Goal: Task Accomplishment & Management: Manage account settings

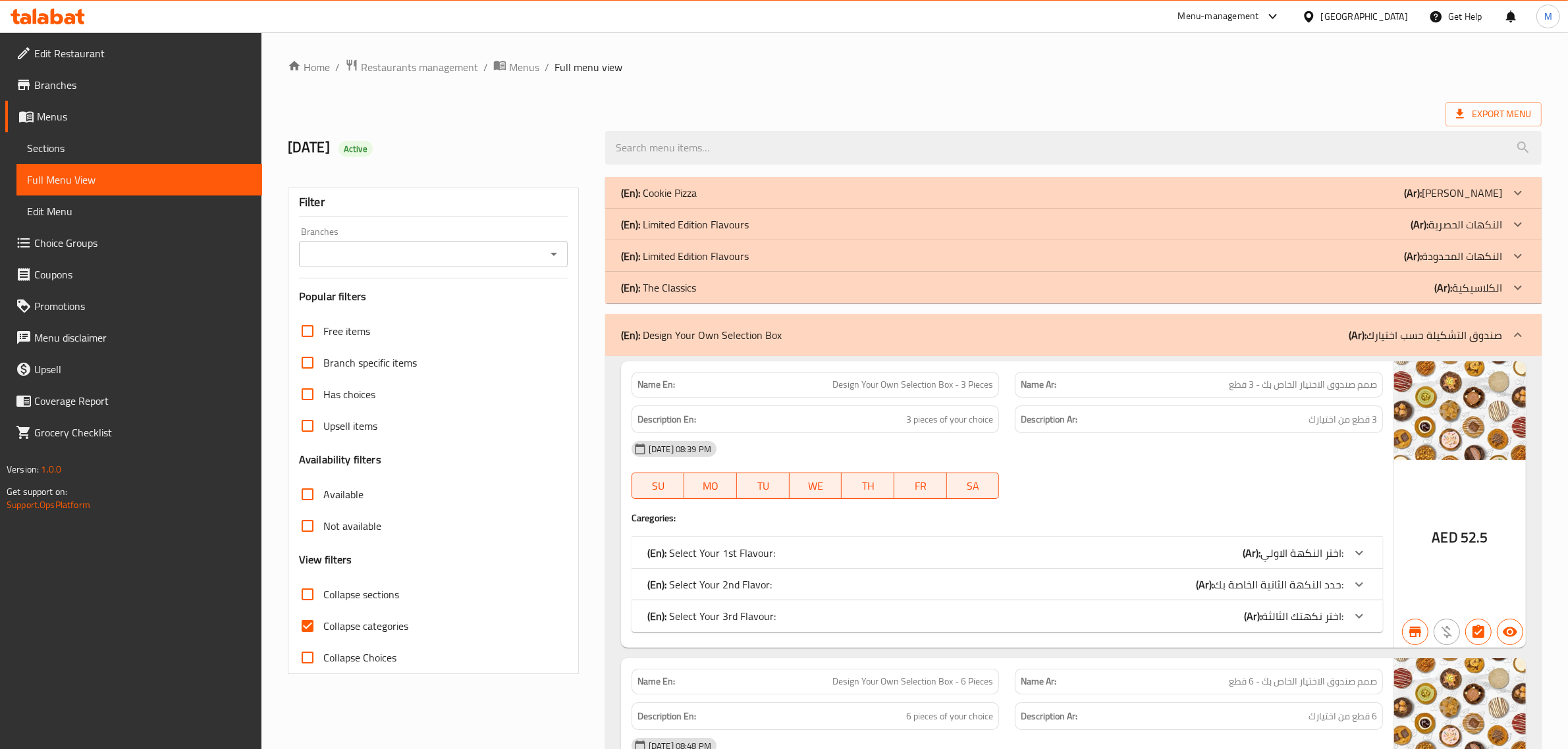
click at [90, 90] on span "Branches" at bounding box center [143, 84] width 218 height 16
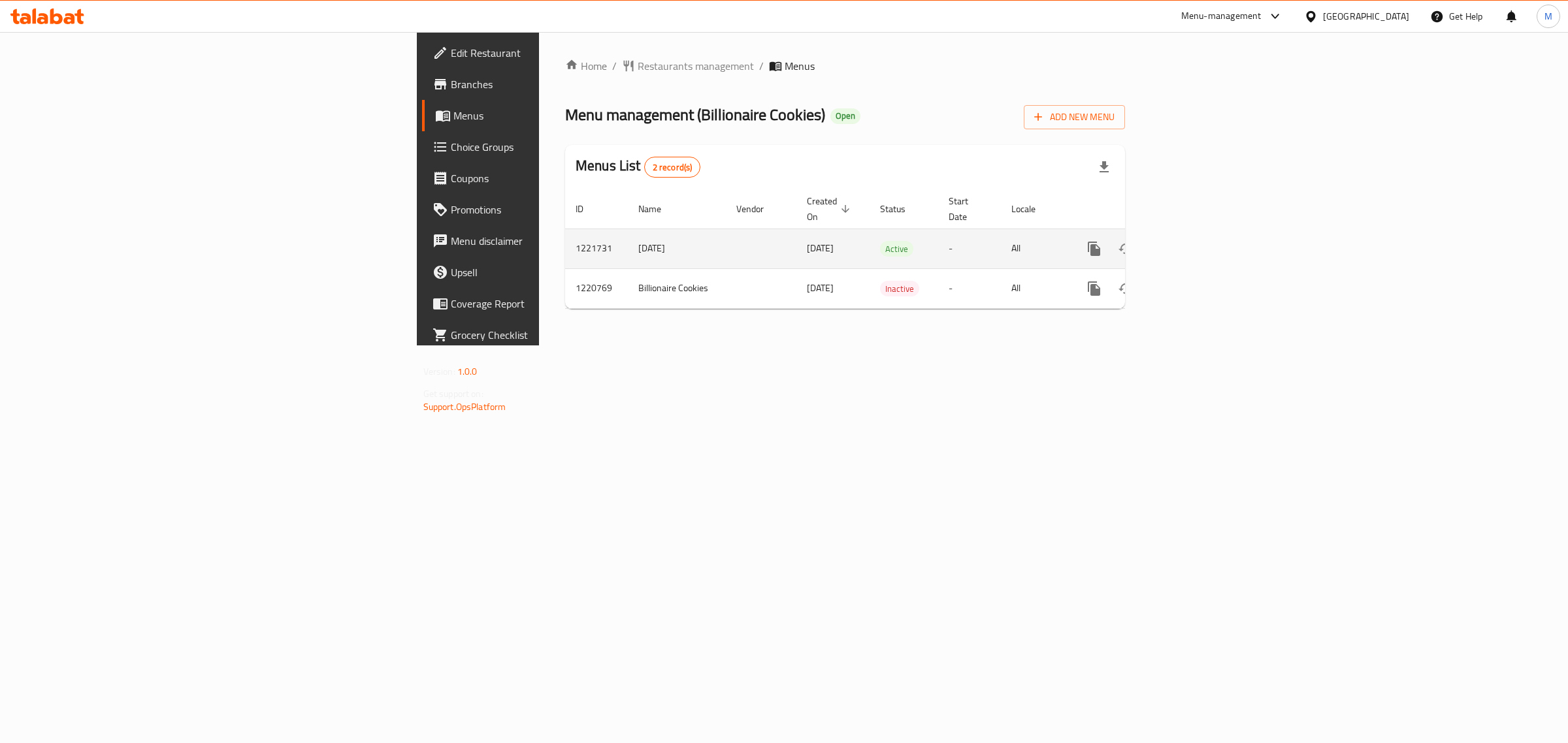
click at [1196, 241] on icon "enhanced table" at bounding box center [1188, 248] width 16 height 16
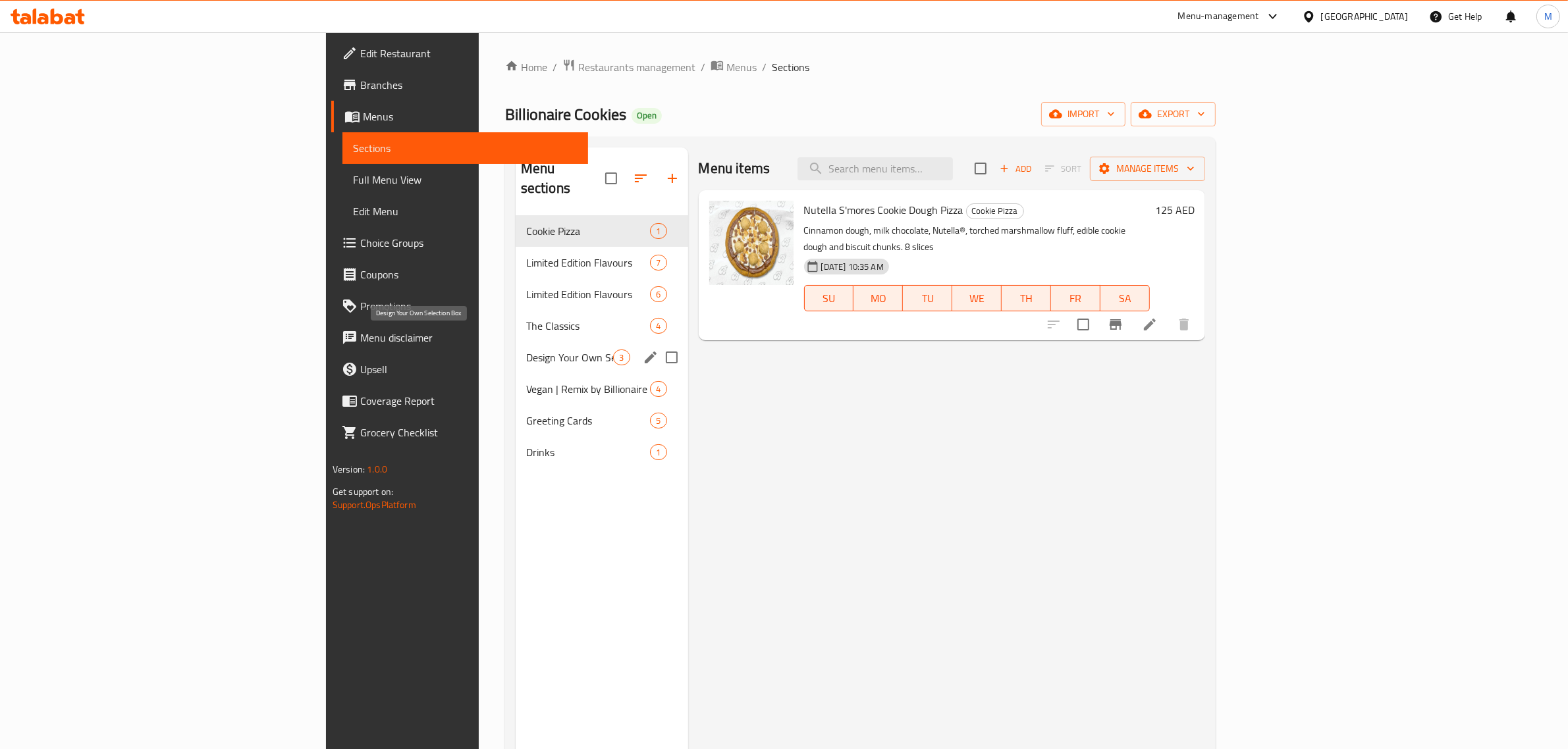
click at [526, 350] on span "Design Your Own Selection Box" at bounding box center [570, 357] width 88 height 16
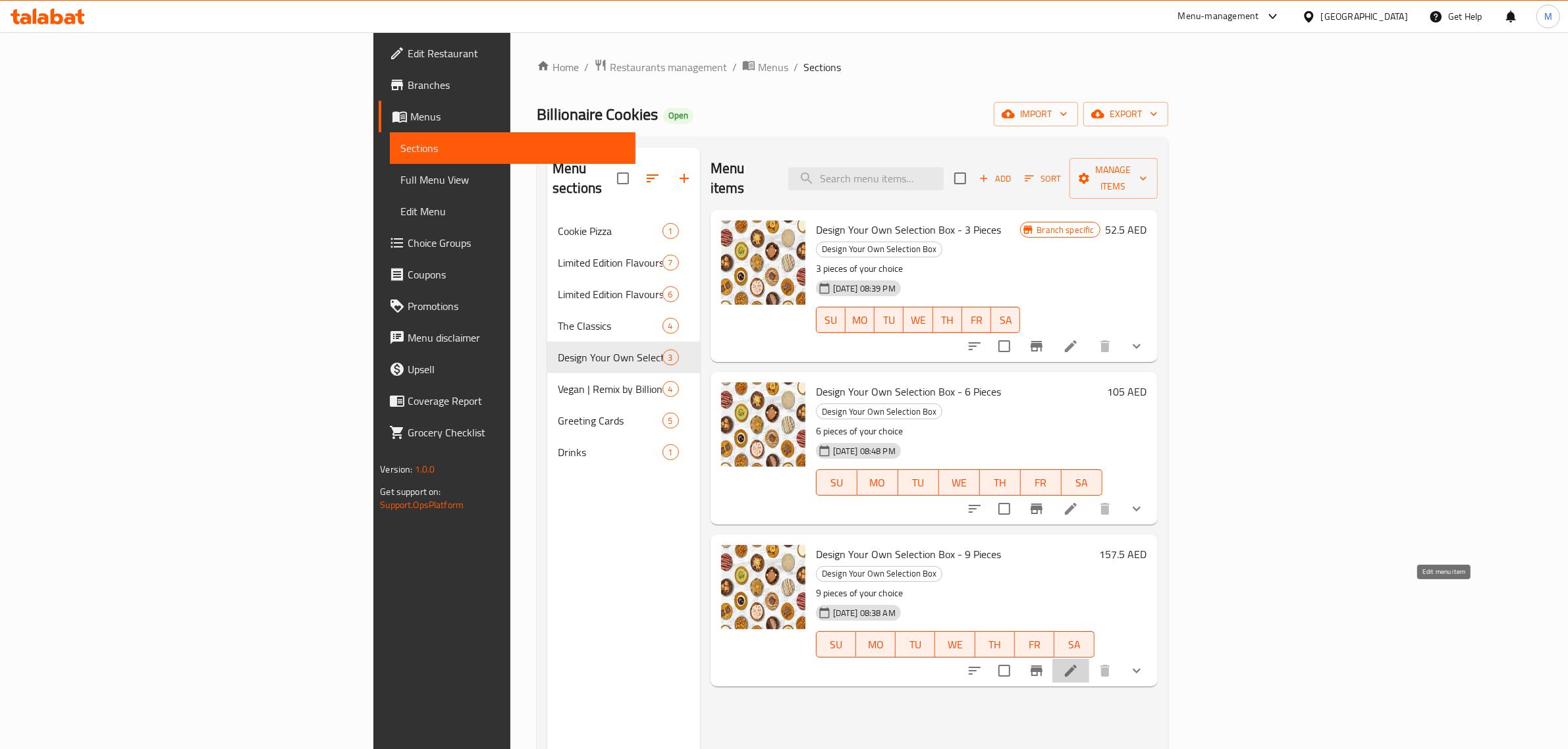
click at [1079, 663] on icon at bounding box center [1071, 670] width 16 height 16
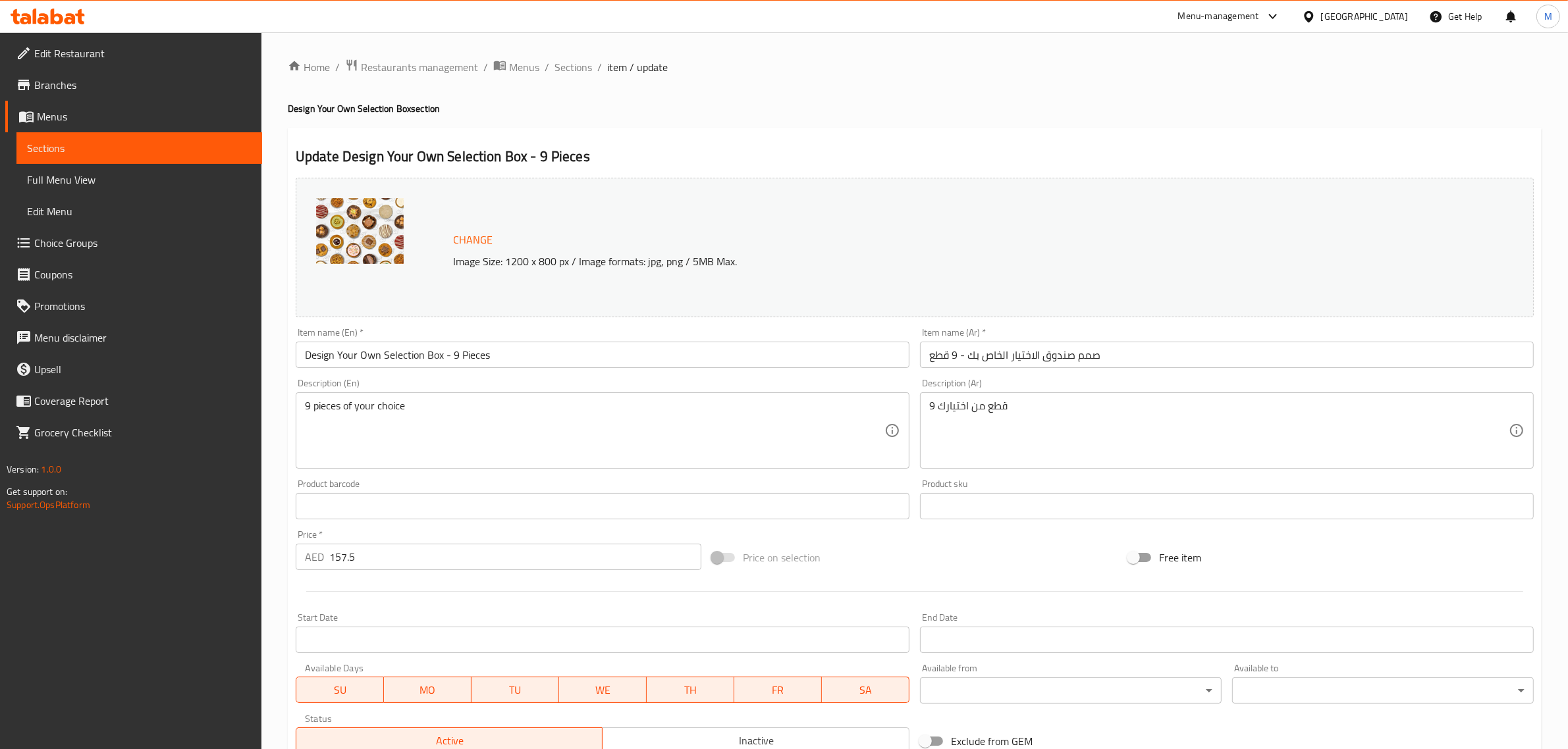
click at [624, 356] on input "Design Your Own Selection Box - 9 Pieces" at bounding box center [602, 355] width 614 height 26
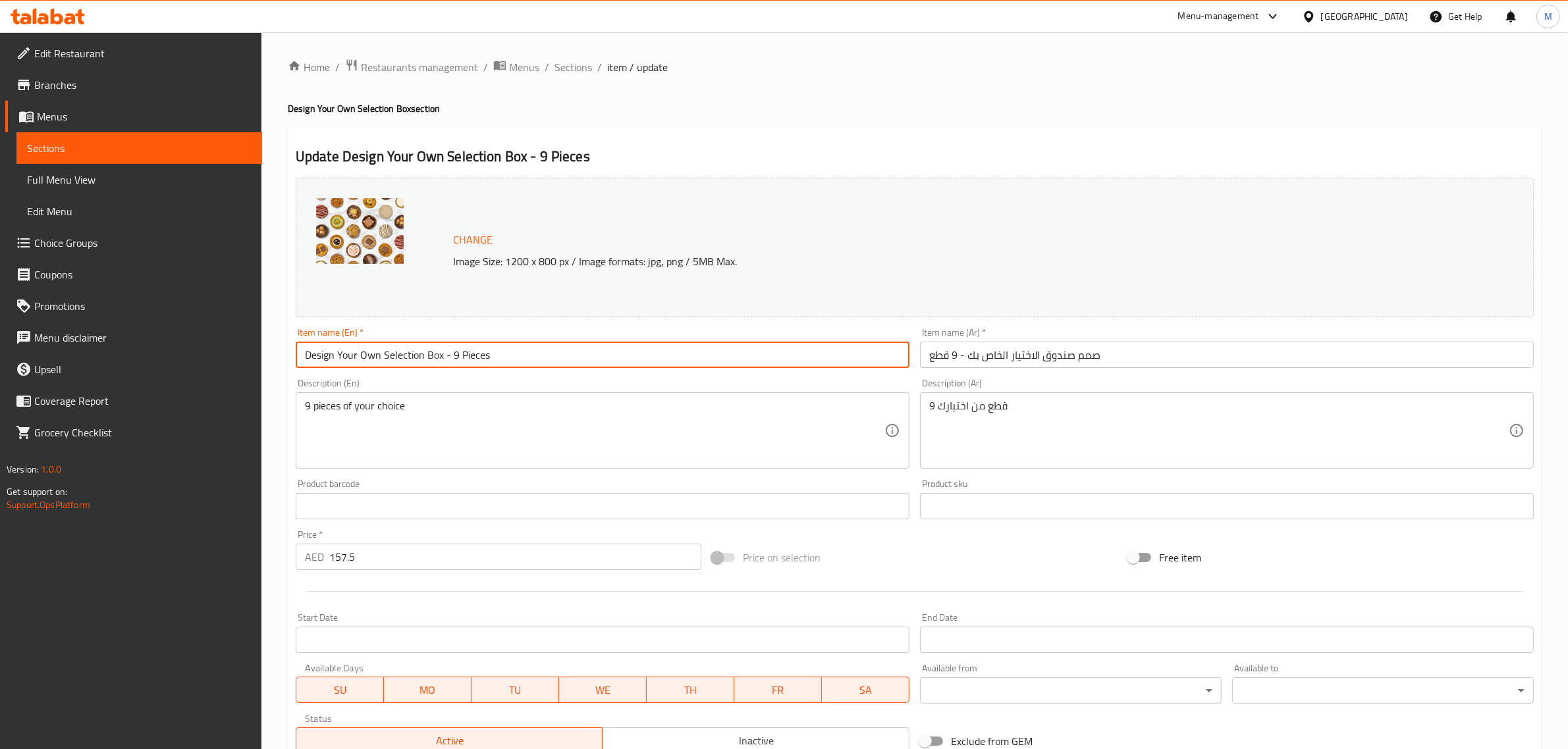
click at [624, 356] on input "Design Your Own Selection Box - 9 Pieces" at bounding box center [602, 355] width 614 height 26
click at [684, 135] on div "Update Design Your Own Selection Box - 9 Pieces Change Image Size: 1200 x 800 p…" at bounding box center [915, 747] width 1254 height 1239
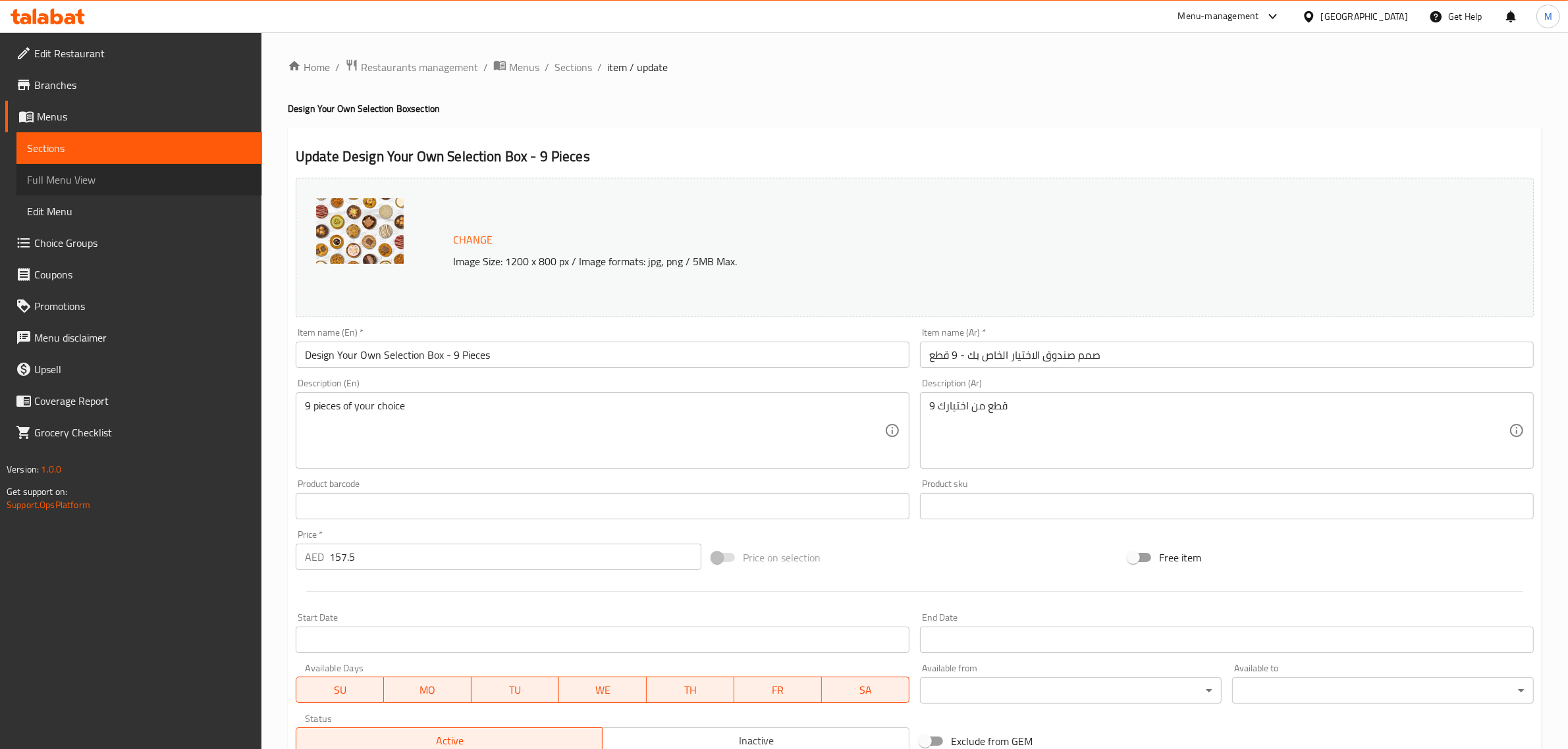
click at [81, 186] on span "Full Menu View" at bounding box center [139, 180] width 224 height 16
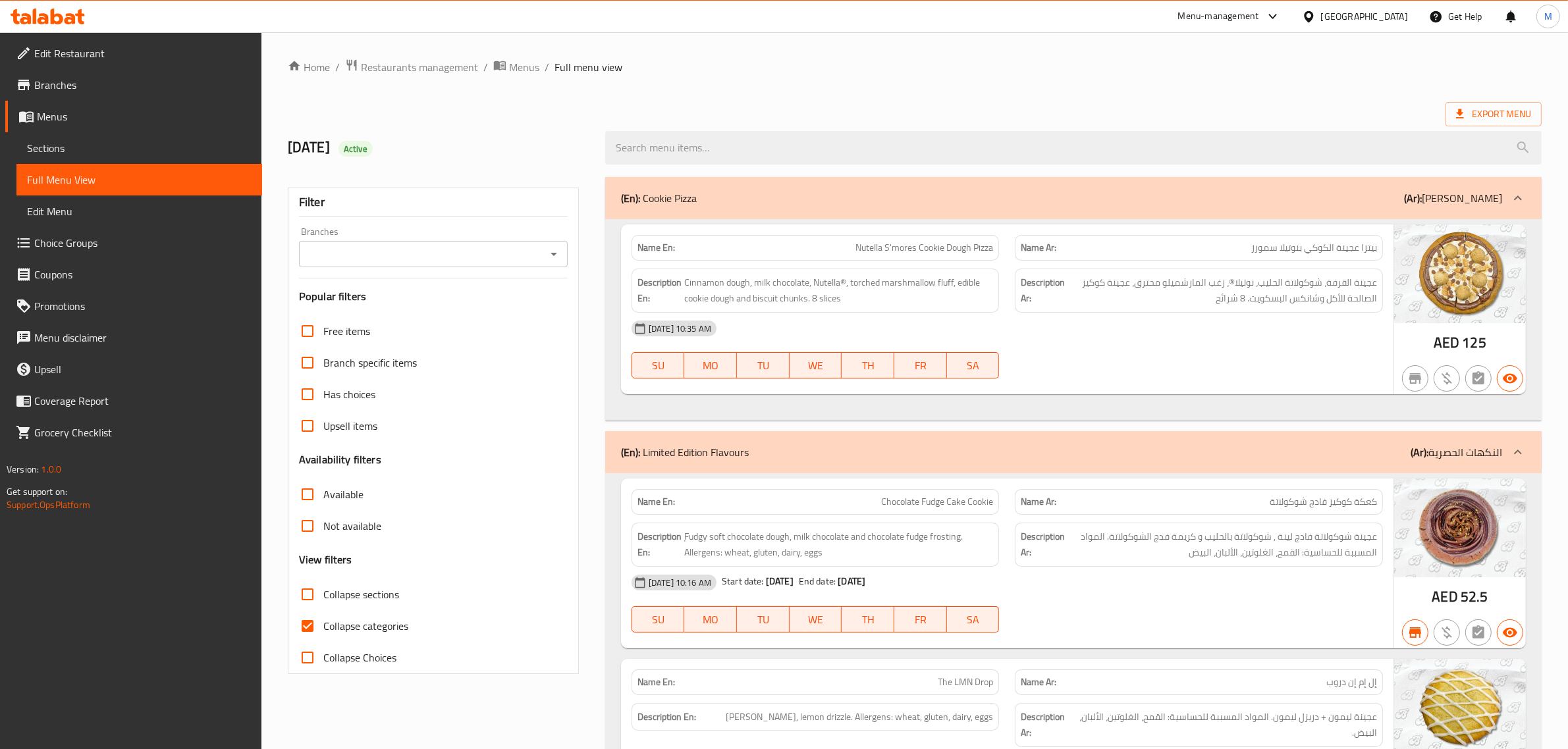
click at [1074, 189] on div "(En): Cookie Pizza (Ar): بيتزا كوكي" at bounding box center [1073, 198] width 936 height 43
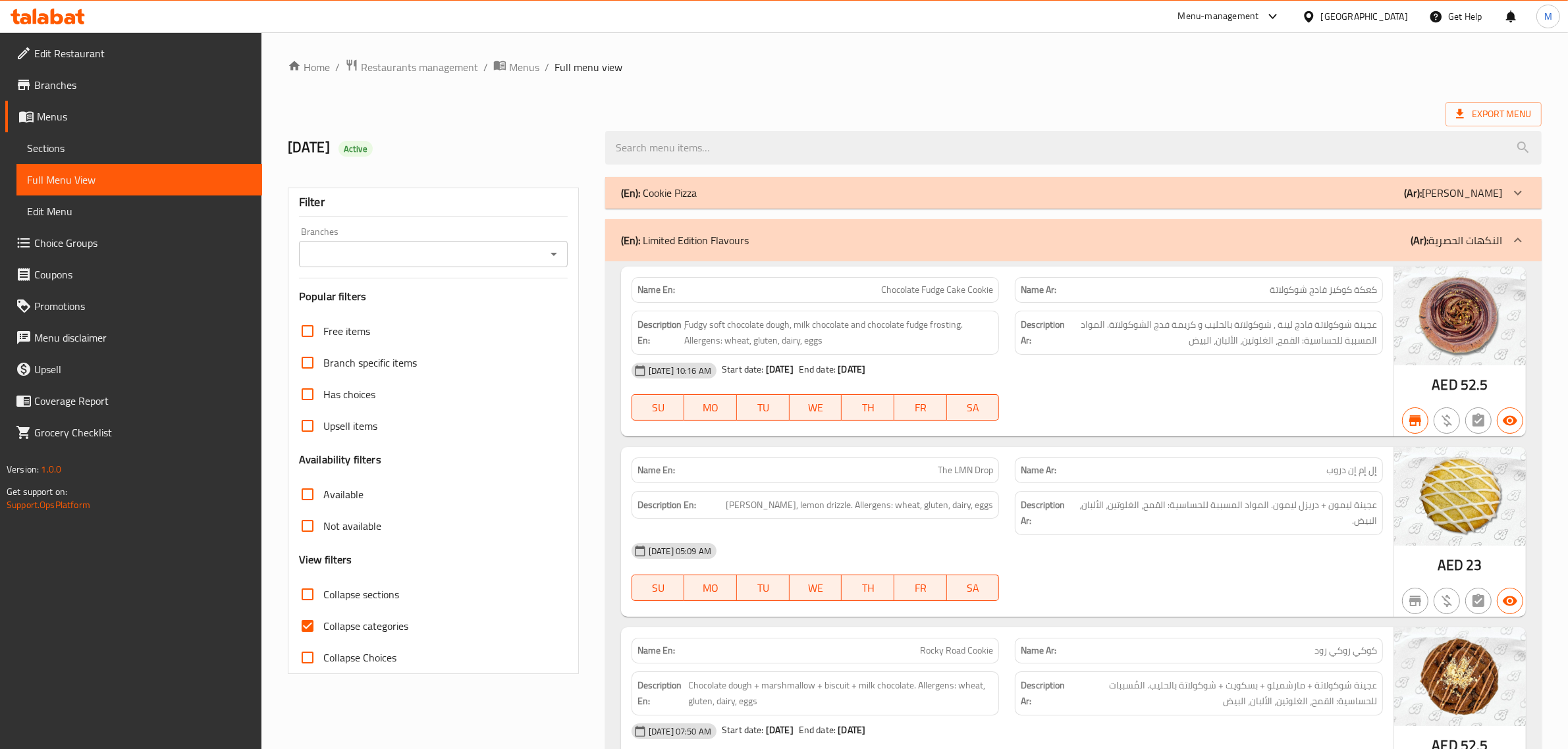
click at [1063, 231] on div "(En): Limited Edition Flavours (Ar): النكهات الحصرية" at bounding box center [1073, 241] width 936 height 43
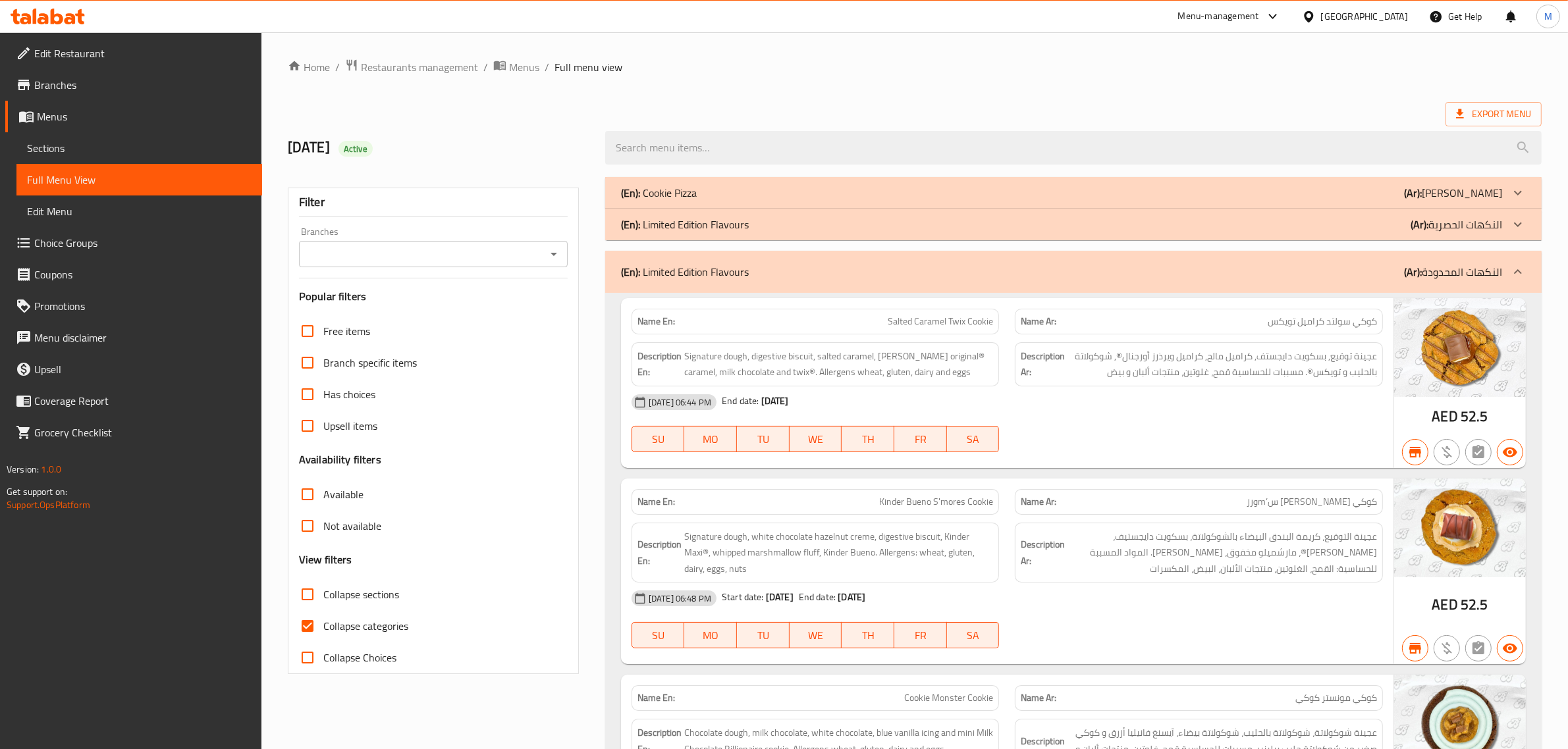
scroll to position [82, 0]
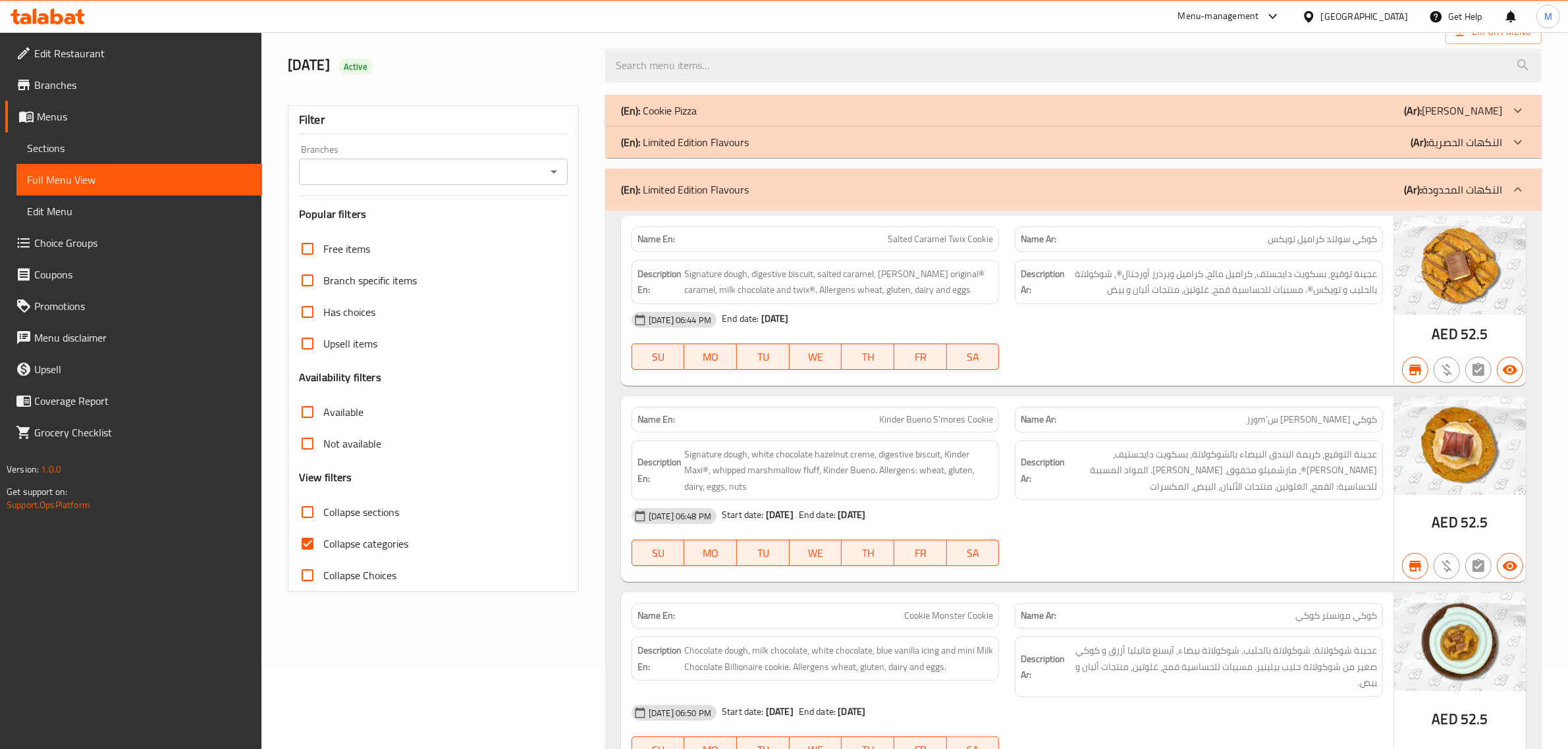
click at [1075, 192] on div "(En): Limited Edition Flavours (Ar): النكهات المحدودة" at bounding box center [1061, 189] width 881 height 16
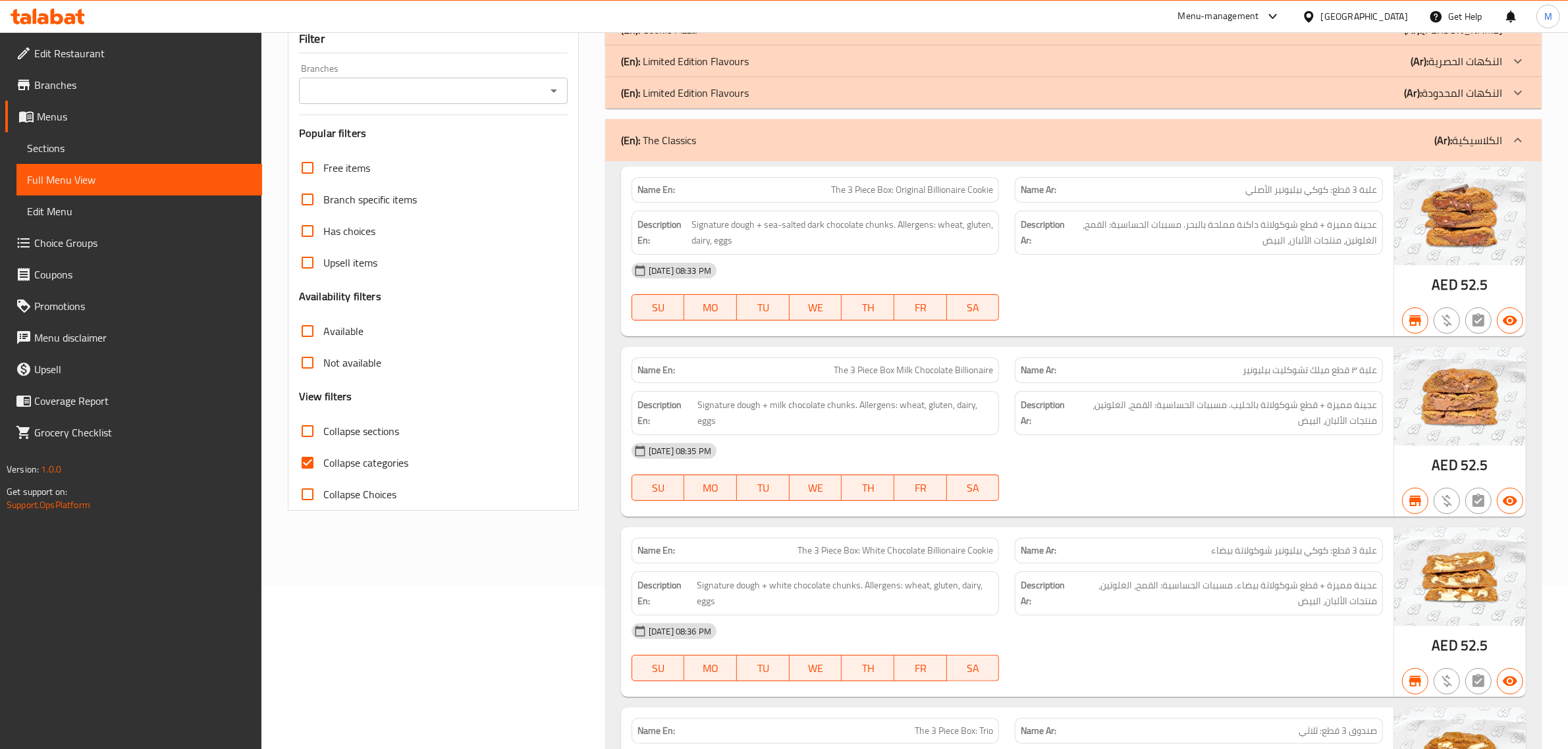
scroll to position [165, 0]
click at [1084, 152] on div "(En): The Classics (Ar): الكلاسيكية" at bounding box center [1073, 139] width 936 height 43
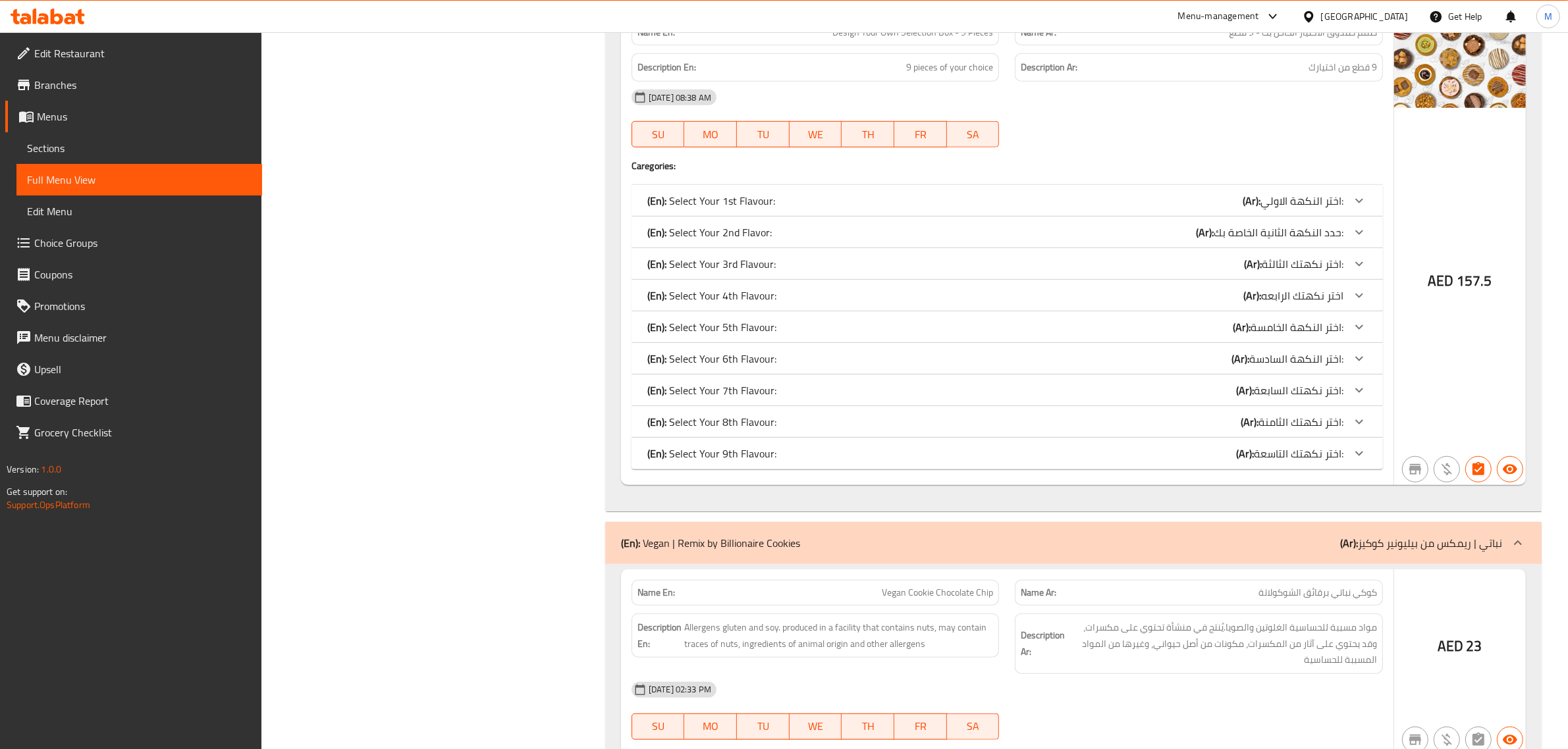
scroll to position [1069, 0]
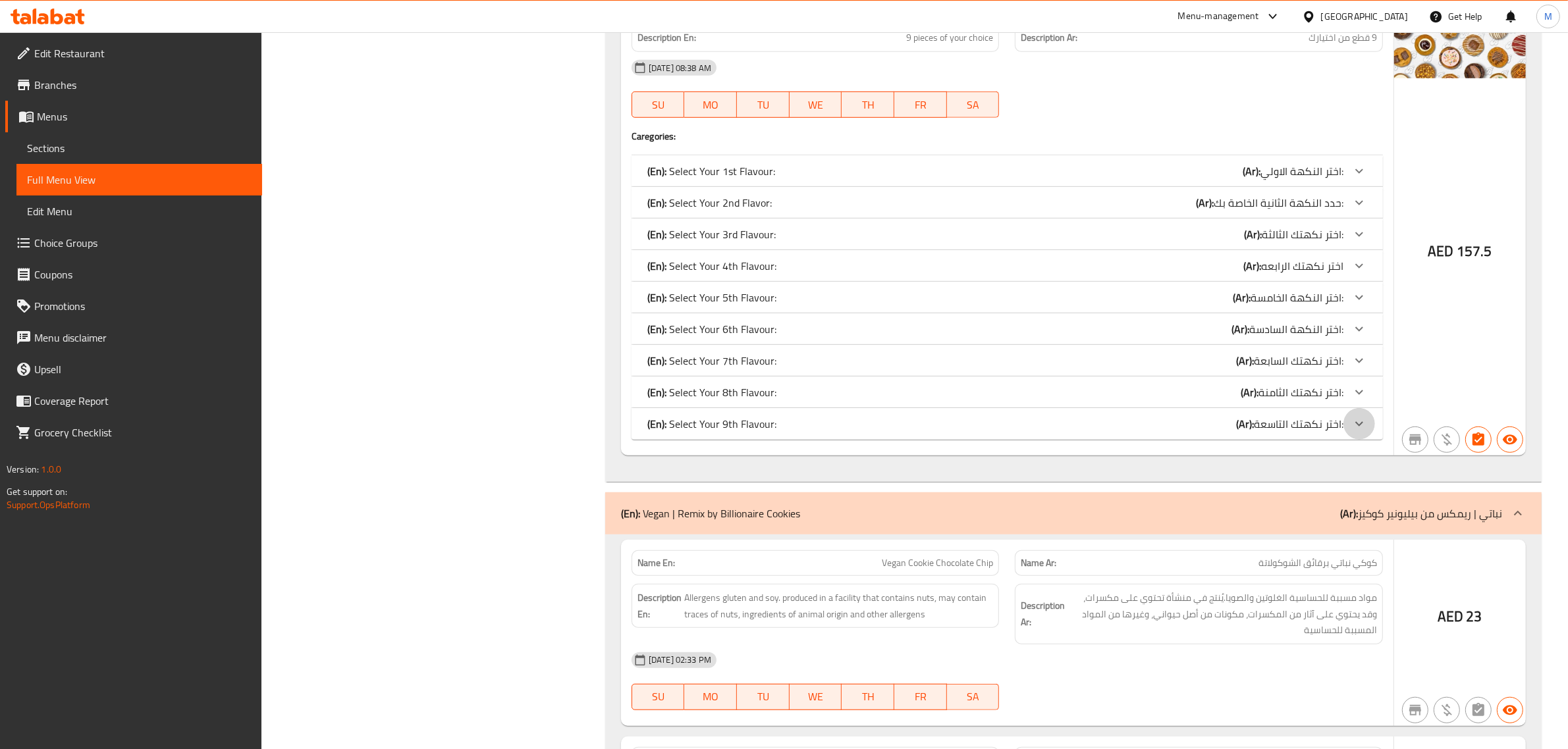
click at [1363, 425] on icon at bounding box center [1359, 423] width 16 height 16
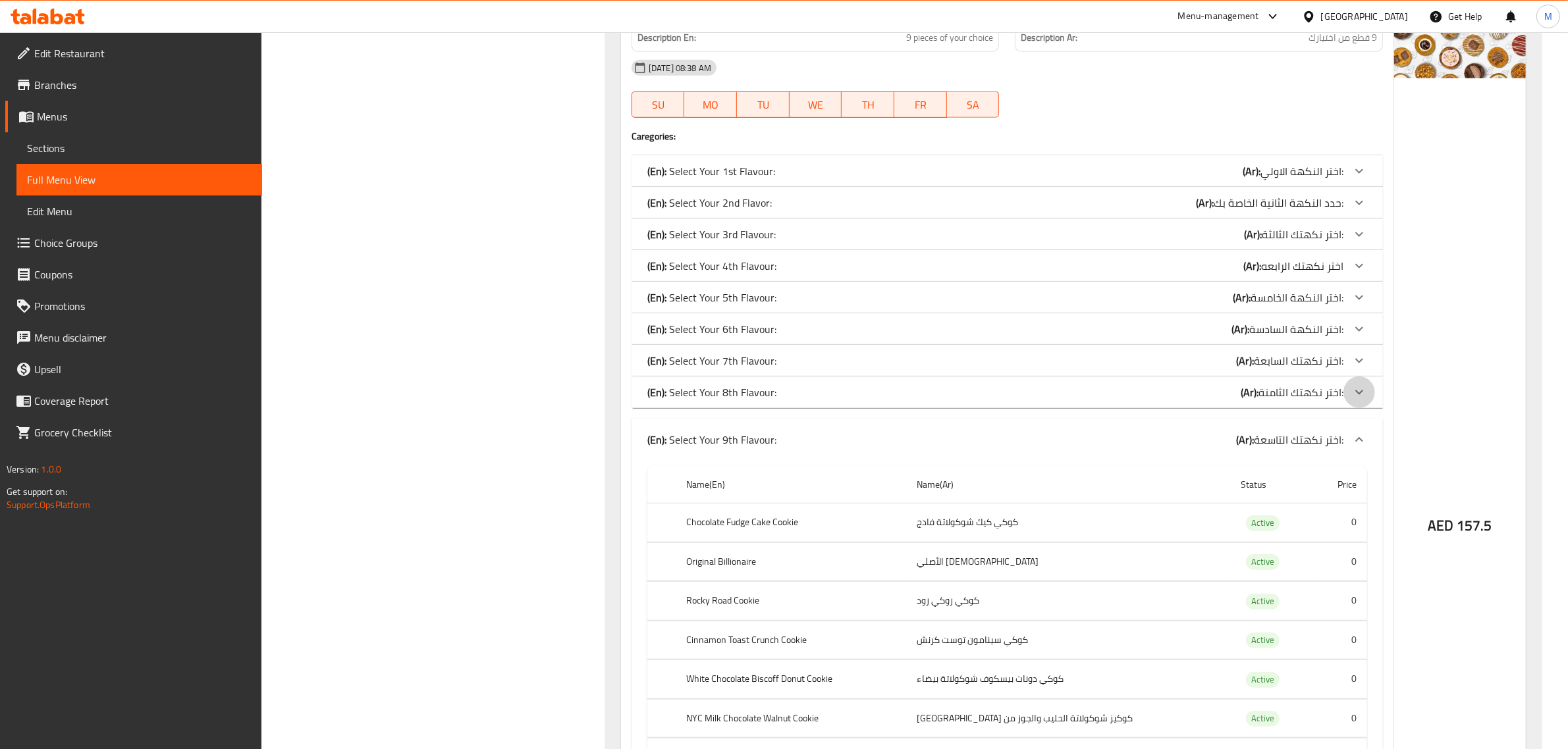
click at [1361, 395] on icon at bounding box center [1359, 392] width 16 height 16
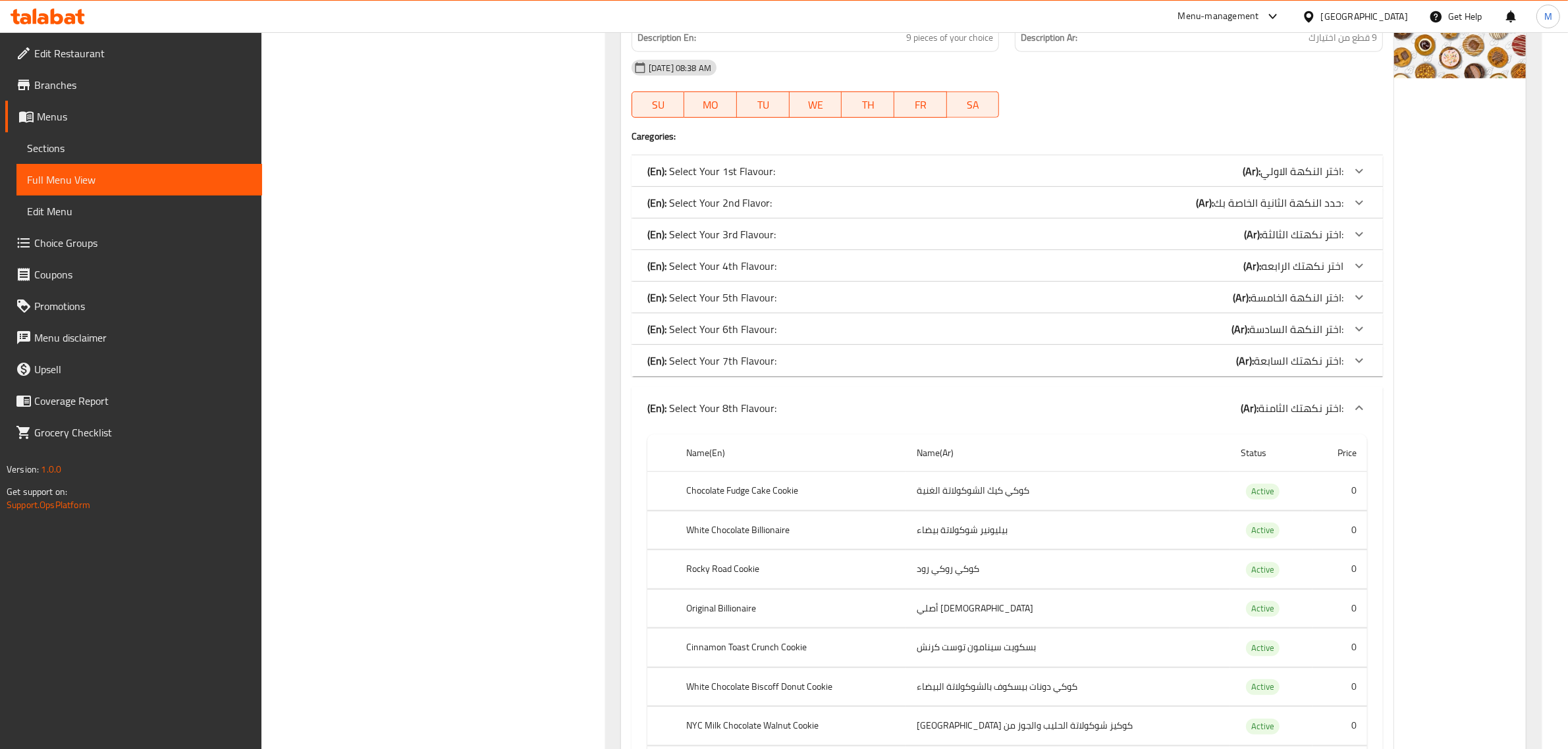
click at [1361, 356] on div at bounding box center [1360, 361] width 31 height 31
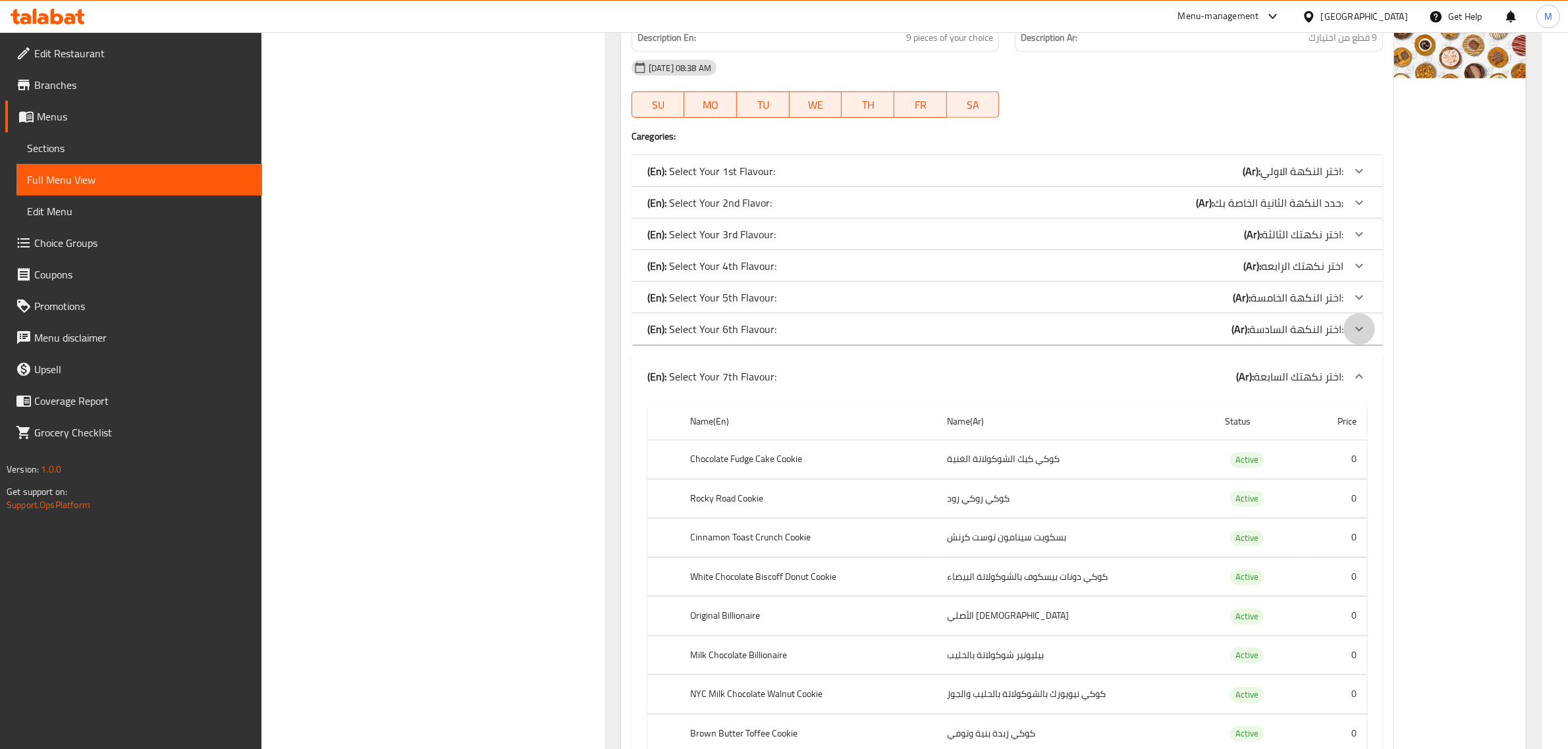
click at [1355, 331] on icon at bounding box center [1359, 329] width 16 height 16
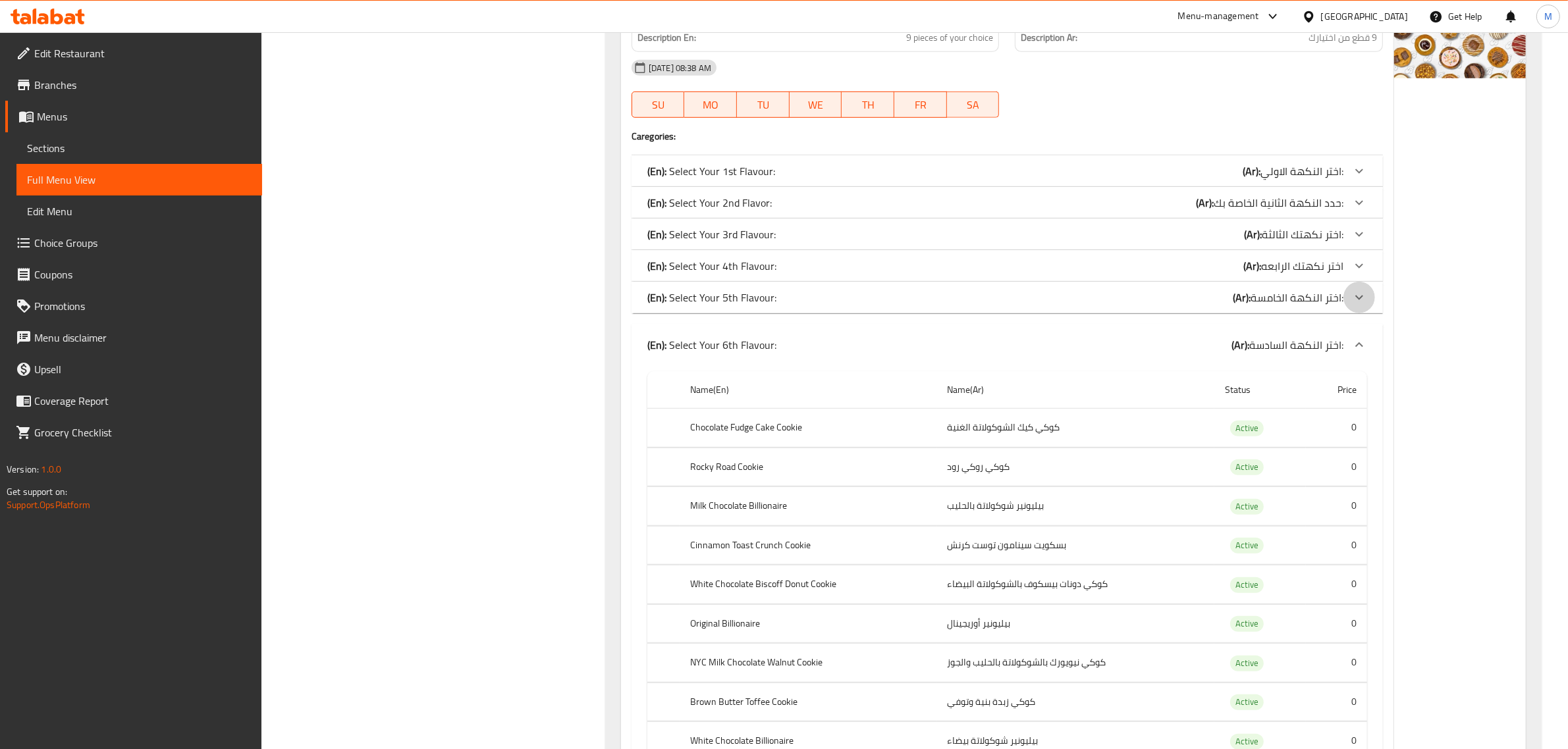
click at [1351, 294] on icon at bounding box center [1359, 297] width 16 height 16
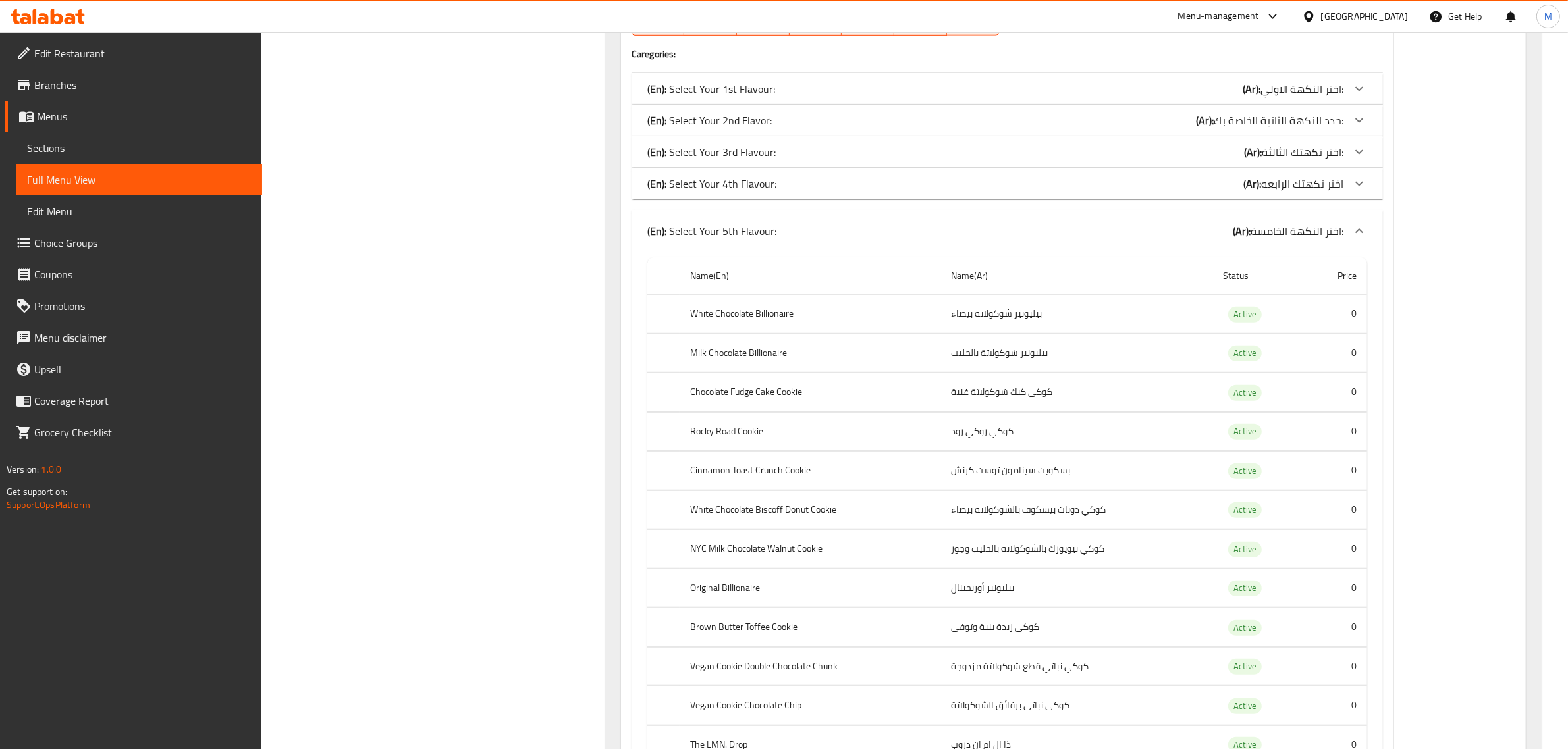
scroll to position [1234, 0]
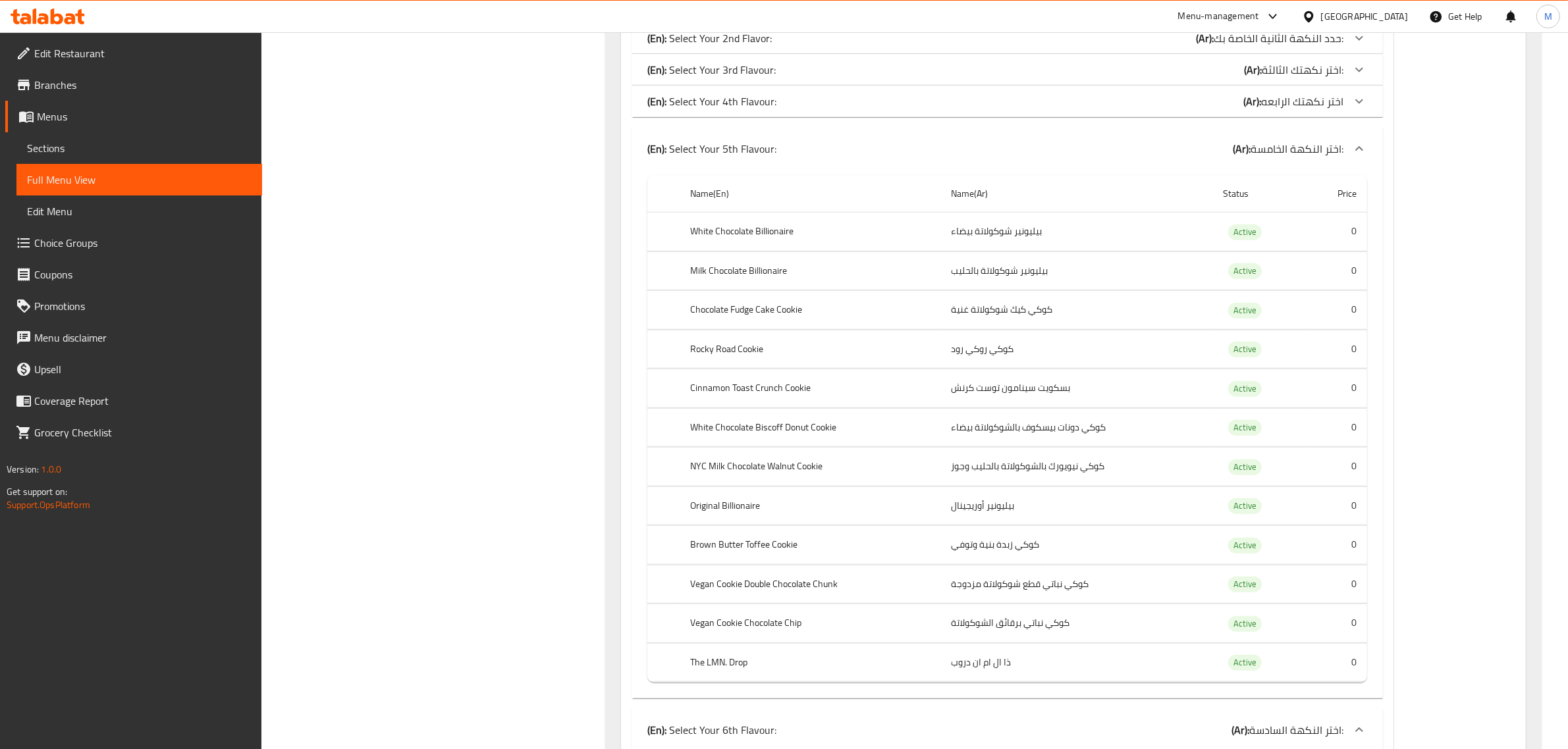
click at [756, 237] on th "White Chocolate Billionaire" at bounding box center [810, 232] width 261 height 39
copy th "White Chocolate Billionaire"
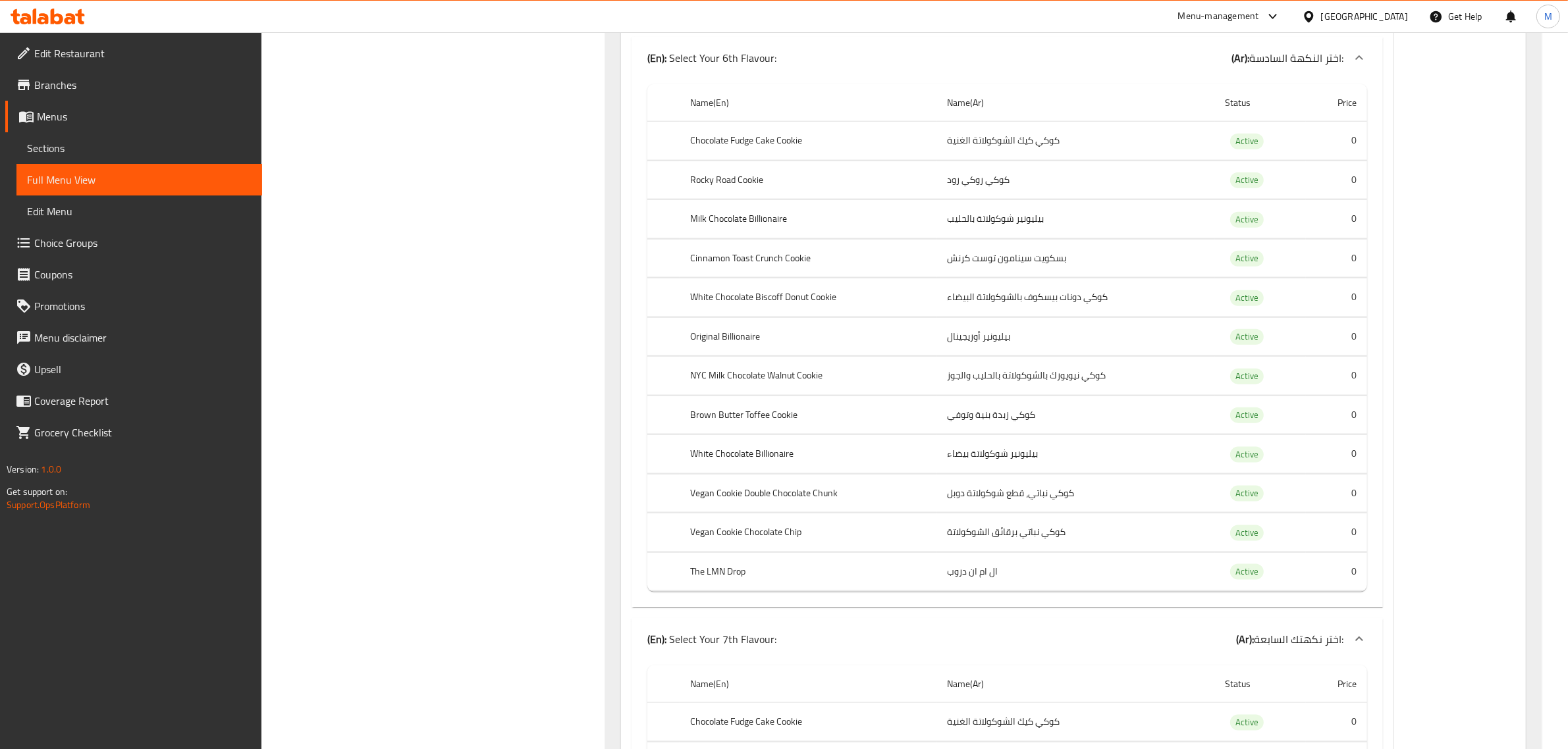
scroll to position [2083, 0]
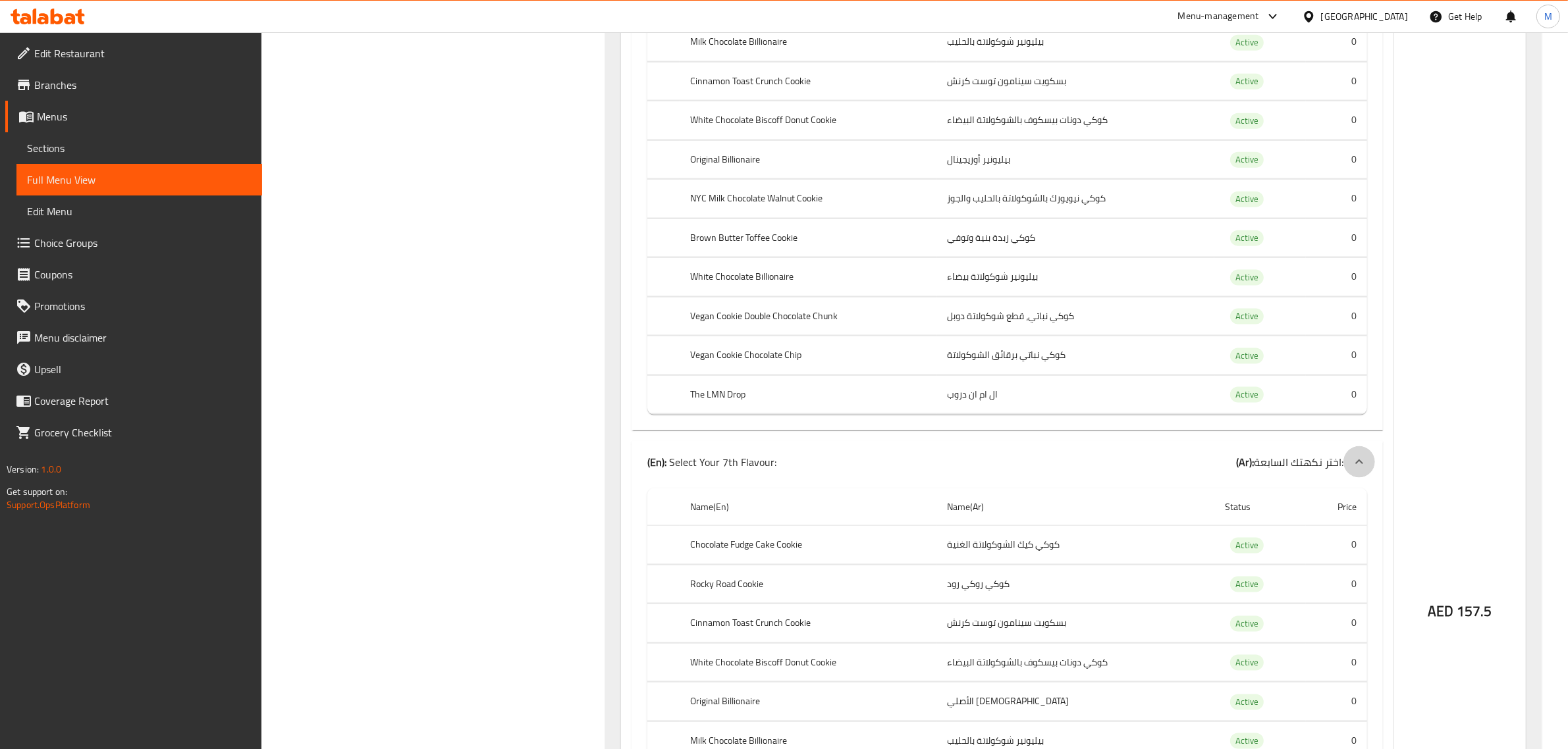
click at [1354, 470] on icon at bounding box center [1359, 462] width 16 height 16
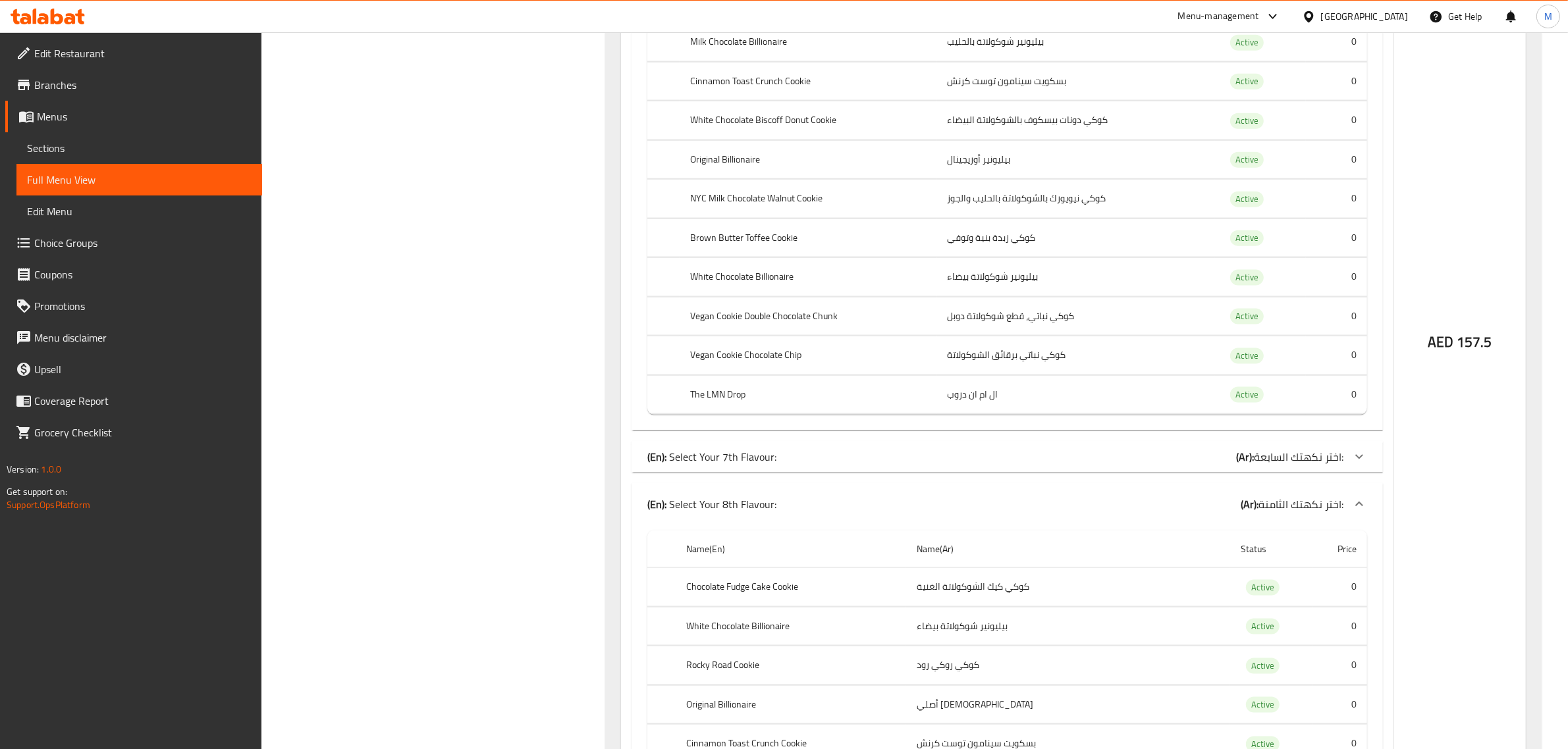
click at [1351, 512] on icon at bounding box center [1359, 504] width 16 height 16
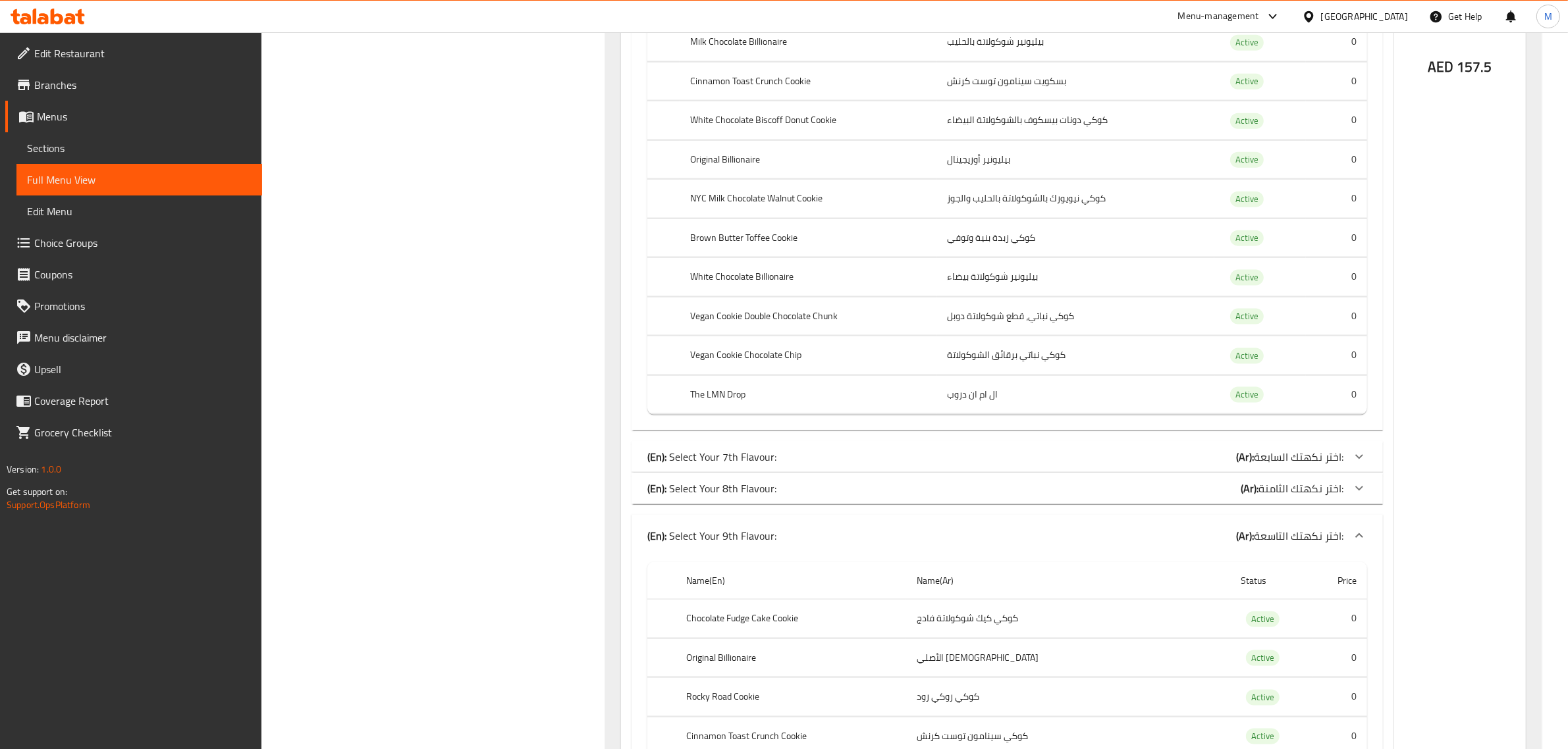
click at [1352, 543] on icon at bounding box center [1359, 535] width 16 height 16
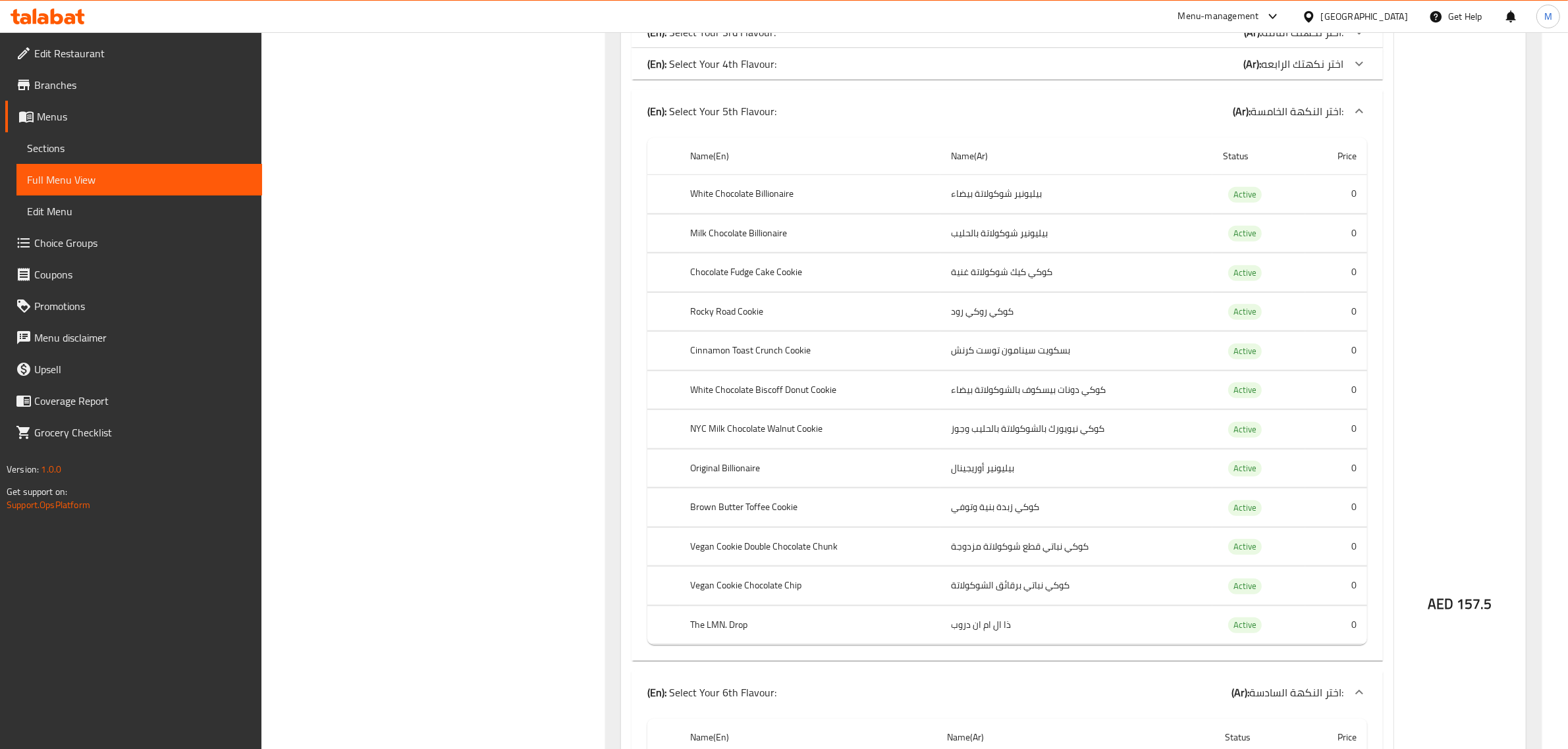
scroll to position [1261, 0]
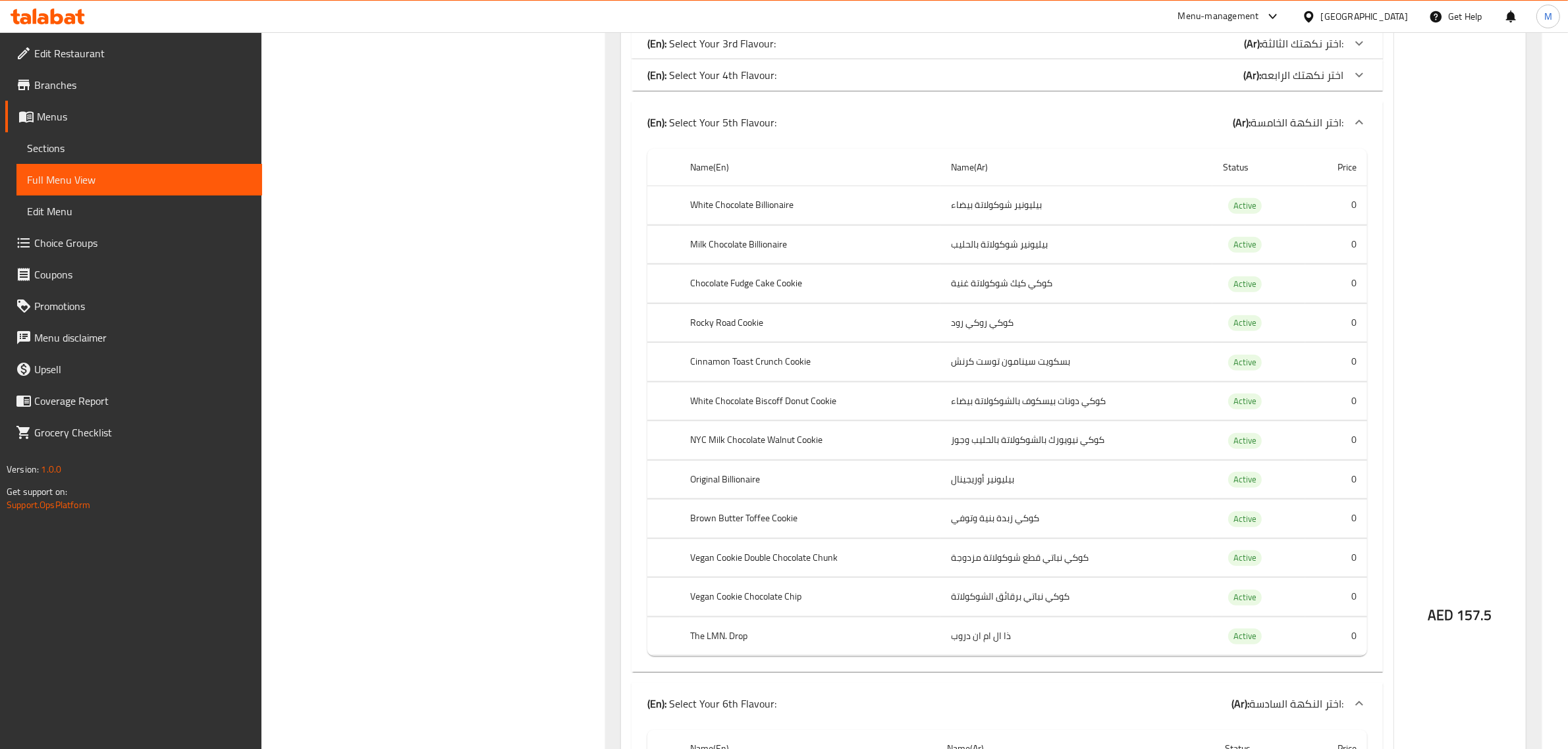
click at [773, 248] on th "Milk Chocolate Billionaire" at bounding box center [810, 244] width 261 height 39
copy th "Milk Chocolate Billionaire"
click at [794, 284] on th "Chocolate Fudge Cake Cookie" at bounding box center [810, 284] width 261 height 39
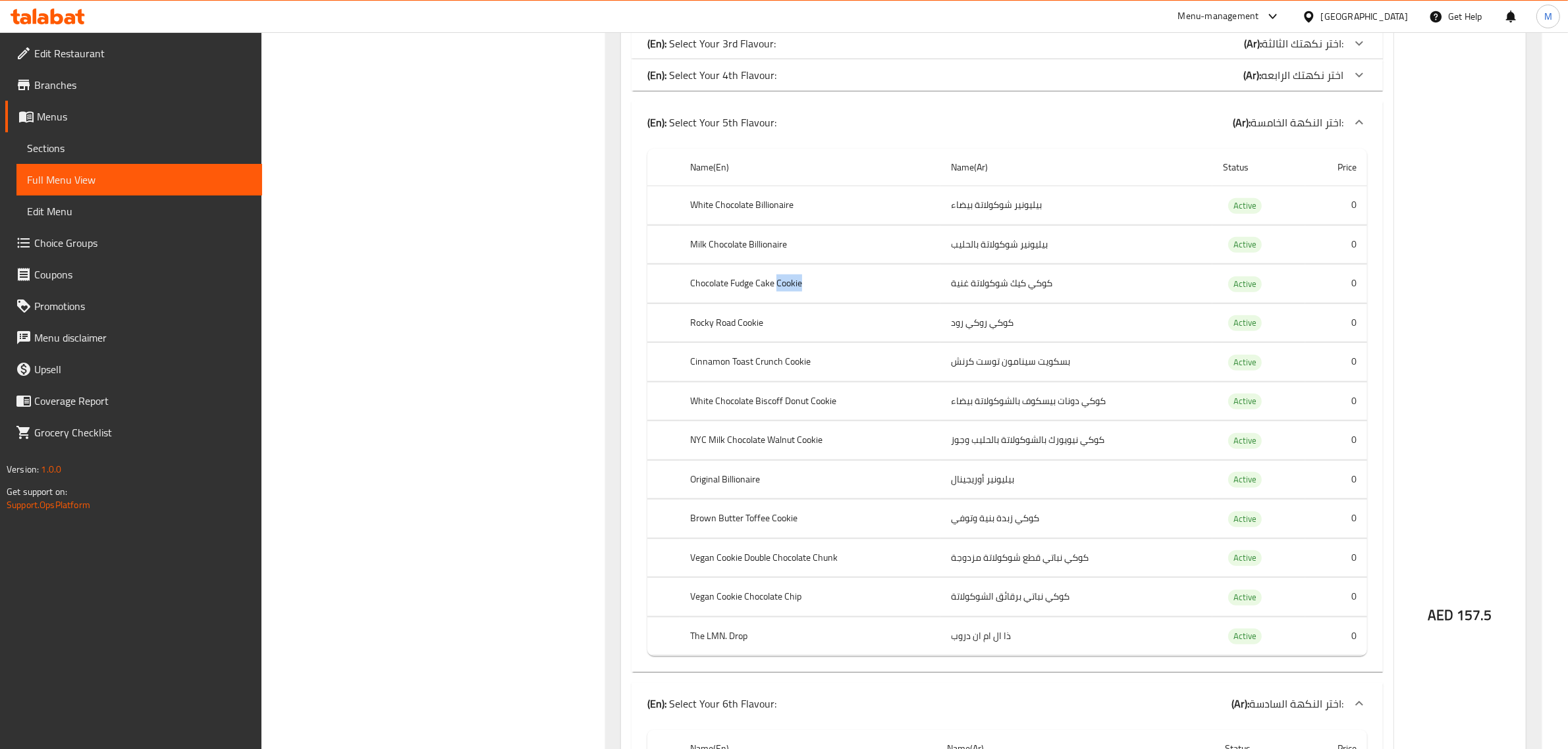
click at [794, 284] on th "Chocolate Fudge Cake Cookie" at bounding box center [810, 284] width 261 height 39
copy th "Chocolate Fudge Cake Cookie"
click at [749, 326] on th "Rocky Road Cookie" at bounding box center [810, 323] width 261 height 39
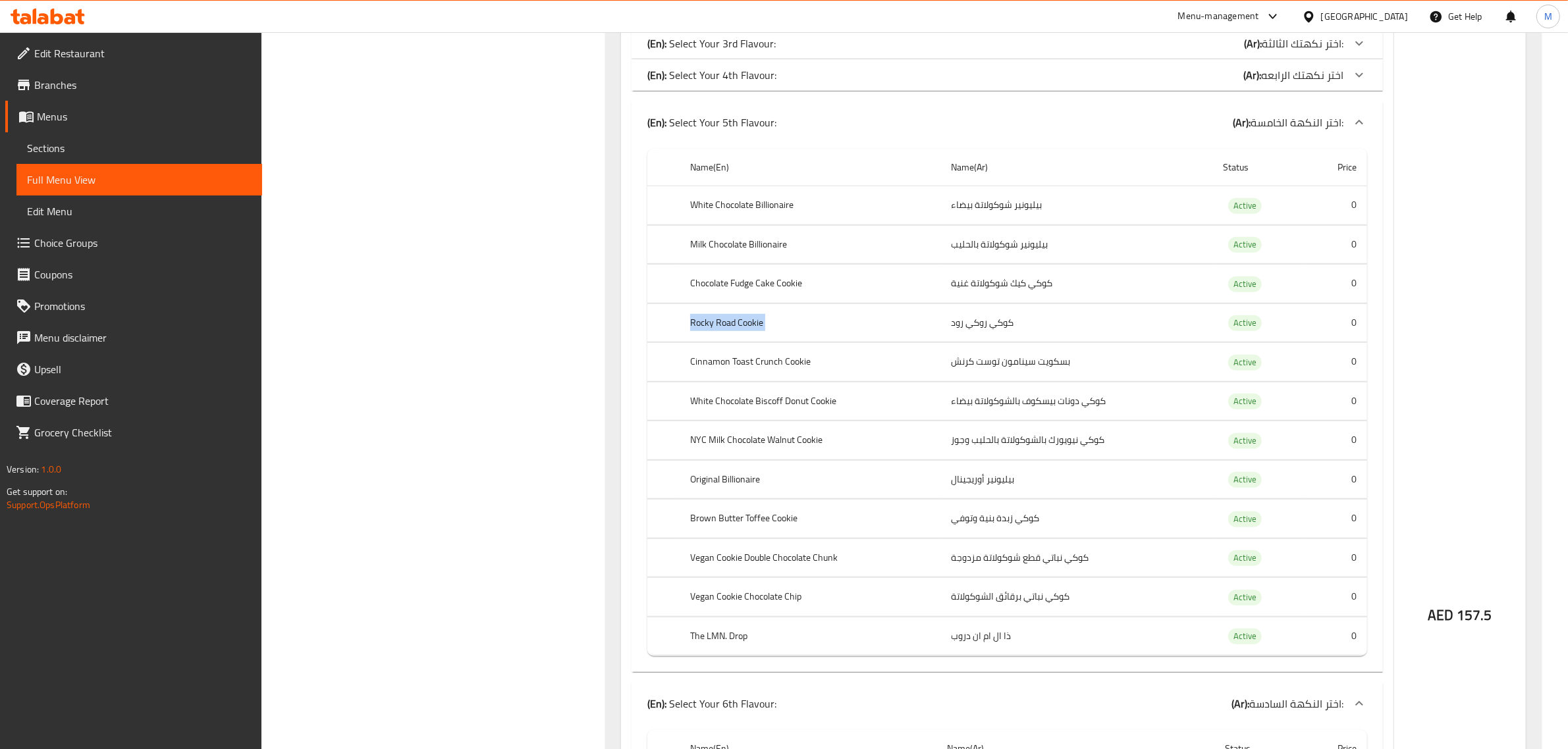
click at [749, 326] on th "Rocky Road Cookie" at bounding box center [810, 323] width 261 height 39
copy th "Rocky Road Cookie"
click at [751, 368] on th "Cinnamon Toast Crunch Cookie" at bounding box center [810, 362] width 261 height 39
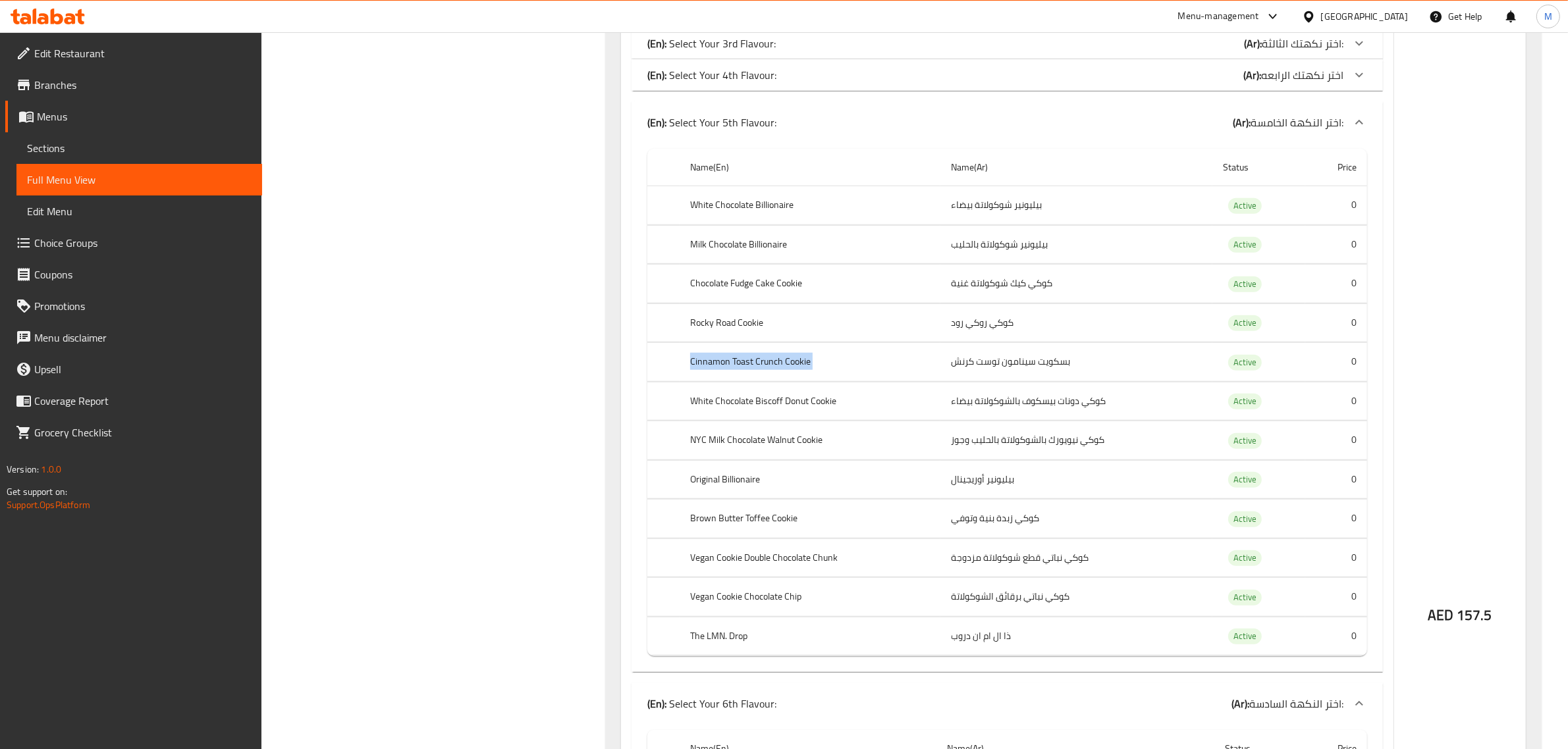
copy th "Cinnamon Toast Crunch Cookie"
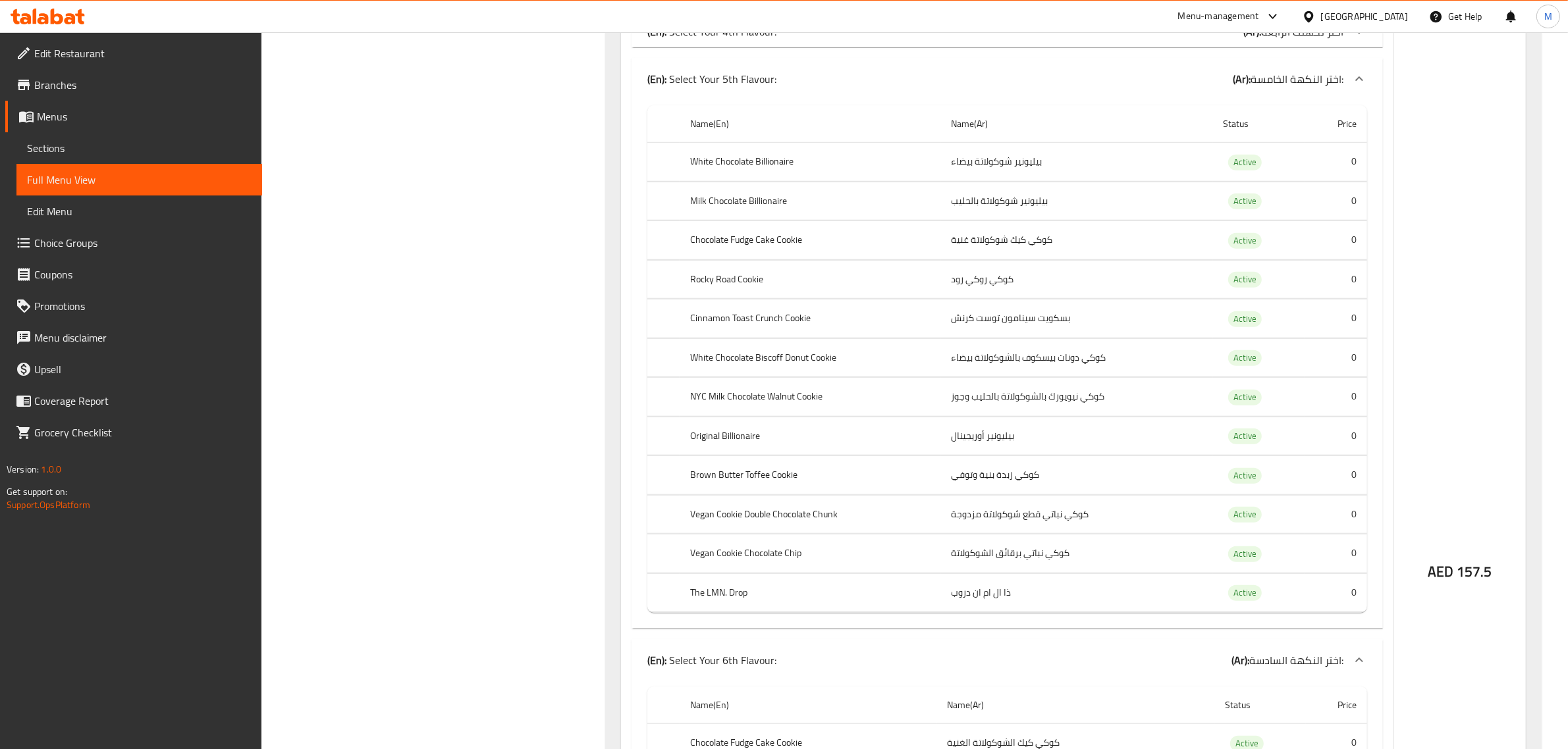
scroll to position [1343, 0]
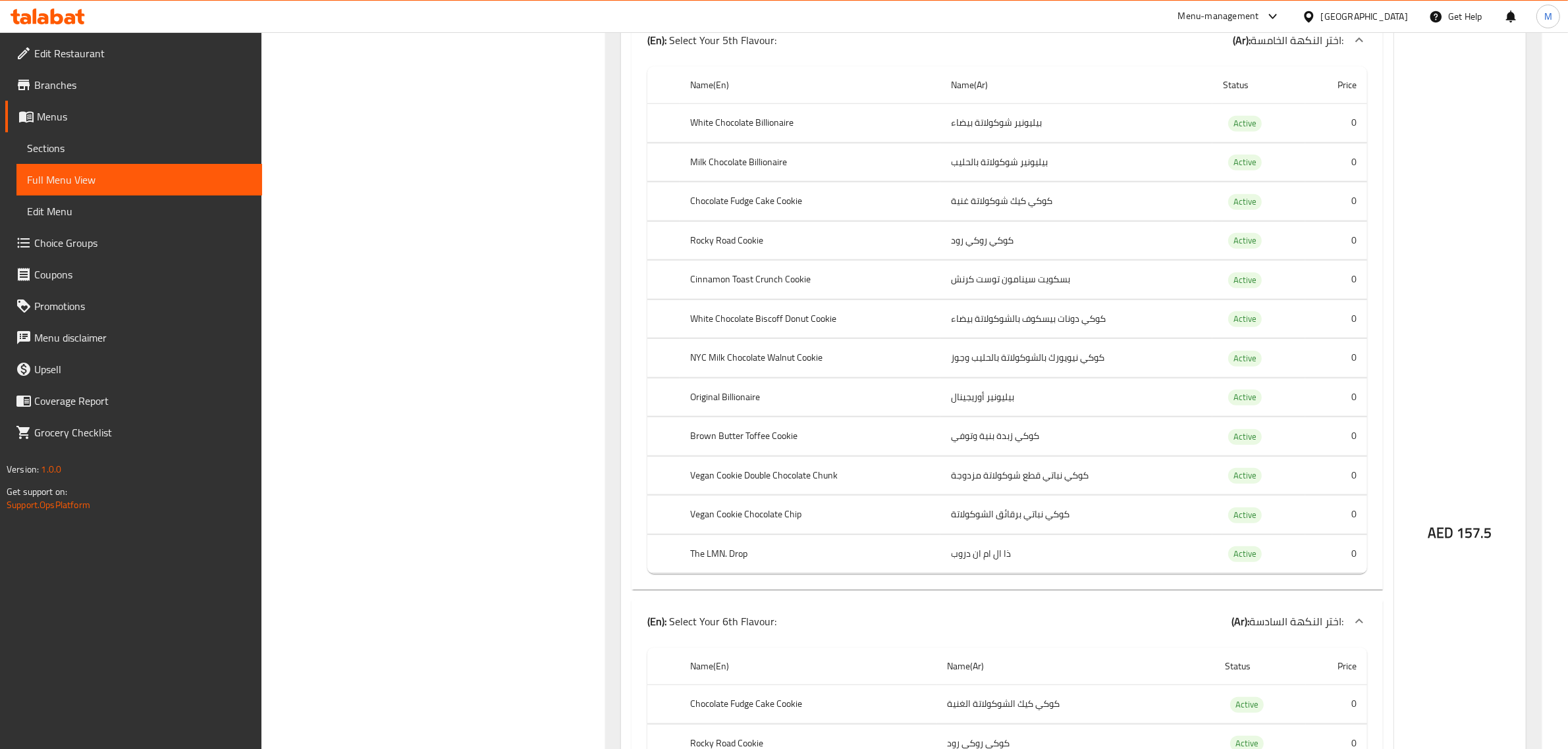
click at [756, 330] on th "White Chocolate Biscoff Donut Cookie" at bounding box center [810, 319] width 261 height 39
copy th "White Chocolate Biscoff Donut Cookie"
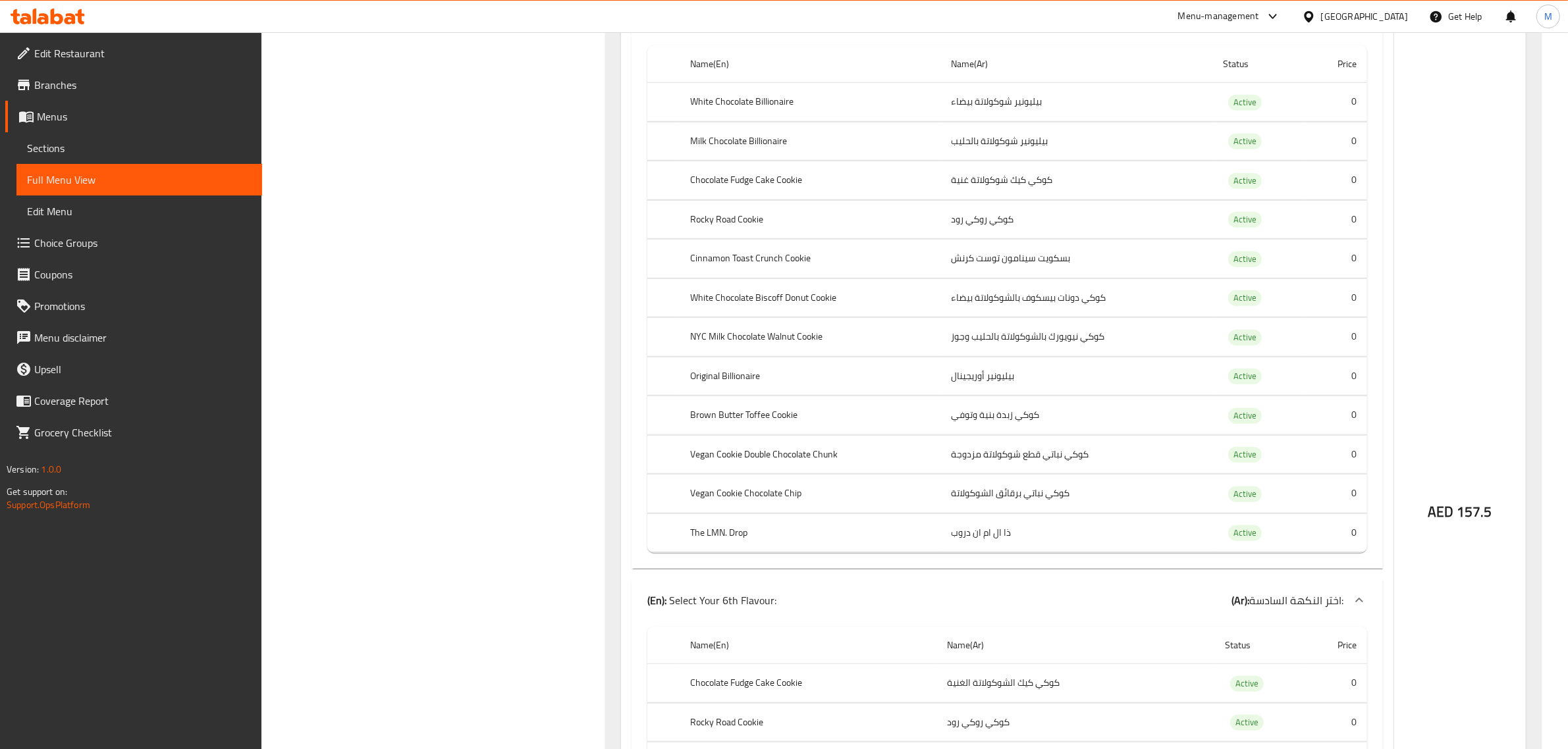
scroll to position [1425, 0]
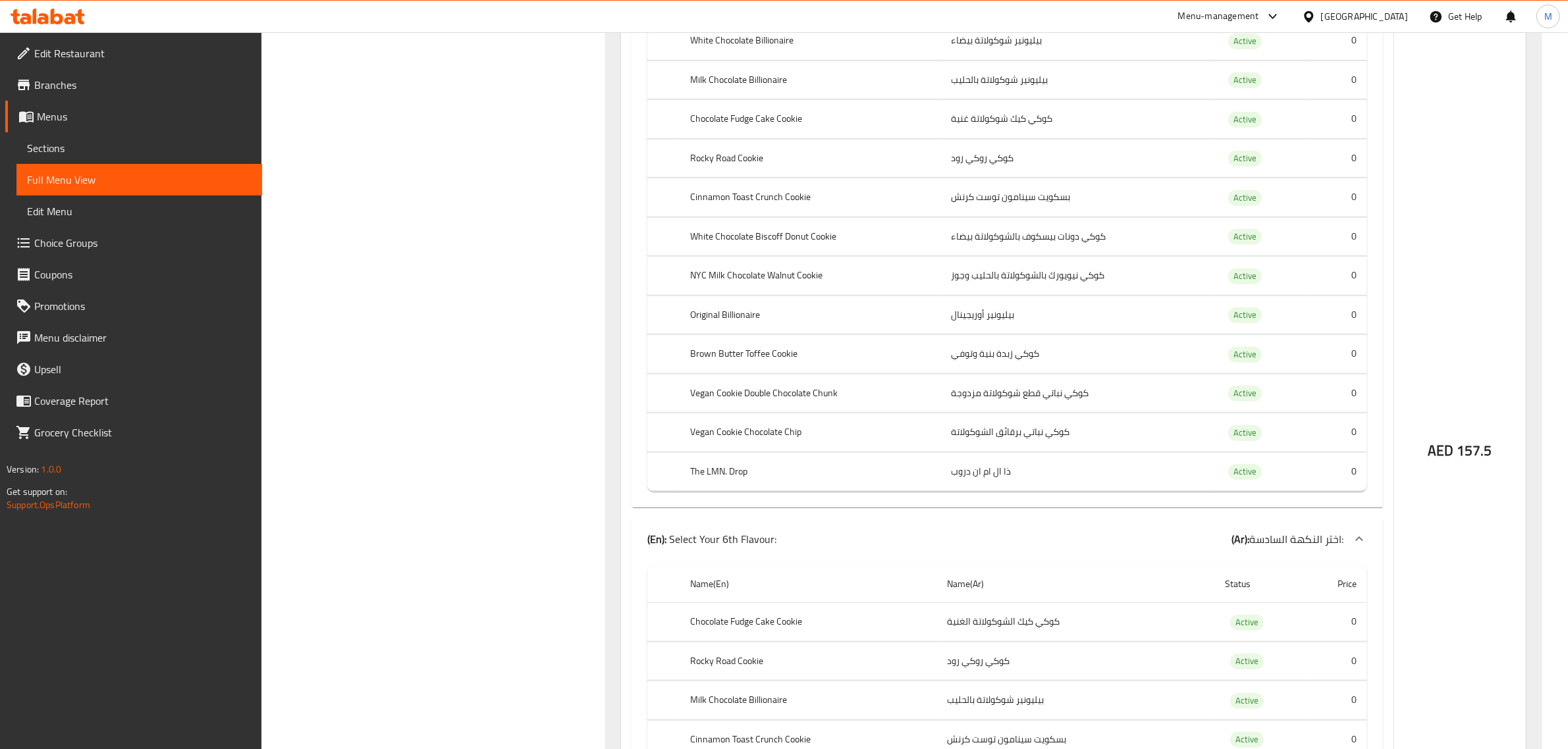
click at [785, 281] on th "NYC Milk Chocolate Walnut Cookie" at bounding box center [810, 276] width 261 height 39
copy th "NYC Milk Chocolate Walnut Cookie"
click at [748, 317] on th "Original Billionaire" at bounding box center [810, 315] width 261 height 39
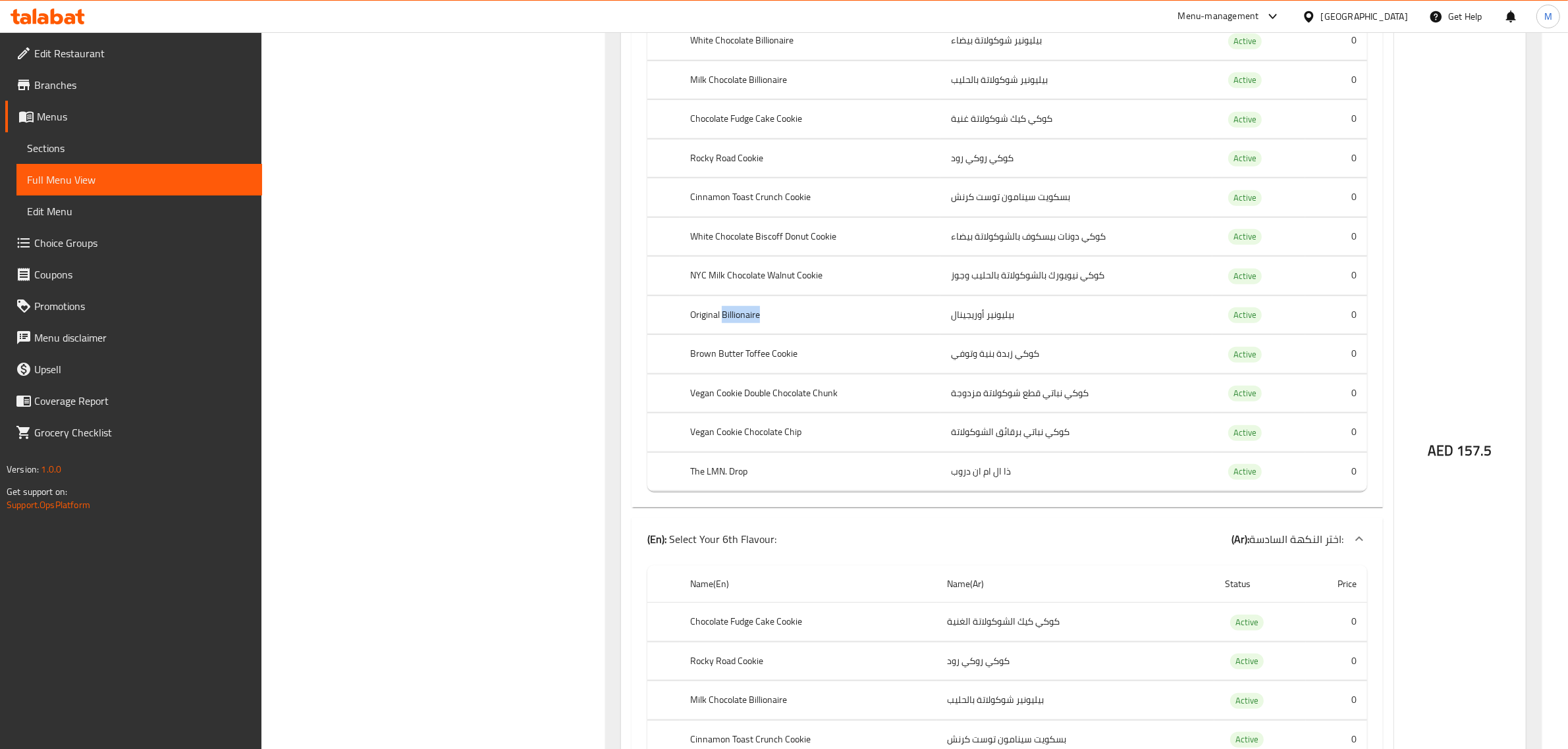
click at [748, 317] on th "Original Billionaire" at bounding box center [810, 315] width 261 height 39
copy th "Original Billionaire"
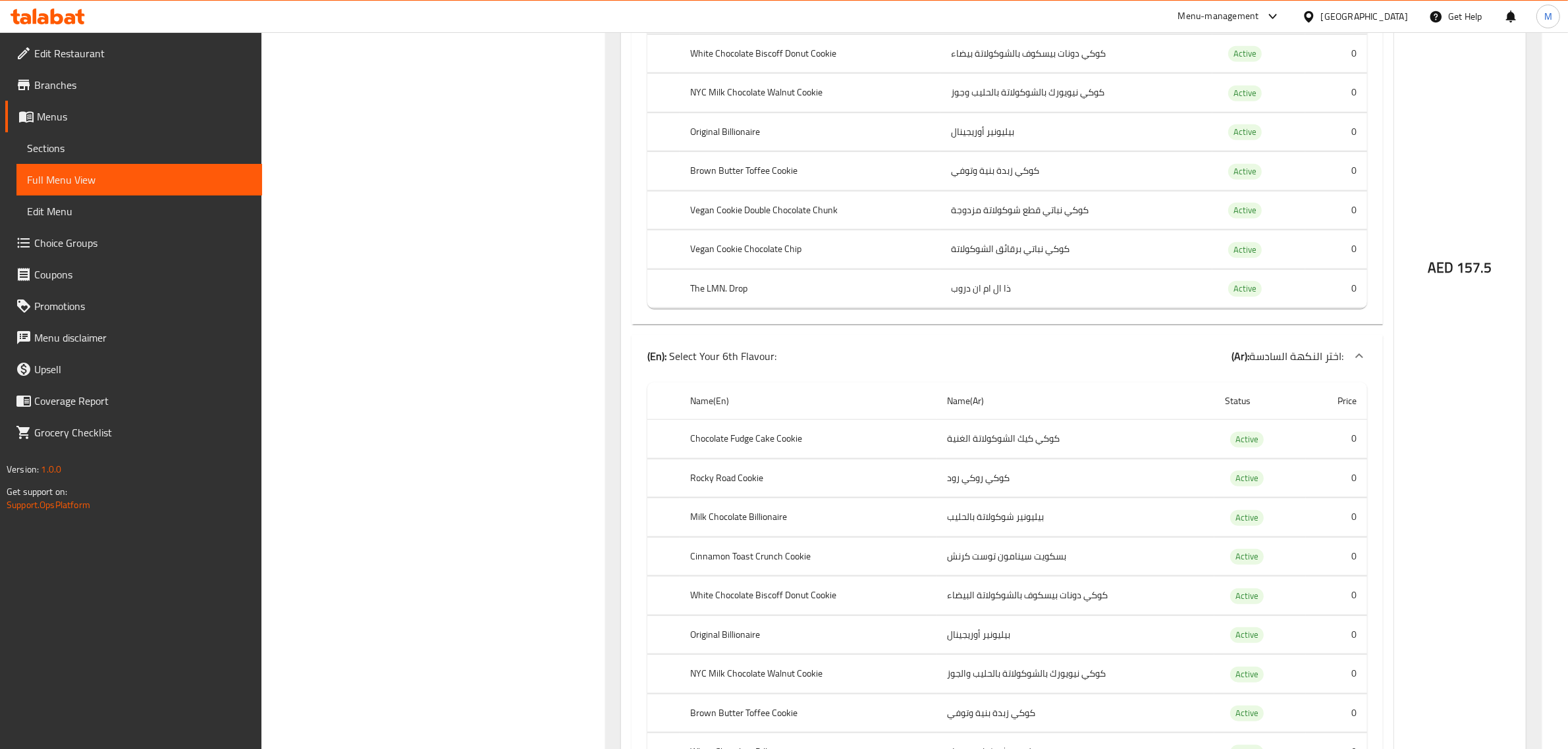
scroll to position [1590, 0]
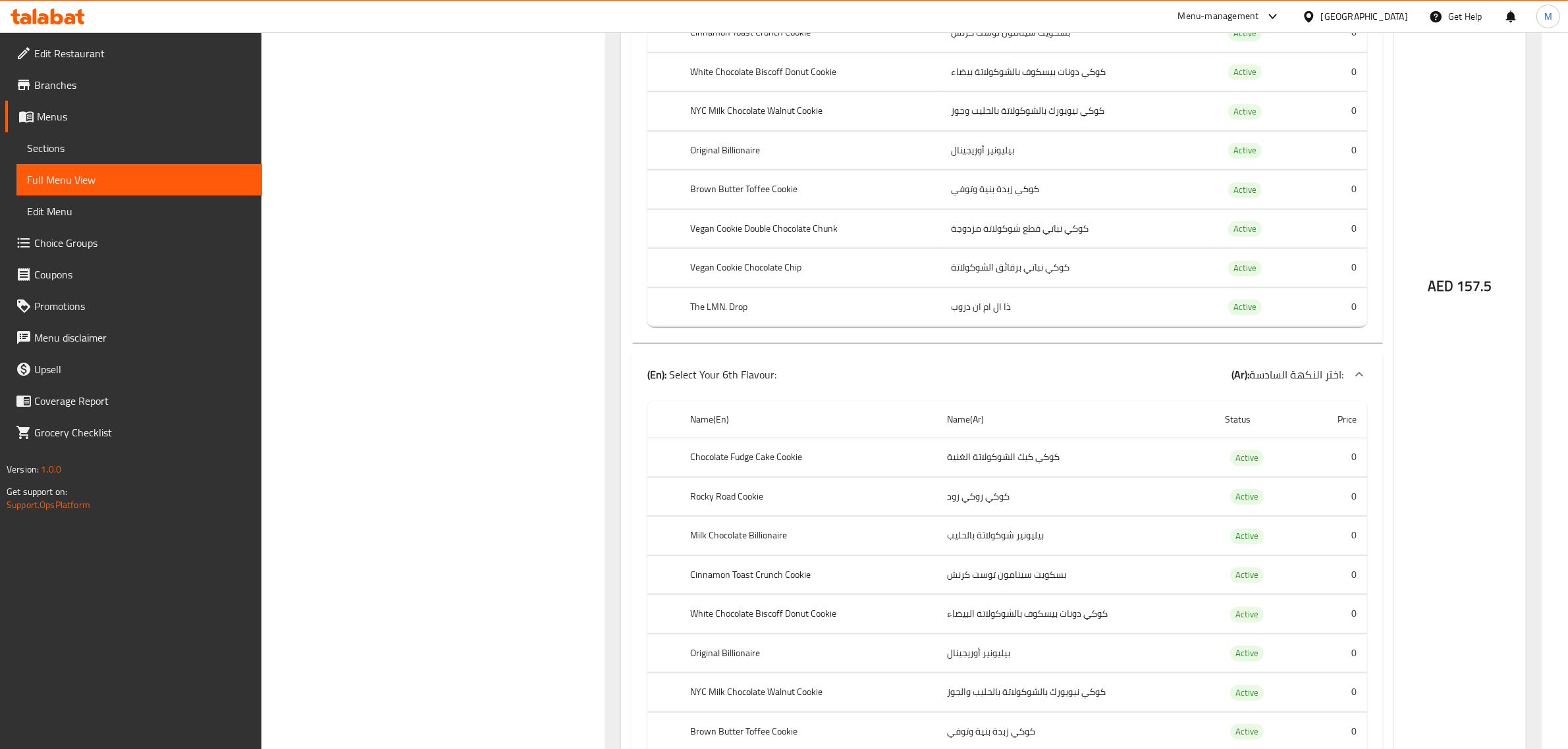
click at [742, 202] on th "Brown Butter Toffee Cookie" at bounding box center [810, 190] width 261 height 39
copy th "Brown Butter Toffee Cookie"
click at [754, 236] on th "Vegan Cookie Double Chocolate Chunk" at bounding box center [810, 229] width 261 height 39
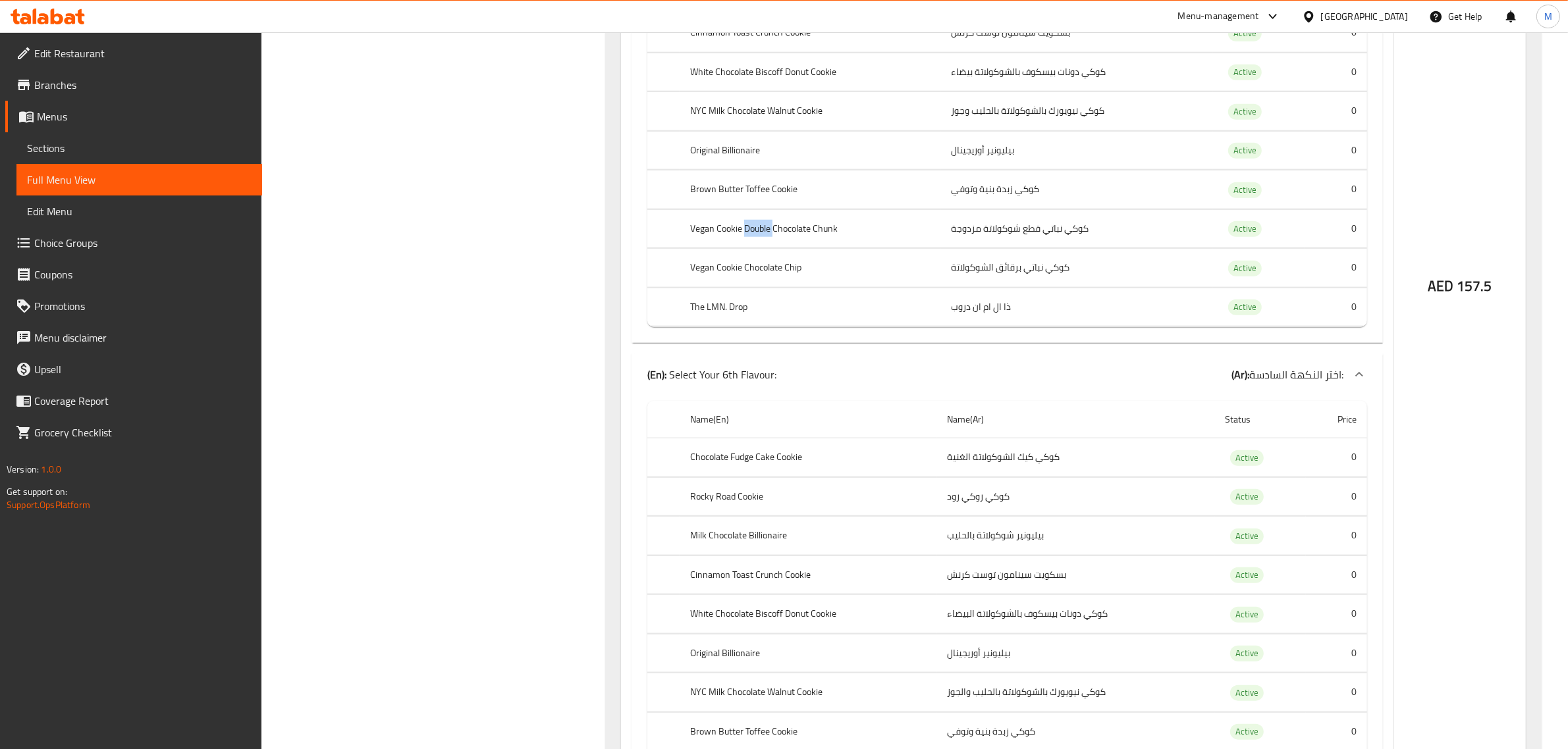
click at [754, 236] on th "Vegan Cookie Double Chocolate Chunk" at bounding box center [810, 229] width 261 height 39
click at [754, 235] on th "Vegan Cookie Double Chocolate Chunk" at bounding box center [810, 229] width 261 height 39
copy th "Vegan Cookie Double Chocolate Chunk"
click at [749, 275] on th "Vegan Cookie Chocolate Chip" at bounding box center [810, 268] width 261 height 39
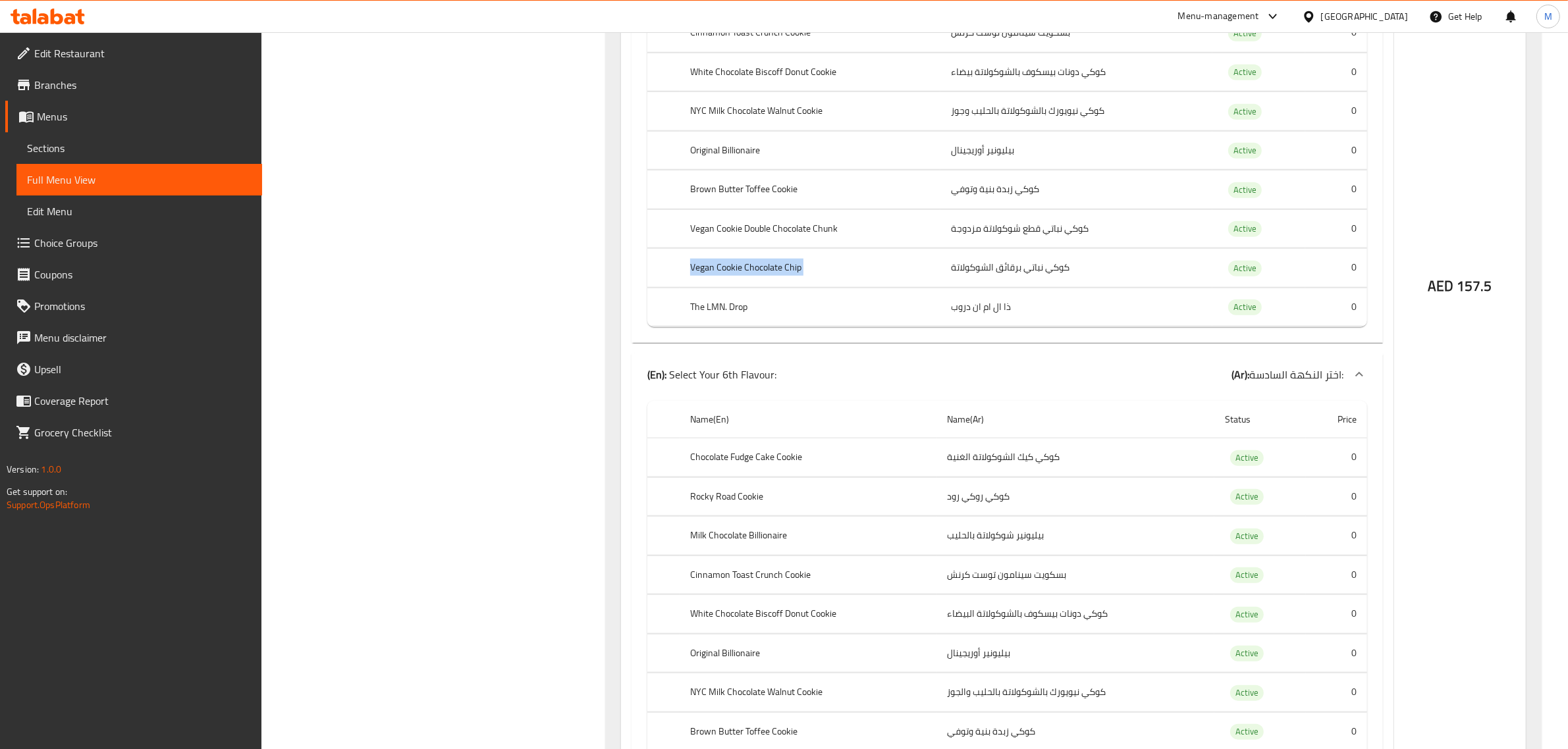
click at [749, 275] on th "Vegan Cookie Chocolate Chip" at bounding box center [810, 268] width 261 height 39
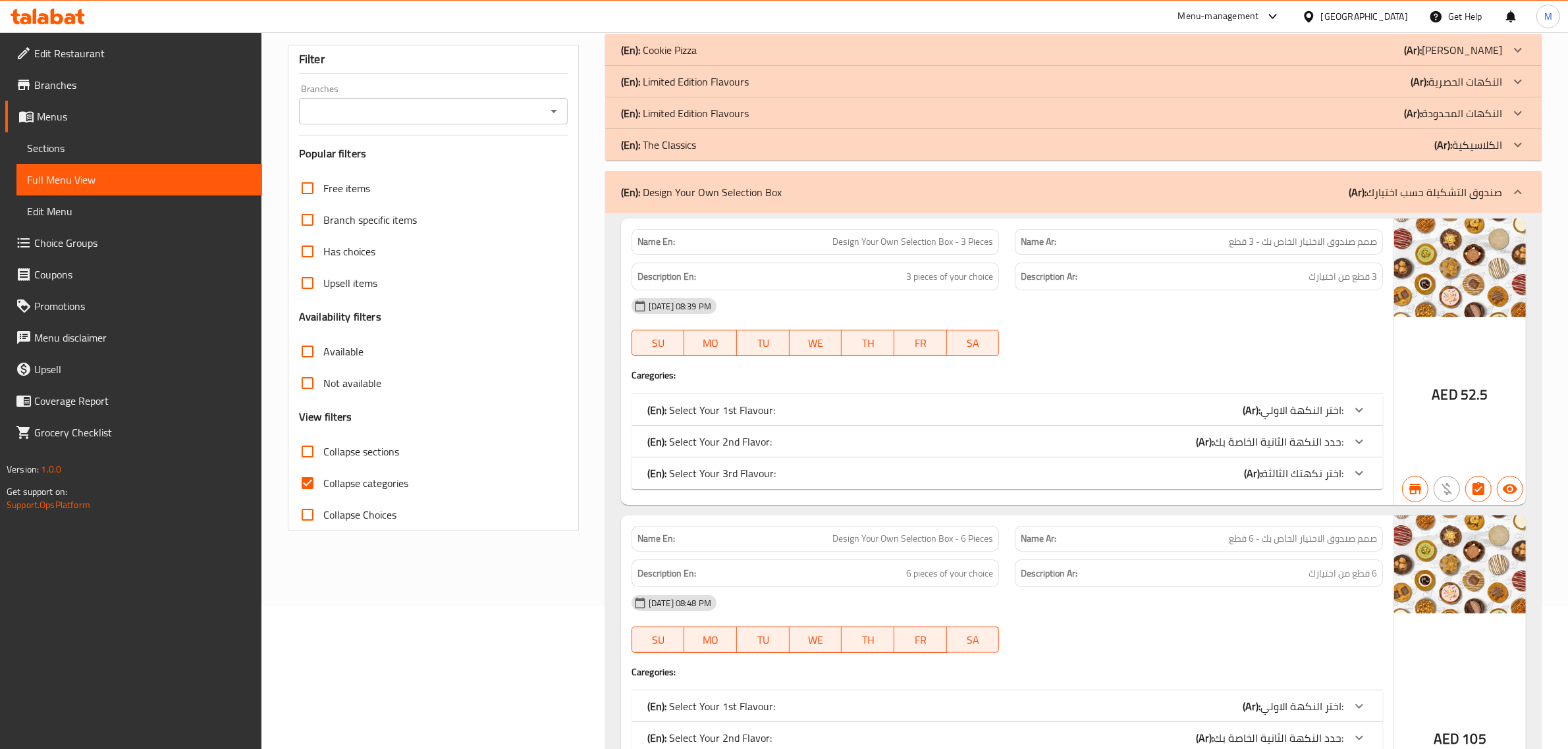
scroll to position [411, 0]
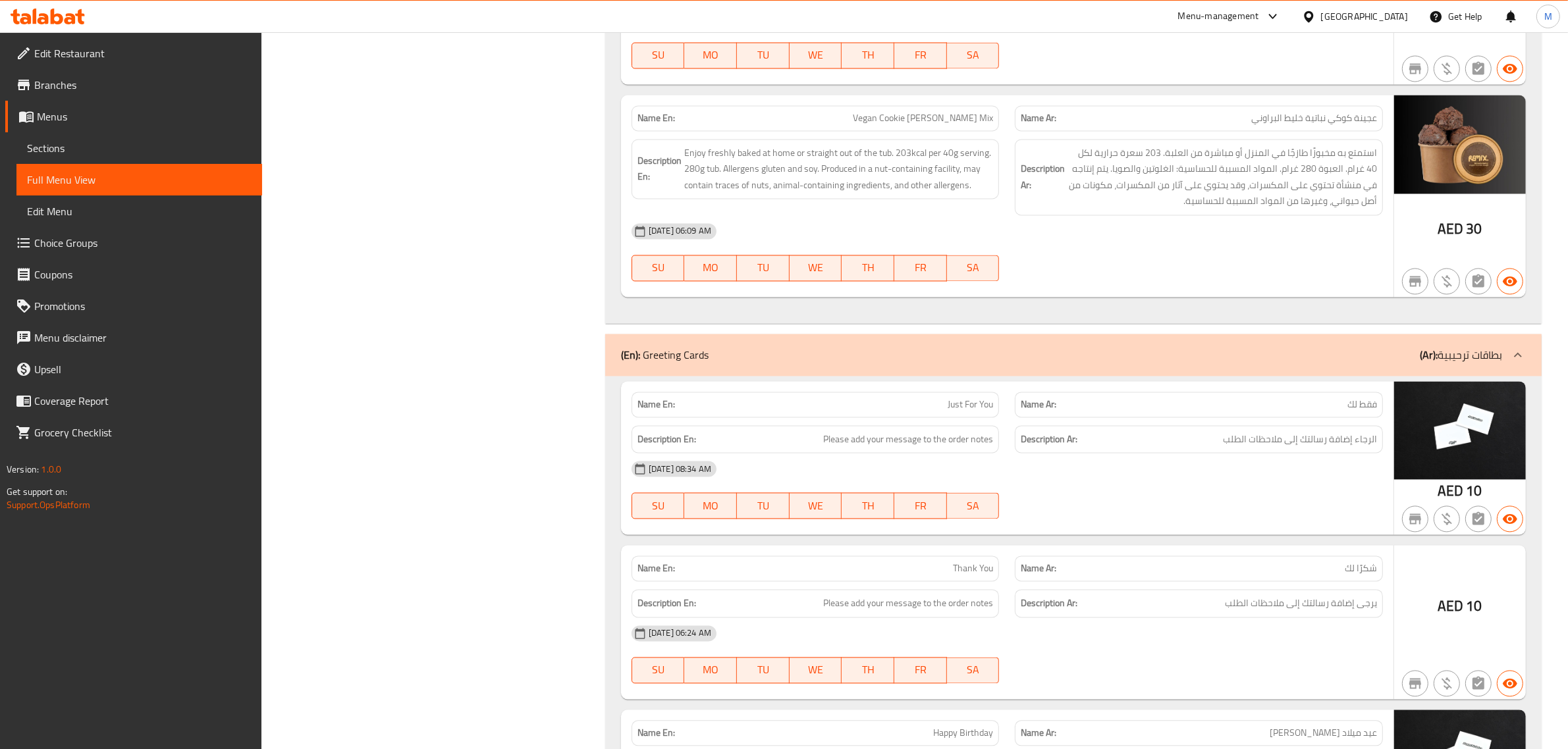
scroll to position [3315, 0]
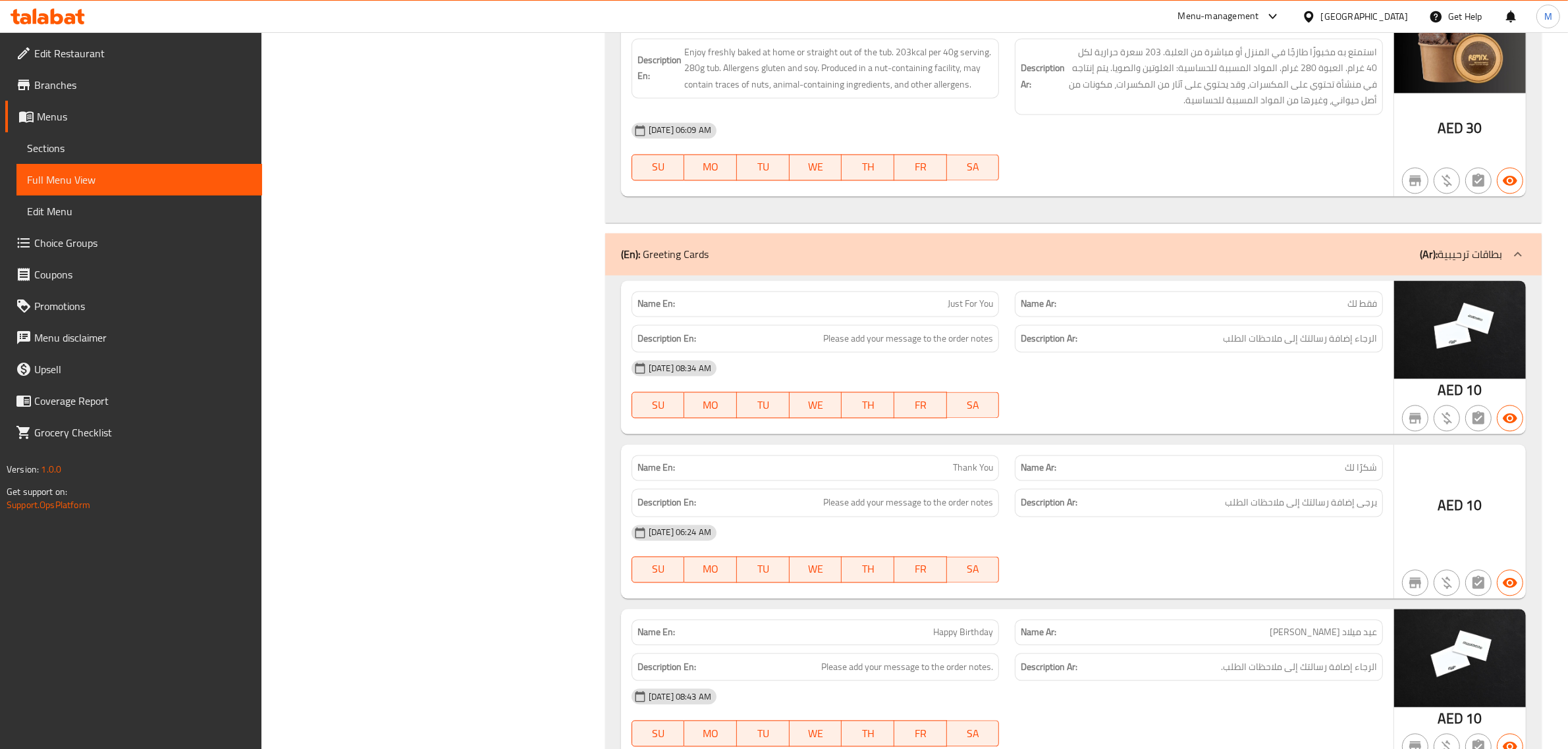
click at [1074, 262] on div "(En): Greeting Cards (Ar): بطاقات ترحيبية" at bounding box center [1061, 254] width 881 height 16
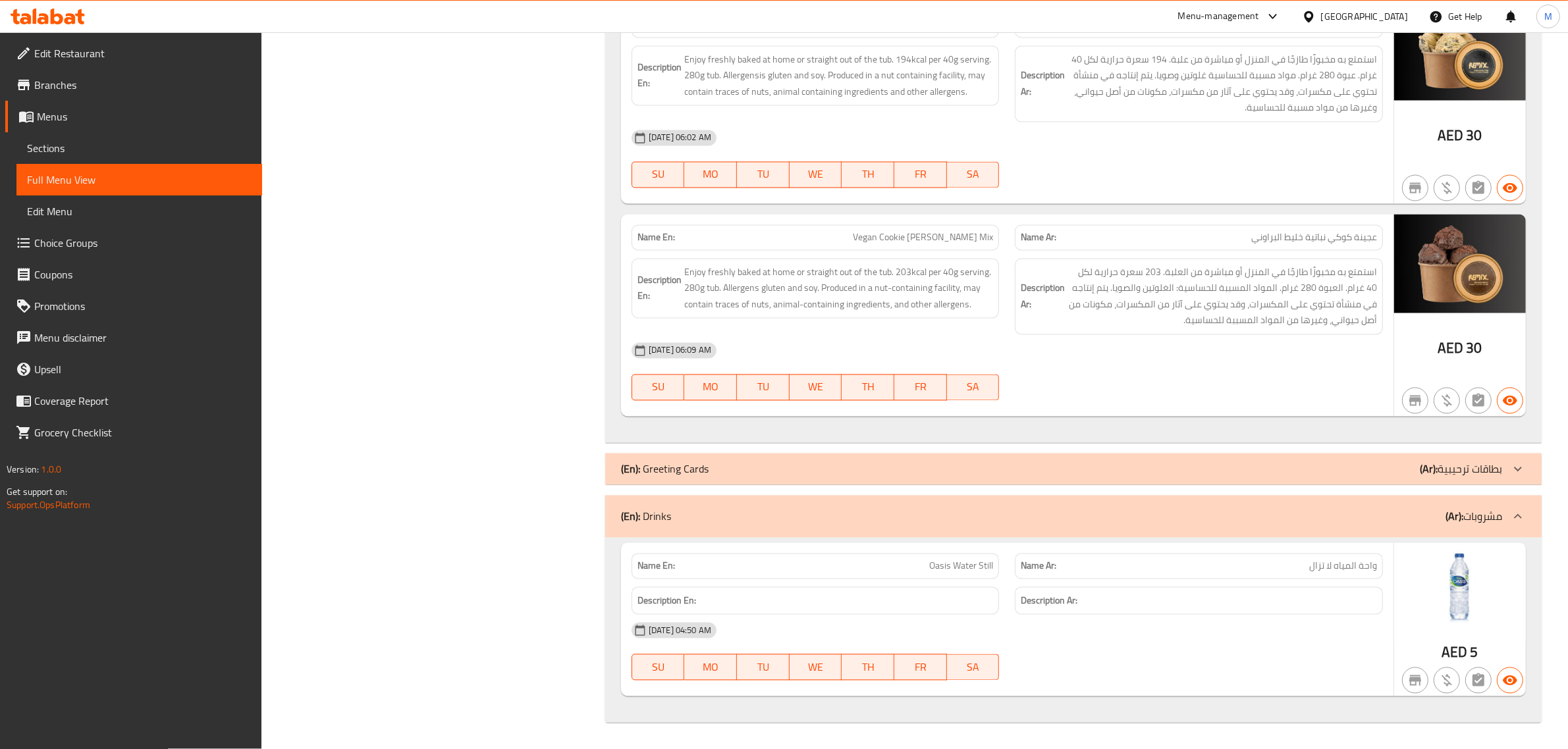
scroll to position [3115, 0]
click at [1077, 509] on div "(En): Drinks (Ar): مشروبات" at bounding box center [1061, 517] width 881 height 16
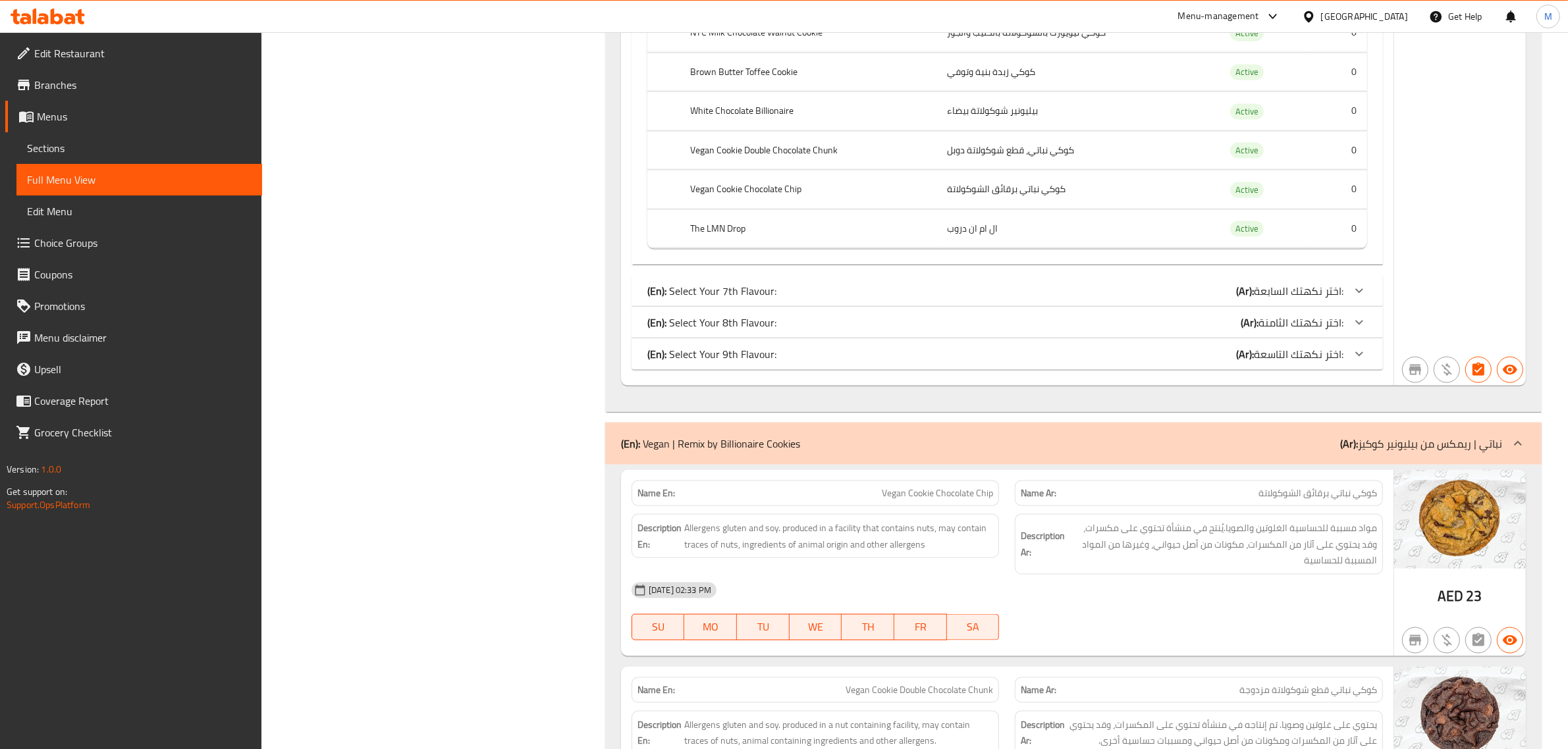
click at [1092, 465] on div "(En): Vegan | Remix by Billionaire Cookies (Ar): نباتي | ريمكس من بيليونير كوكيز" at bounding box center [1073, 443] width 936 height 43
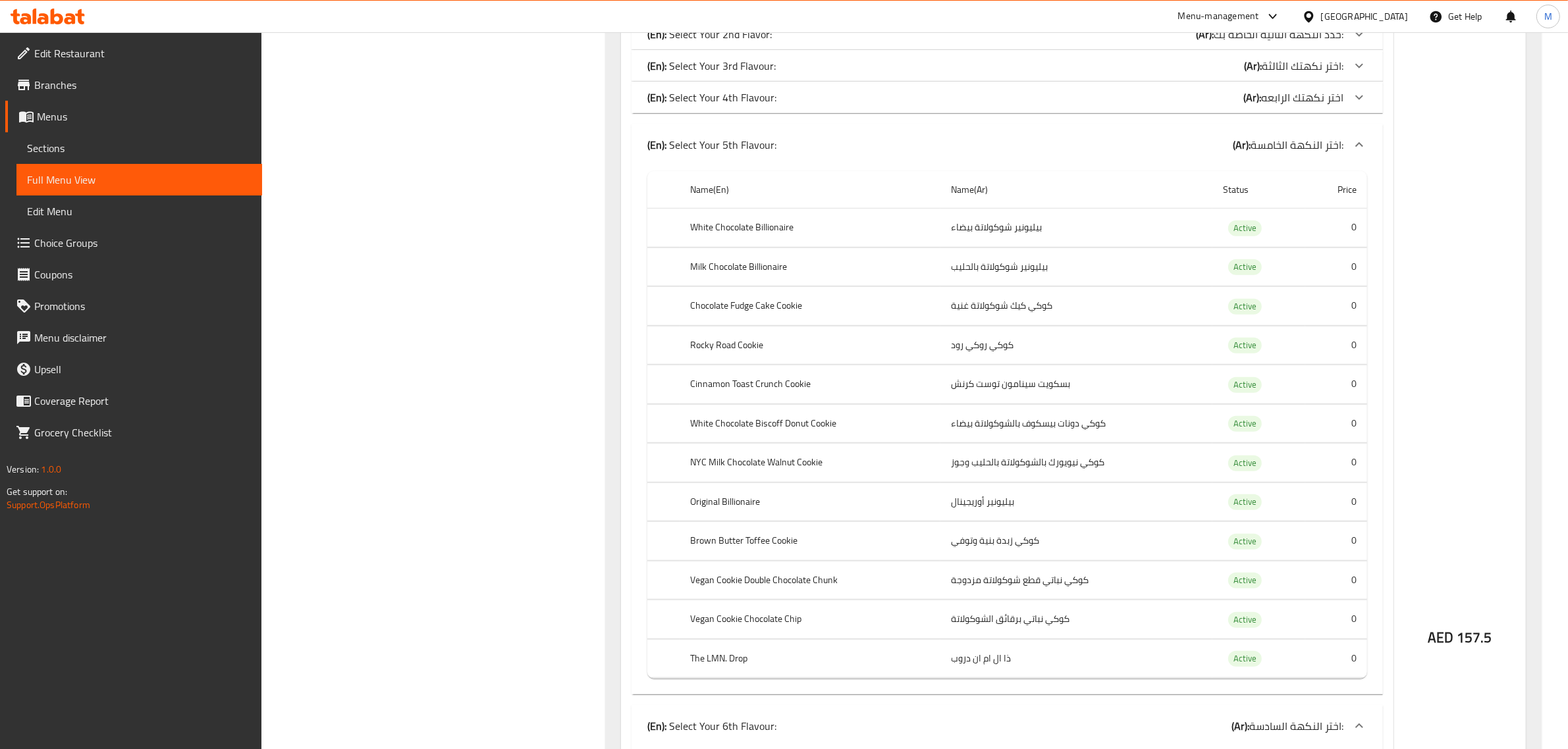
scroll to position [1320, 0]
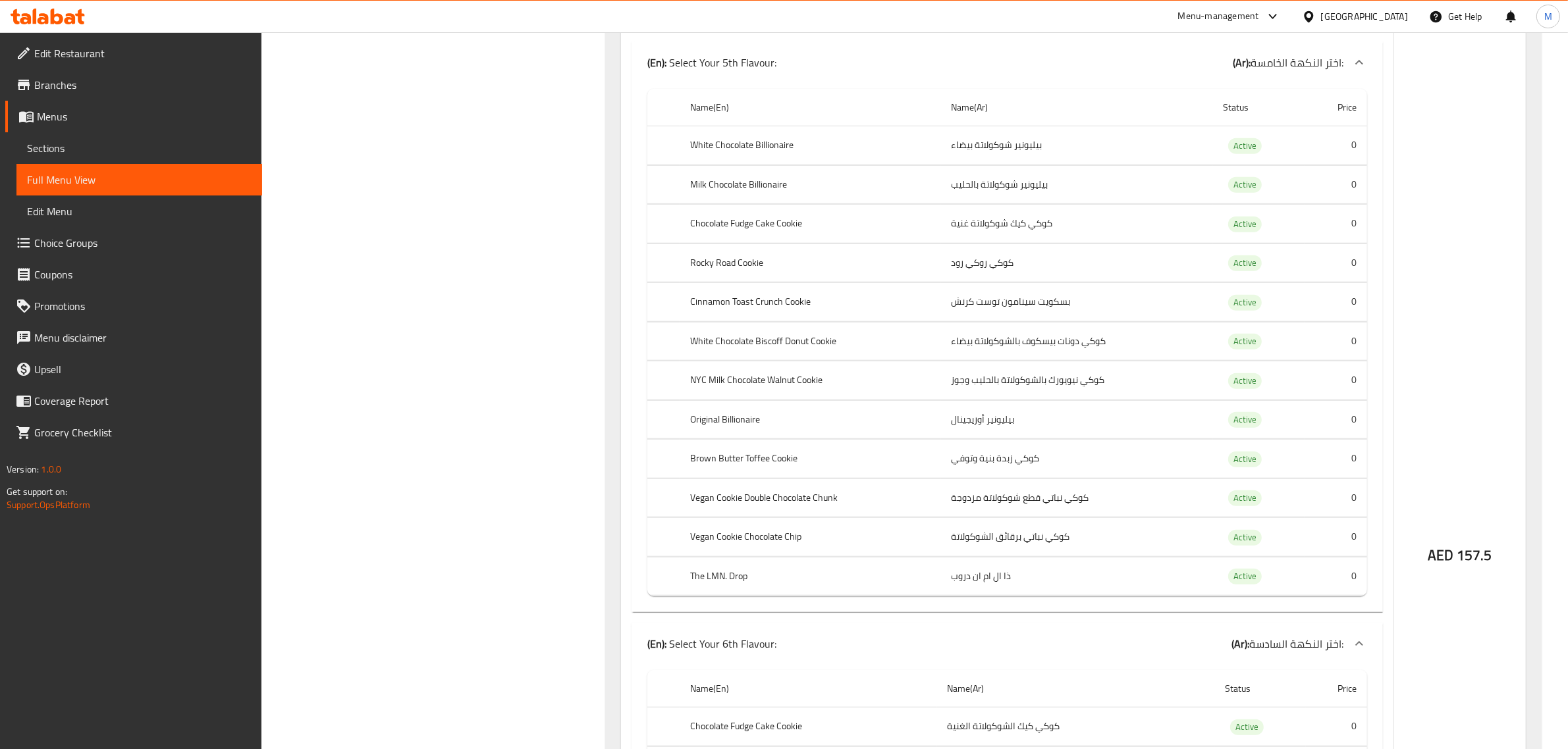
click at [772, 505] on th "Vegan Cookie Double Chocolate Chunk" at bounding box center [810, 498] width 261 height 39
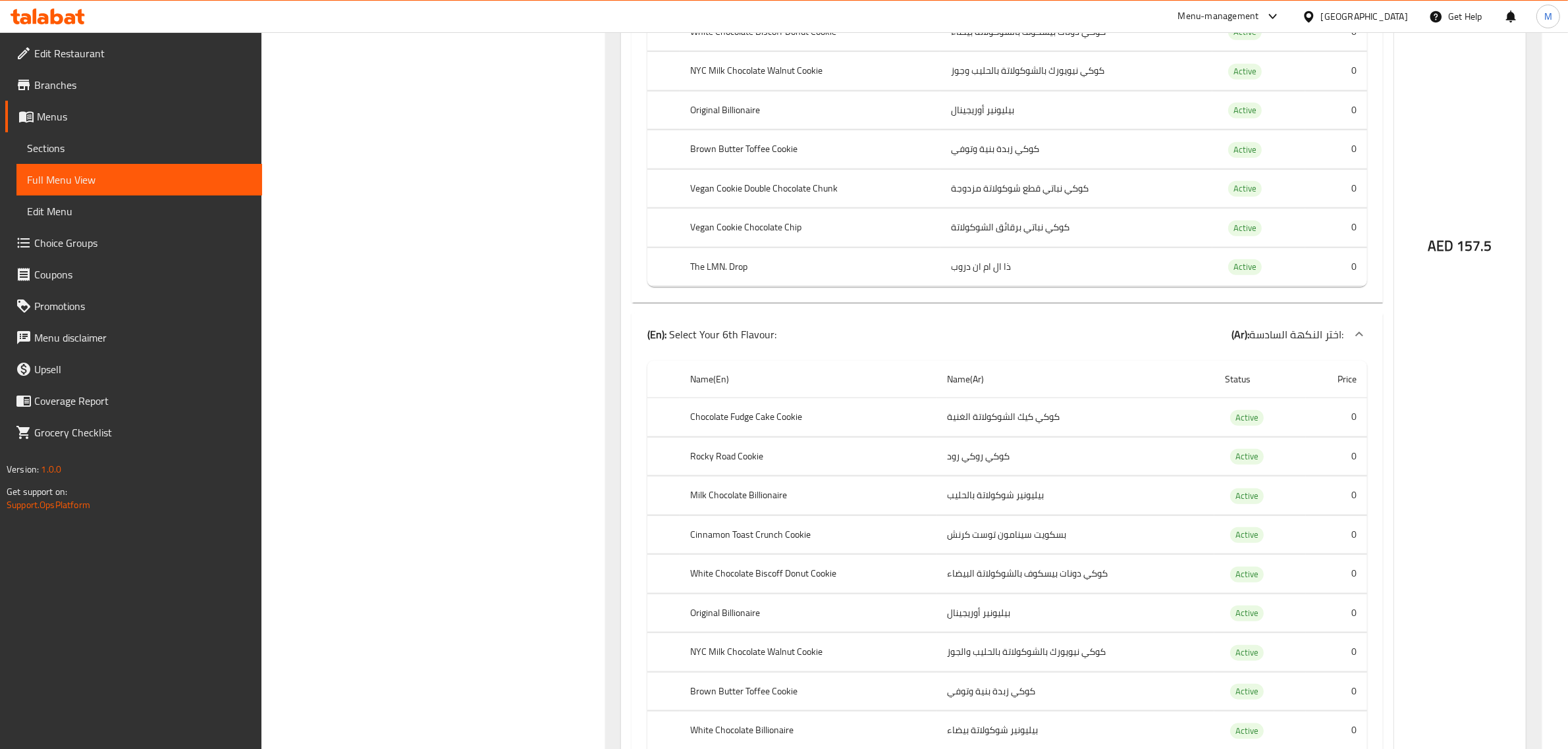
scroll to position [1548, 0]
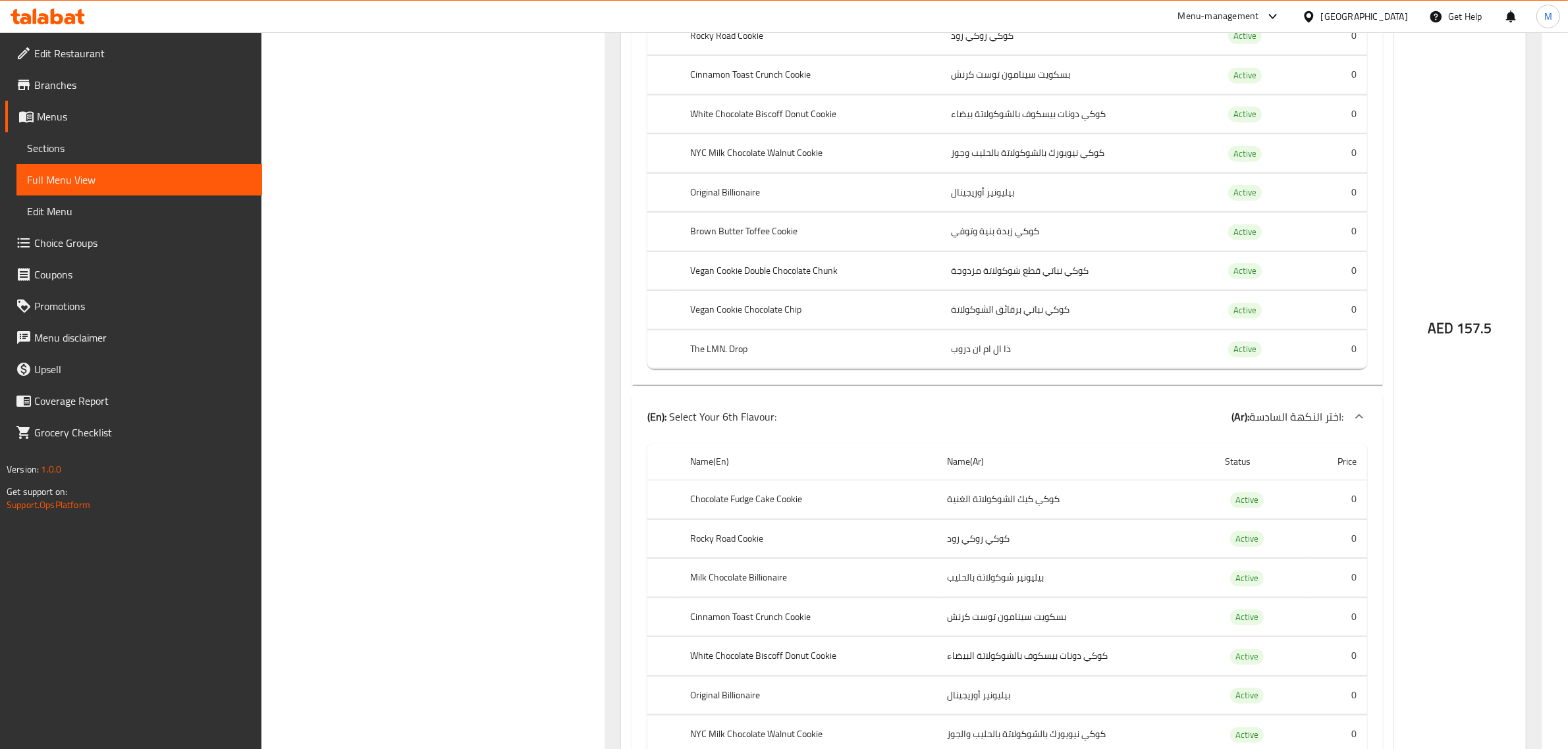
click at [775, 323] on th "Vegan Cookie Chocolate Chip" at bounding box center [810, 310] width 261 height 39
click at [740, 356] on th "The LMN. Drop" at bounding box center [810, 349] width 261 height 39
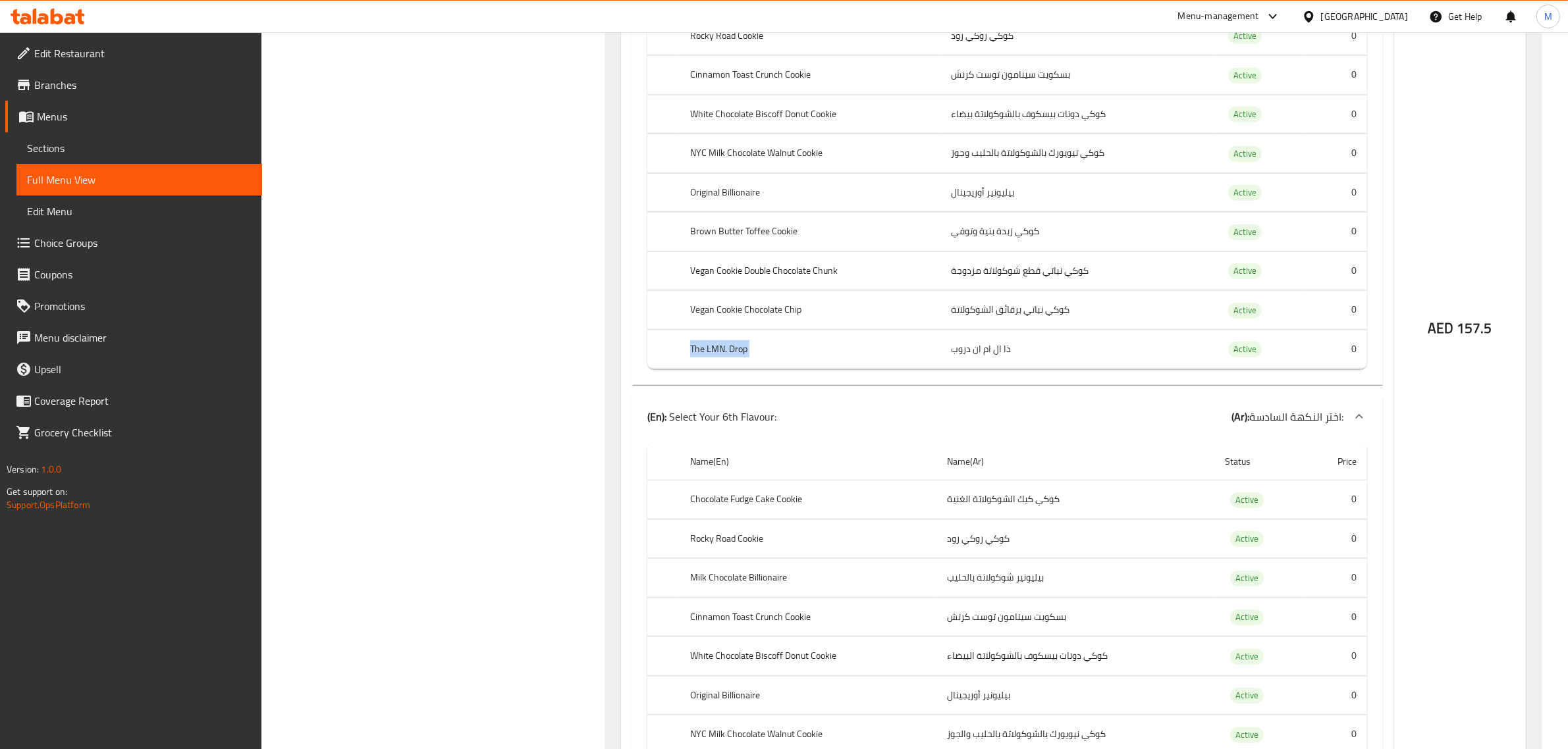
click at [740, 356] on th "The LMN. Drop" at bounding box center [810, 349] width 261 height 39
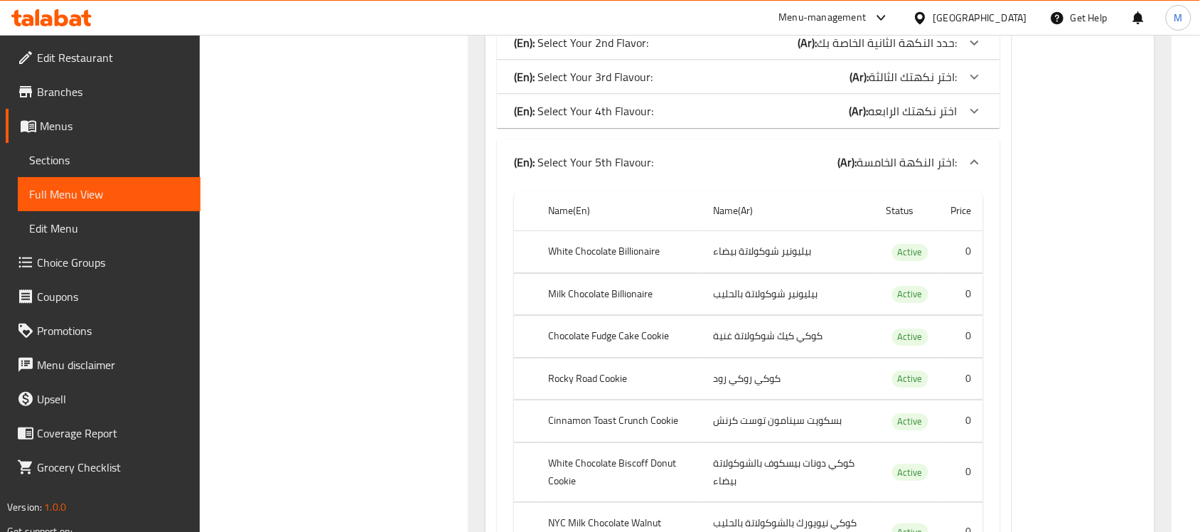
scroll to position [1316, 0]
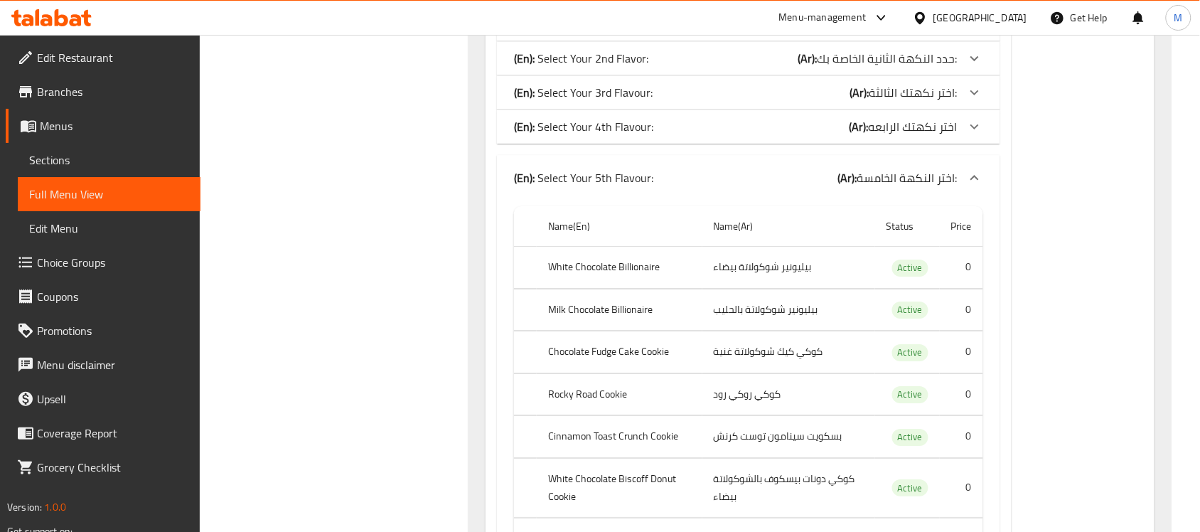
click at [606, 275] on th "White Chocolate Billionaire" at bounding box center [620, 268] width 166 height 42
click at [616, 304] on th "Milk Chocolate Billionaire" at bounding box center [620, 310] width 166 height 42
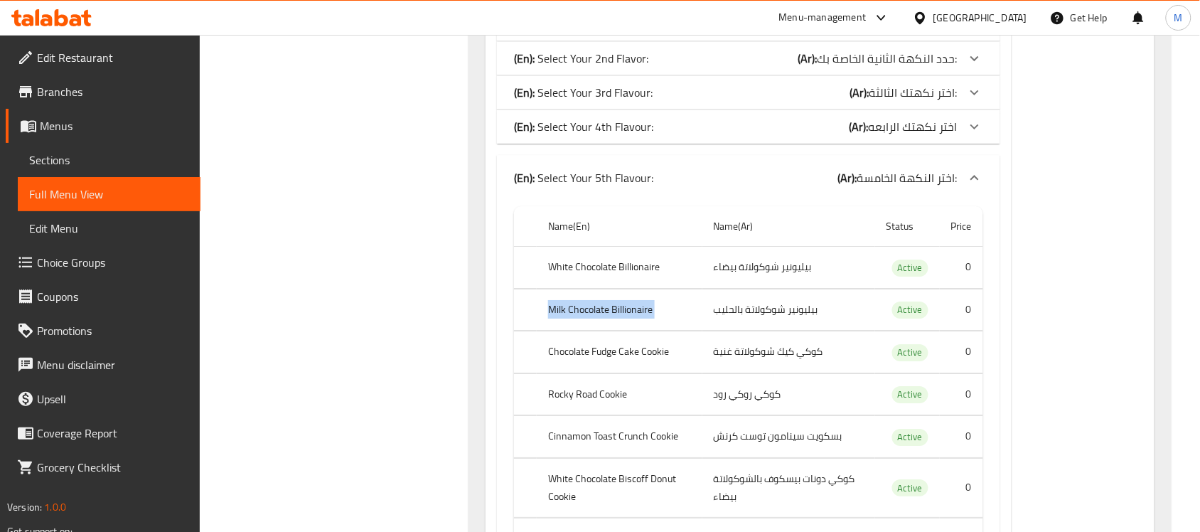
click at [616, 304] on th "Milk Chocolate Billionaire" at bounding box center [620, 310] width 166 height 42
click at [581, 351] on th "Chocolate Fudge Cake Cookie" at bounding box center [620, 352] width 166 height 42
click at [580, 392] on th "Rocky Road Cookie" at bounding box center [620, 394] width 166 height 42
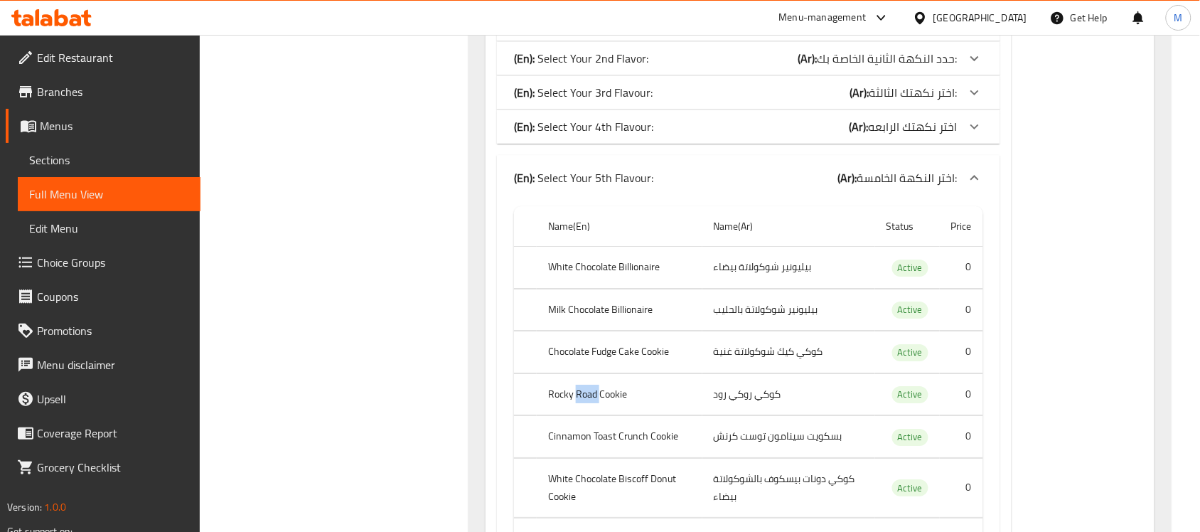
click at [580, 392] on th "Rocky Road Cookie" at bounding box center [620, 394] width 166 height 42
click at [617, 446] on th "Cinnamon Toast Crunch Cookie" at bounding box center [620, 437] width 166 height 42
click at [616, 446] on th "Cinnamon Toast Crunch Cookie" at bounding box center [620, 437] width 166 height 42
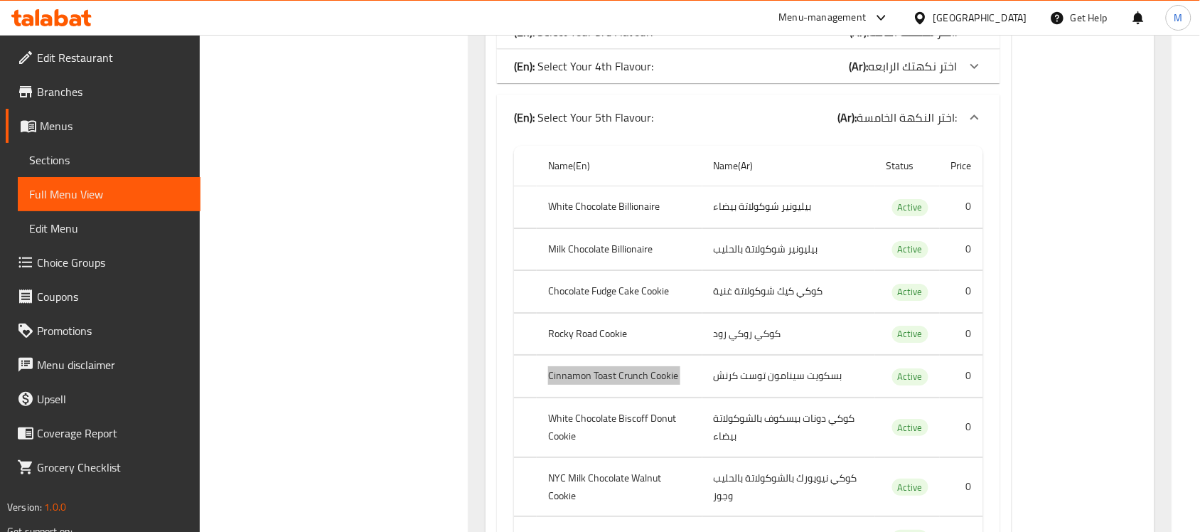
scroll to position [1405, 0]
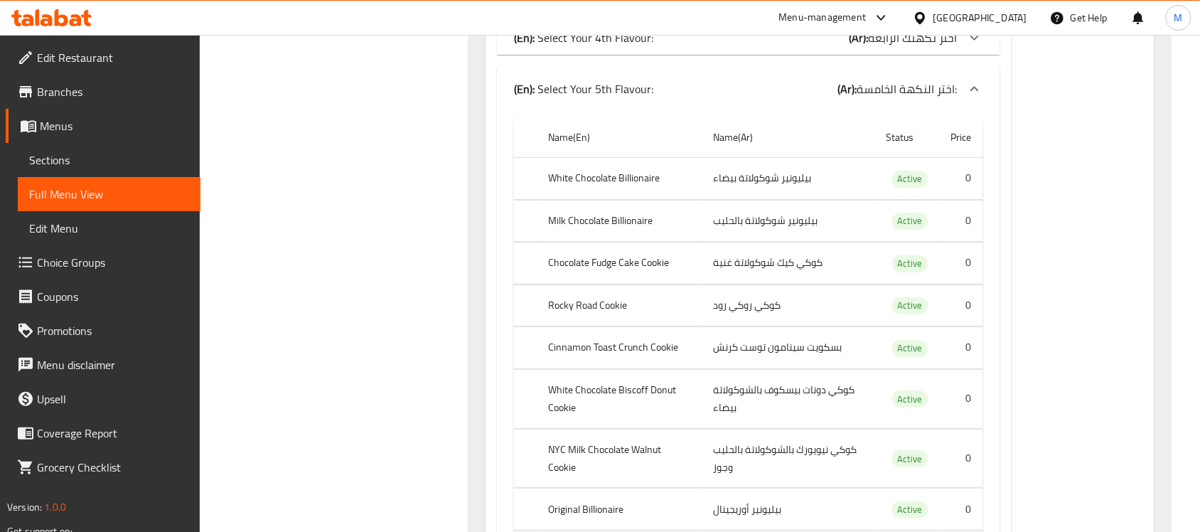
click at [565, 392] on th "White Chocolate Biscoff Donut Cookie" at bounding box center [620, 398] width 166 height 59
click at [444, 361] on div "Filter Branches Branches Popular filters Free items Branch specific items Has c…" at bounding box center [340, 237] width 240 height 2919
click at [417, 367] on div "Filter Branches Branches Popular filters Free items Branch specific items Has c…" at bounding box center [340, 237] width 240 height 2919
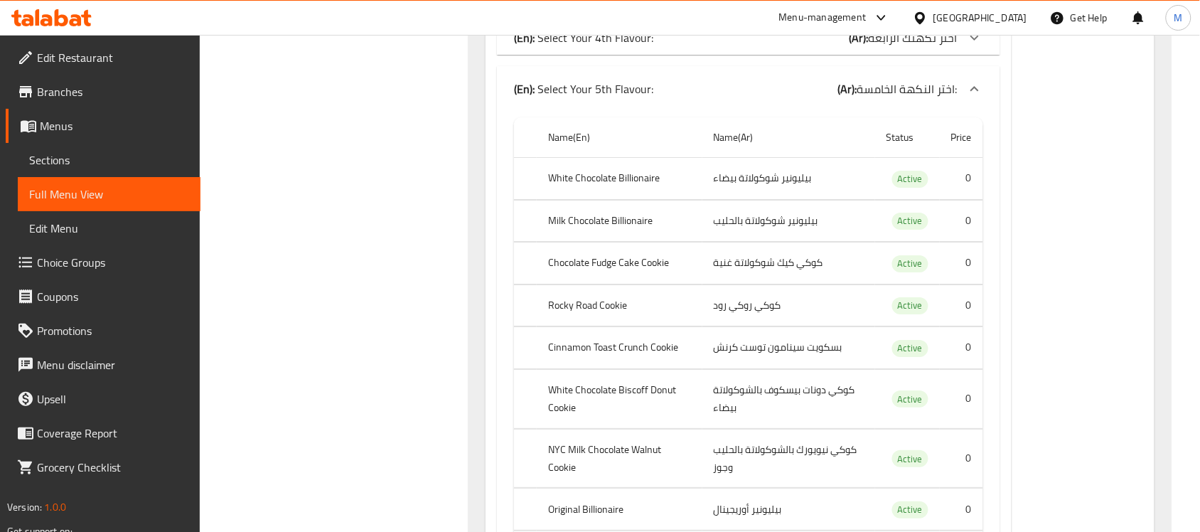
click at [598, 466] on th "NYC Milk Chocolate Walnut Cookie" at bounding box center [620, 458] width 166 height 59
click at [560, 514] on th "Original Billionaire" at bounding box center [620, 509] width 166 height 42
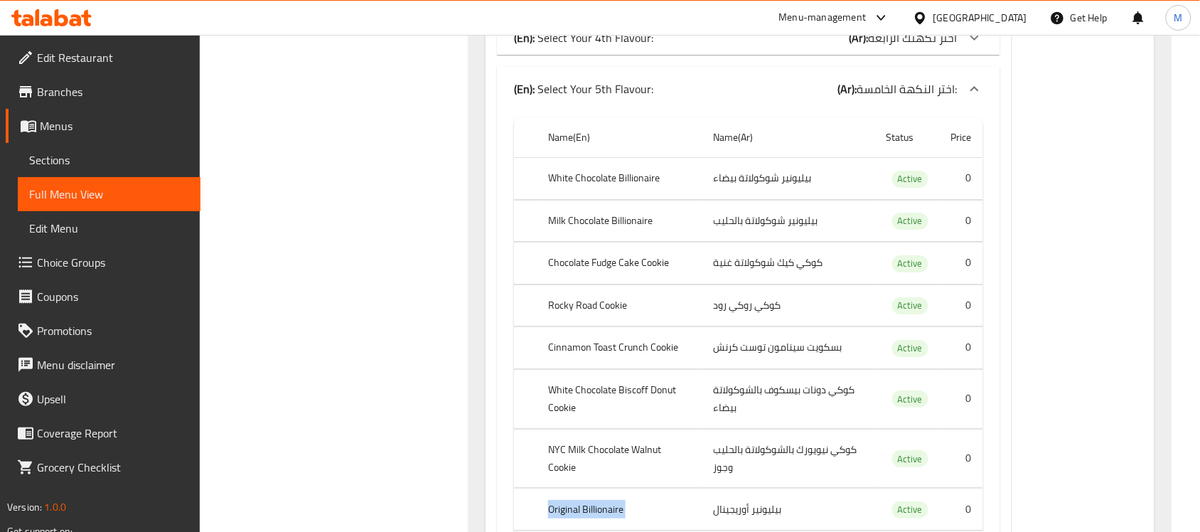
click at [560, 514] on th "Original Billionaire" at bounding box center [620, 509] width 166 height 42
click at [304, 257] on div "Filter Branches Branches Popular filters Free items Branch specific items Has c…" at bounding box center [340, 237] width 240 height 2919
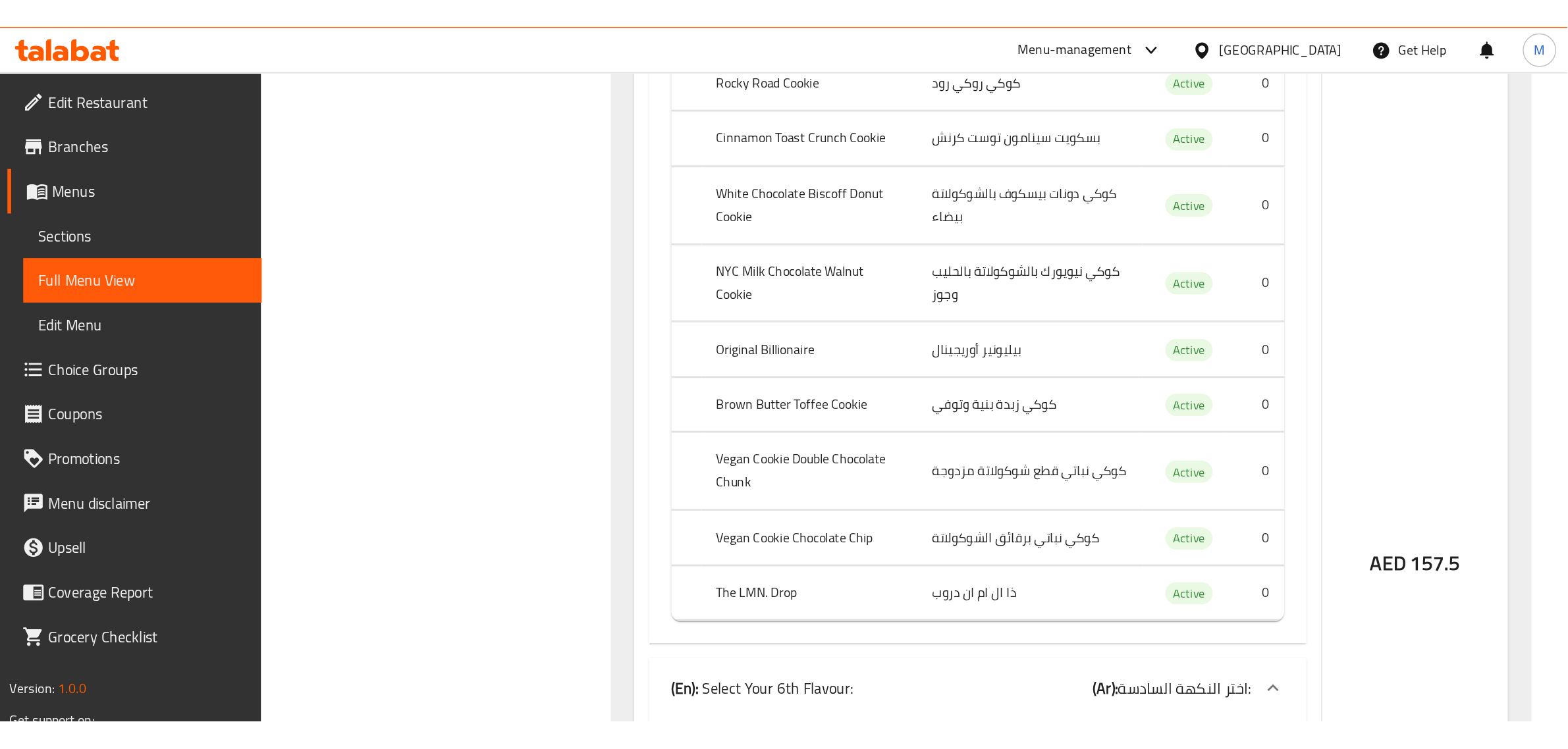
scroll to position [1548, 0]
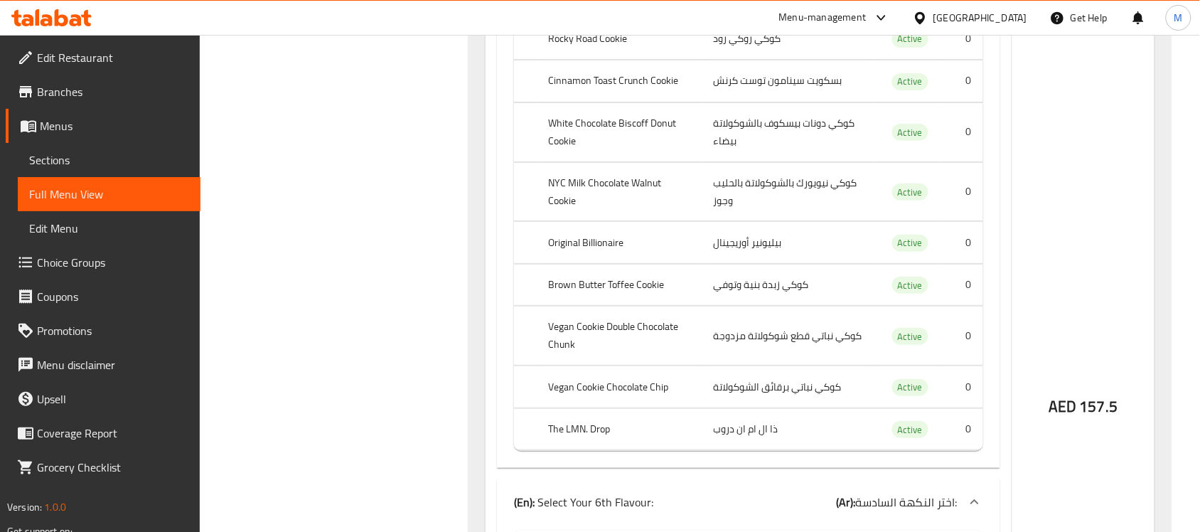
click at [603, 288] on th "Brown Butter Toffee Cookie" at bounding box center [620, 285] width 166 height 42
click at [612, 343] on th "Vegan Cookie Double Chocolate Chunk" at bounding box center [620, 335] width 166 height 59
click at [569, 332] on th "Vegan Cookie Double Chocolate Chunk" at bounding box center [620, 335] width 166 height 59
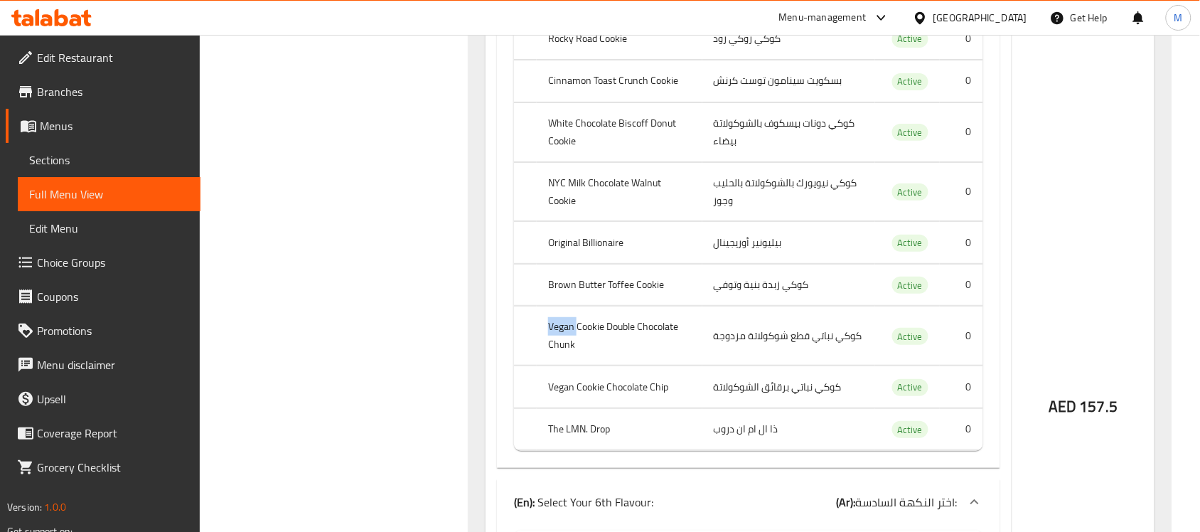
click at [569, 332] on th "Vegan Cookie Double Chocolate Chunk" at bounding box center [620, 335] width 166 height 59
click at [581, 395] on th "Vegan Cookie Chocolate Chip" at bounding box center [620, 387] width 166 height 42
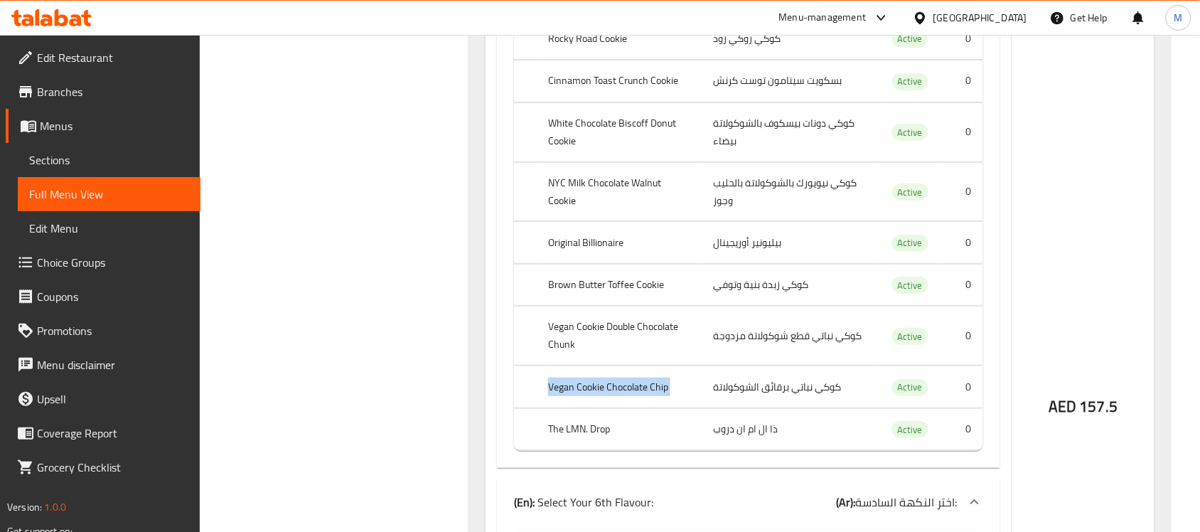
click at [581, 395] on th "Vegan Cookie Chocolate Chip" at bounding box center [620, 387] width 166 height 42
click at [587, 442] on th "The LMN. Drop" at bounding box center [620, 429] width 166 height 42
click at [587, 441] on th "The LMN. Drop" at bounding box center [620, 429] width 166 height 42
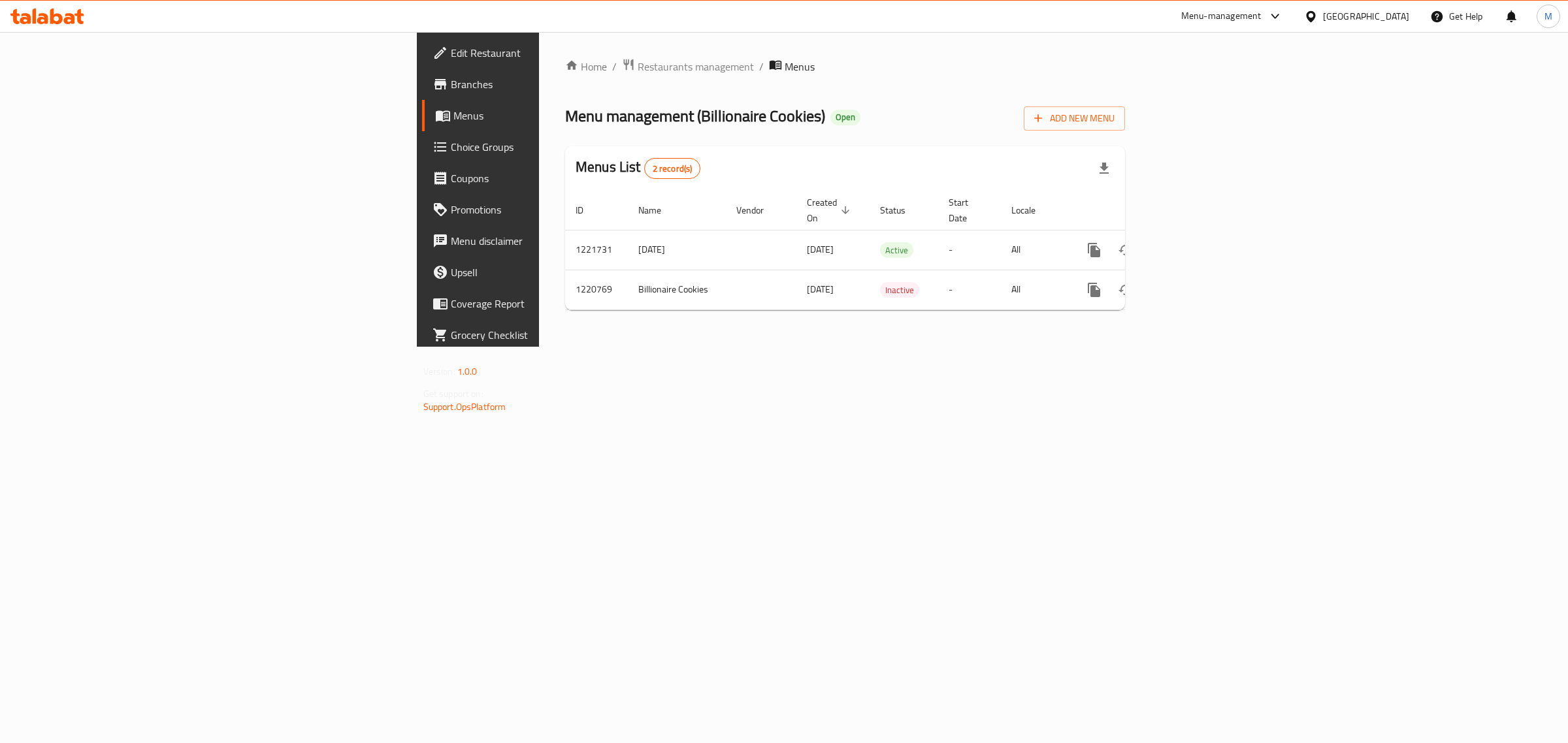
click at [451, 148] on span "Choice Groups" at bounding box center [559, 146] width 218 height 16
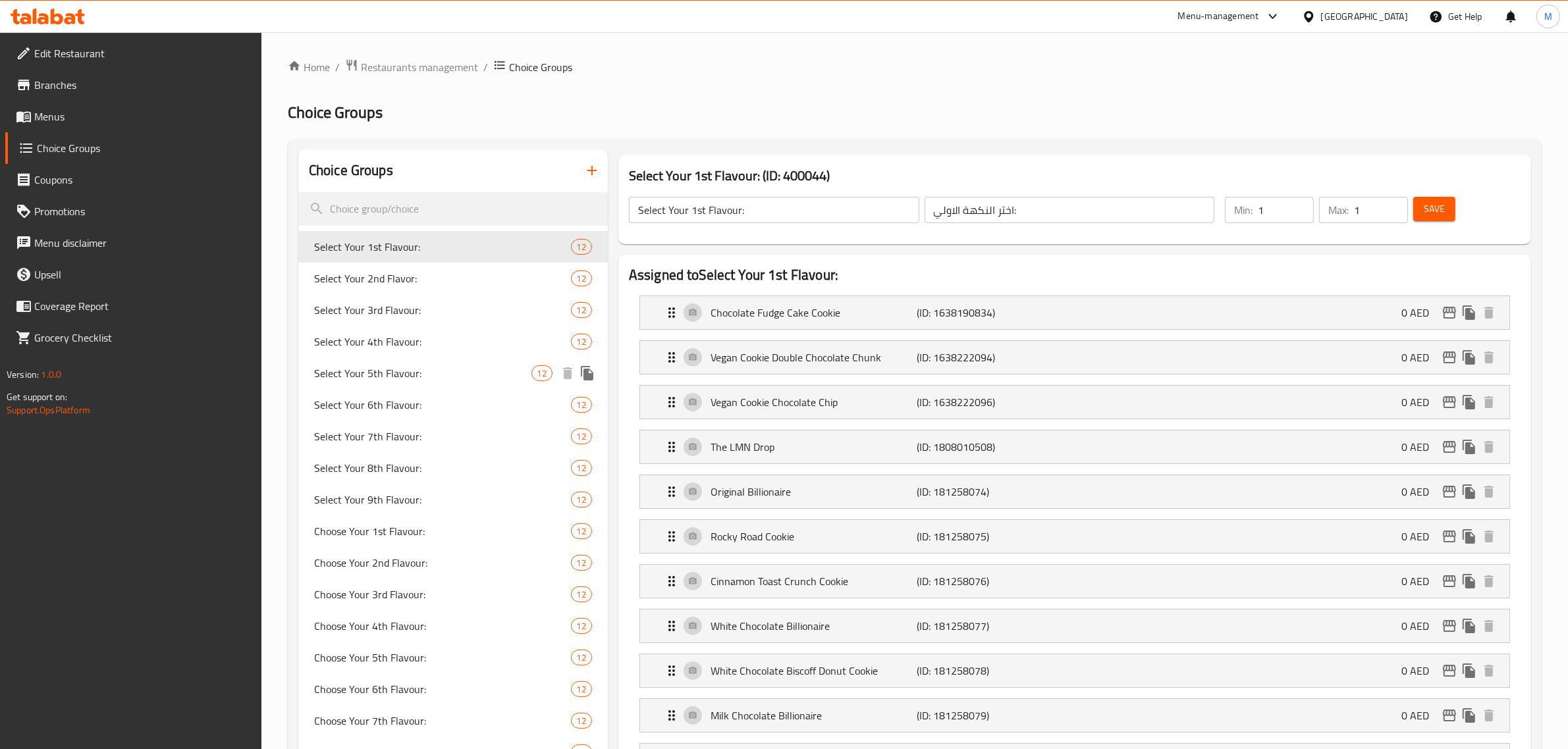
click at [420, 383] on div "Select Your 5th Flavour: 12" at bounding box center [453, 373] width 309 height 31
type input "Select Your 5th Flavour:"
type input "اختر النكهة الخامسة:"
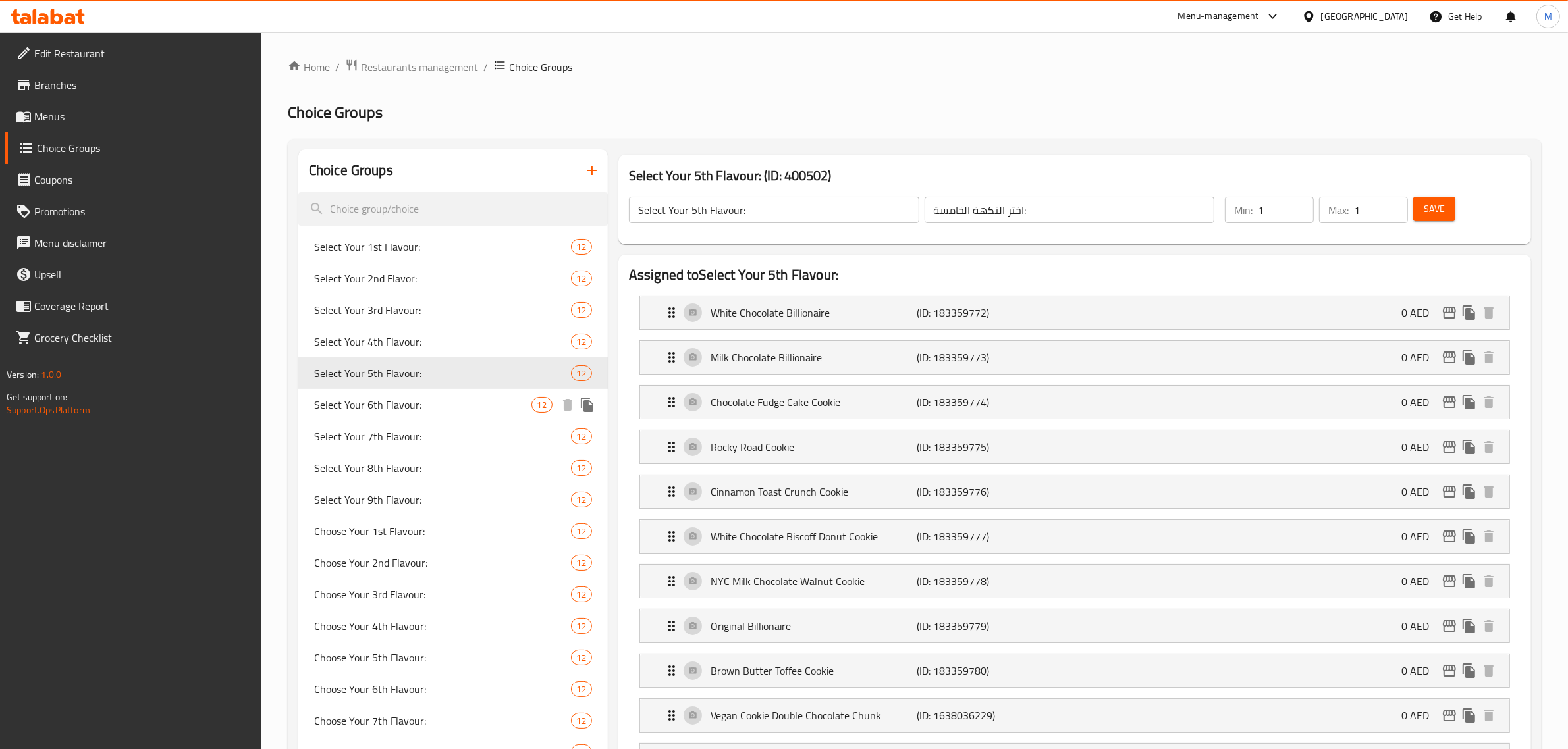
click at [420, 402] on span "Select Your 6th Flavour:" at bounding box center [422, 405] width 218 height 16
type input "Select Your 6th Flavour:"
type input "اختر النكهة السادسة:"
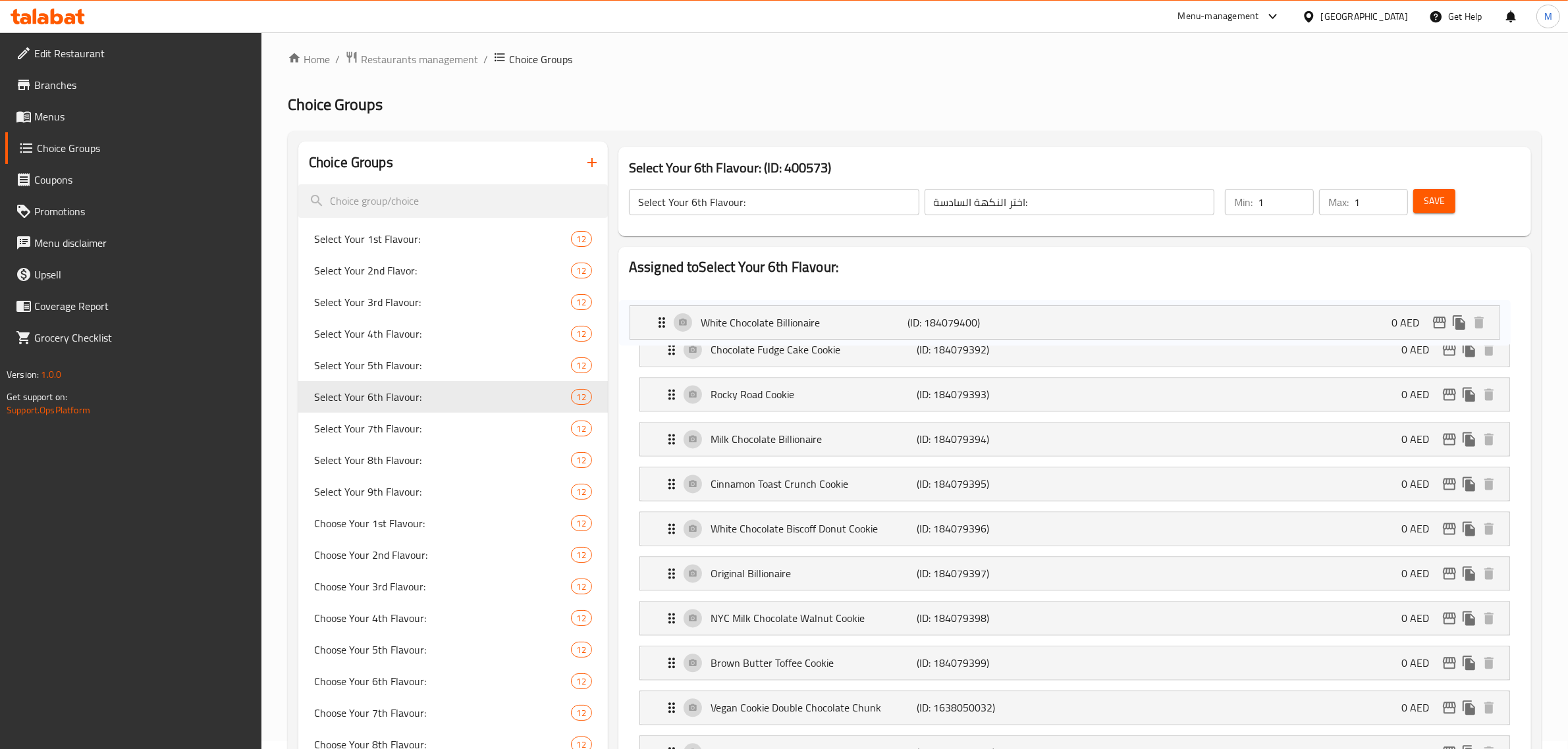
drag, startPoint x: 671, startPoint y: 678, endPoint x: 659, endPoint y: 320, distance: 358.2
click at [659, 321] on nav "Chocolate Fudge Cake Cookie (ID: 184079392) 0 AED Name (En) Chocolate Fudge Cak…" at bounding box center [1074, 551] width 892 height 548
click at [1158, 268] on h2 "Assigned to Select Your 6th Flavour:" at bounding box center [1074, 267] width 892 height 19
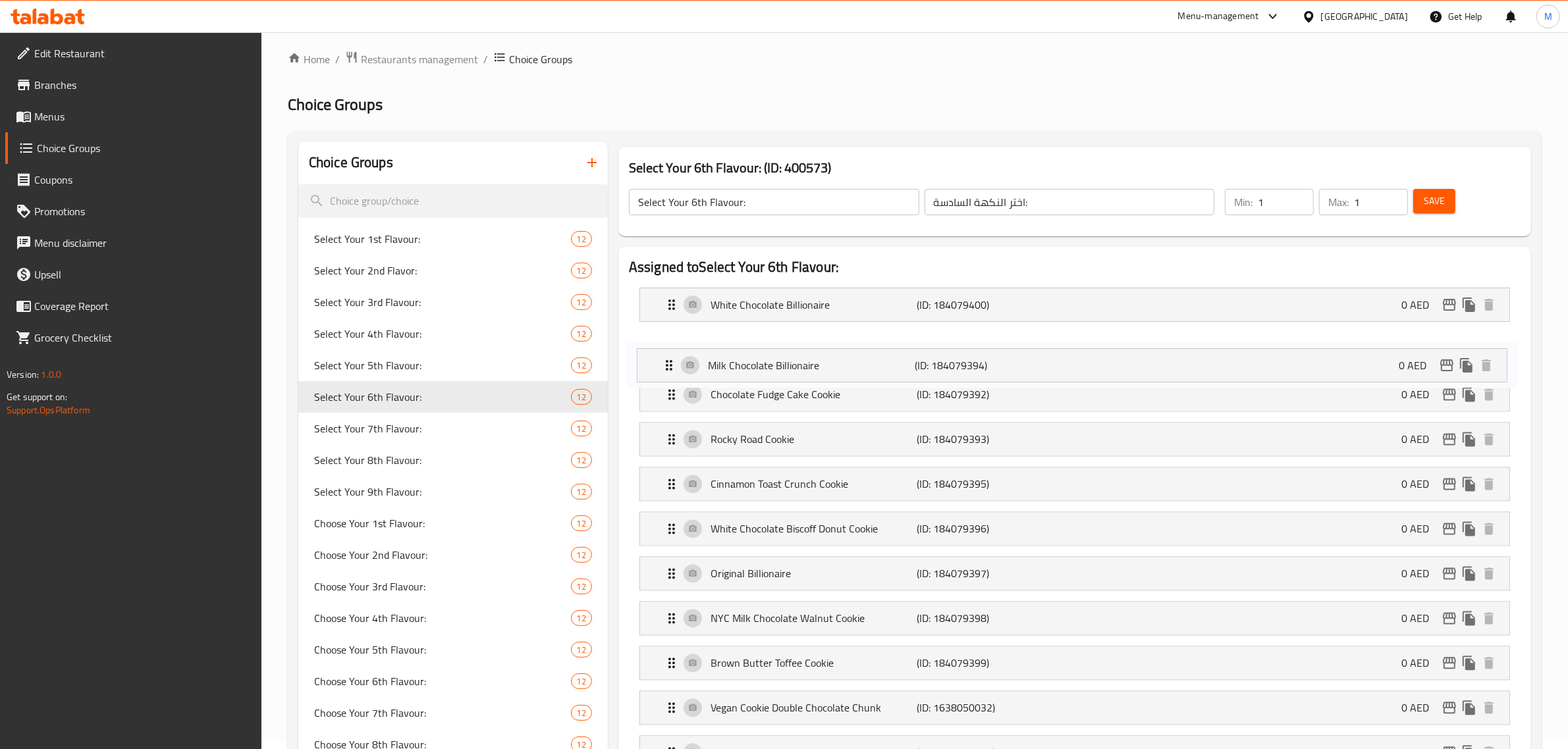
drag, startPoint x: 667, startPoint y: 435, endPoint x: 666, endPoint y: 356, distance: 79.0
click at [666, 356] on nav "White Chocolate Billionaire (ID: 184079400) 0 AED Name (En) White Chocolate Bil…" at bounding box center [1074, 551] width 892 height 548
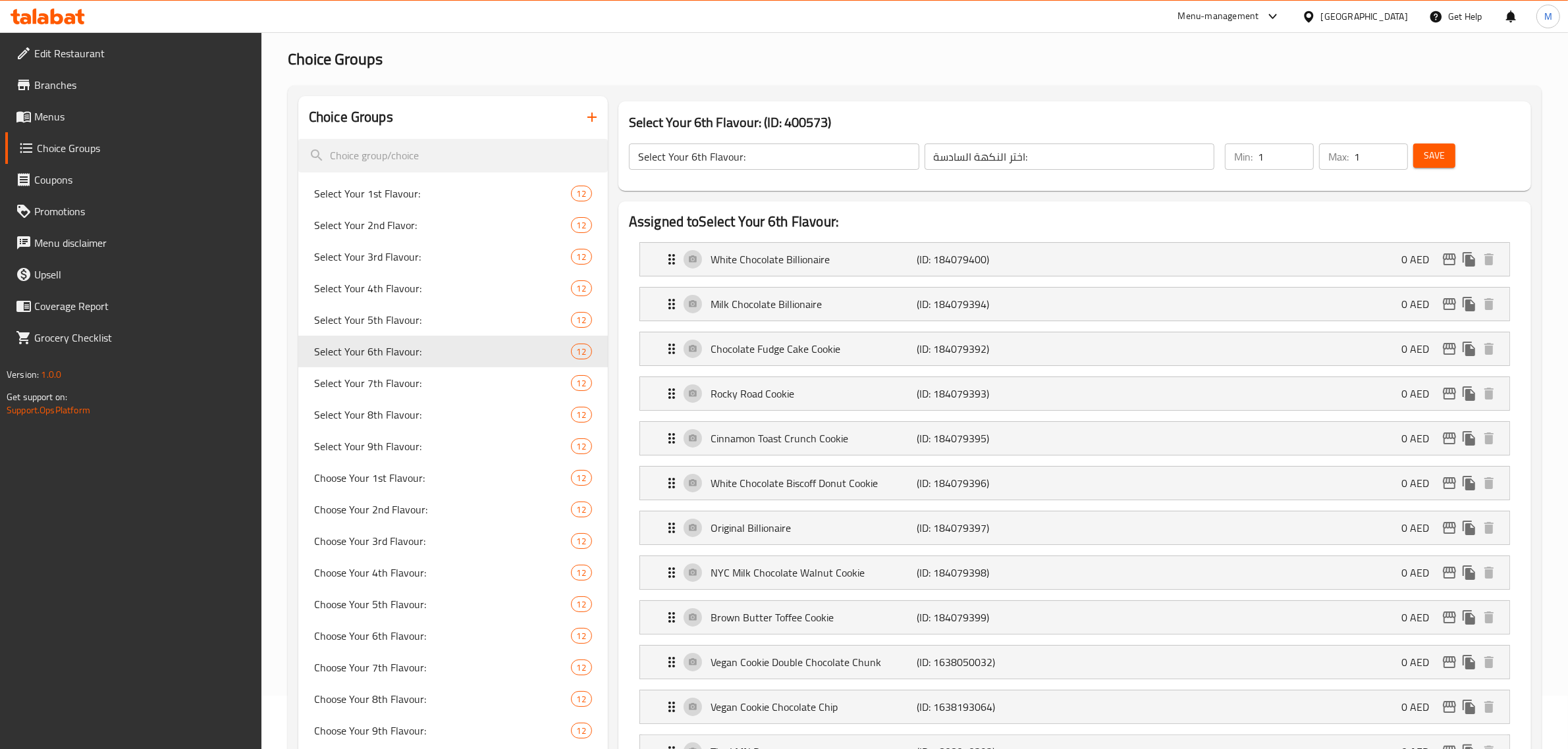
scroll to position [47, 0]
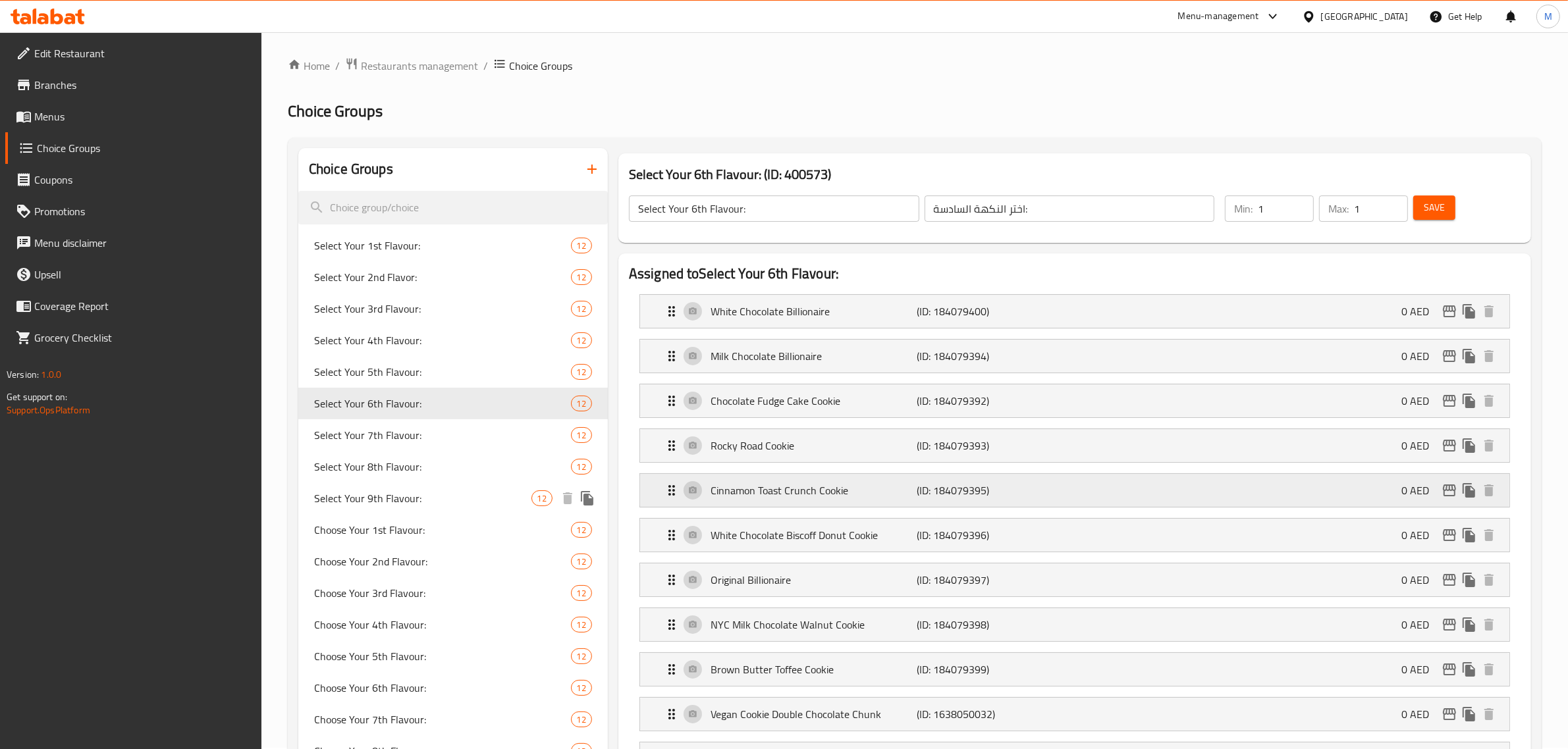
scroll to position [0, 0]
click at [1058, 161] on div "Select Your 6th Flavour: (ID: 400573) Select Your 6th Flavour: ​ اختر النكهة ال…" at bounding box center [1075, 199] width 913 height 90
click at [1288, 149] on div "Select Your 6th Flavour: (ID: 400573) Select Your 6th Flavour: ​ اختر النكهة ال…" at bounding box center [1074, 199] width 923 height 100
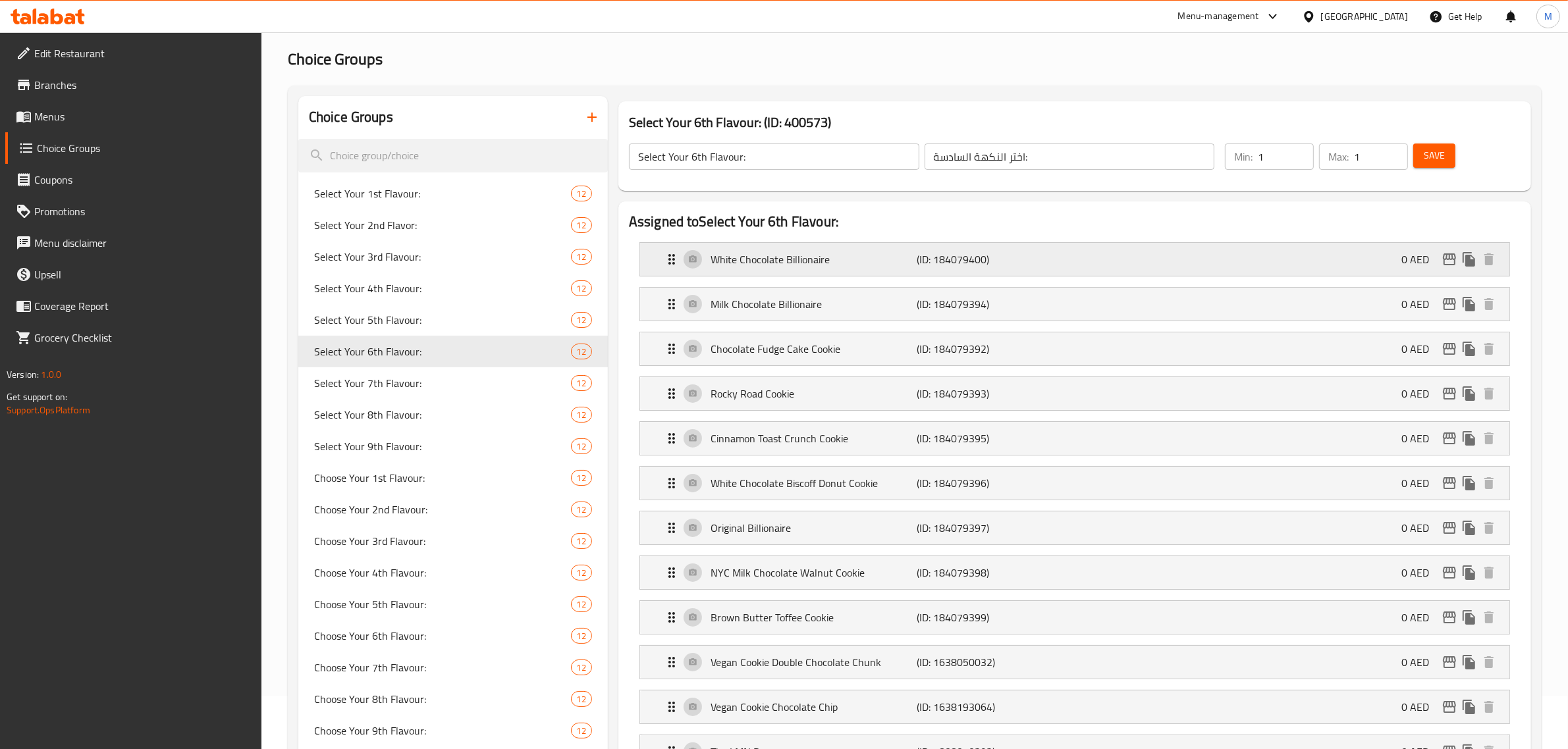
scroll to position [82, 0]
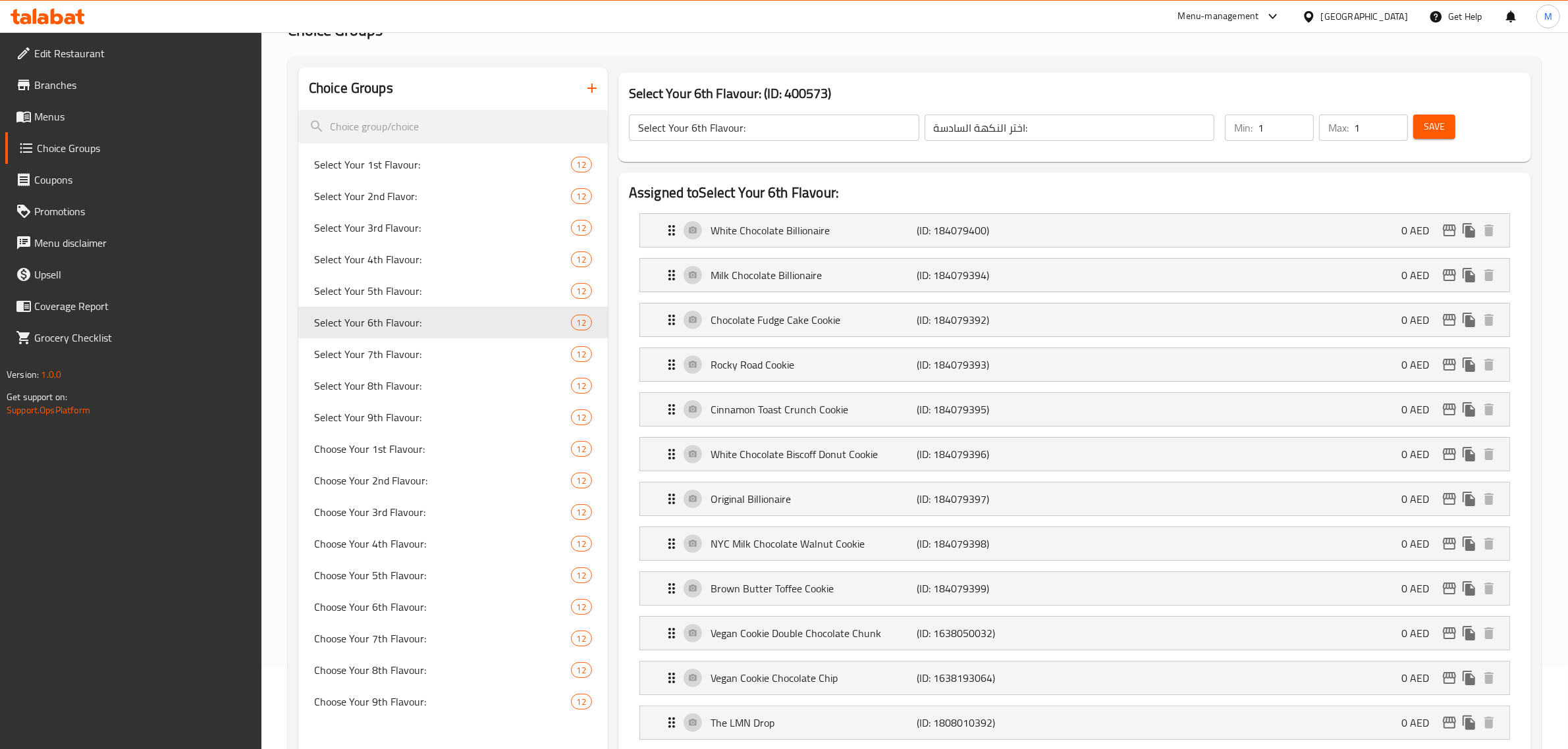
click at [1163, 81] on div "Select Your 6th Flavour: (ID: 400573) Select Your 6th Flavour: ​ اختر النكهة ال…" at bounding box center [1075, 117] width 913 height 90
drag, startPoint x: 670, startPoint y: 542, endPoint x: 680, endPoint y: 497, distance: 46.1
click at [680, 497] on nav "White Chocolate Billionaire (ID: 184079400) 0 AED Name (En) White Chocolate Bil…" at bounding box center [1074, 477] width 892 height 548
click at [1084, 188] on h2 "Assigned to Select Your 6th Flavour:" at bounding box center [1074, 193] width 892 height 19
click at [1243, 188] on h2 "Assigned to Select Your 6th Flavour:" at bounding box center [1074, 193] width 892 height 19
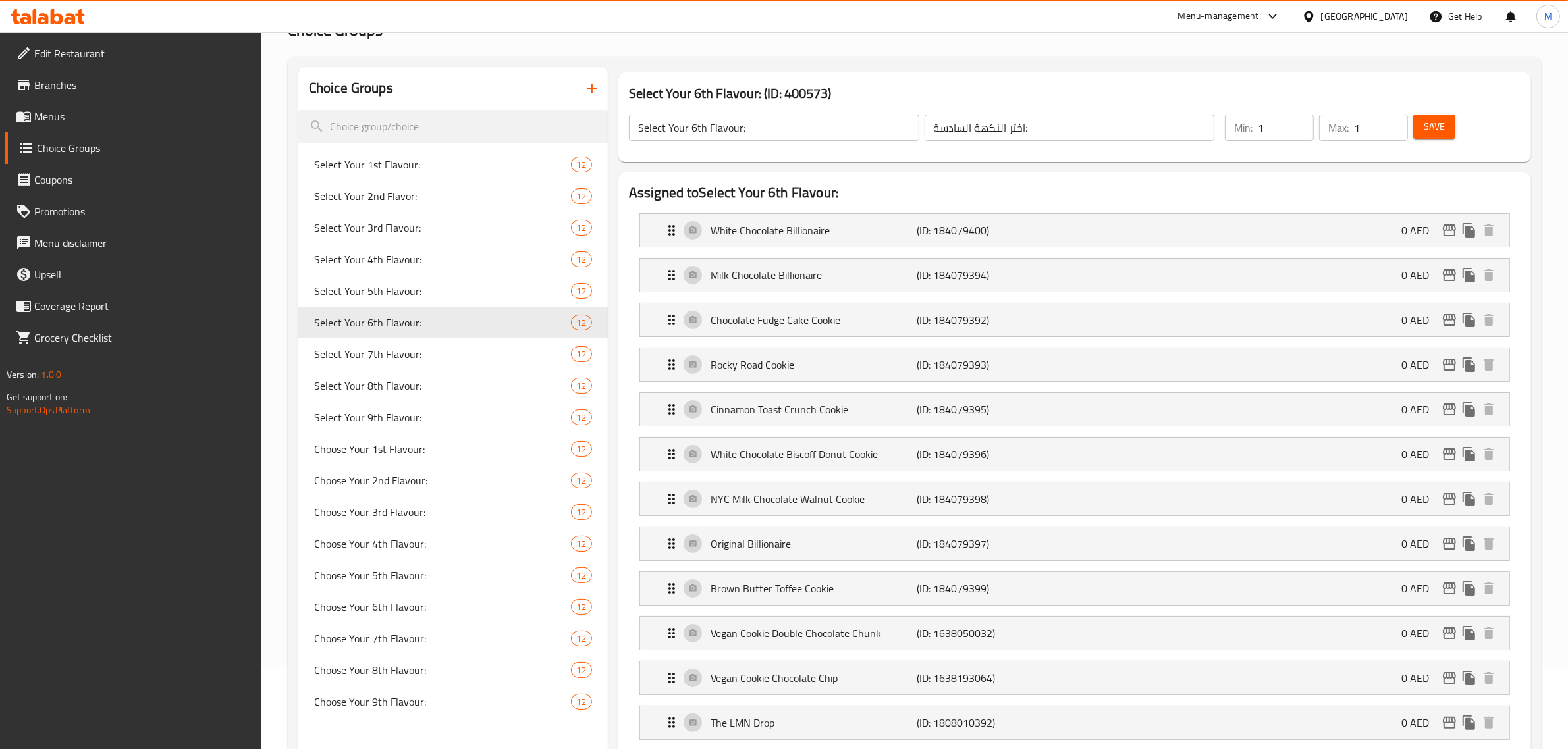
click at [1282, 193] on h2 "Assigned to Select Your 6th Flavour:" at bounding box center [1074, 193] width 892 height 19
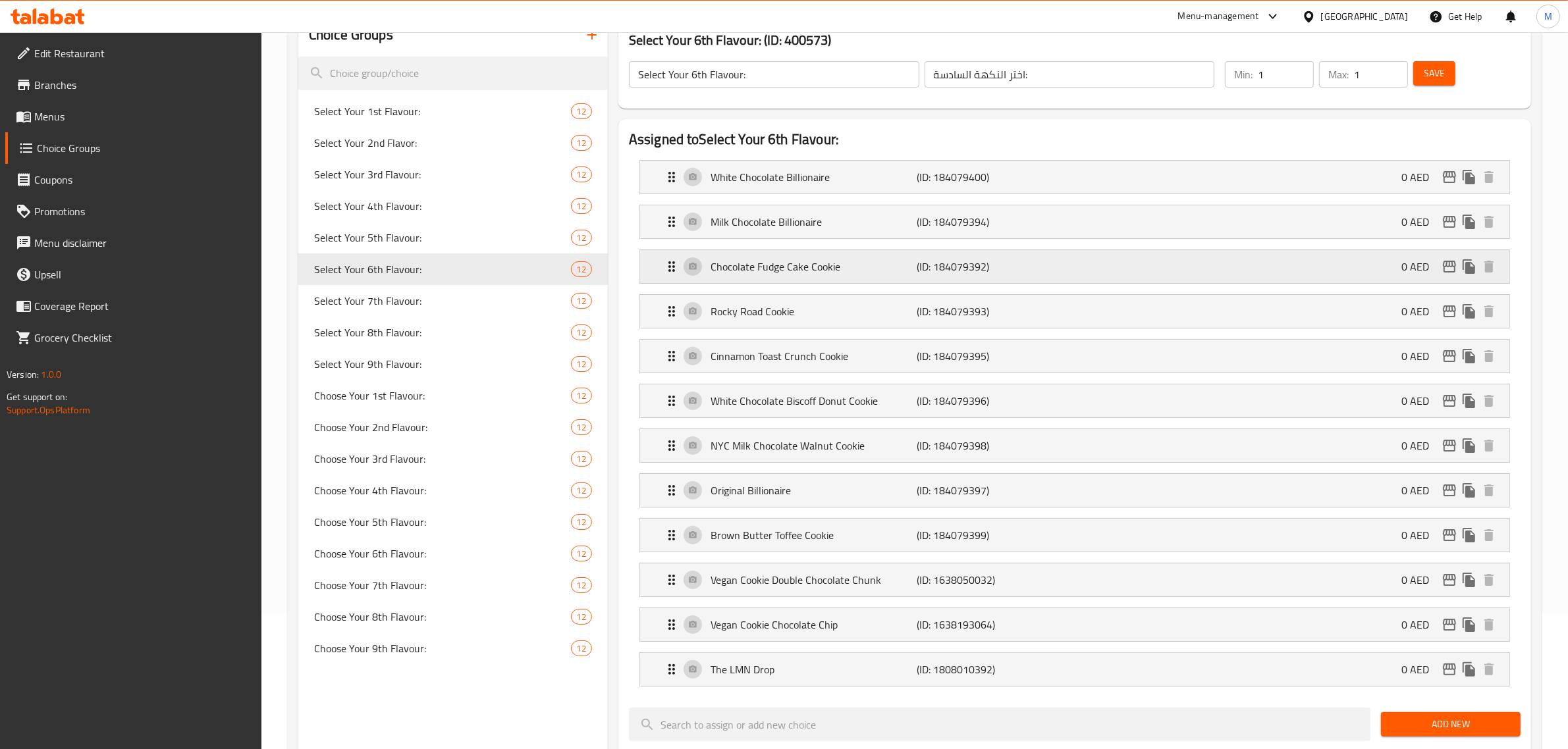
scroll to position [165, 0]
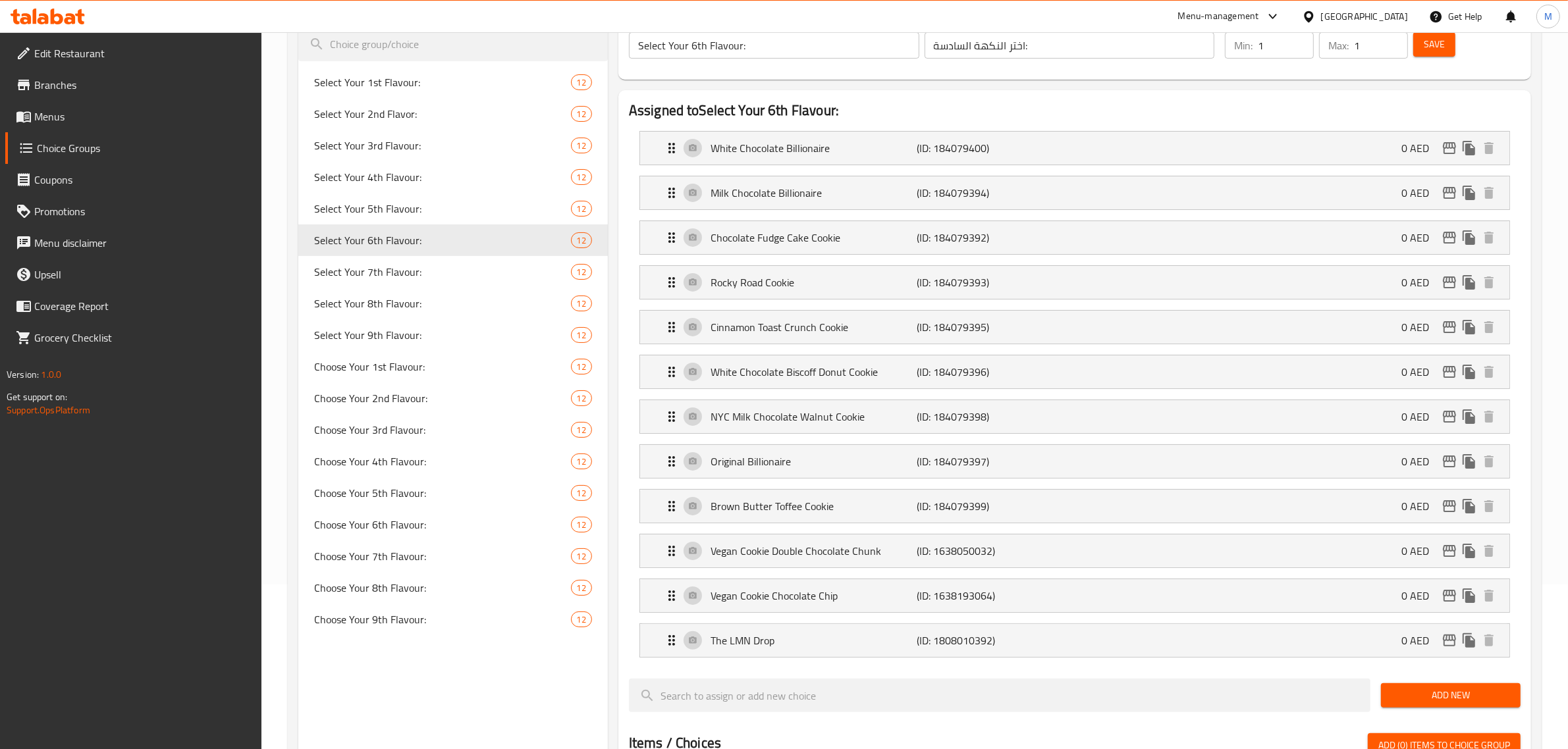
click at [486, 685] on div "Choice Groups Select Your 1st Flavour: 12 Select Your 2nd Flavor: 12 Select You…" at bounding box center [453, 655] width 309 height 1341
click at [837, 647] on p "The LMN Drop" at bounding box center [813, 640] width 207 height 16
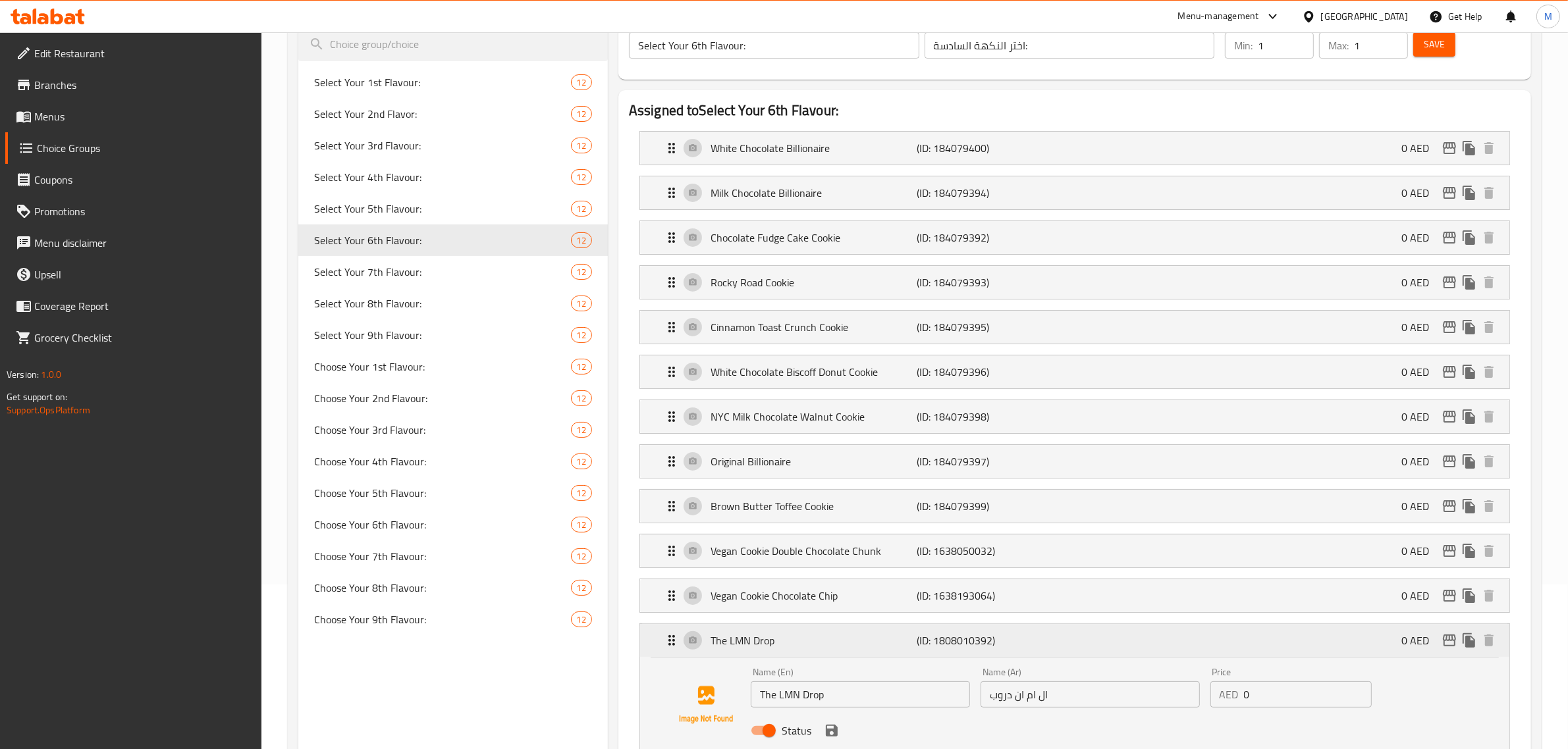
click at [837, 647] on p "The LMN Drop" at bounding box center [813, 640] width 207 height 16
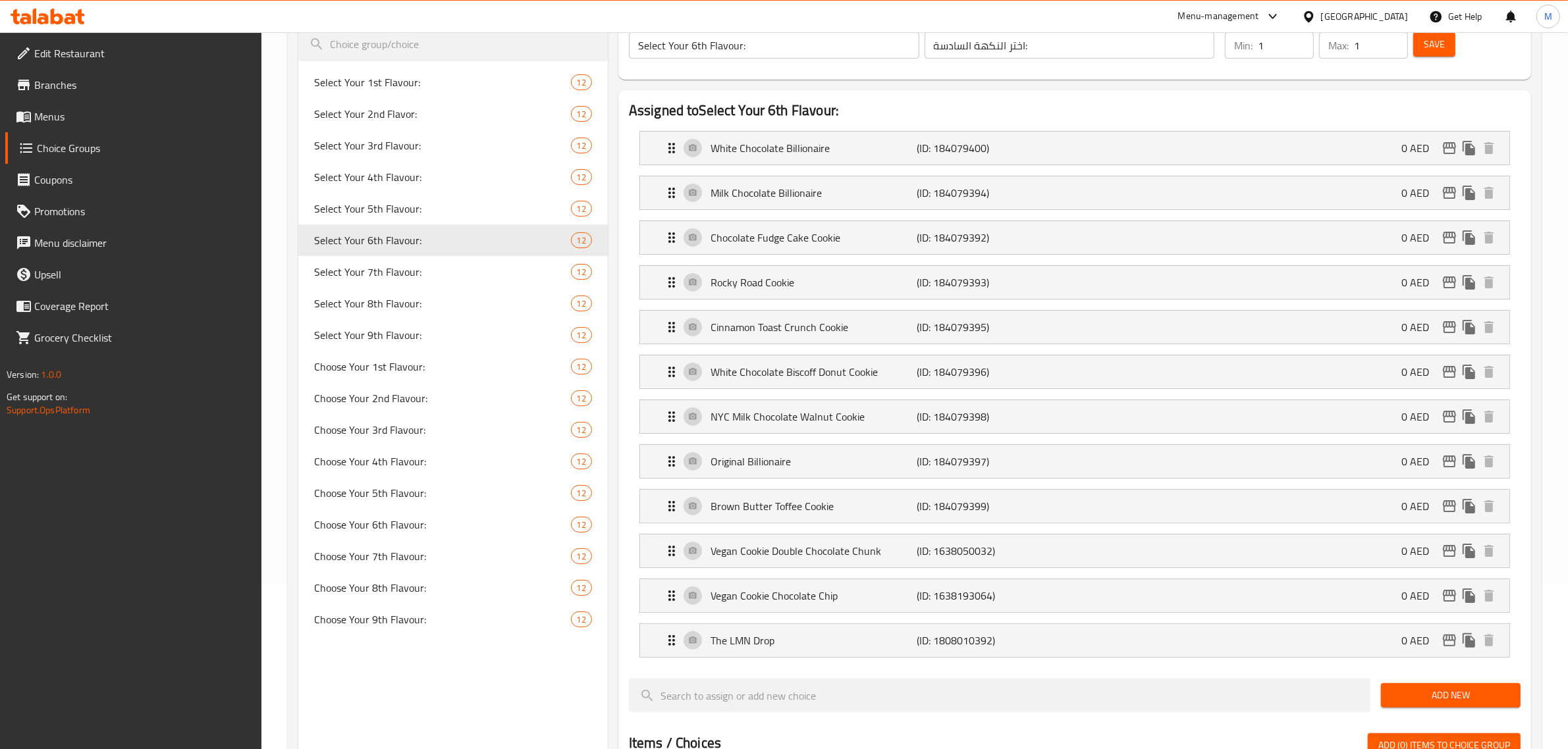
click at [564, 712] on div "Choice Groups Select Your 1st Flavour: 12 Select Your 2nd Flavor: 12 Select You…" at bounding box center [453, 655] width 309 height 1341
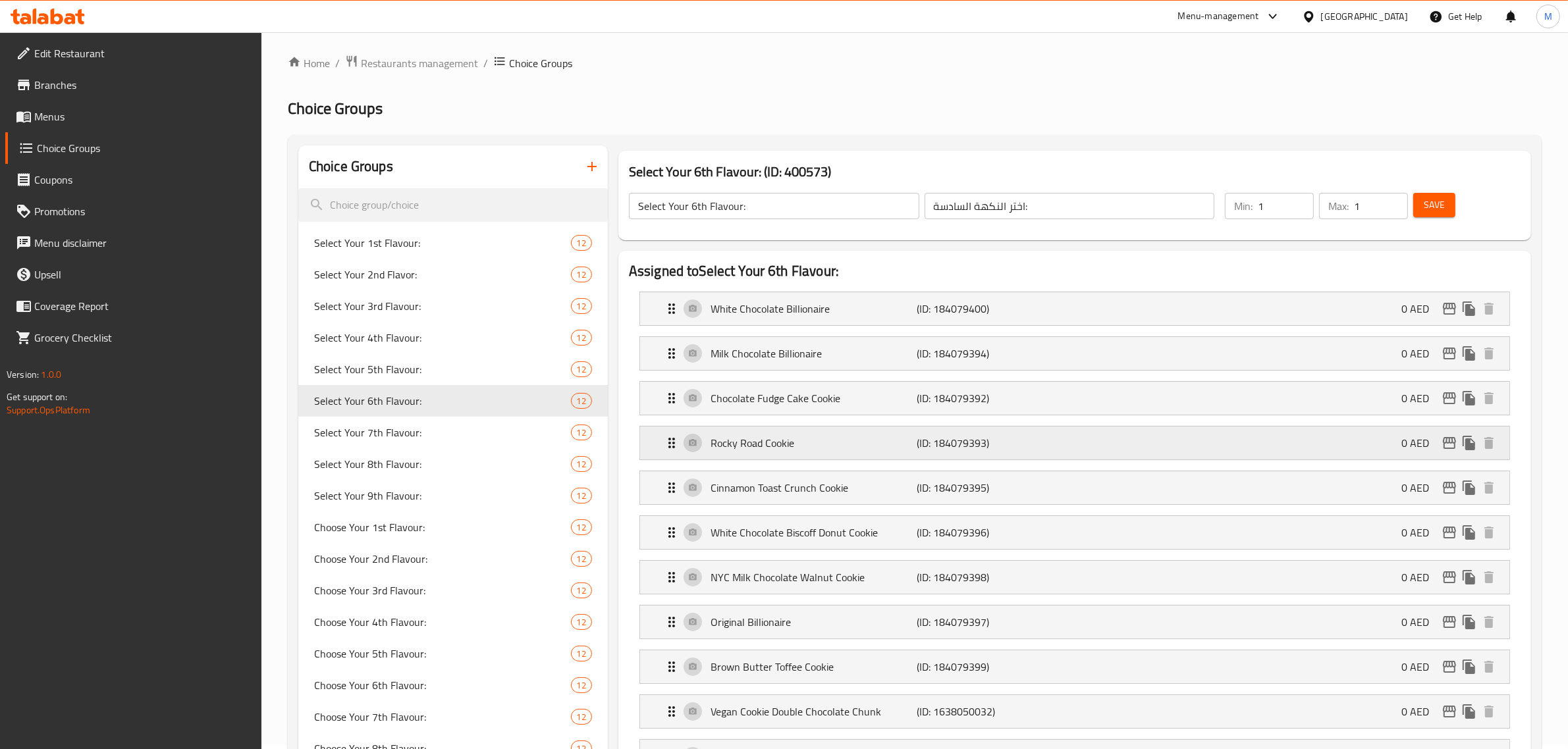
scroll to position [0, 0]
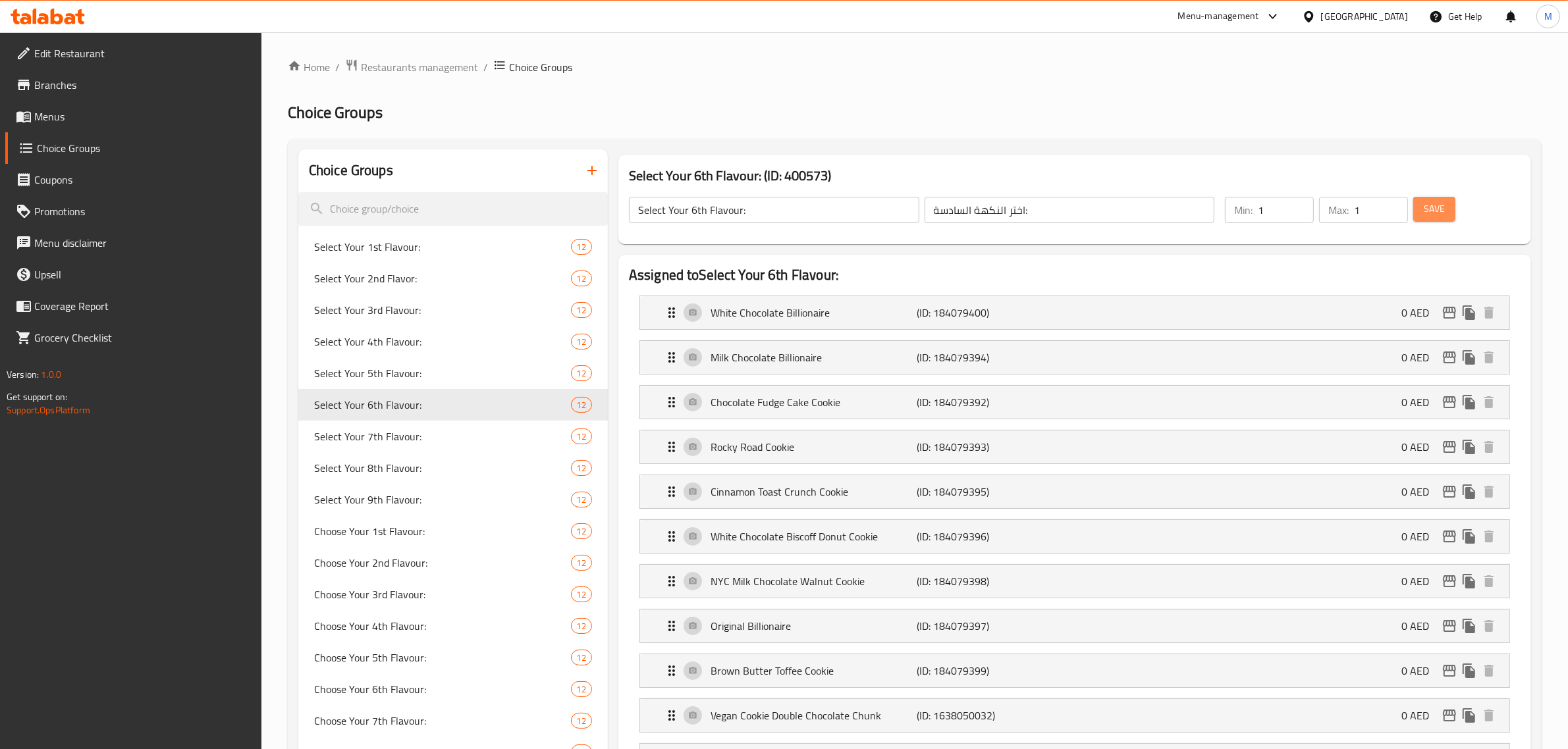
click at [1441, 212] on span "Save" at bounding box center [1434, 209] width 21 height 17
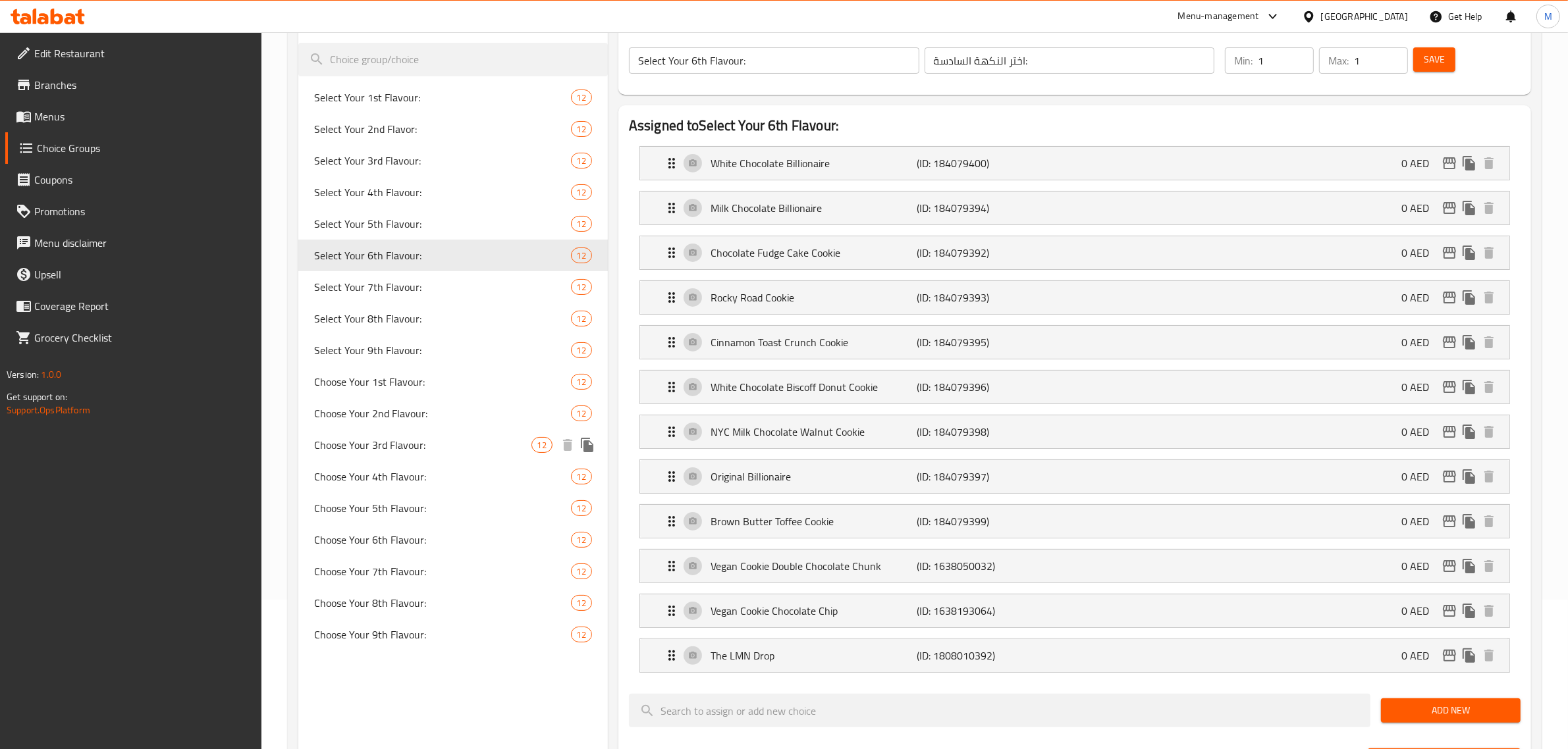
scroll to position [165, 0]
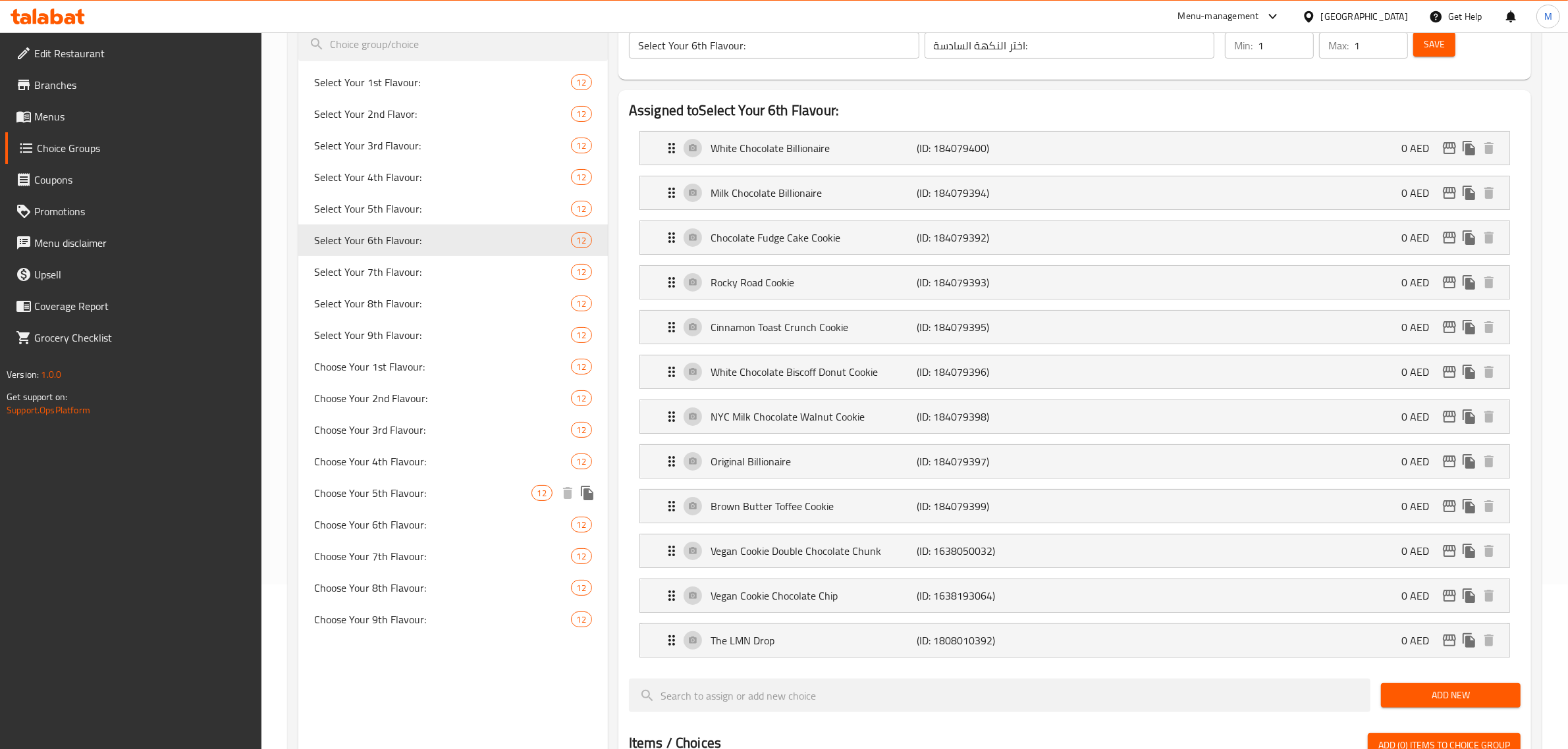
click at [420, 494] on span "Choose Your 5th Flavour:" at bounding box center [422, 493] width 218 height 16
type input "Choose Your 5th Flavour:"
type input "اختر نكهتك الخامسة:"
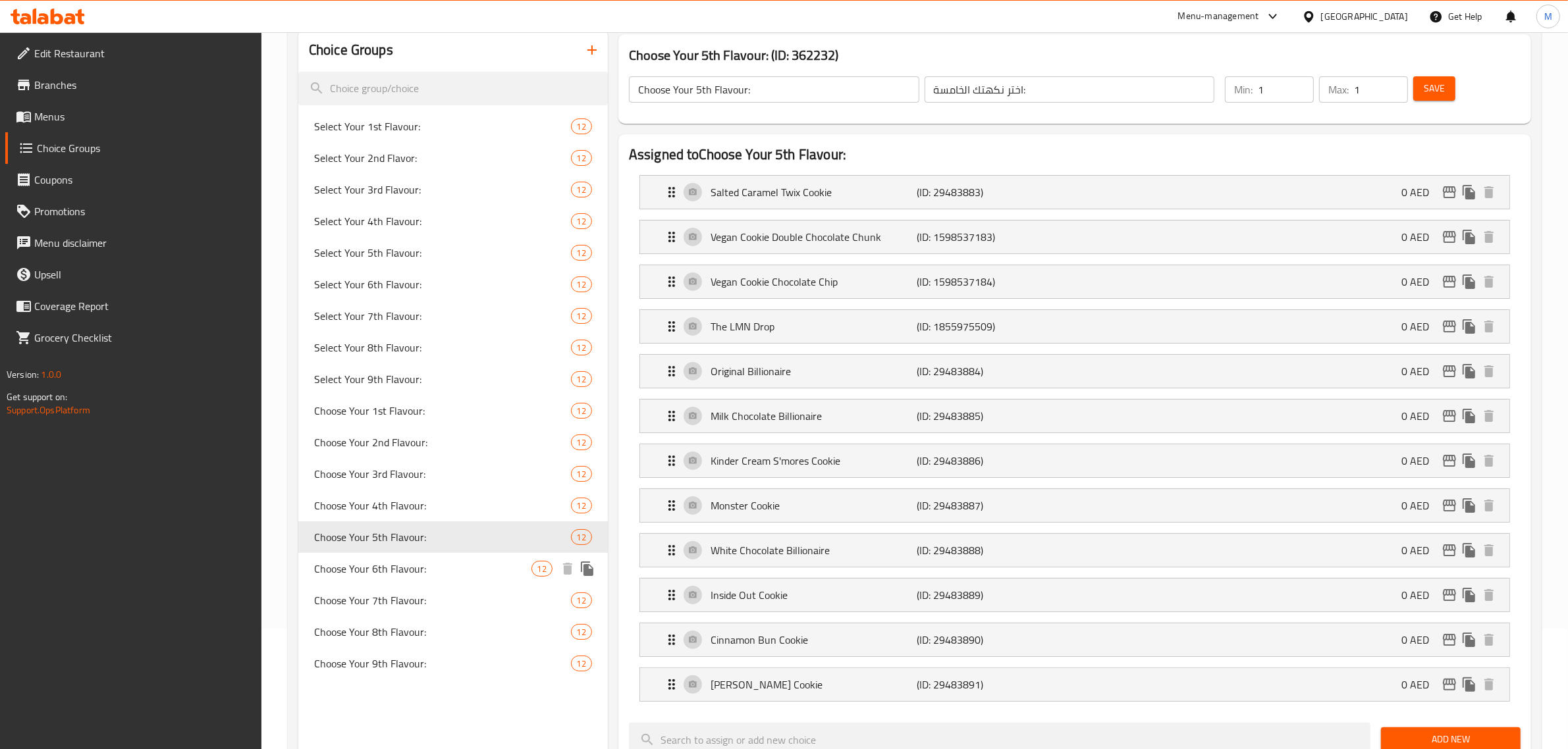
scroll to position [82, 0]
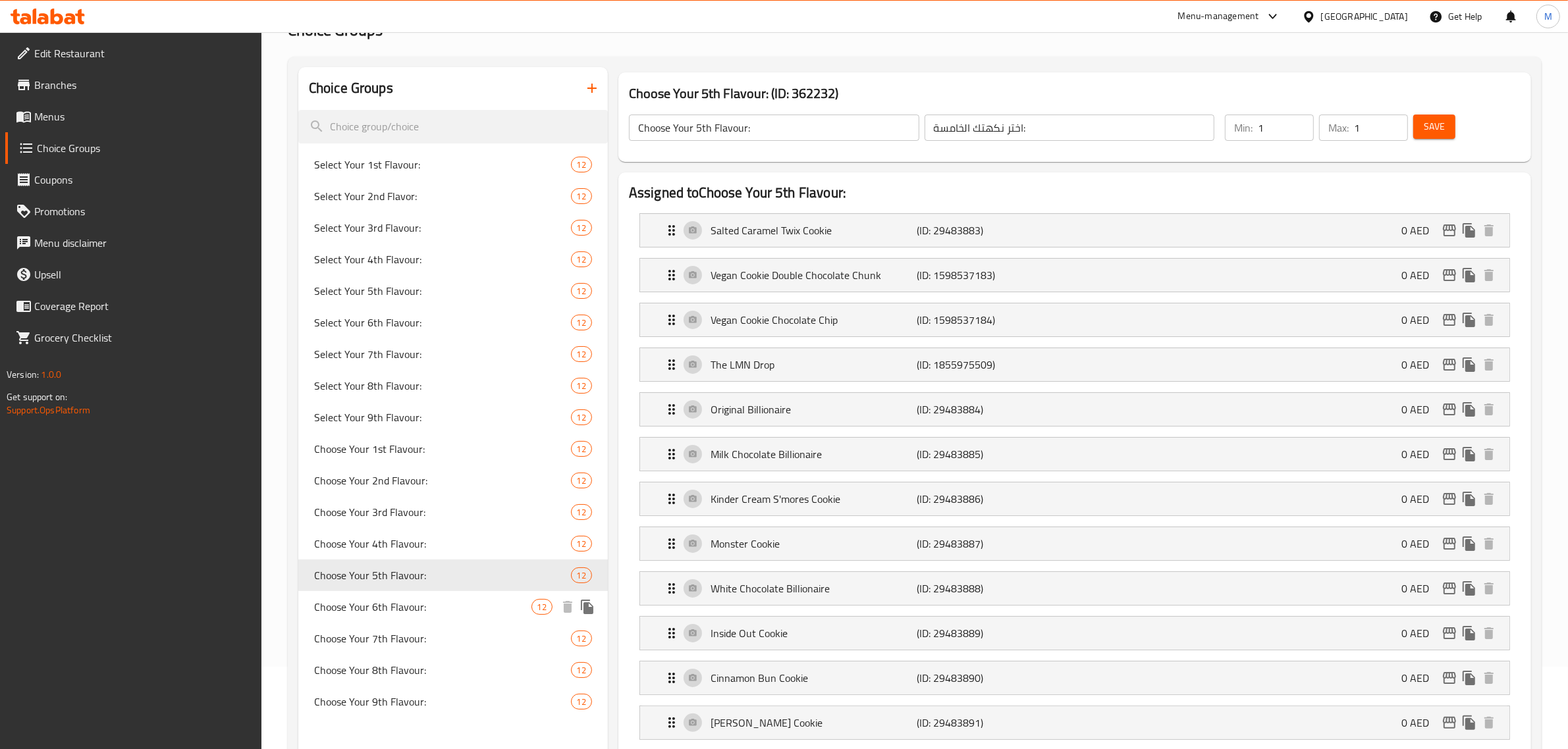
click at [459, 601] on span "Choose Your 6th Flavour:" at bounding box center [422, 606] width 218 height 16
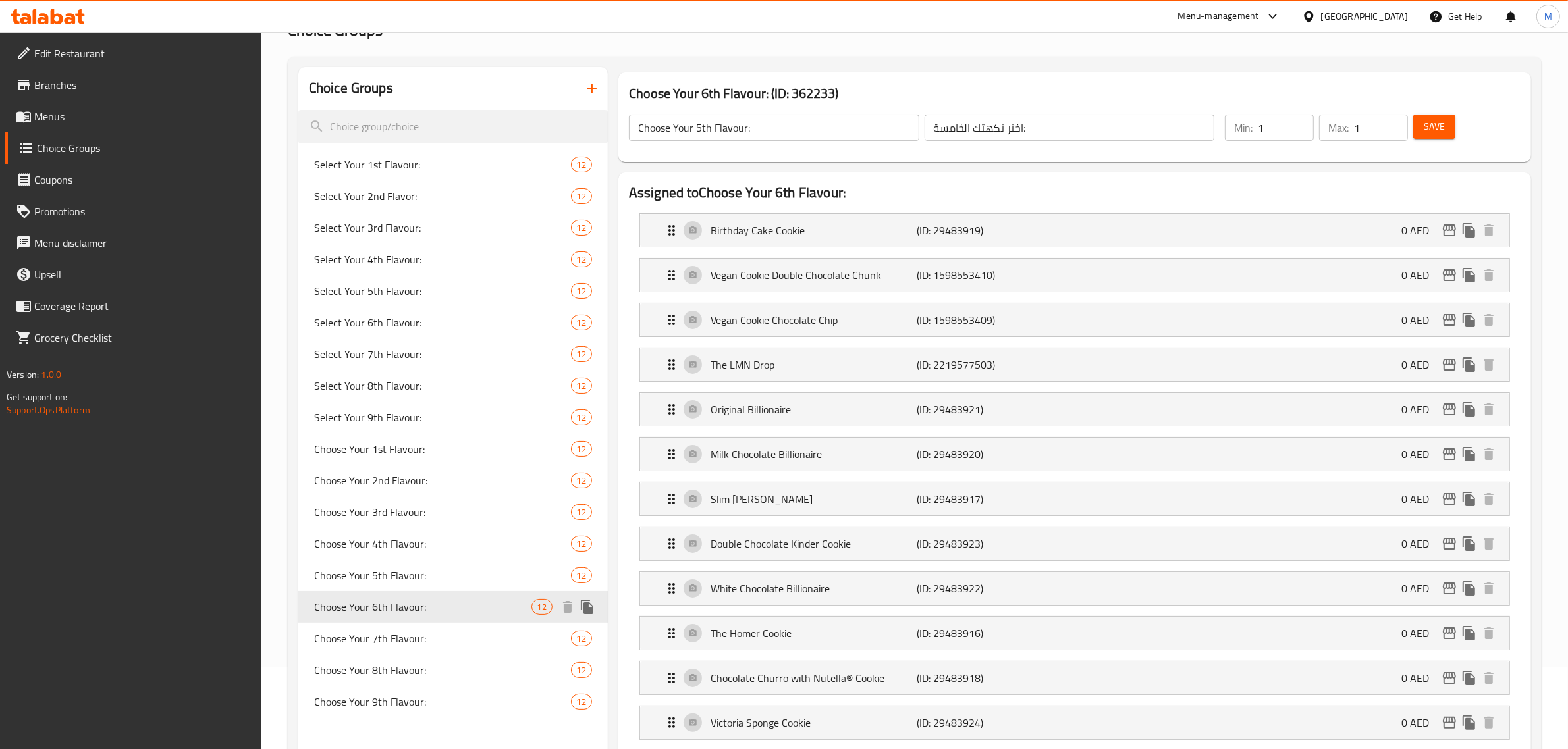
type input "Choose Your 6th Flavour:"
type input "اختر نكهتك السادسة:"
click at [459, 581] on span "Choose Your 5th Flavour:" at bounding box center [422, 575] width 218 height 16
type input "Choose Your 5th Flavour:"
type input "اختر نكهتك الخامسة:"
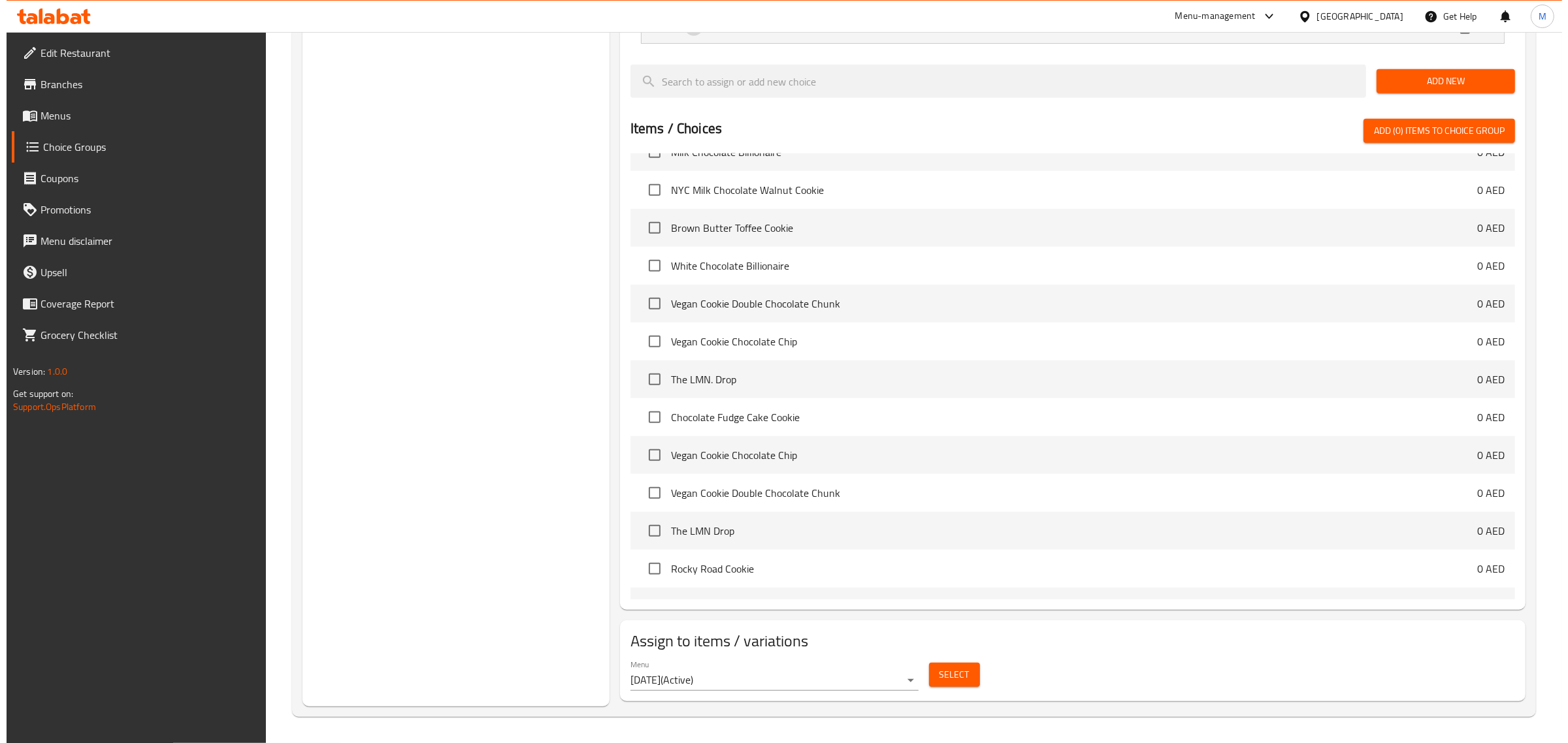
scroll to position [775, 0]
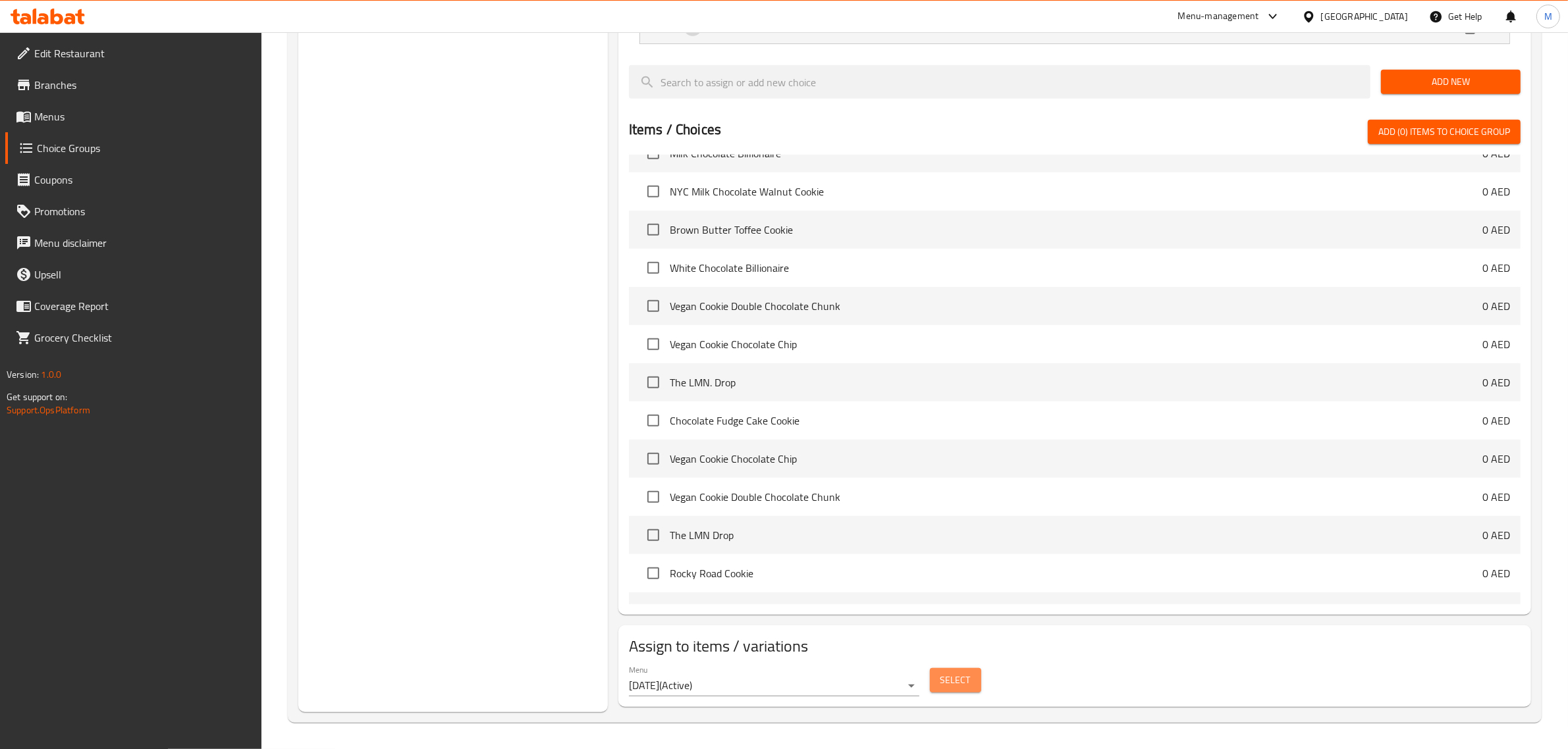
click at [966, 683] on span "Select" at bounding box center [955, 680] width 31 height 17
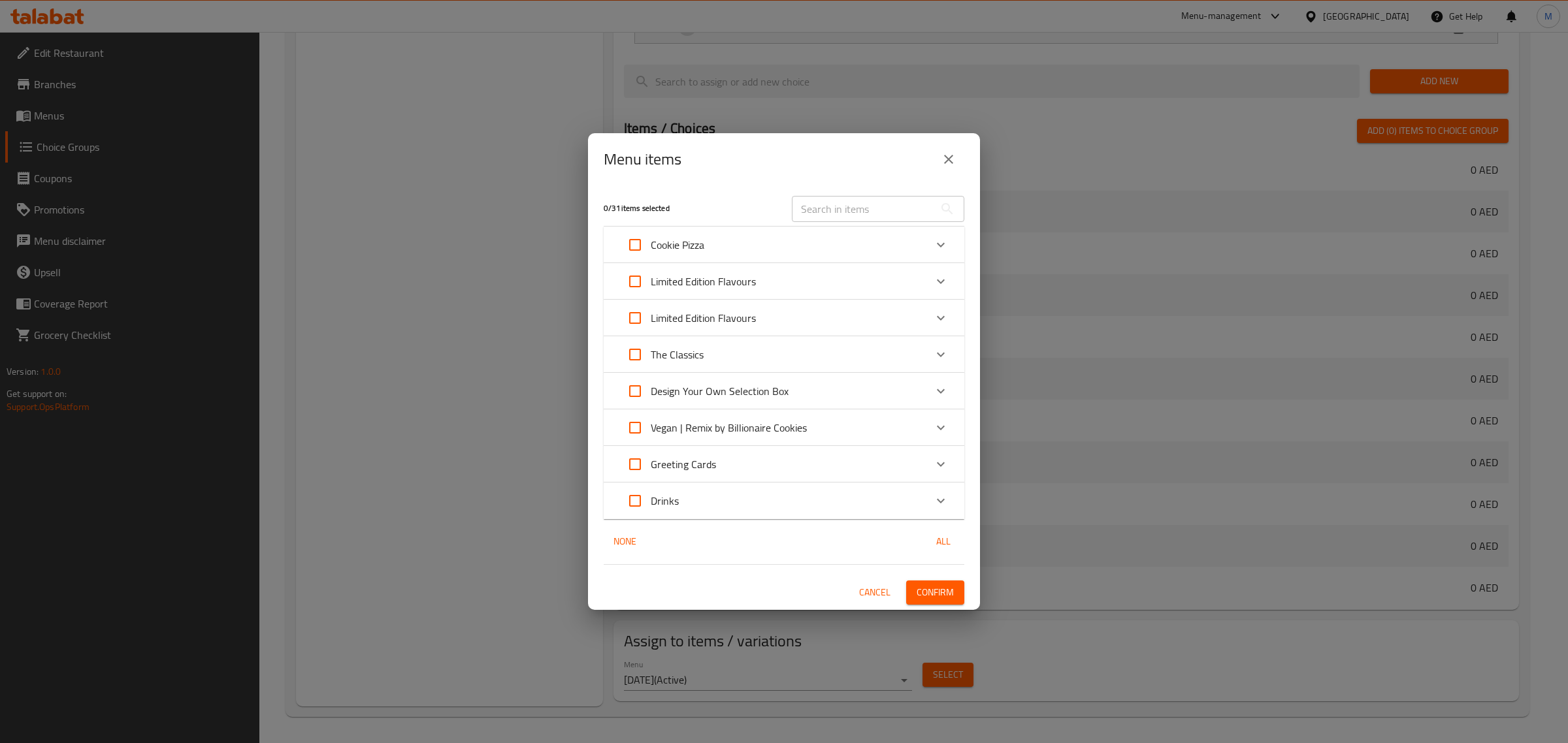
scroll to position [774, 0]
click at [876, 594] on span "Cancel" at bounding box center [874, 592] width 31 height 17
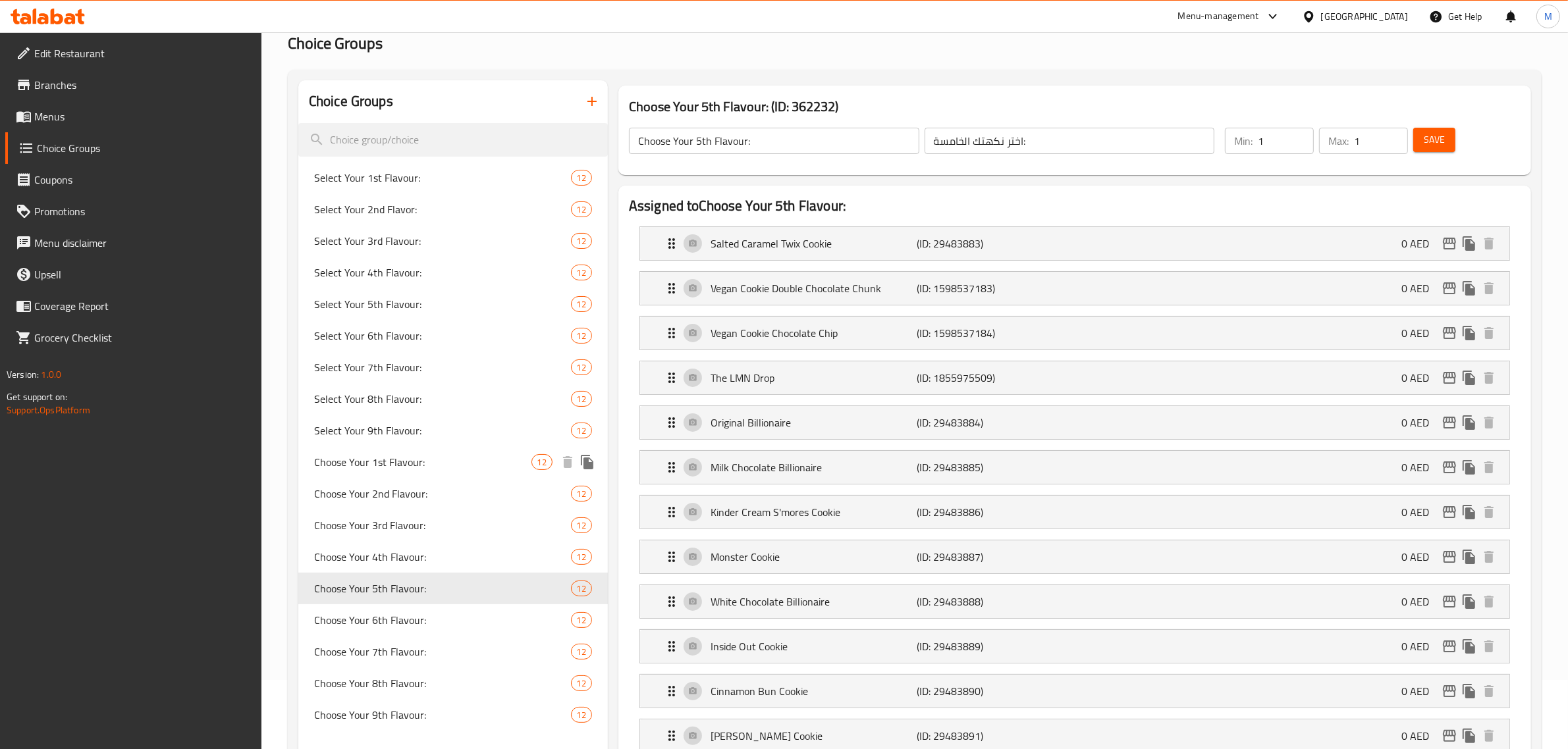
scroll to position [165, 0]
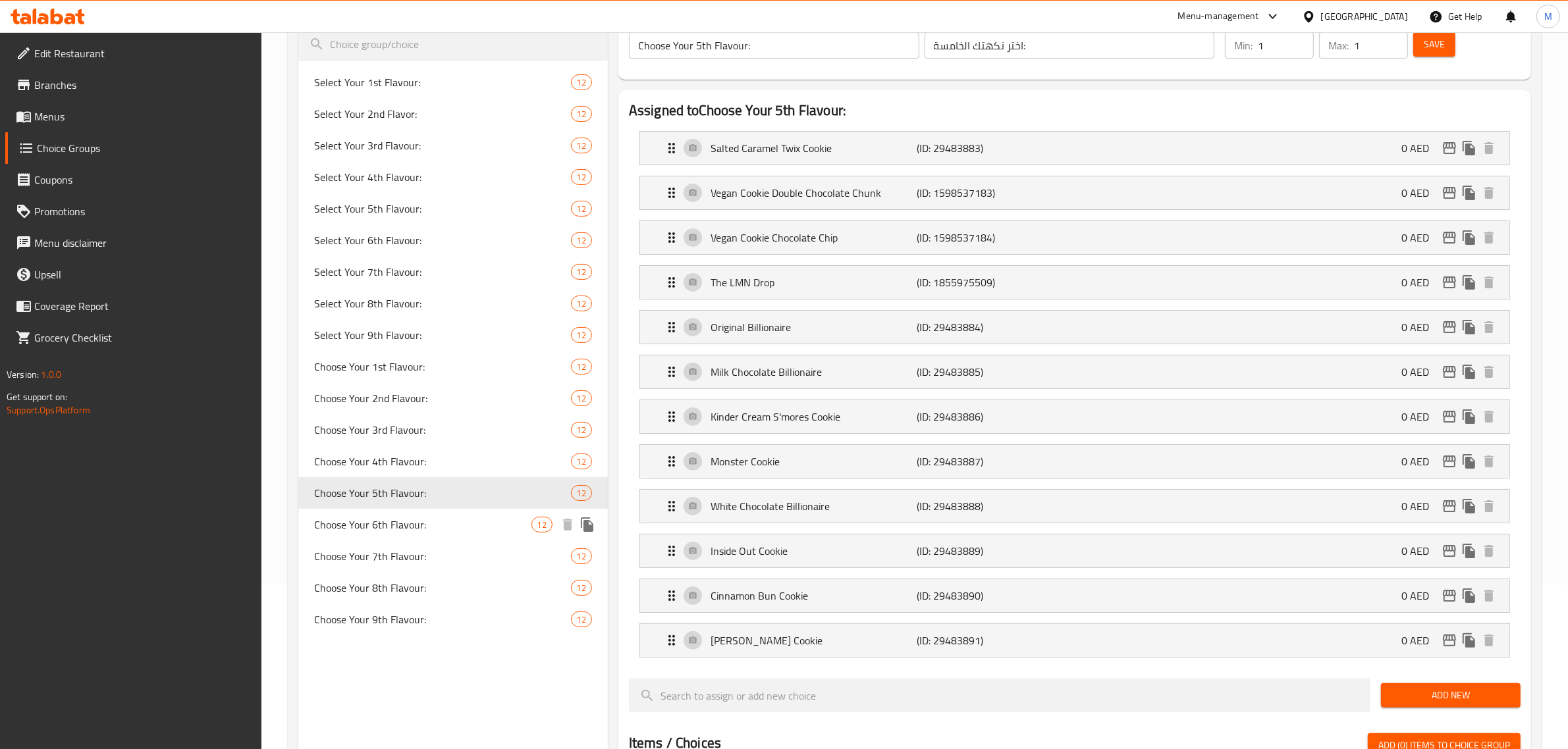
click at [448, 520] on span "Choose Your 6th Flavour:" at bounding box center [422, 524] width 218 height 16
type input "Choose Your 6th Flavour:"
type input "اختر نكهتك السادسة:"
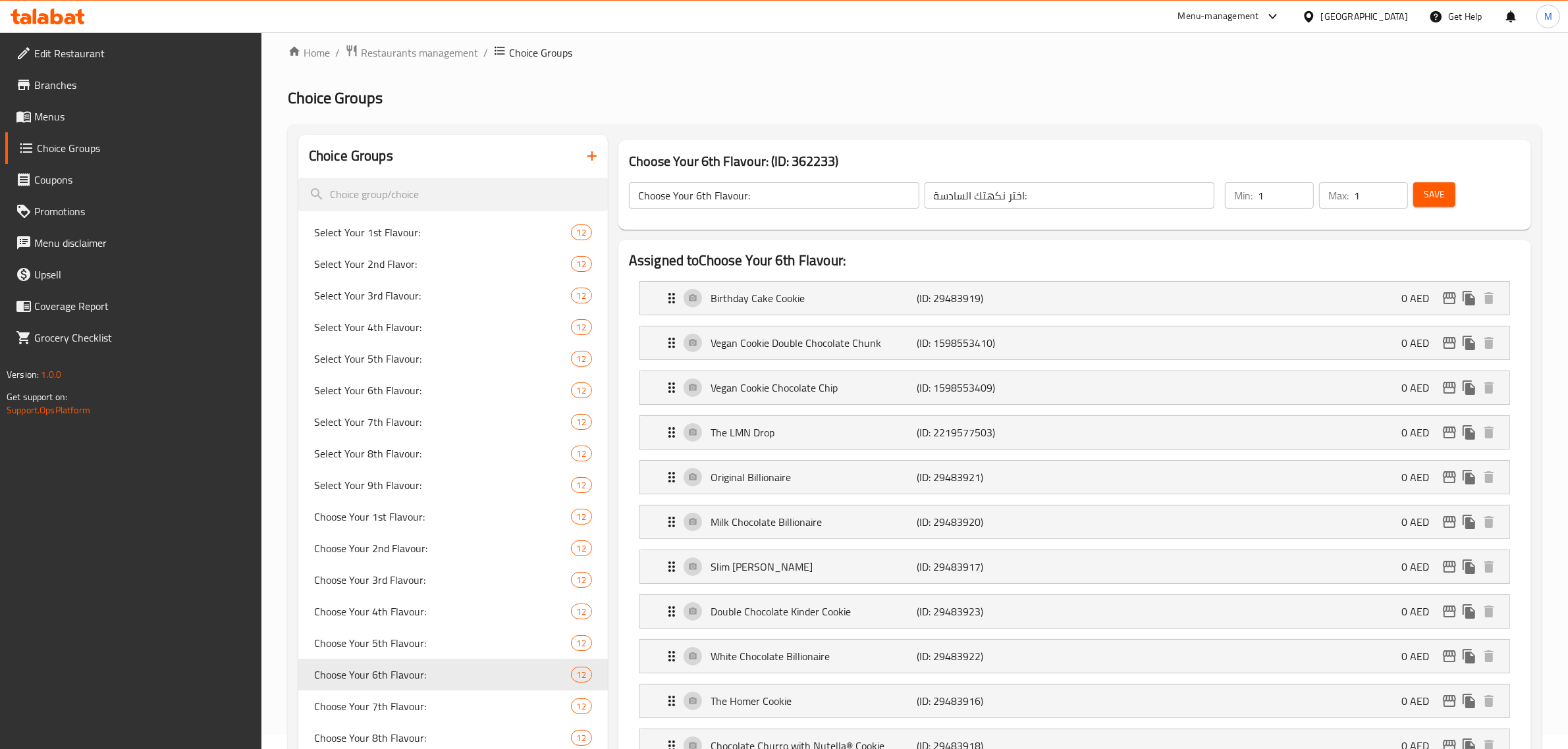
scroll to position [0, 0]
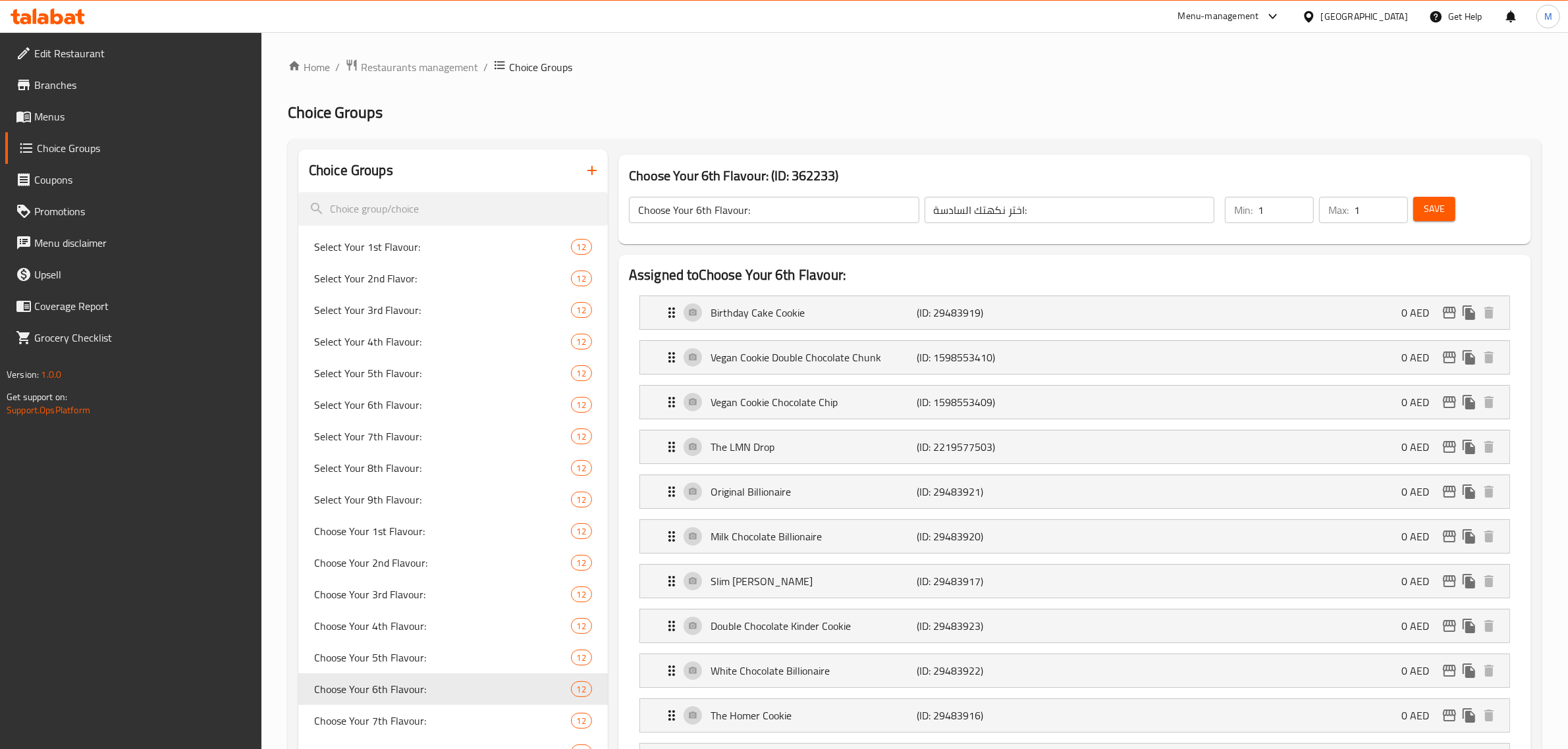
click at [792, 212] on input "Choose Your 6th Flavour:" at bounding box center [774, 210] width 291 height 26
click at [1074, 199] on input "اختر نكهتك السادسة:" at bounding box center [1070, 210] width 291 height 26
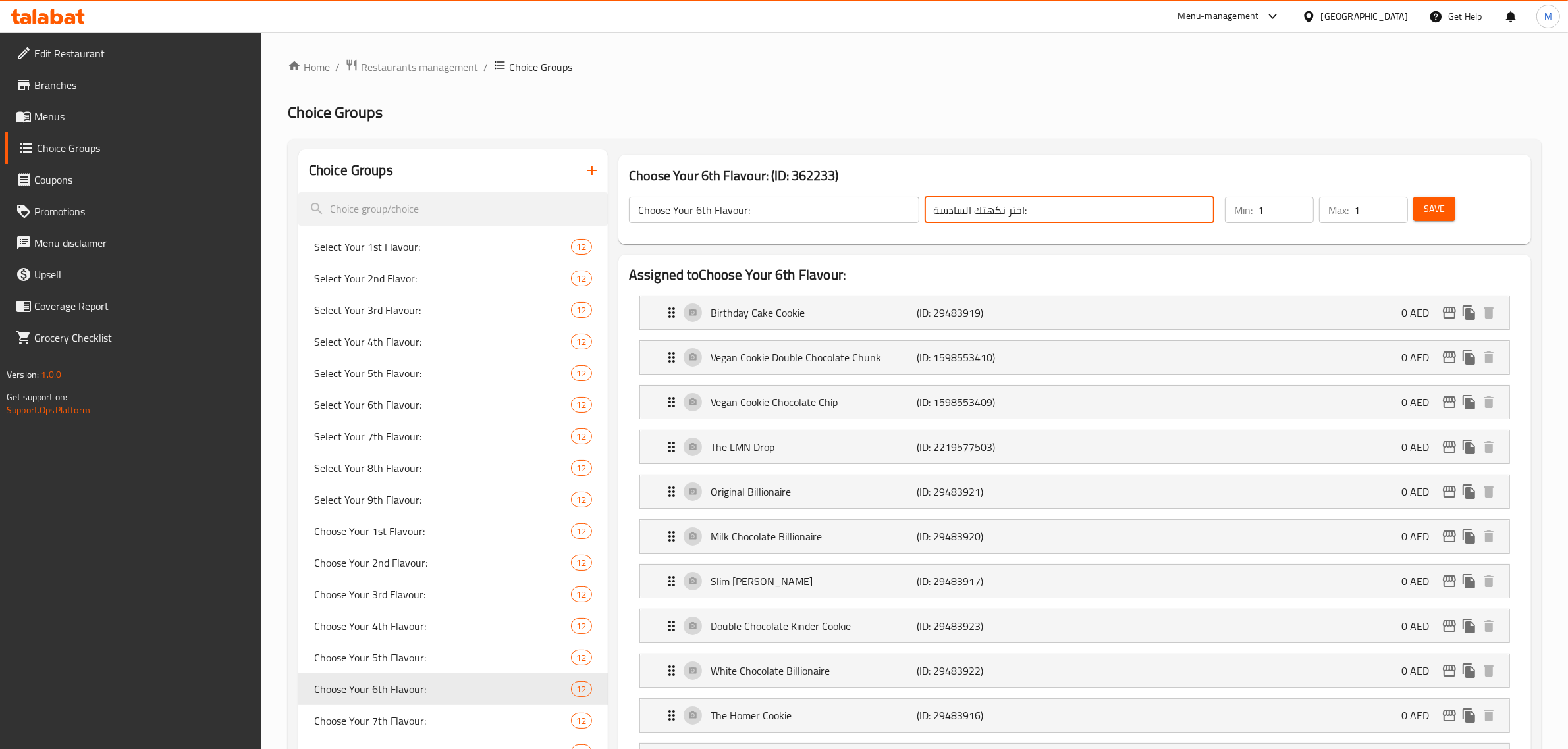
click at [1074, 199] on input "اختر نكهتك السادسة:" at bounding box center [1070, 210] width 291 height 26
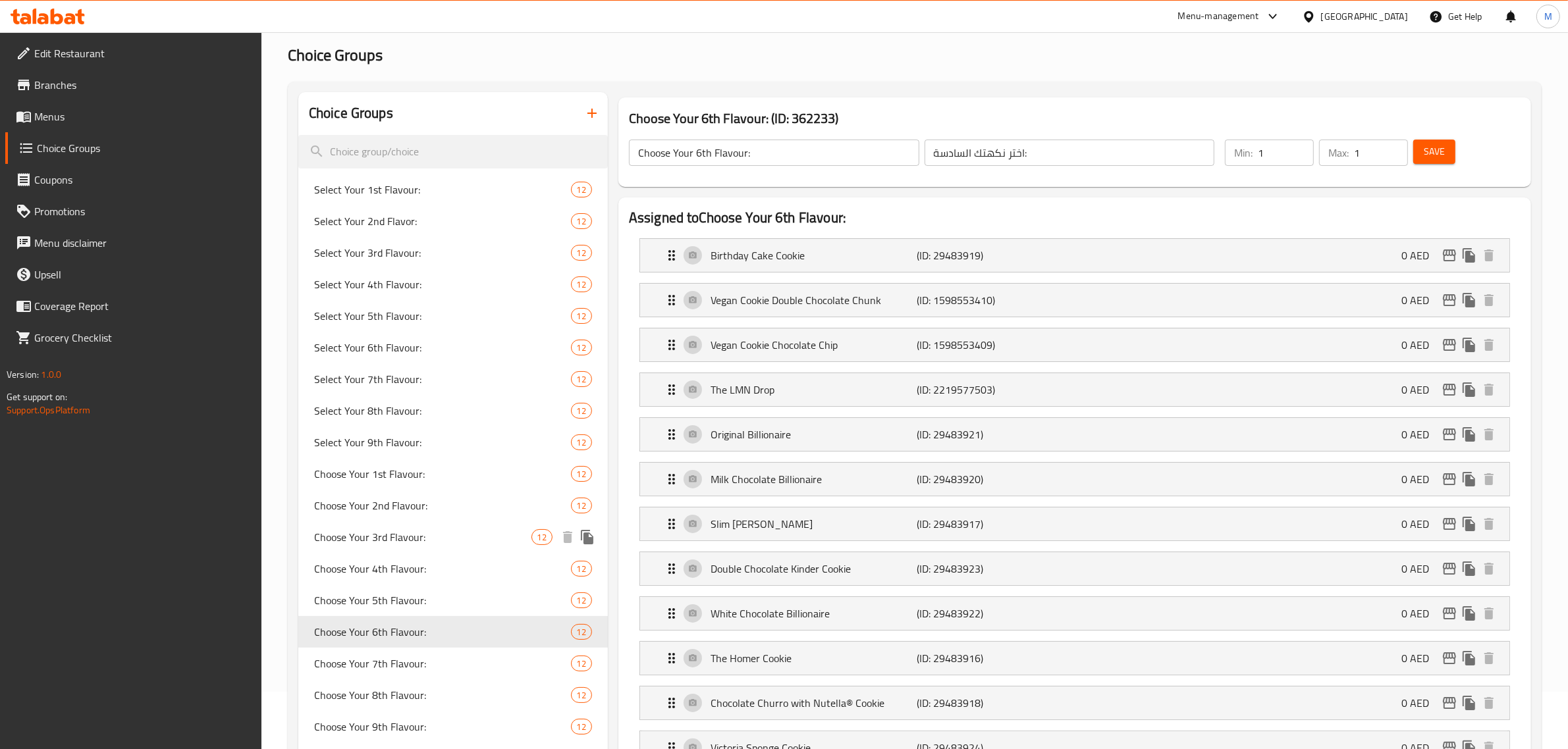
scroll to position [82, 0]
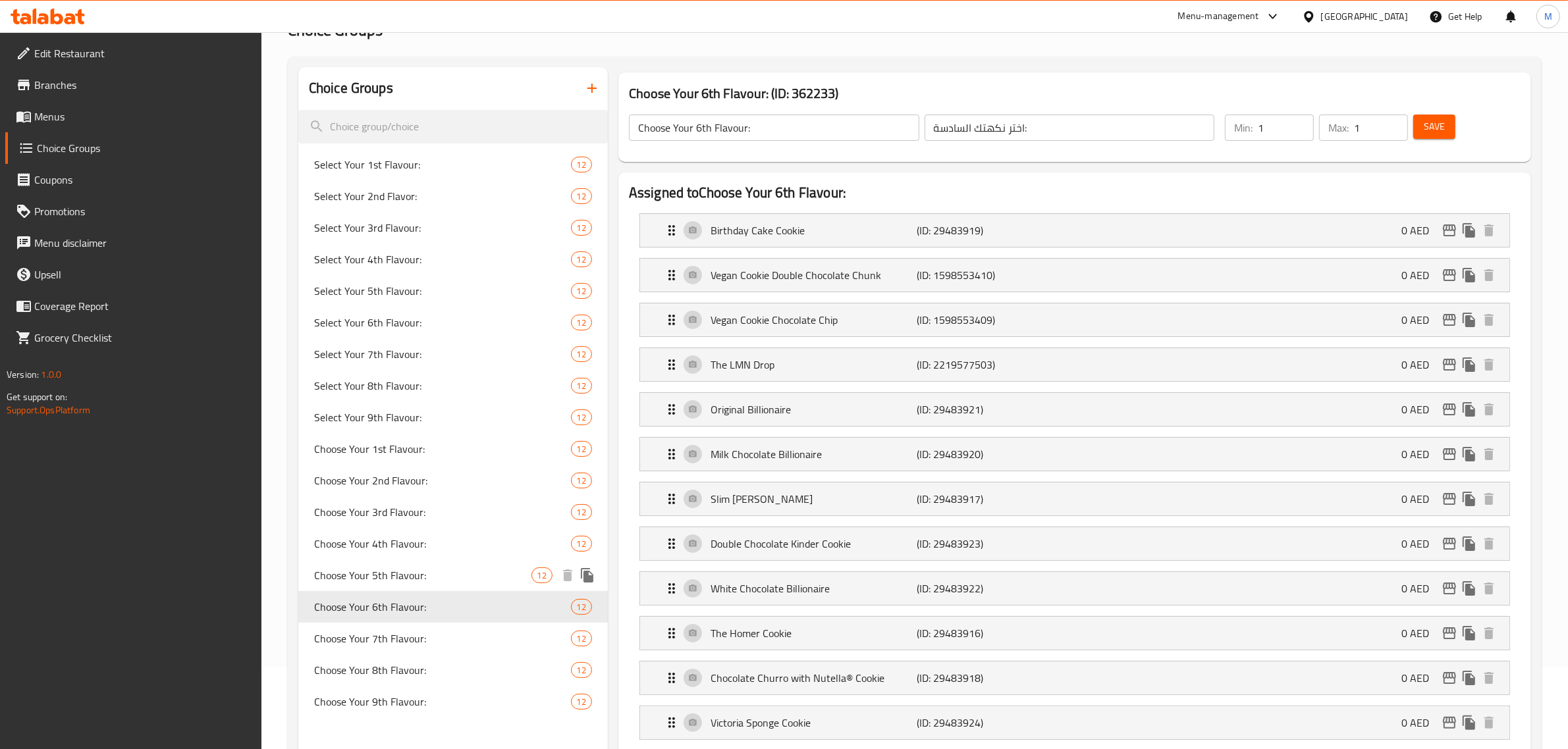
click at [438, 580] on span "Choose Your 5th Flavour:" at bounding box center [422, 575] width 218 height 16
type input "Choose Your 5th Flavour:"
type input "اختر نكهتك الخامسة:"
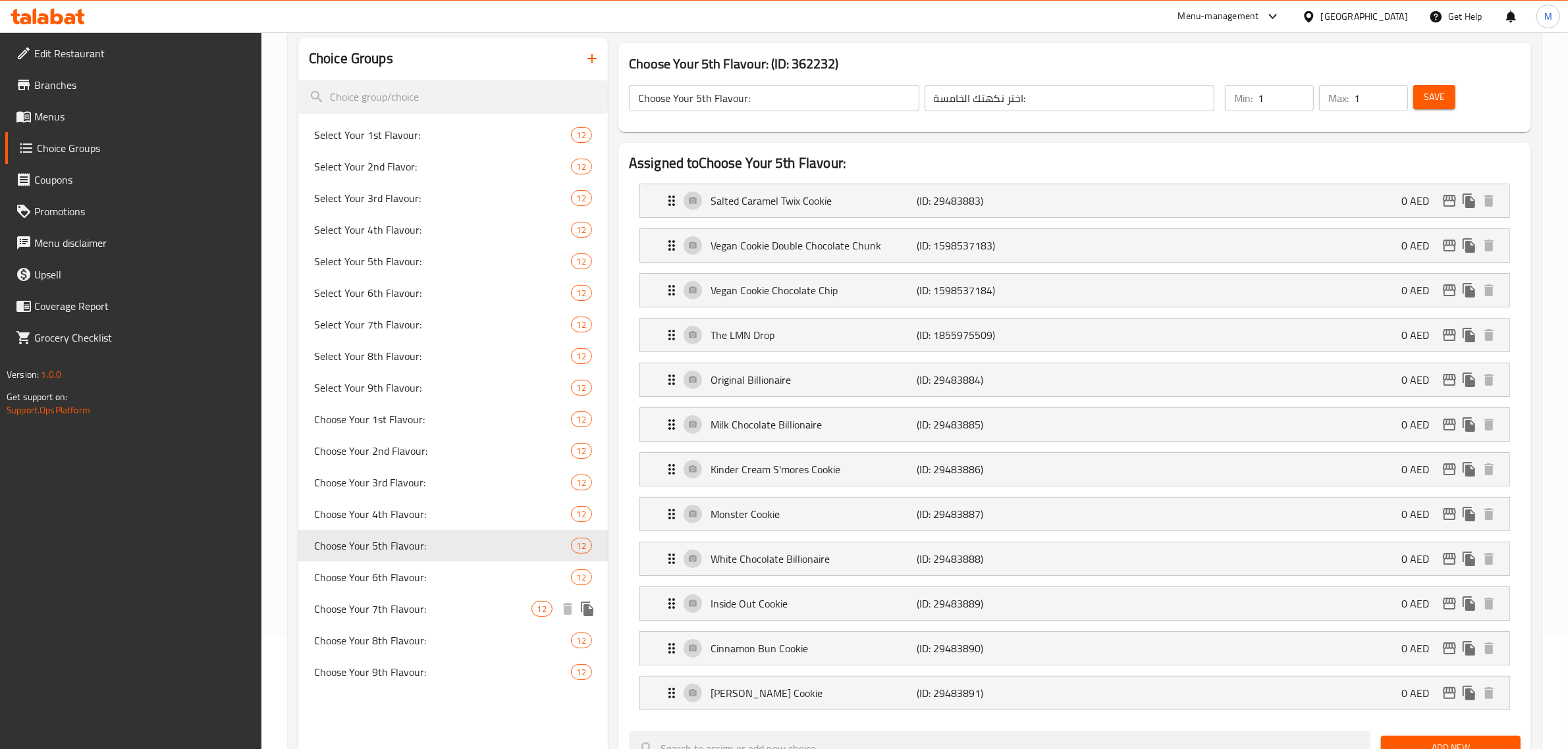
scroll to position [165, 0]
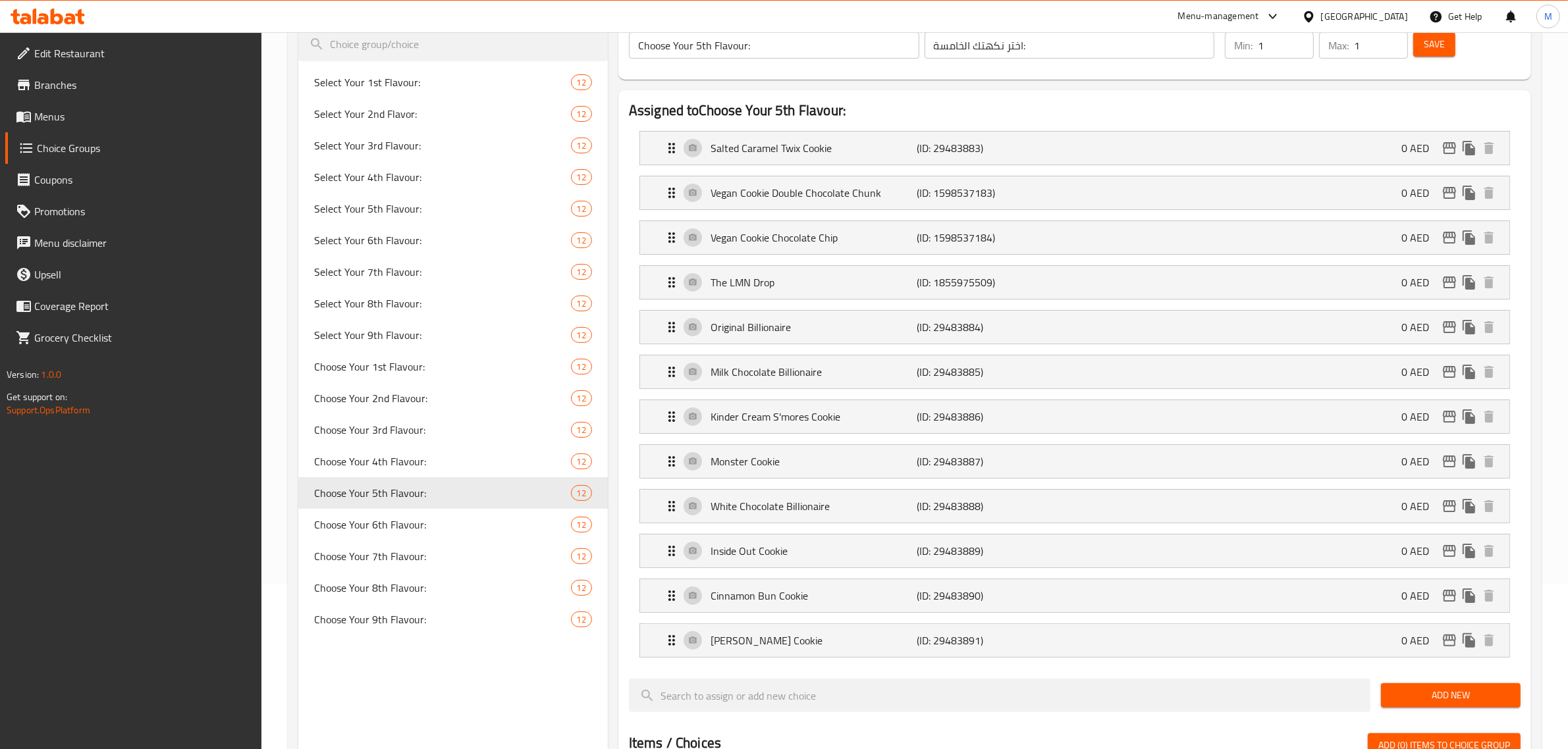
click at [468, 668] on div "Choice Groups Select Your 1st Flavour: 12 Select Your 2nd Flavor: 12 Select You…" at bounding box center [453, 655] width 309 height 1341
click at [395, 685] on div "Choice Groups Select Your 1st Flavour: 12 Select Your 2nd Flavor: 12 Select You…" at bounding box center [453, 655] width 309 height 1341
click at [587, 495] on icon "duplicate" at bounding box center [587, 493] width 13 height 15
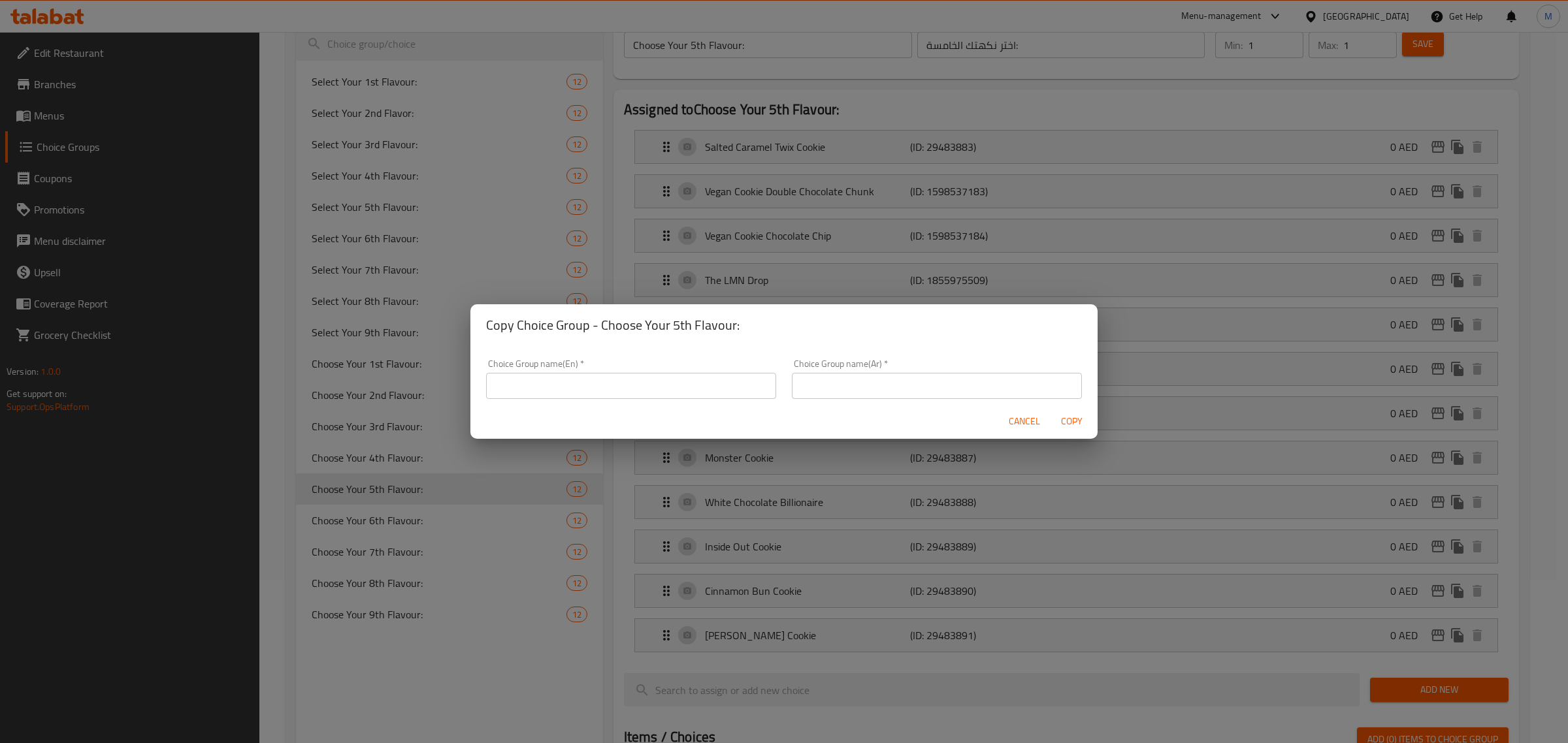
click at [696, 377] on input "text" at bounding box center [631, 386] width 290 height 26
paste input "Choose Your 6th Flavour:"
type input "Choose Your 6th Flavour:"
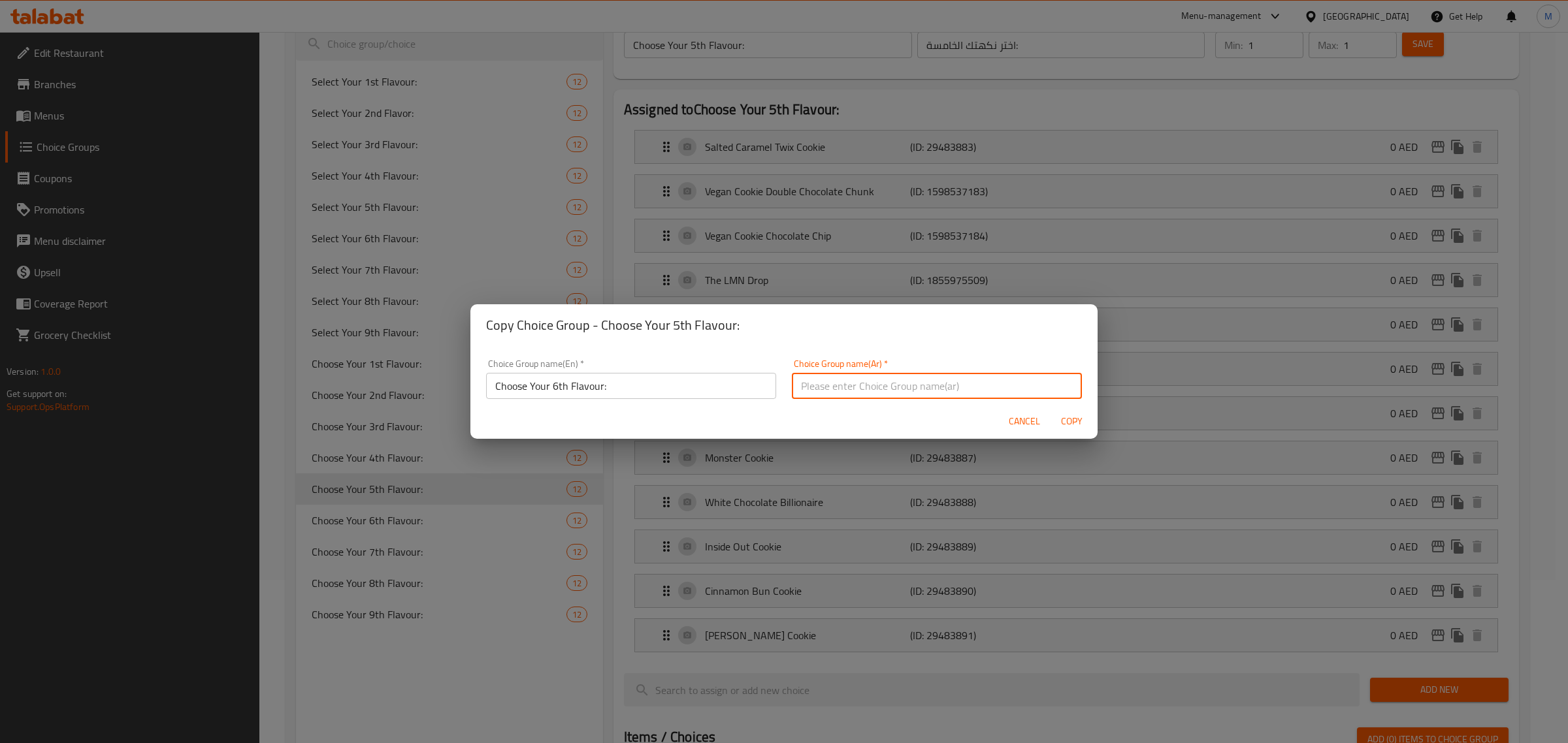
click at [1006, 376] on input "text" at bounding box center [937, 386] width 290 height 26
paste input "اختر نكهتك السادسة:"
type input "اختر نكهتك السادسة:-"
click at [663, 395] on input "Choose Your 6th Flavour:" at bounding box center [631, 386] width 290 height 26
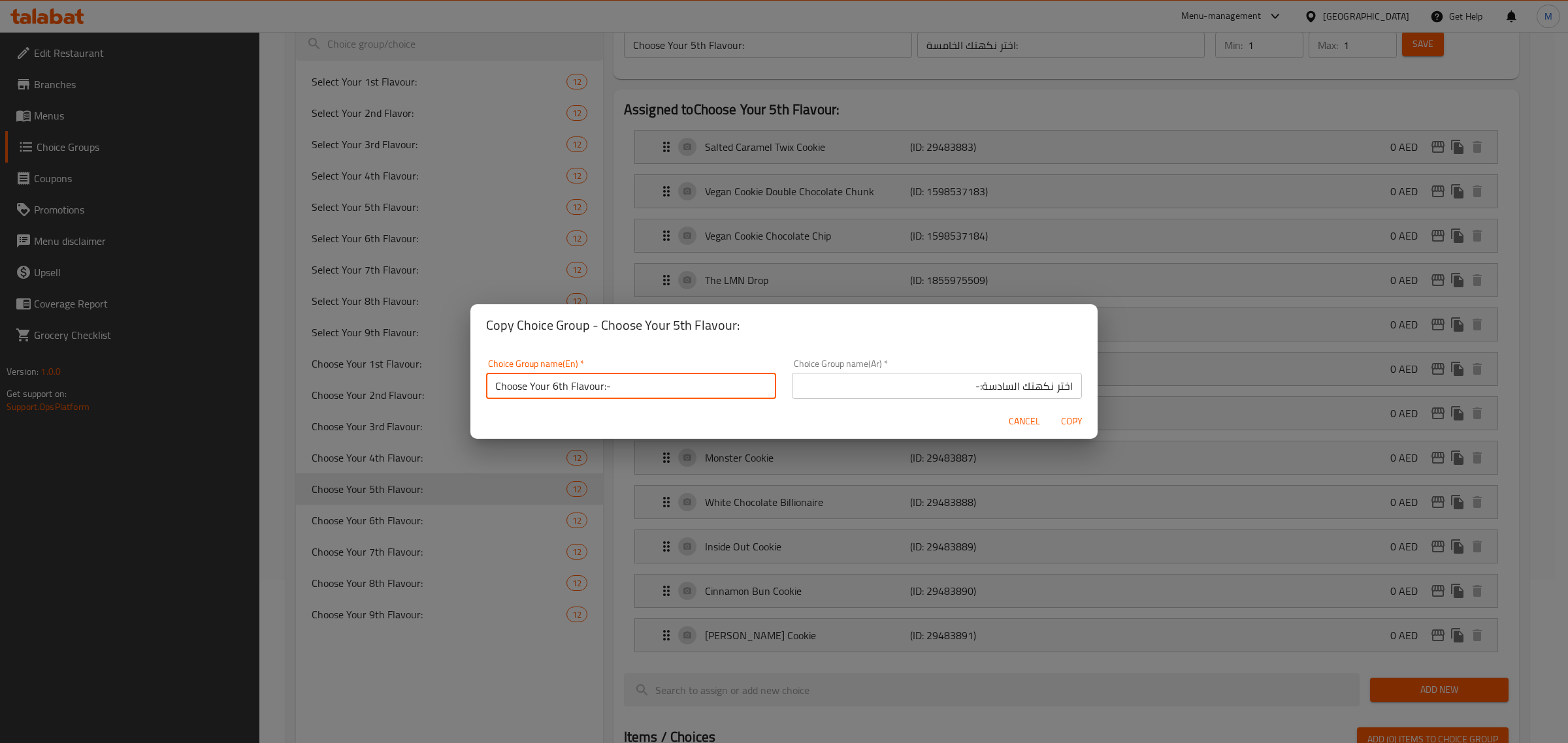
type input "Choose Your 6th Flavour:-"
click at [1073, 423] on span "Copy" at bounding box center [1071, 422] width 31 height 17
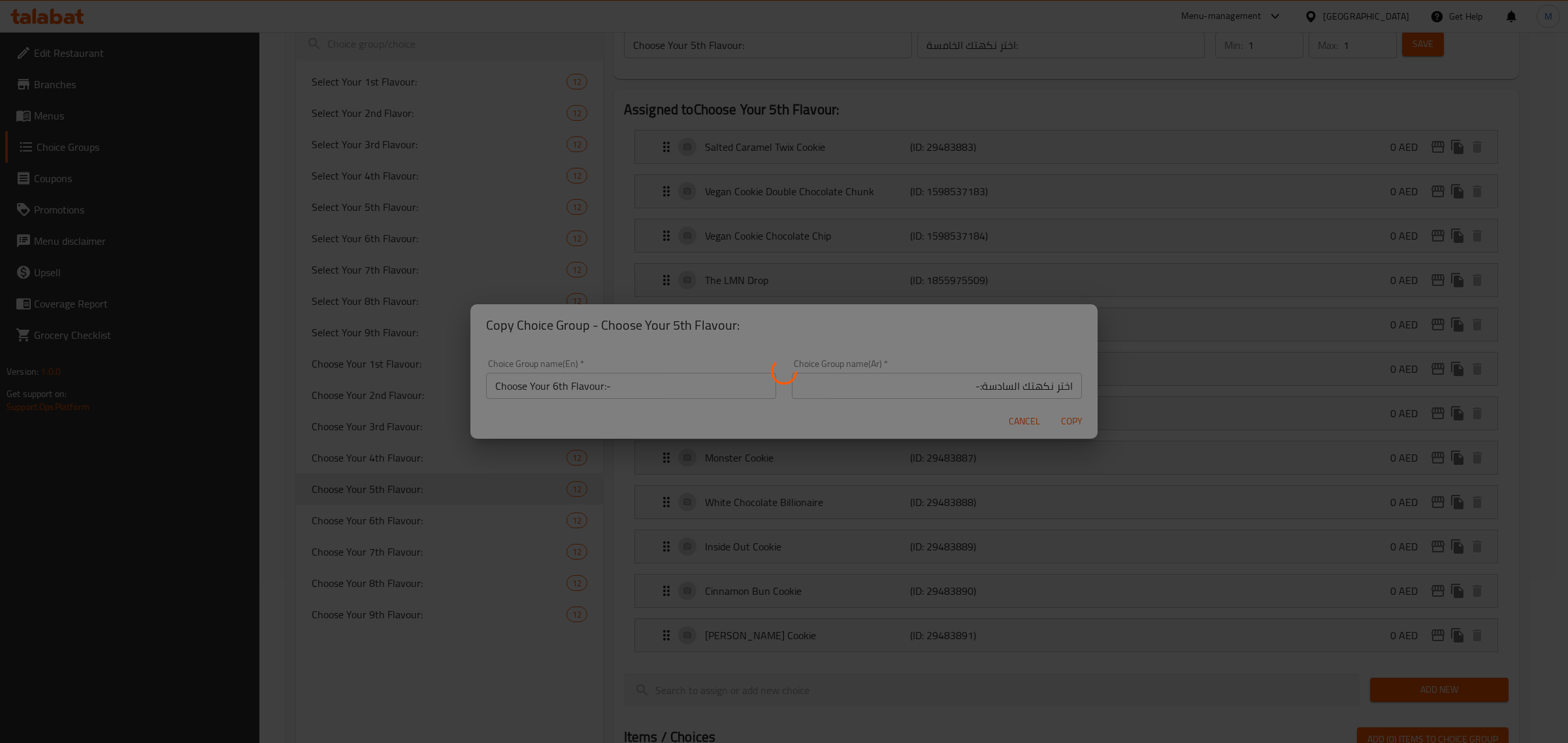
type input "Choose Your 6th Flavour:-"
type input "اختر نكهتك السادسة:-"
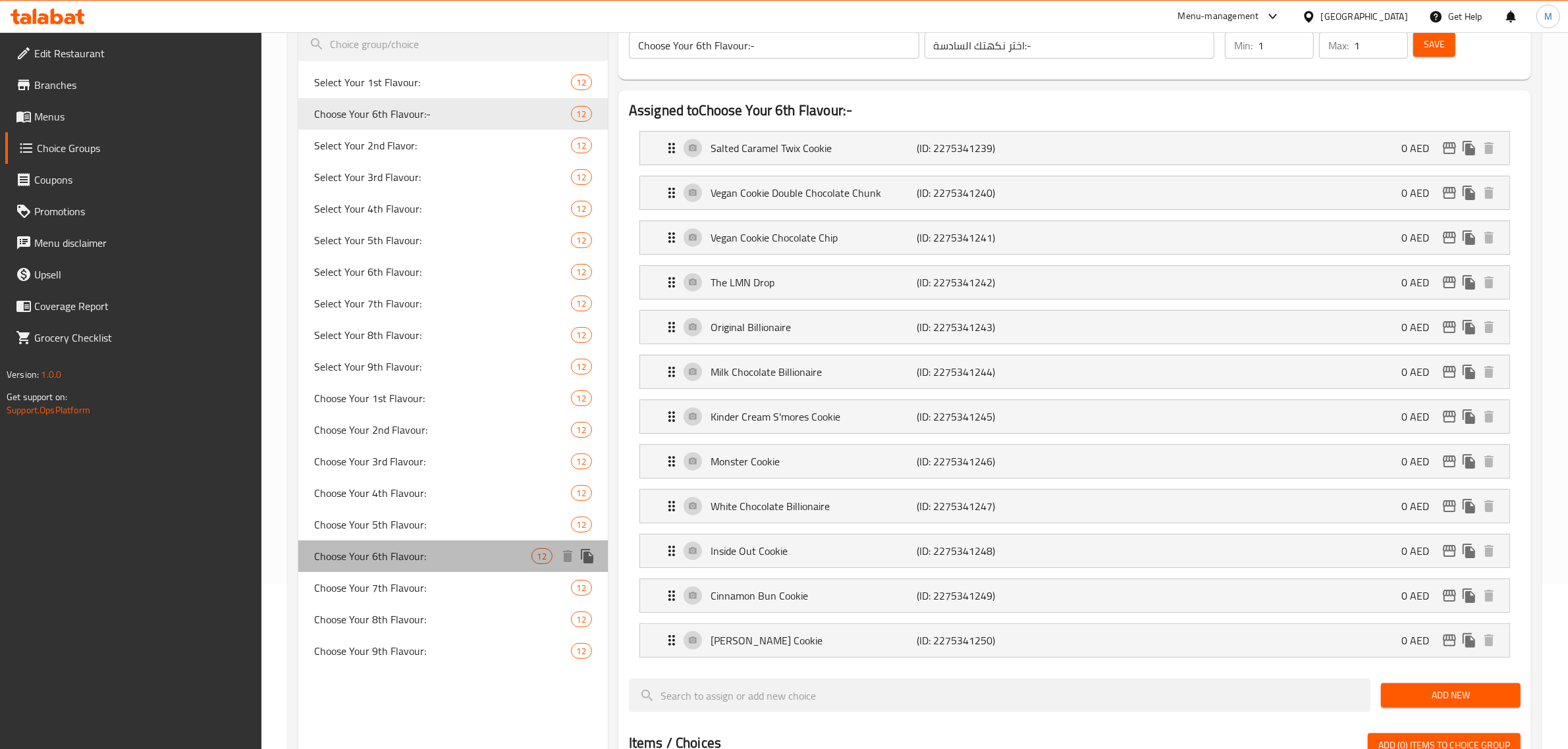
click at [458, 557] on span "Choose Your 6th Flavour:" at bounding box center [422, 556] width 218 height 16
type input "Choose Your 6th Flavour:"
type input "اختر نكهتك السادسة:"
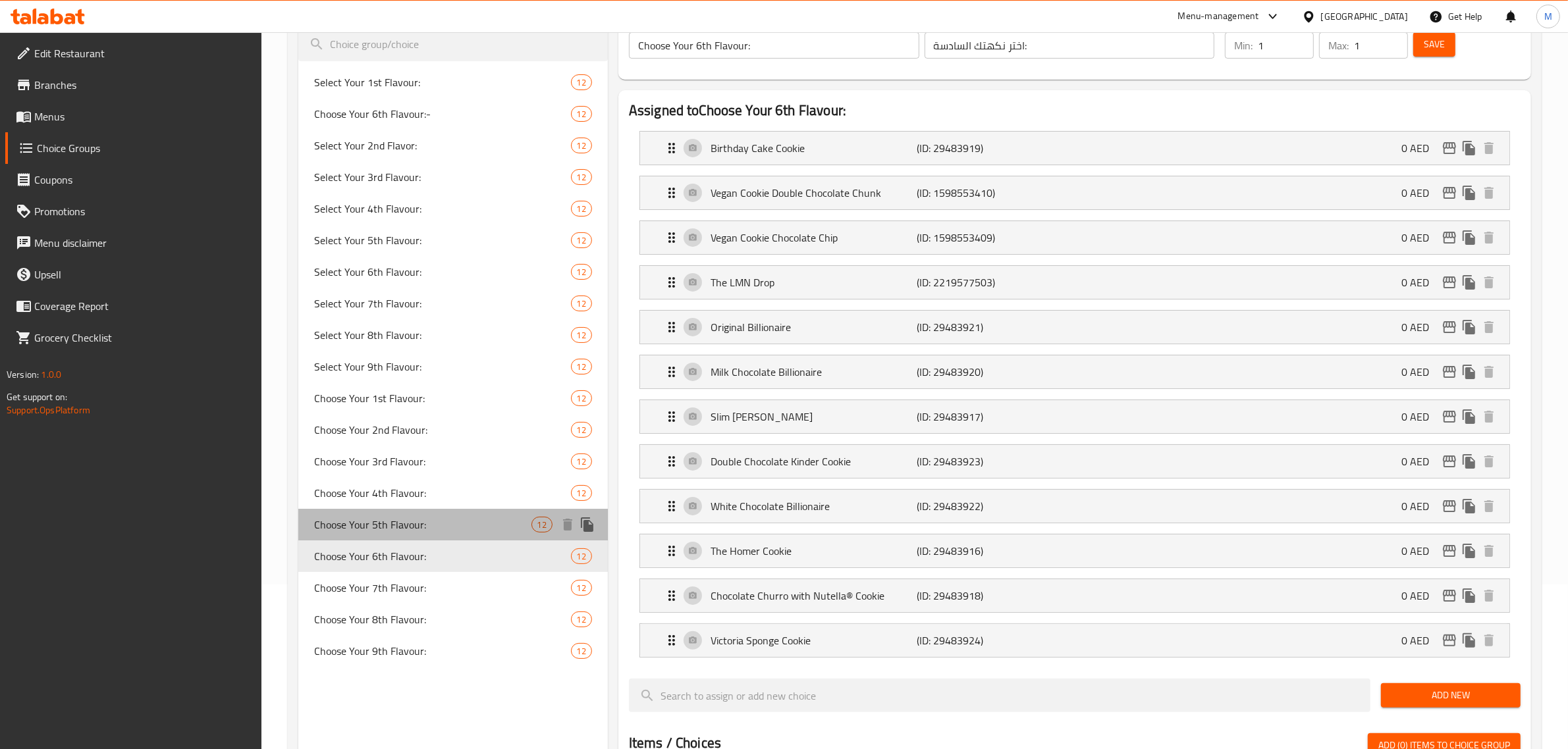
click at [463, 521] on span "Choose Your 5th Flavour:" at bounding box center [422, 524] width 218 height 16
type input "Choose Your 5th Flavour:"
type input "اختر نكهتك الخامسة:"
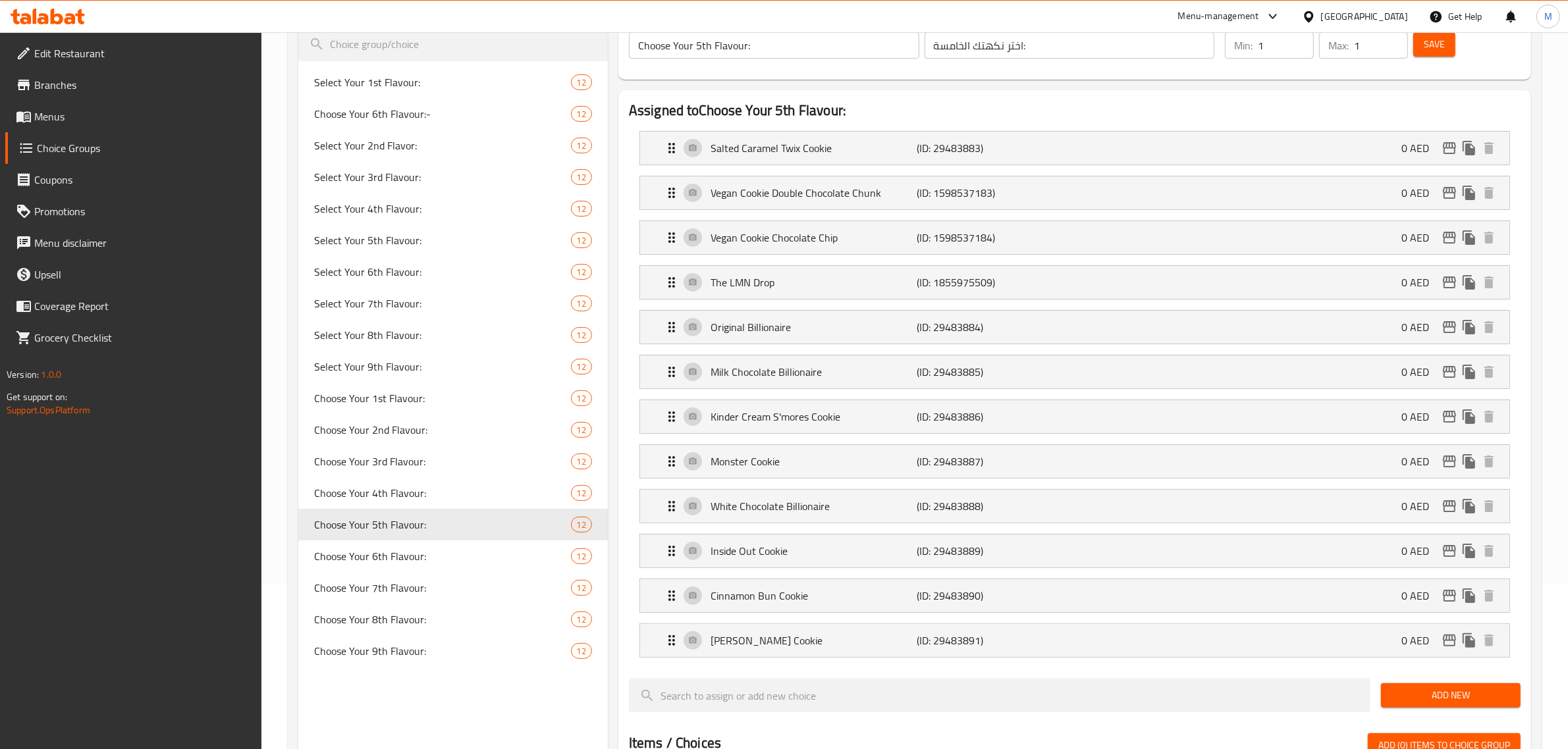
click at [432, 689] on div "Choice Groups Select Your 1st Flavour: 12 Choose Your 6th Flavour:- 12 Select Y…" at bounding box center [453, 655] width 309 height 1341
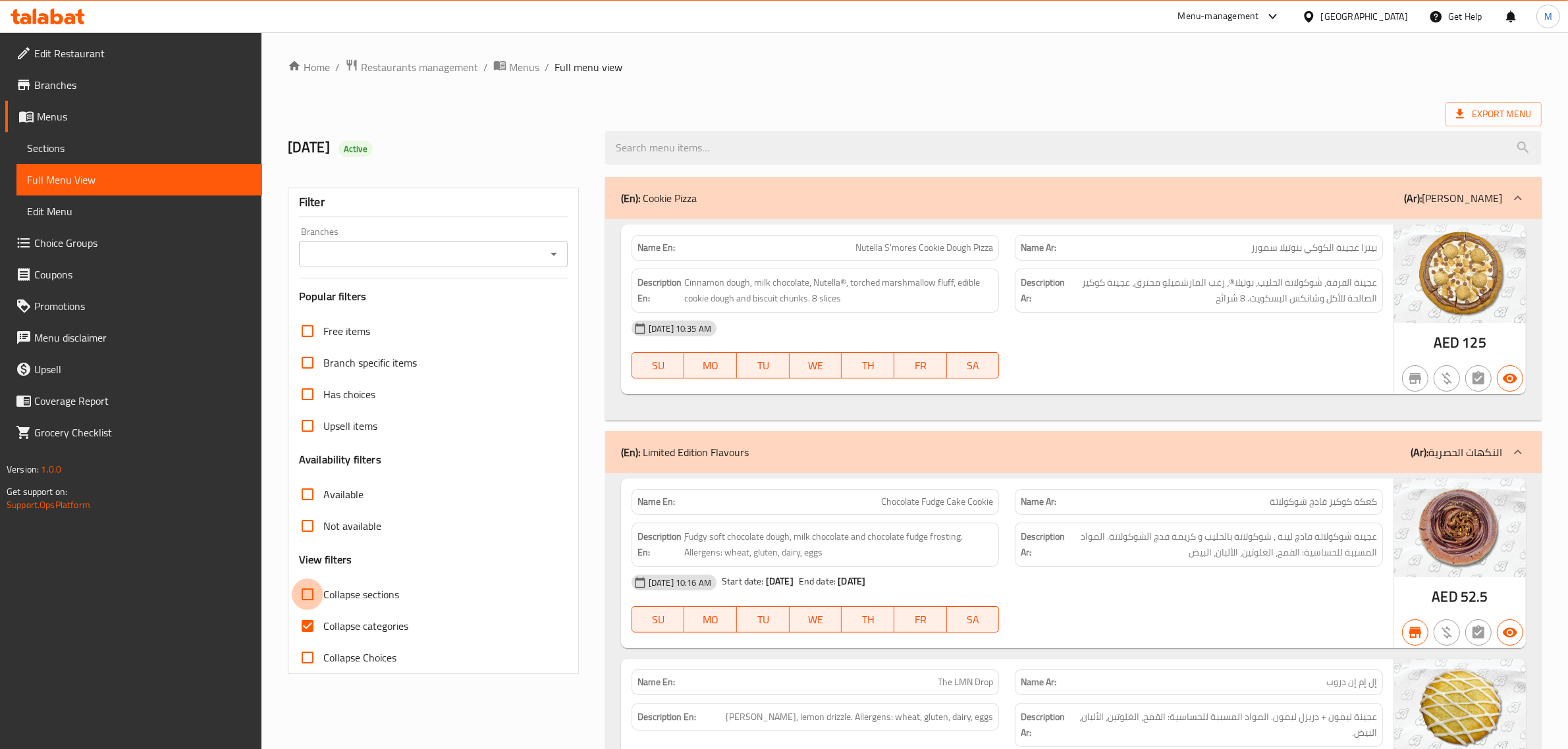
click at [311, 596] on input "Collapse sections" at bounding box center [307, 594] width 31 height 31
checkbox input "true"
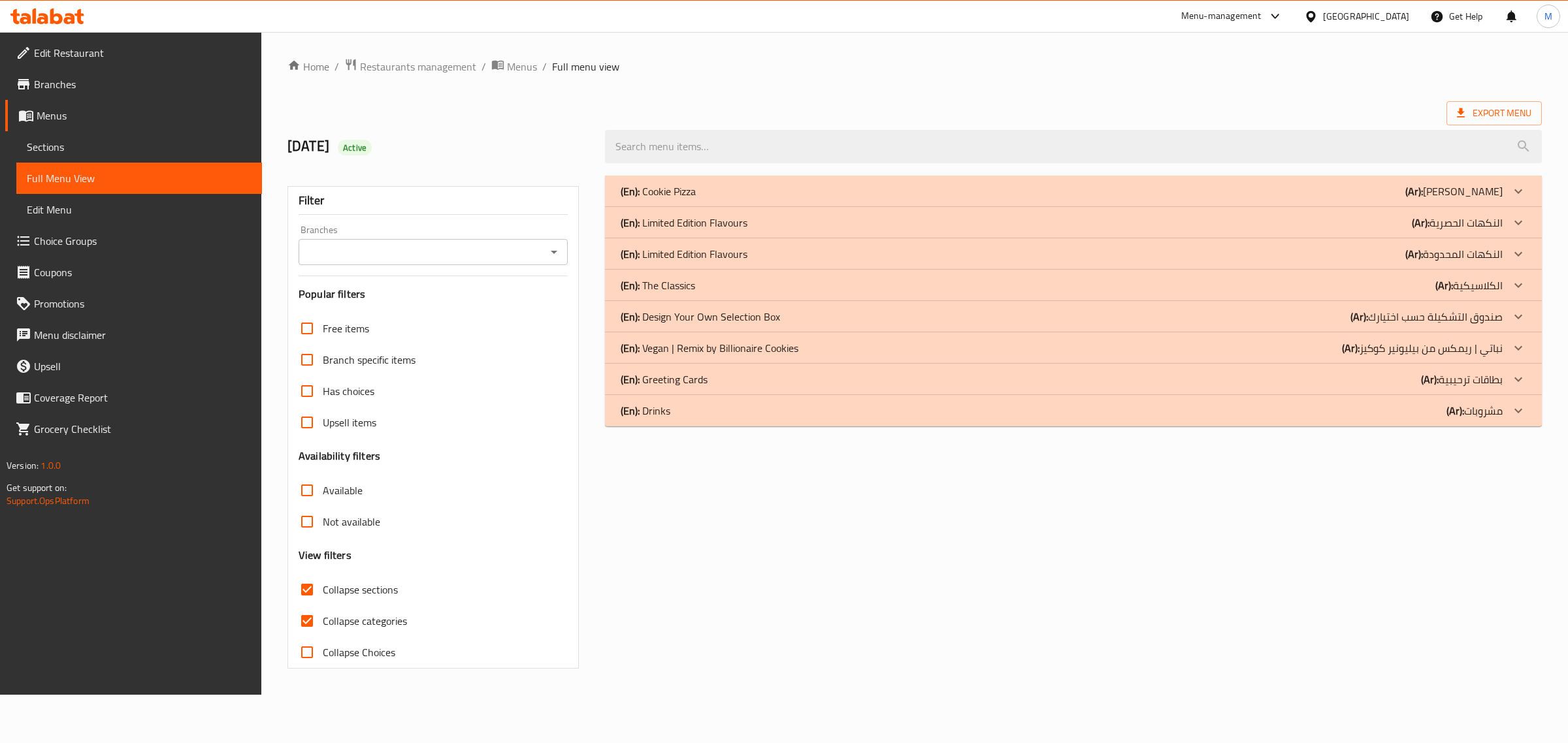
click at [1237, 322] on div "(En): Design Your Own Selection Box (Ar): صندوق التشكيلة حسب اختيارك" at bounding box center [1061, 316] width 882 height 16
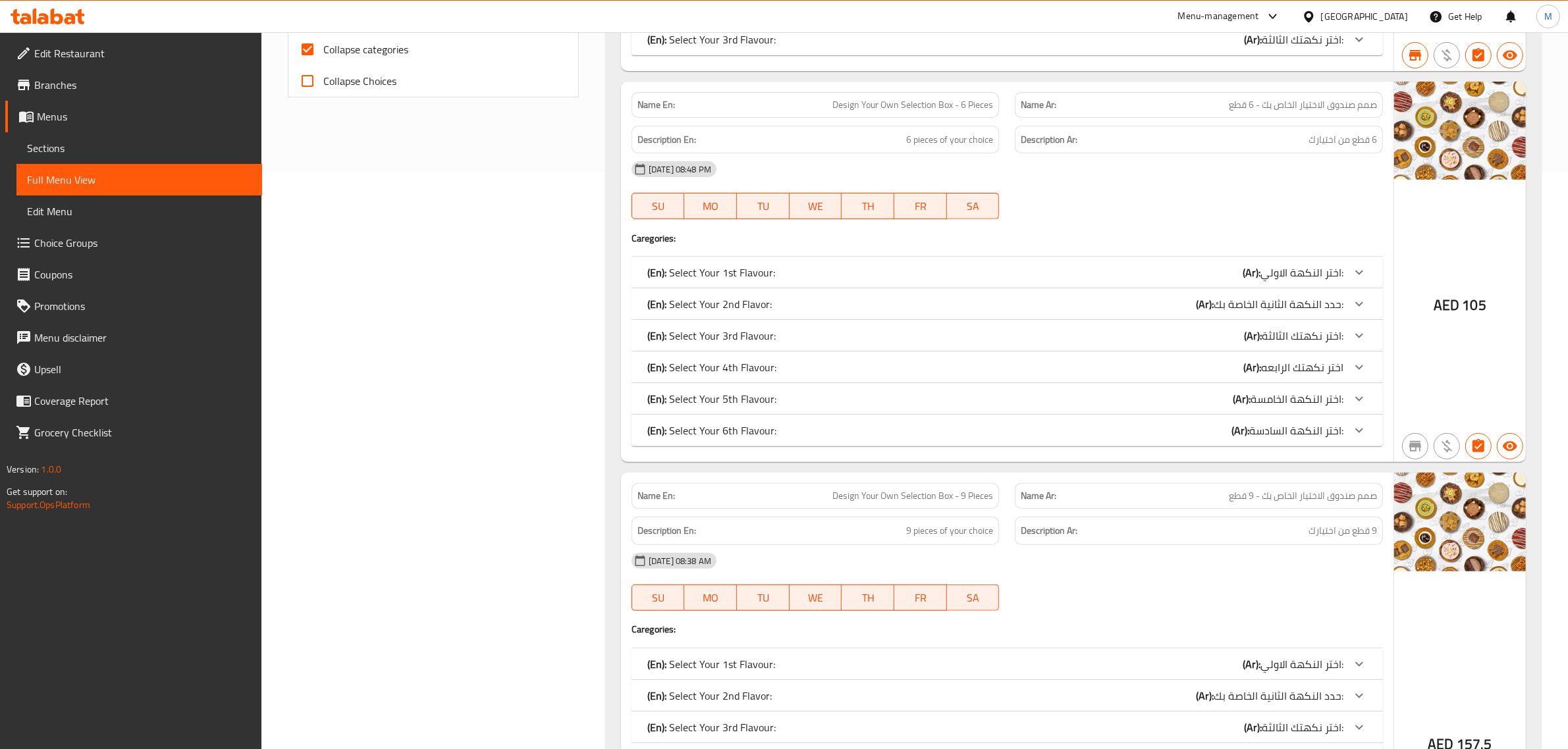
scroll to position [823, 0]
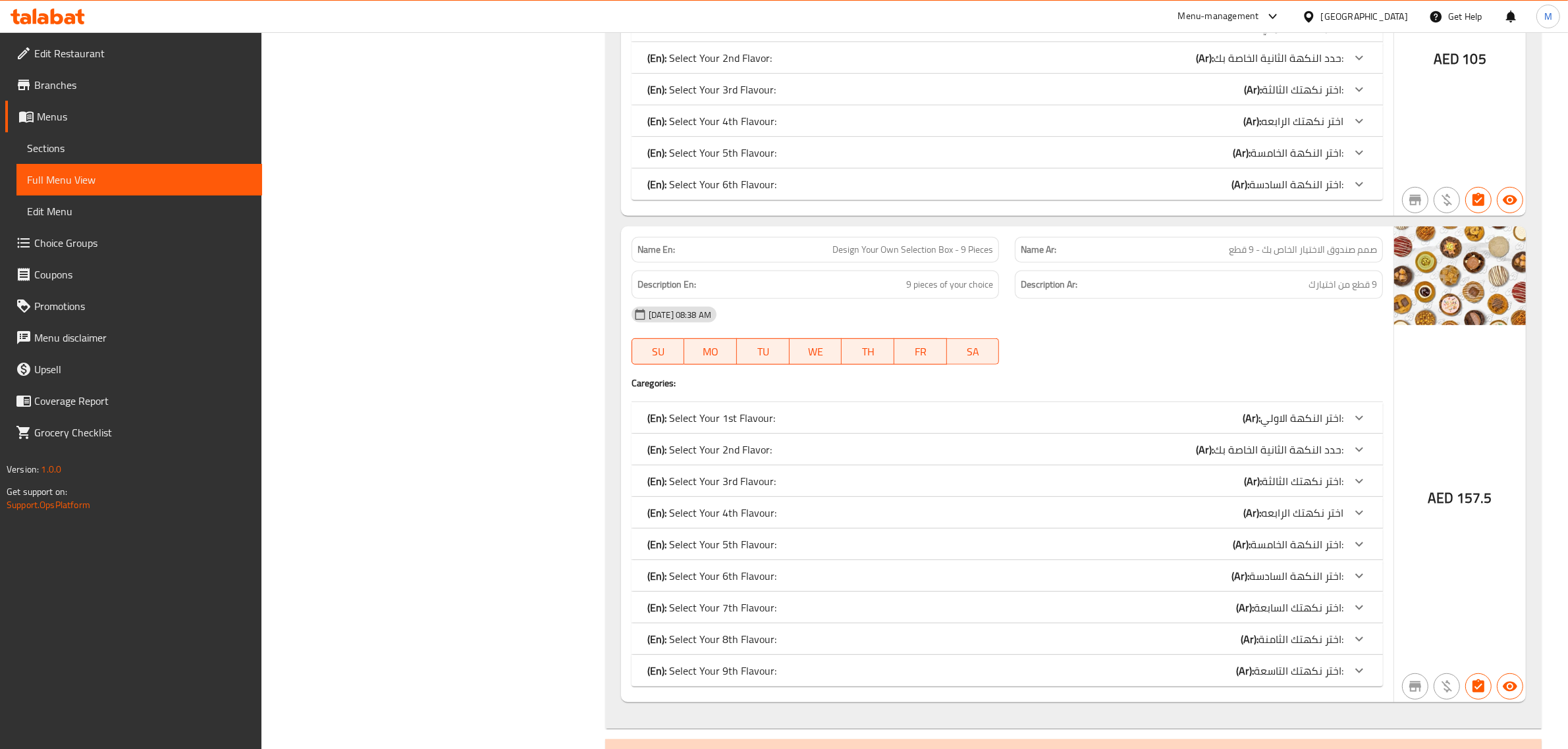
click at [1177, 186] on div "(En): Select Your 6th Flavour: (Ar): اختر النكهة السادسة:" at bounding box center [996, 184] width 696 height 16
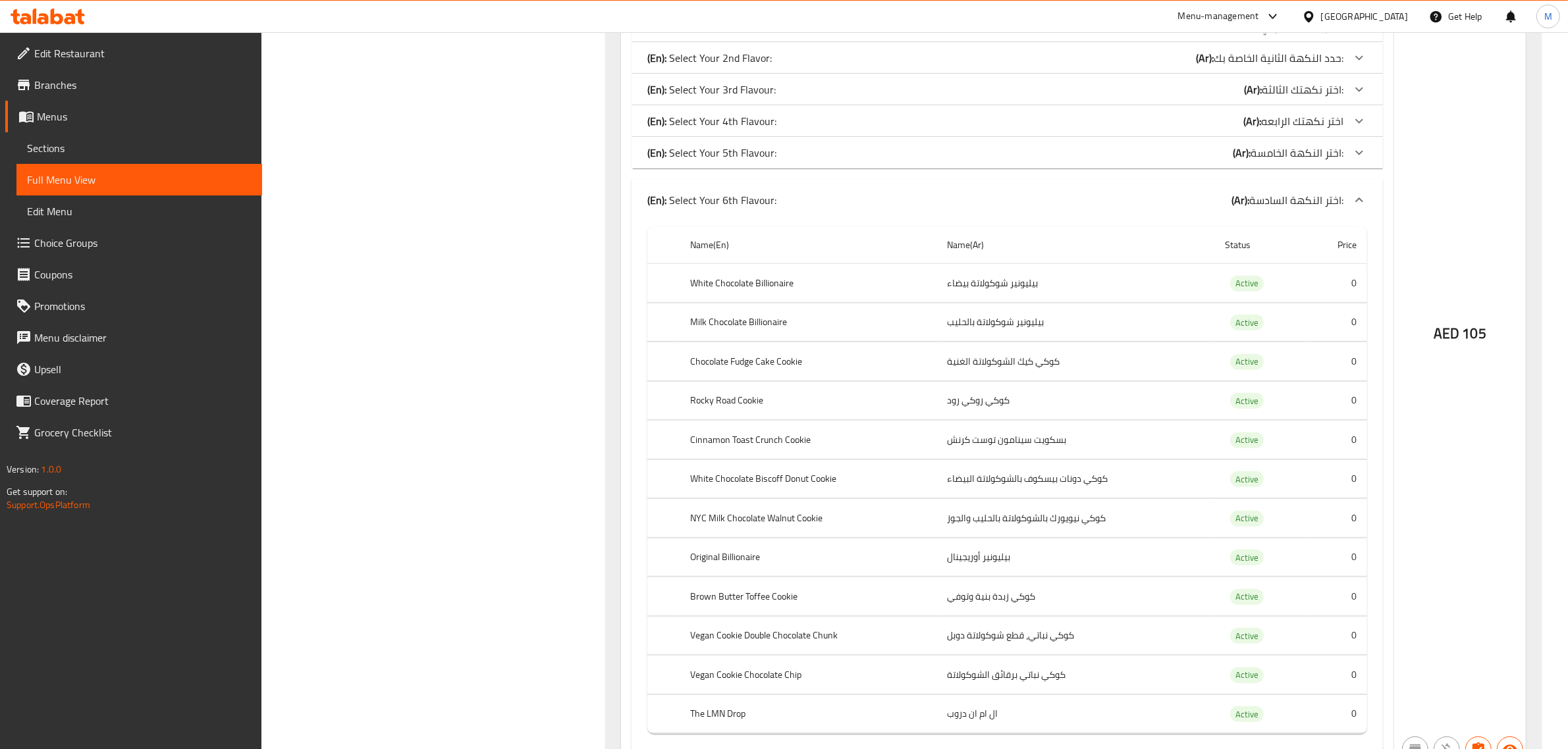
click at [1169, 163] on div "(En): Select Your 5th Flavour: (Ar): اختر النكهة الخامسة:" at bounding box center [1007, 153] width 751 height 31
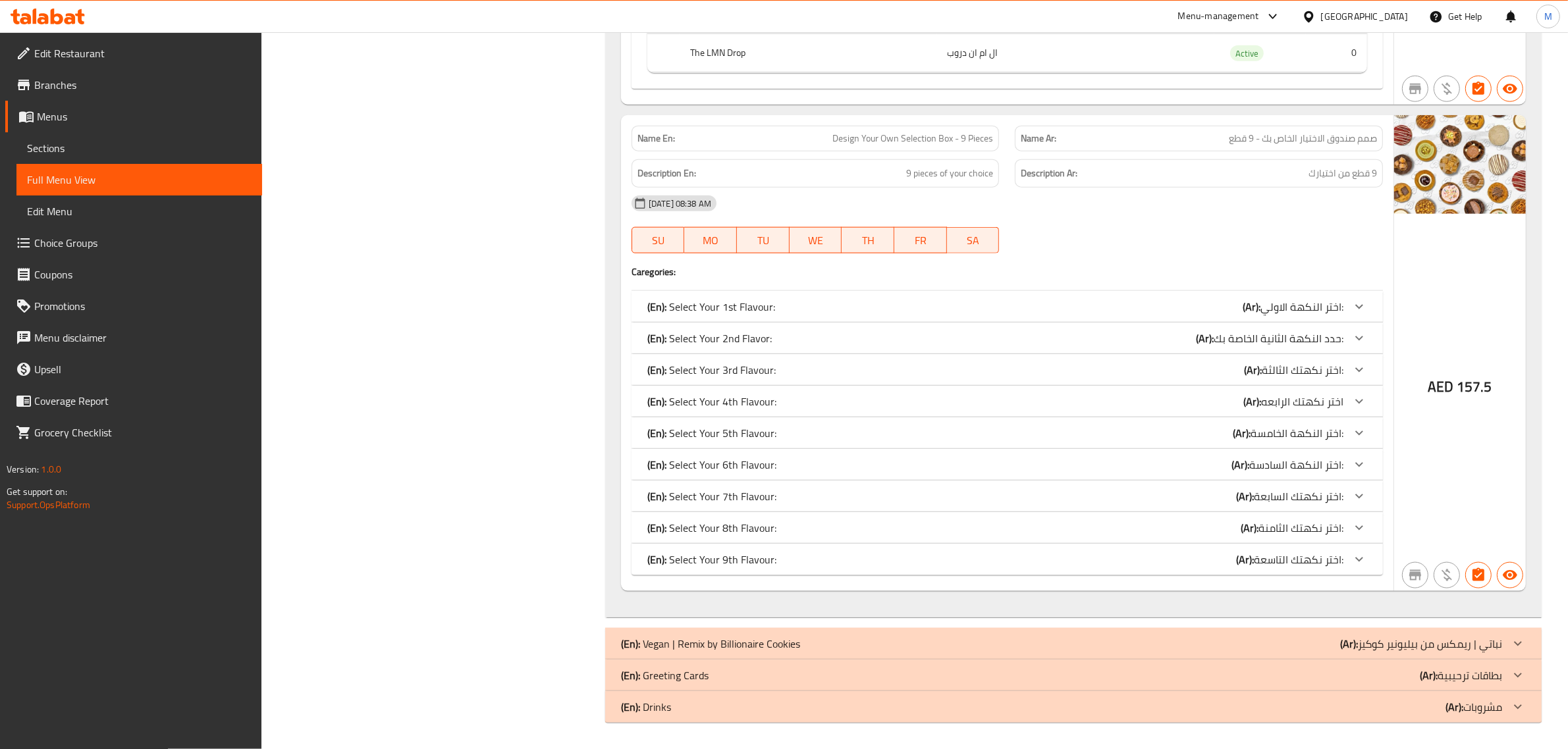
scroll to position [2052, 0]
click at [968, 459] on div "(En): Select Your 6th Flavour: (Ar): اختر النكهة السادسة:" at bounding box center [996, 464] width 696 height 16
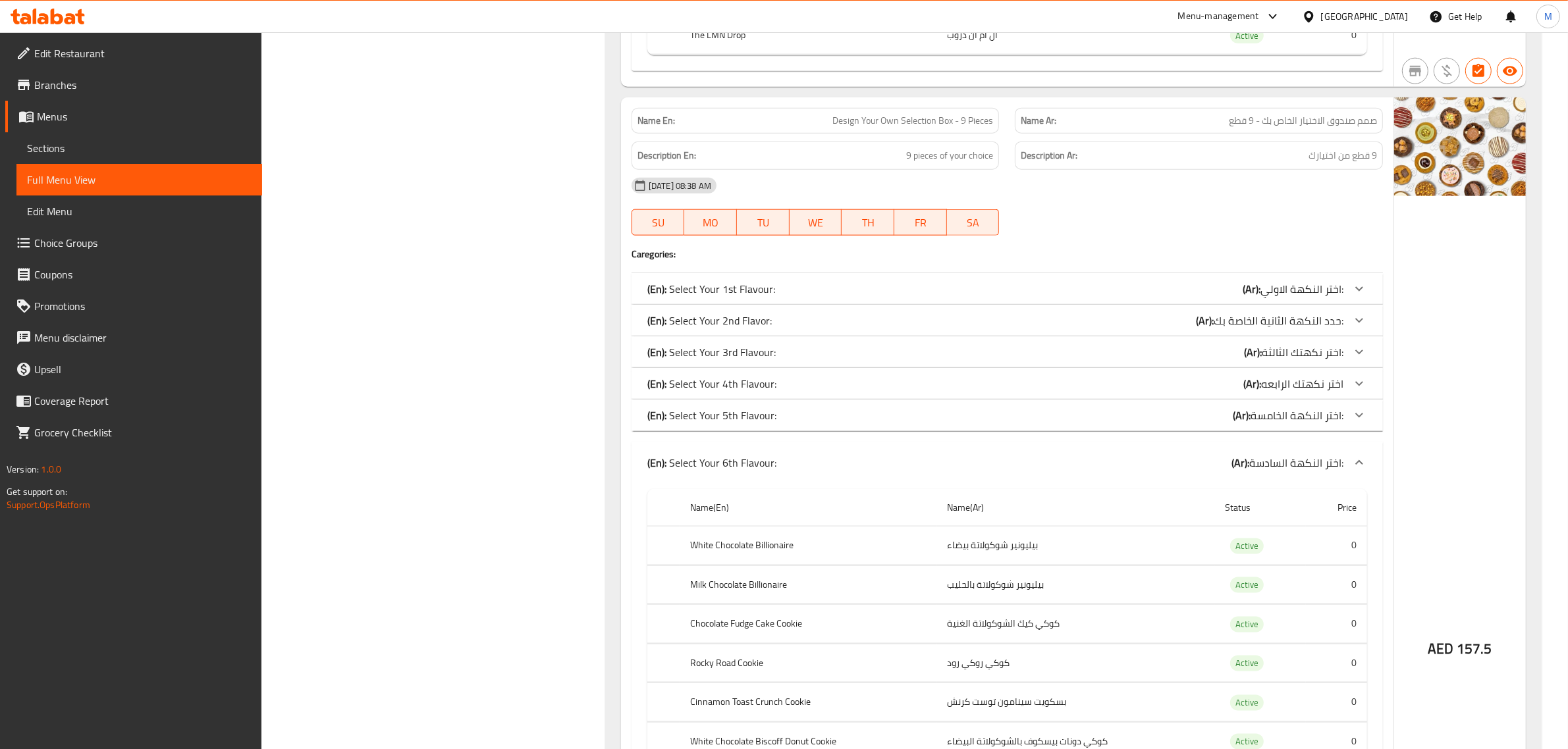
click at [979, 423] on div "(En): Select Your 5th Flavour: (Ar): اختر النكهة الخامسة:" at bounding box center [996, 415] width 696 height 16
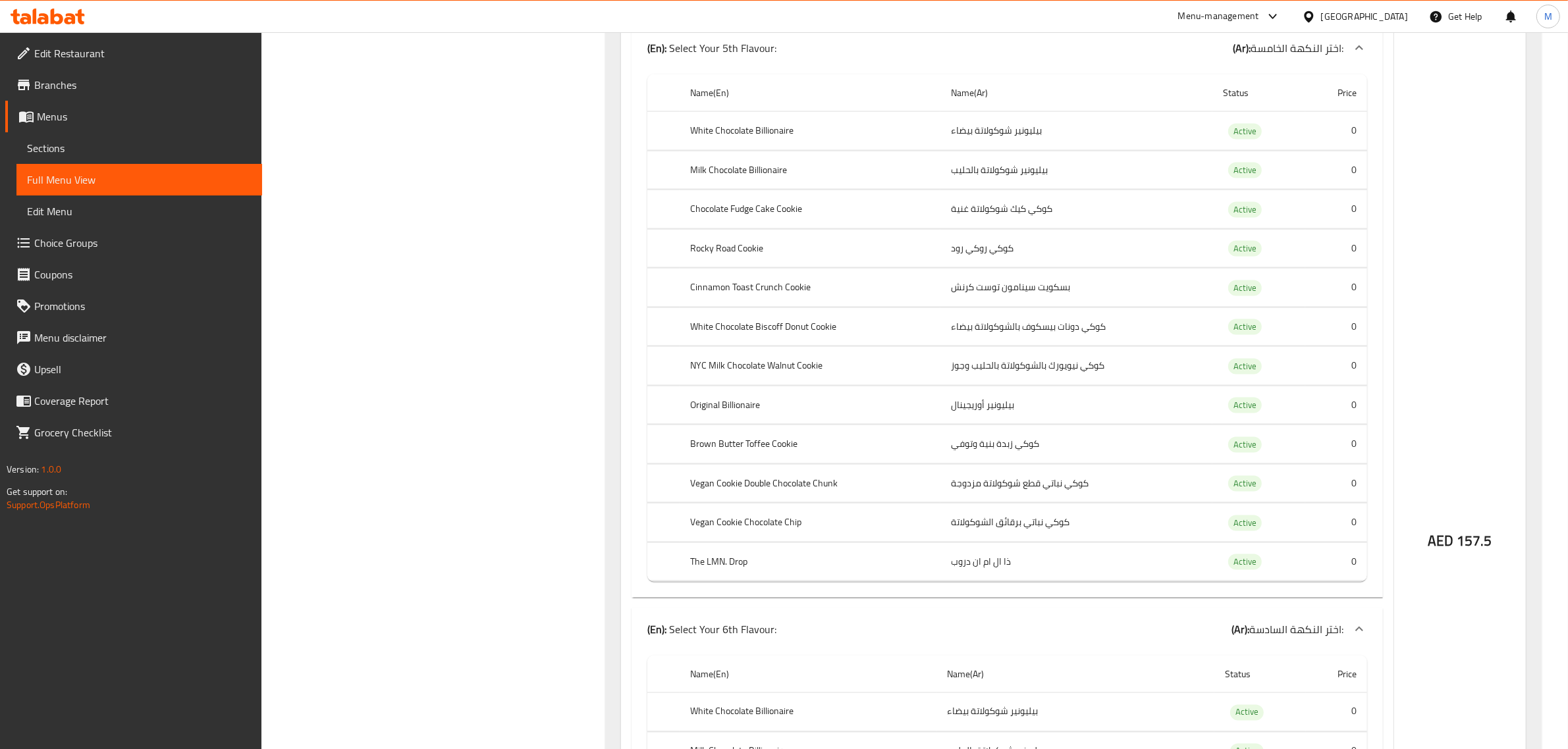
scroll to position [2380, 0]
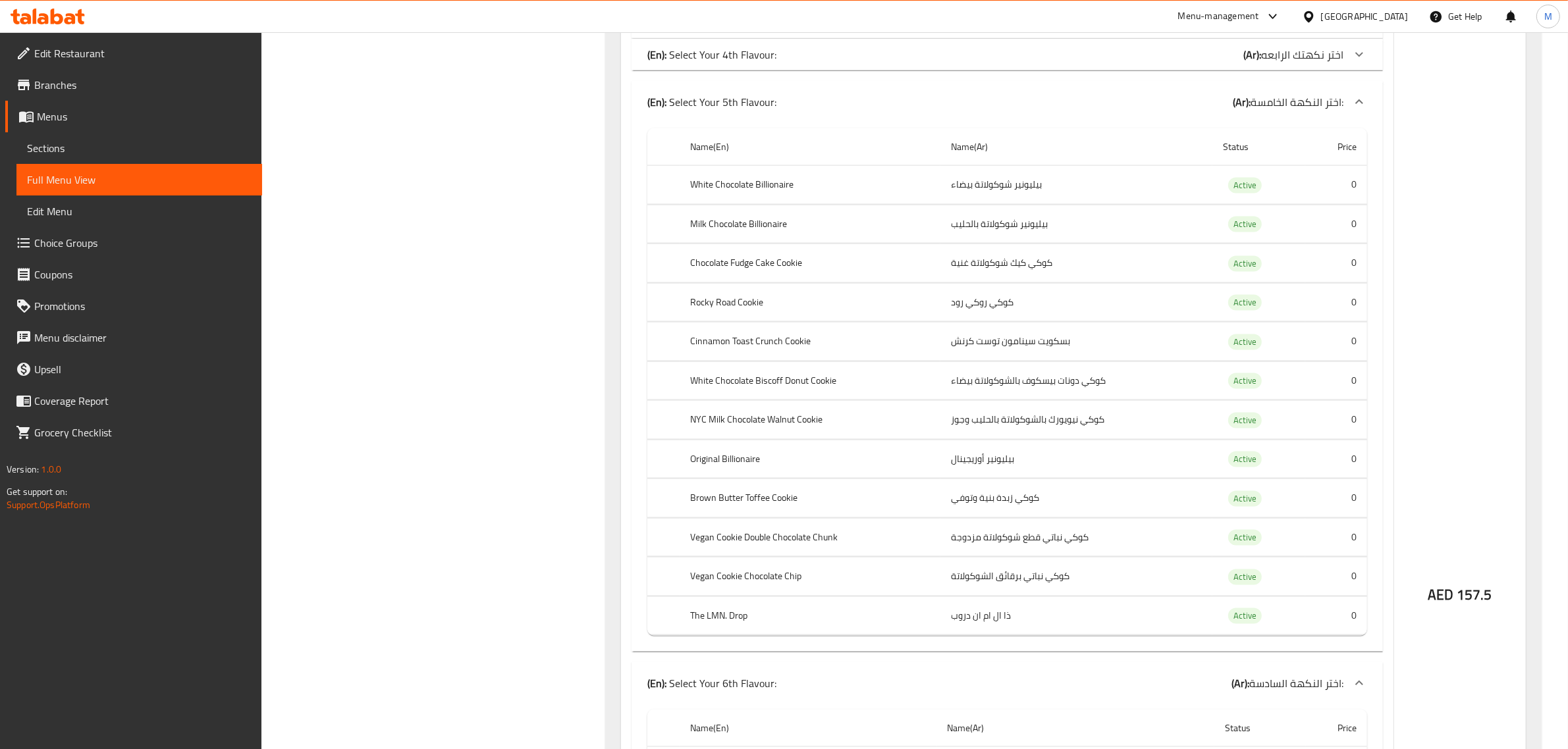
click at [792, 205] on th "White Chocolate Billionaire" at bounding box center [810, 185] width 261 height 39
copy th "White Chocolate Billionaire"
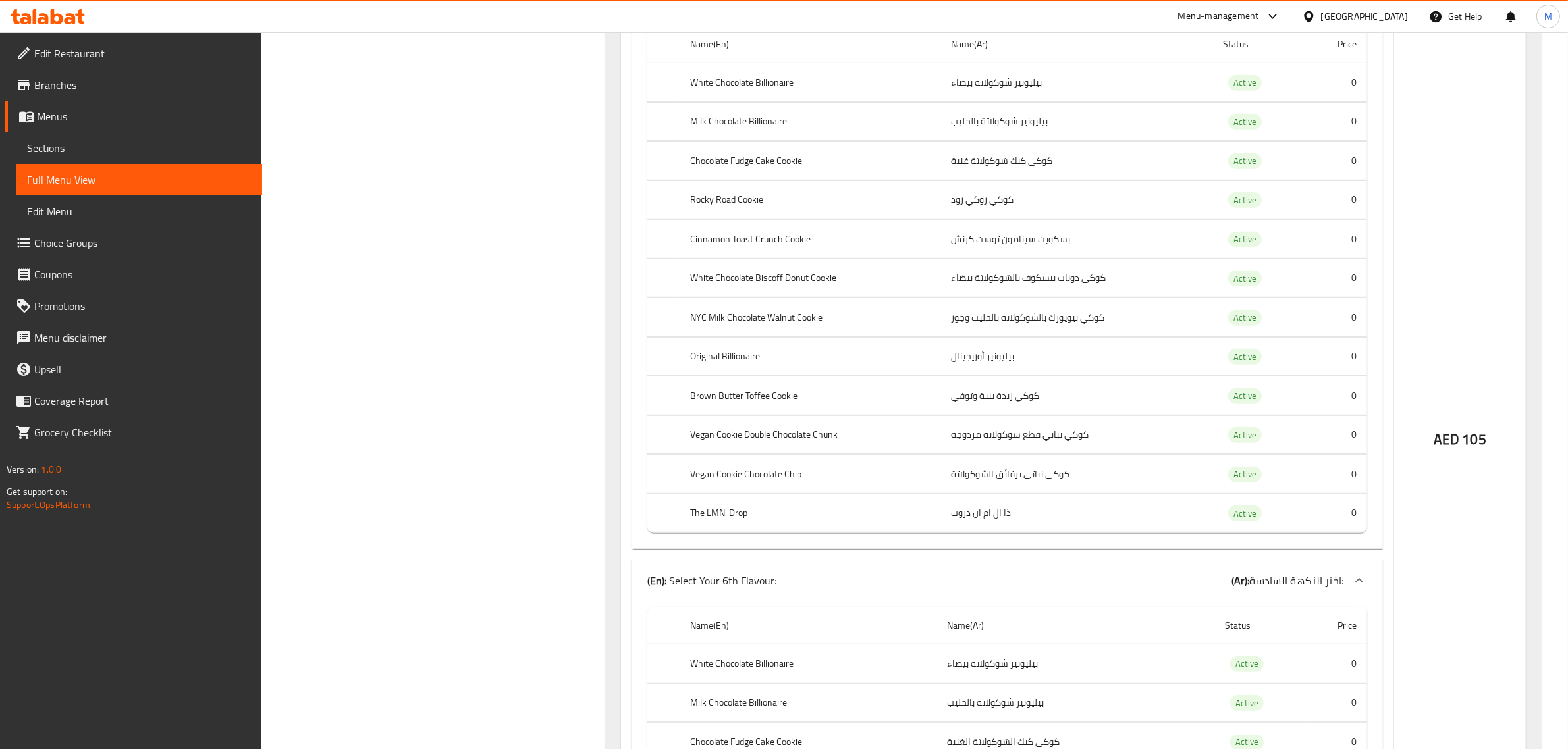
scroll to position [0, 0]
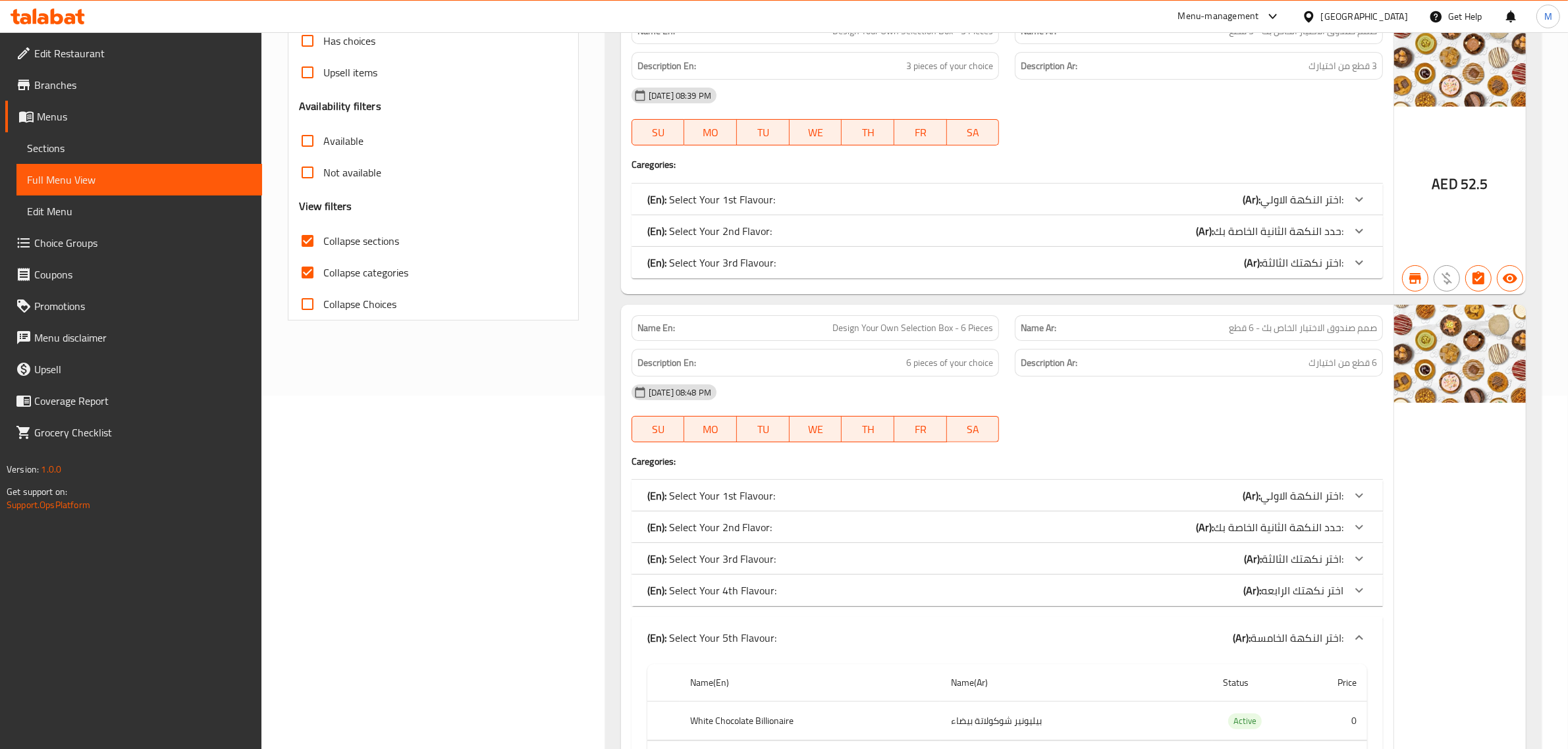
scroll to position [576, 0]
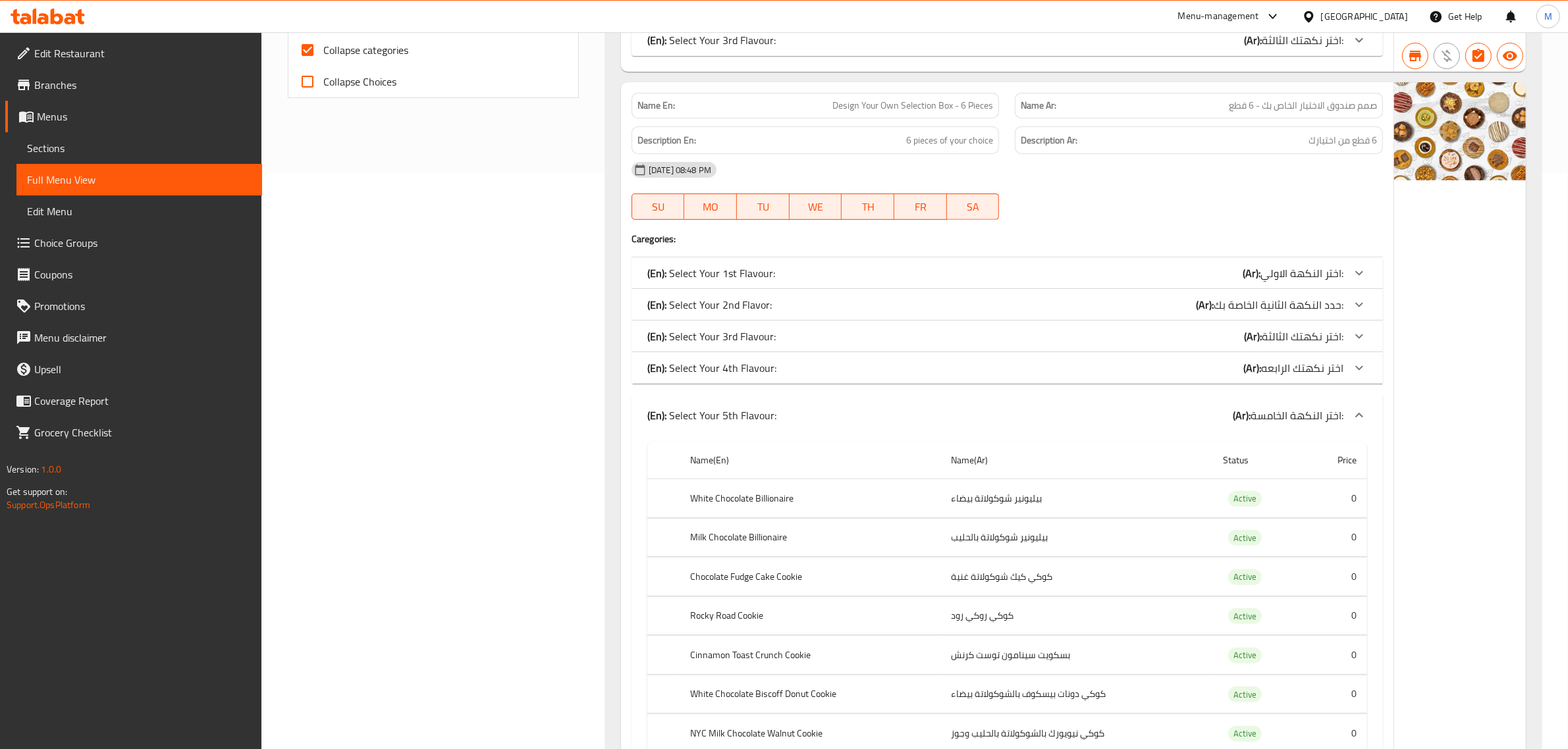
click at [1358, 412] on icon at bounding box center [1359, 415] width 16 height 16
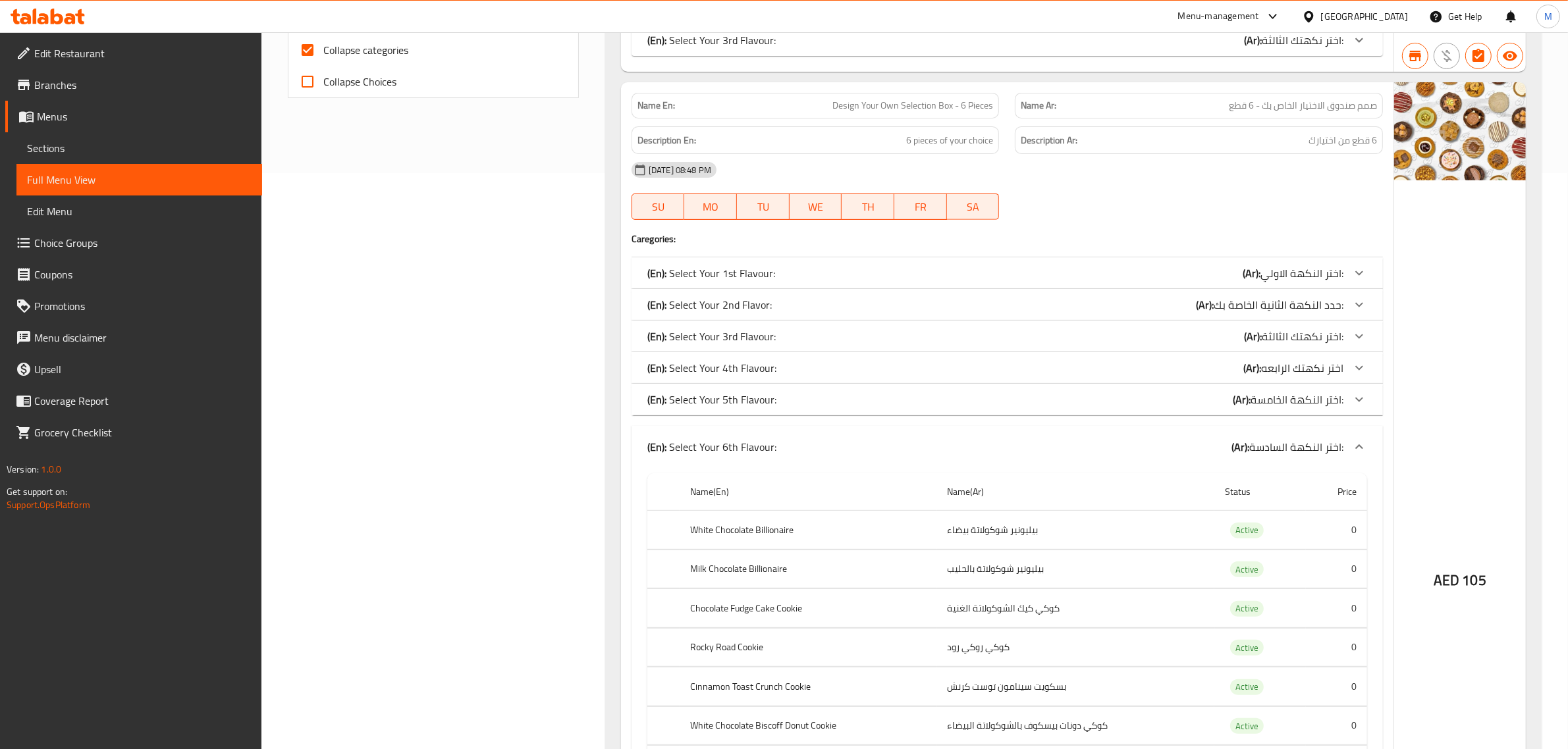
click at [1360, 443] on icon at bounding box center [1359, 446] width 16 height 16
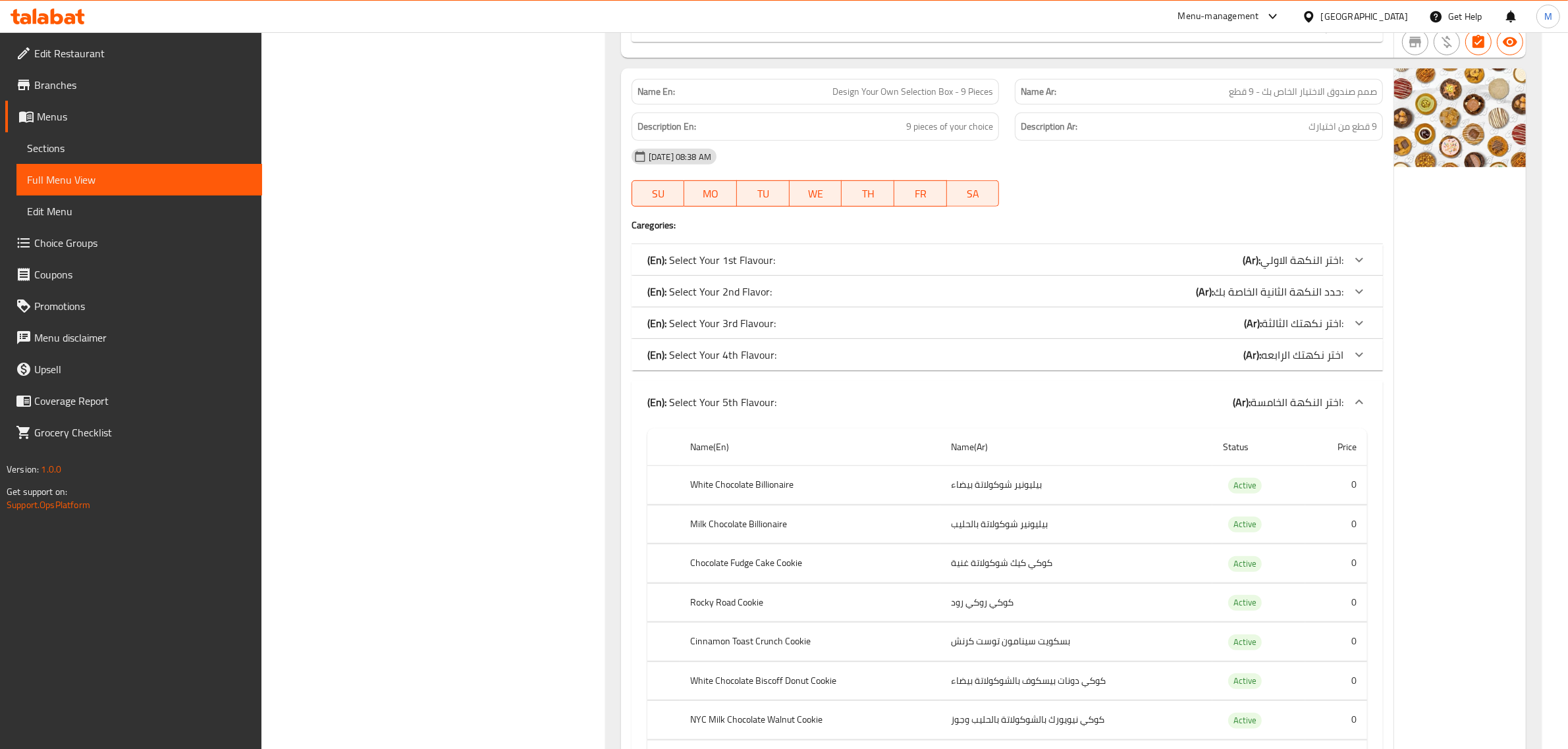
scroll to position [988, 0]
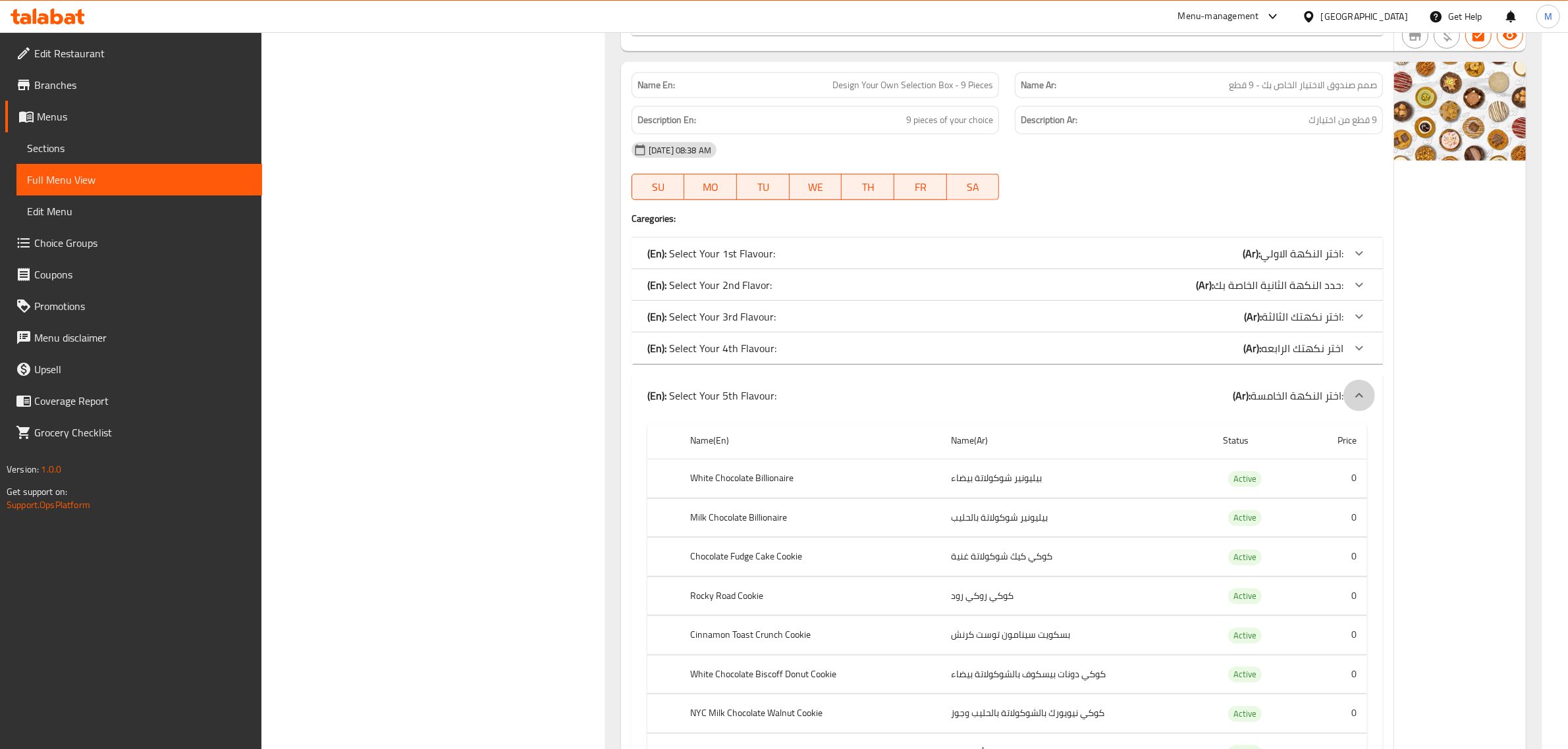
click at [1357, 395] on icon at bounding box center [1359, 395] width 16 height 16
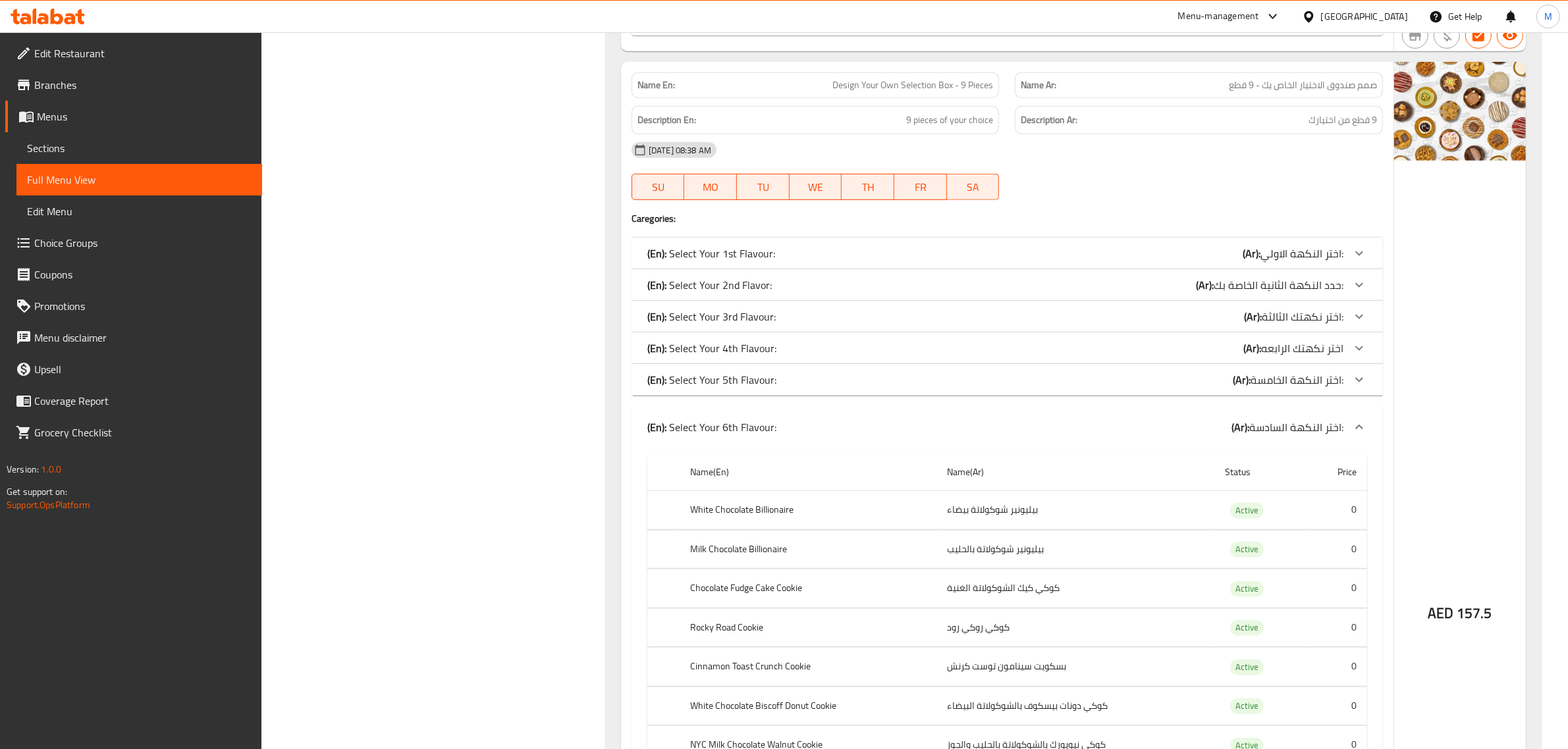
click at [1358, 430] on icon at bounding box center [1359, 427] width 8 height 5
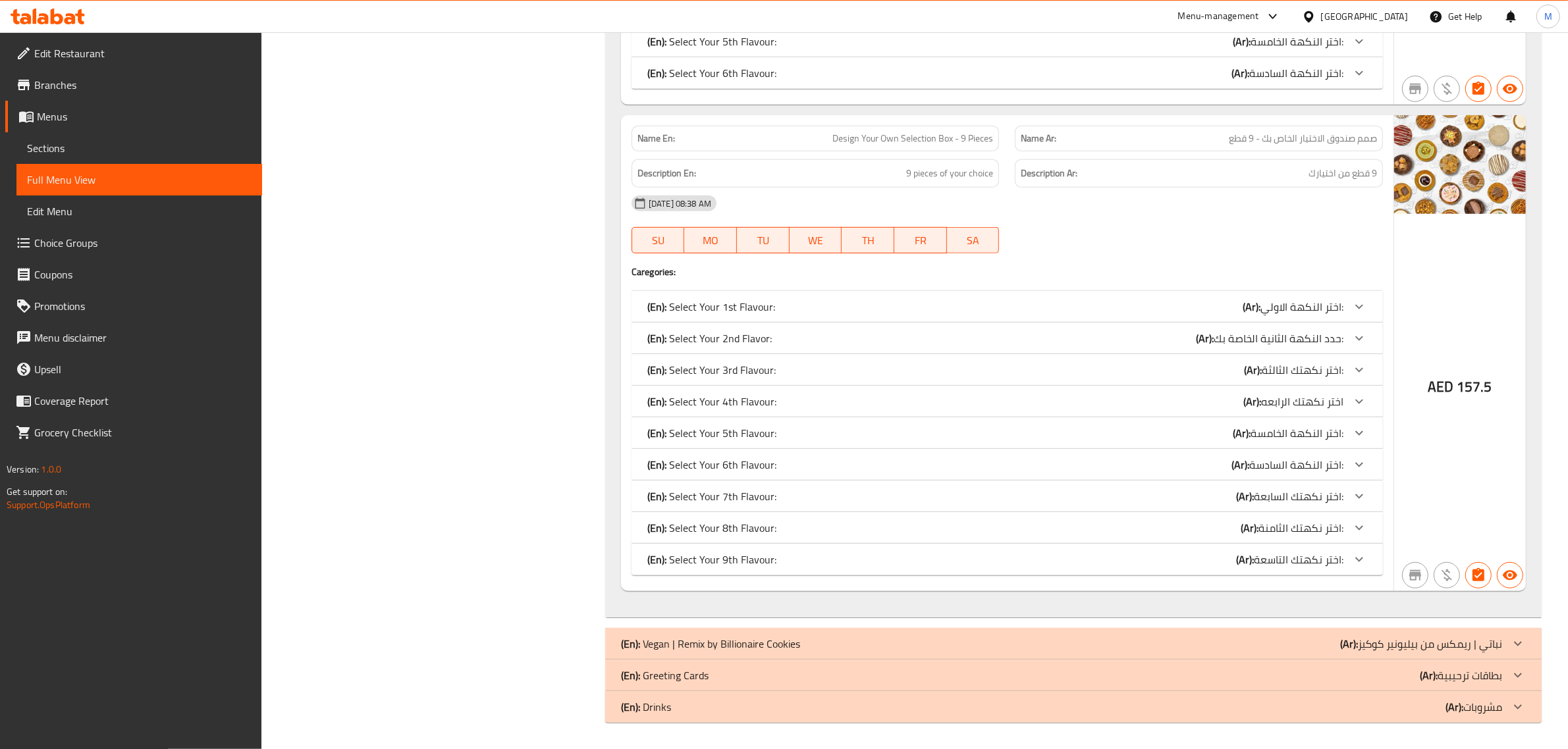
scroll to position [935, 0]
click at [1116, 646] on div "(En): Vegan | Remix by Billionaire Cookies (Ar): نباتي | ريمكس من بيليونير كوكيز" at bounding box center [1061, 643] width 881 height 16
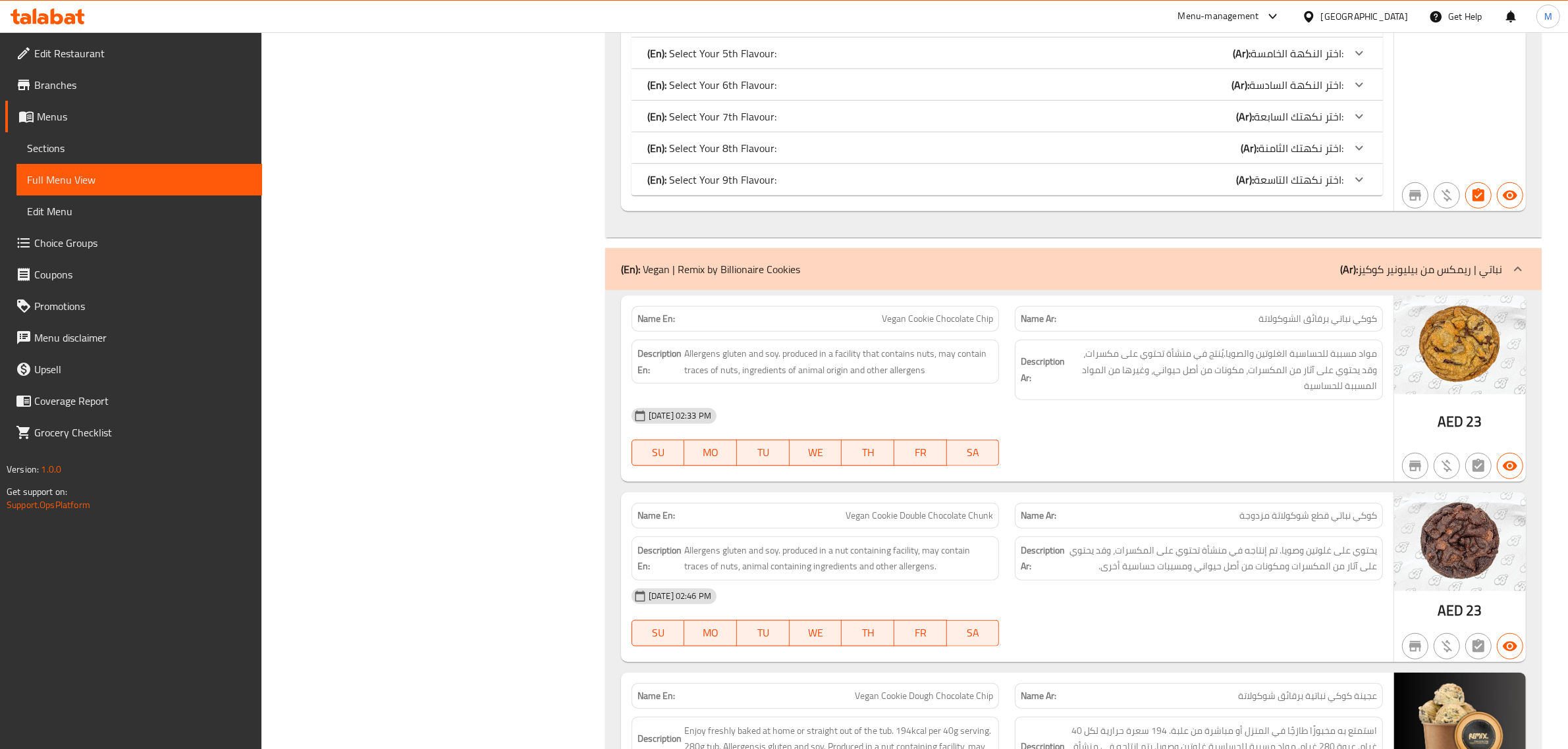
scroll to position [1289, 0]
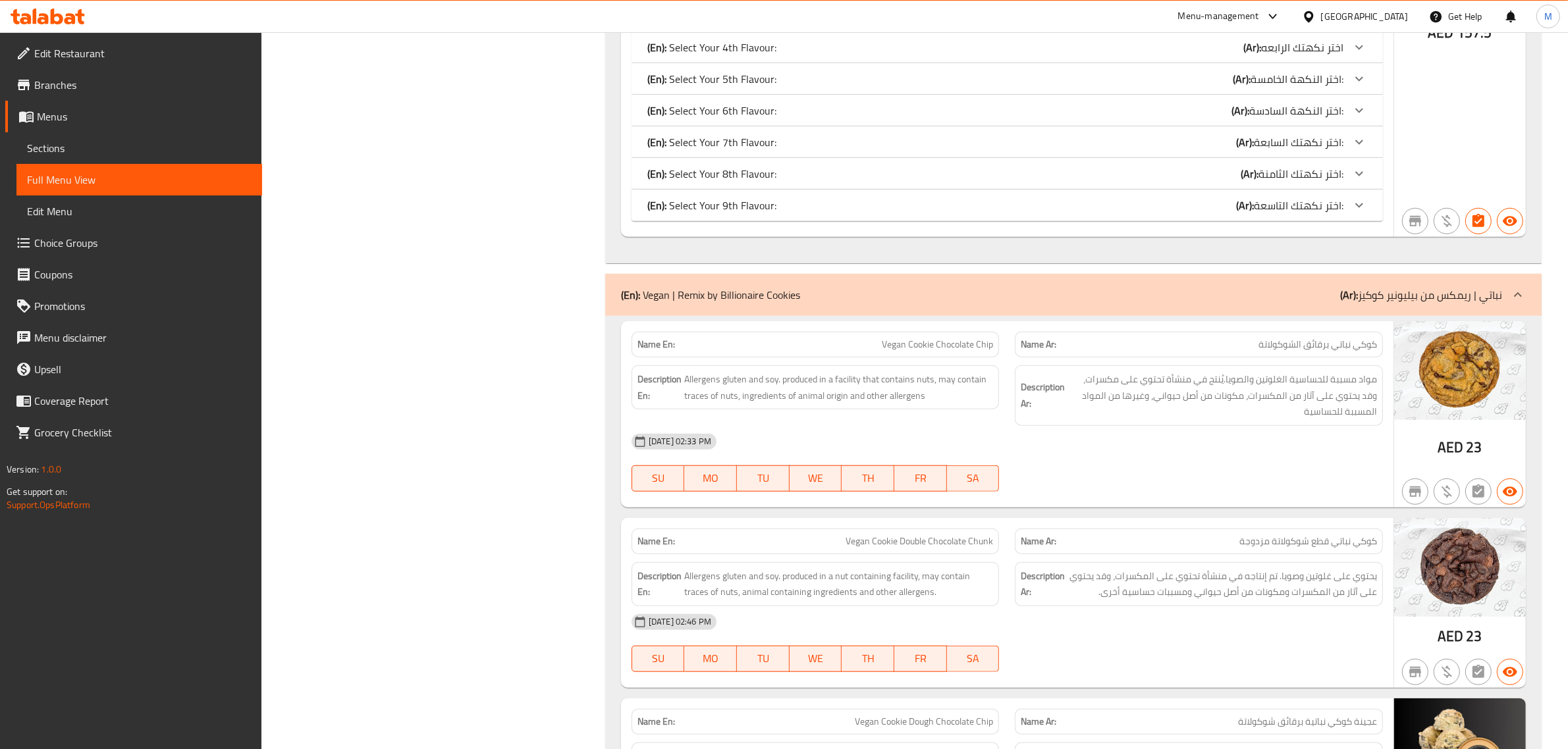
click at [1337, 300] on div "(En): Vegan | Remix by Billionaire Cookies (Ar): نباتي | ريمكس من بيليونير كوكيز" at bounding box center [1061, 294] width 881 height 16
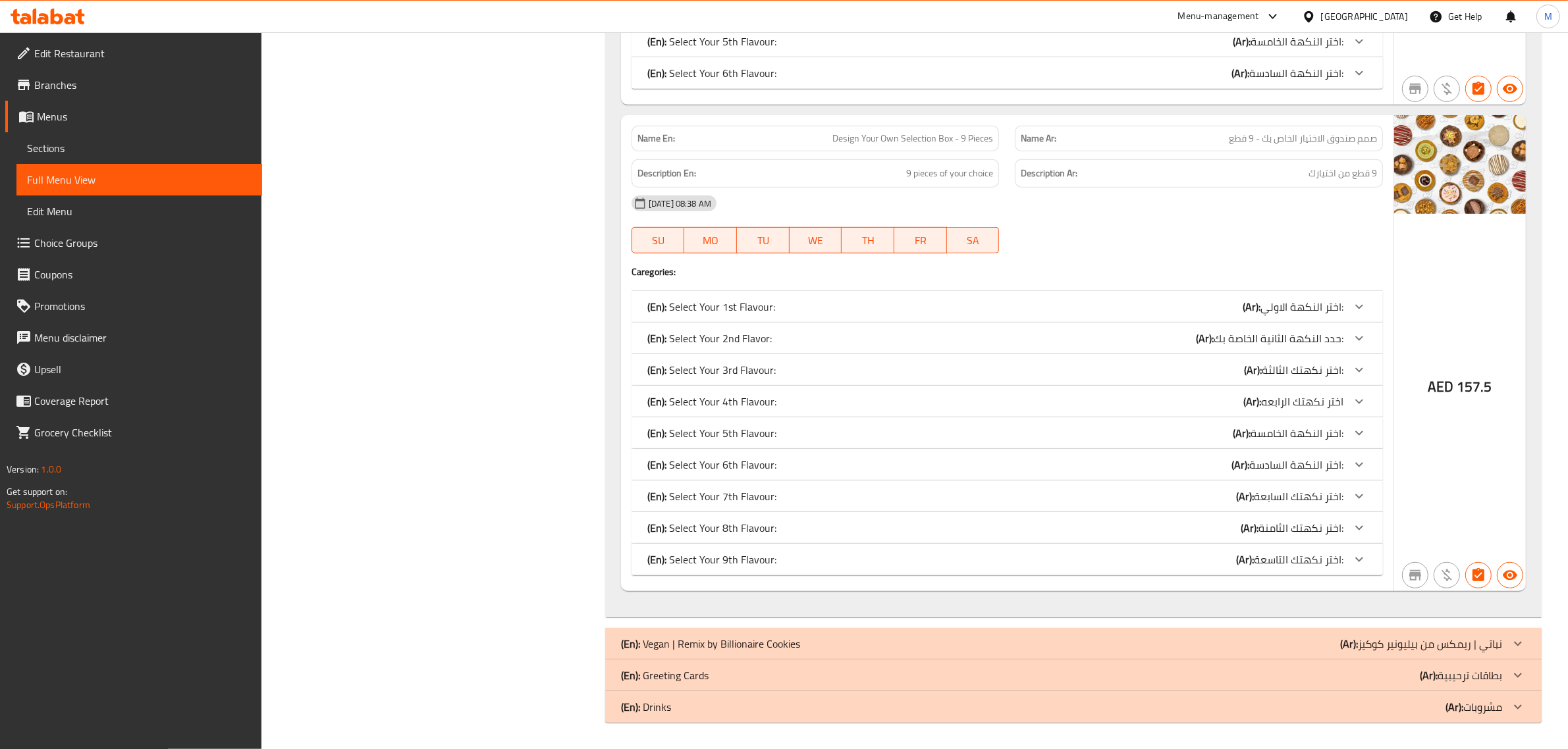
scroll to position [935, 0]
click at [1348, 676] on div "(En): Greeting Cards (Ar): بطاقات ترحيبية" at bounding box center [1061, 675] width 881 height 16
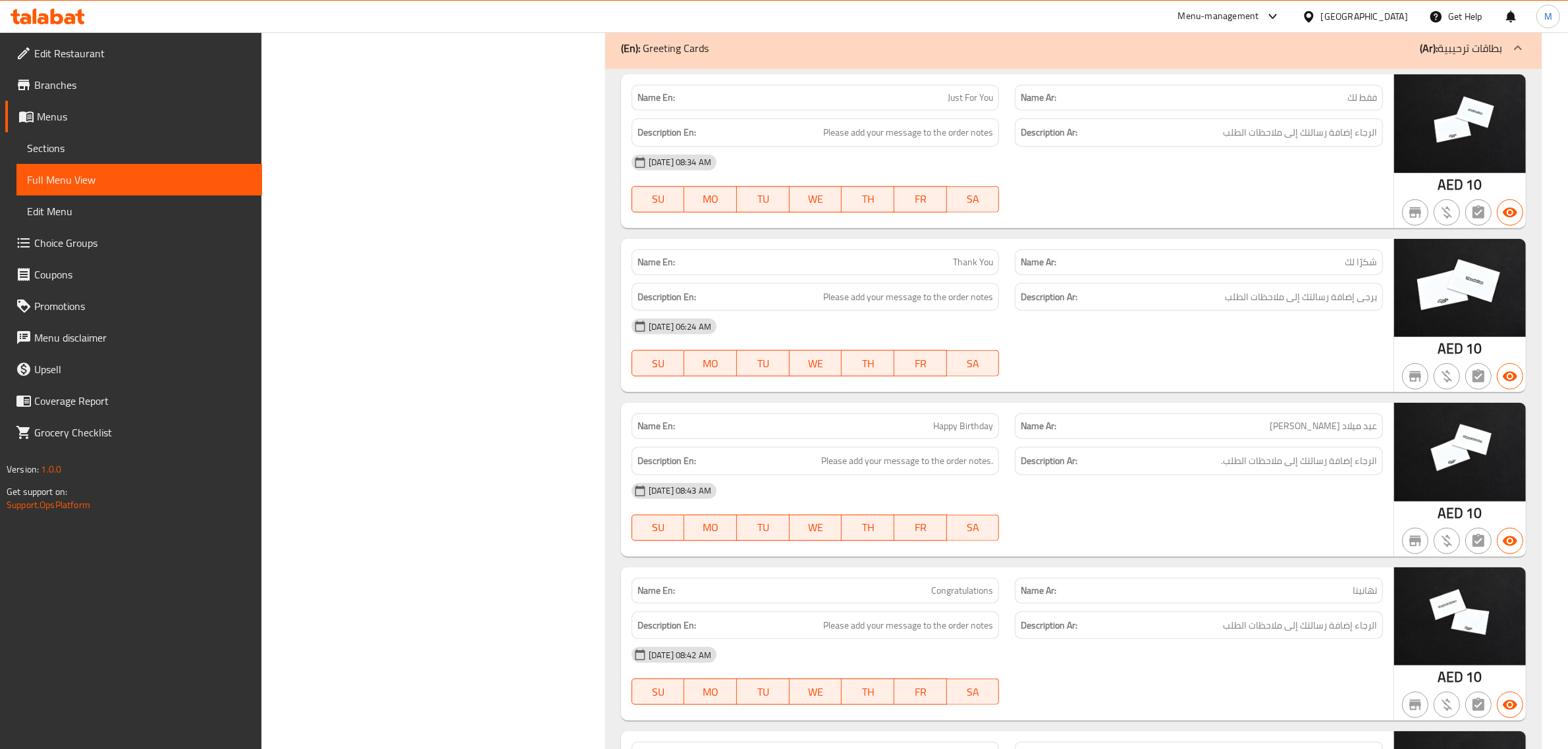
scroll to position [1566, 0]
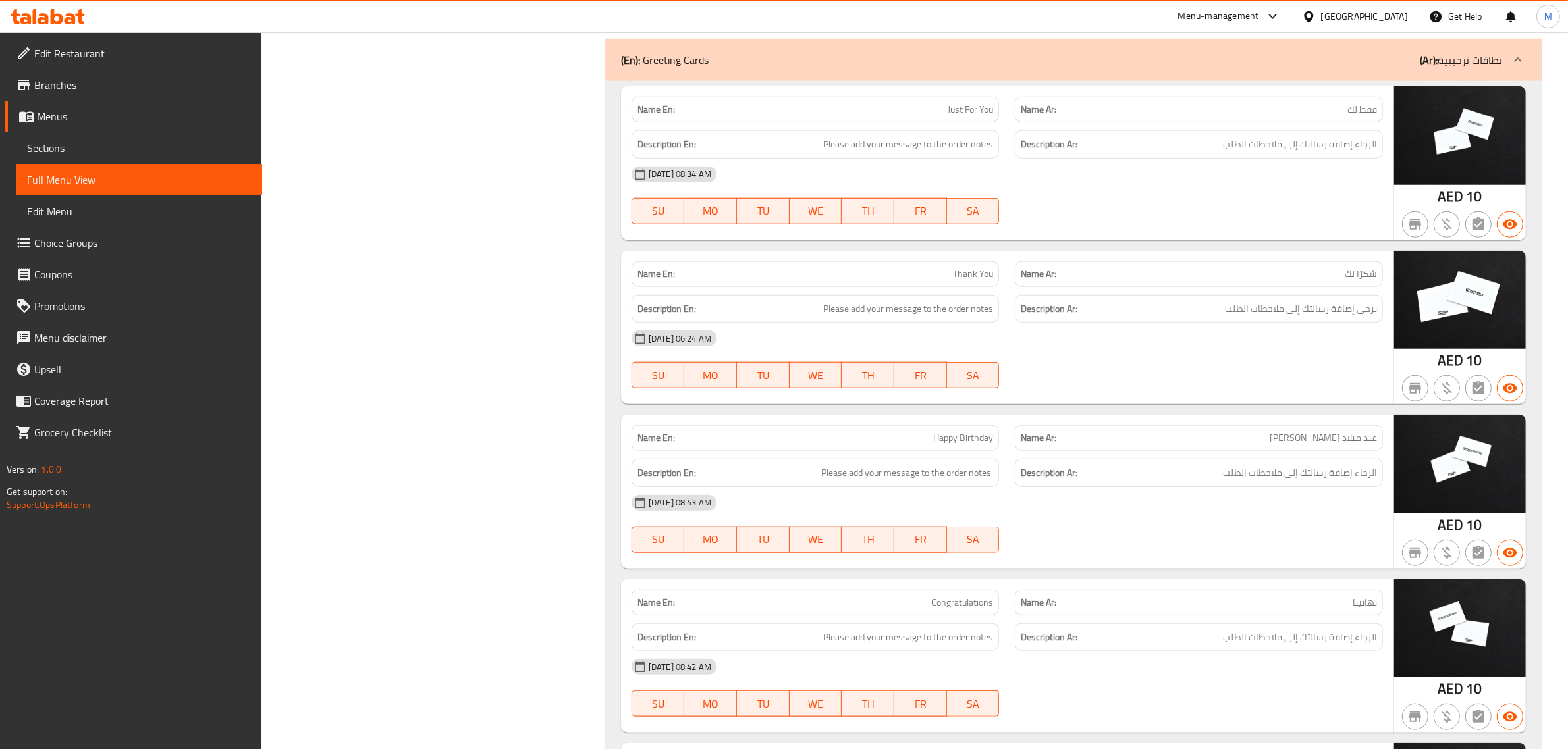
click at [1382, 68] on div "(En): Greeting Cards (Ar): بطاقات ترحيبية" at bounding box center [1061, 59] width 881 height 16
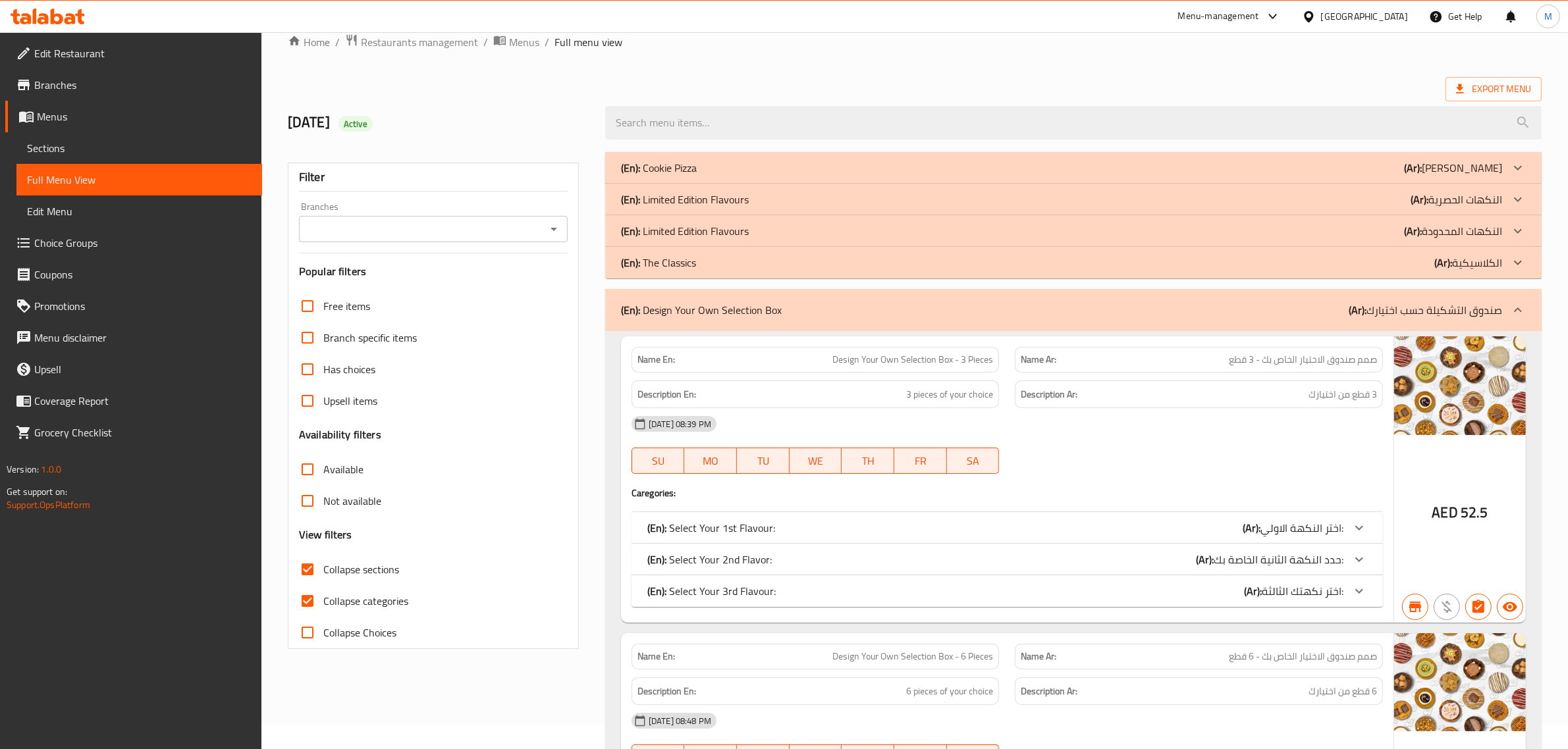
scroll to position [113, 0]
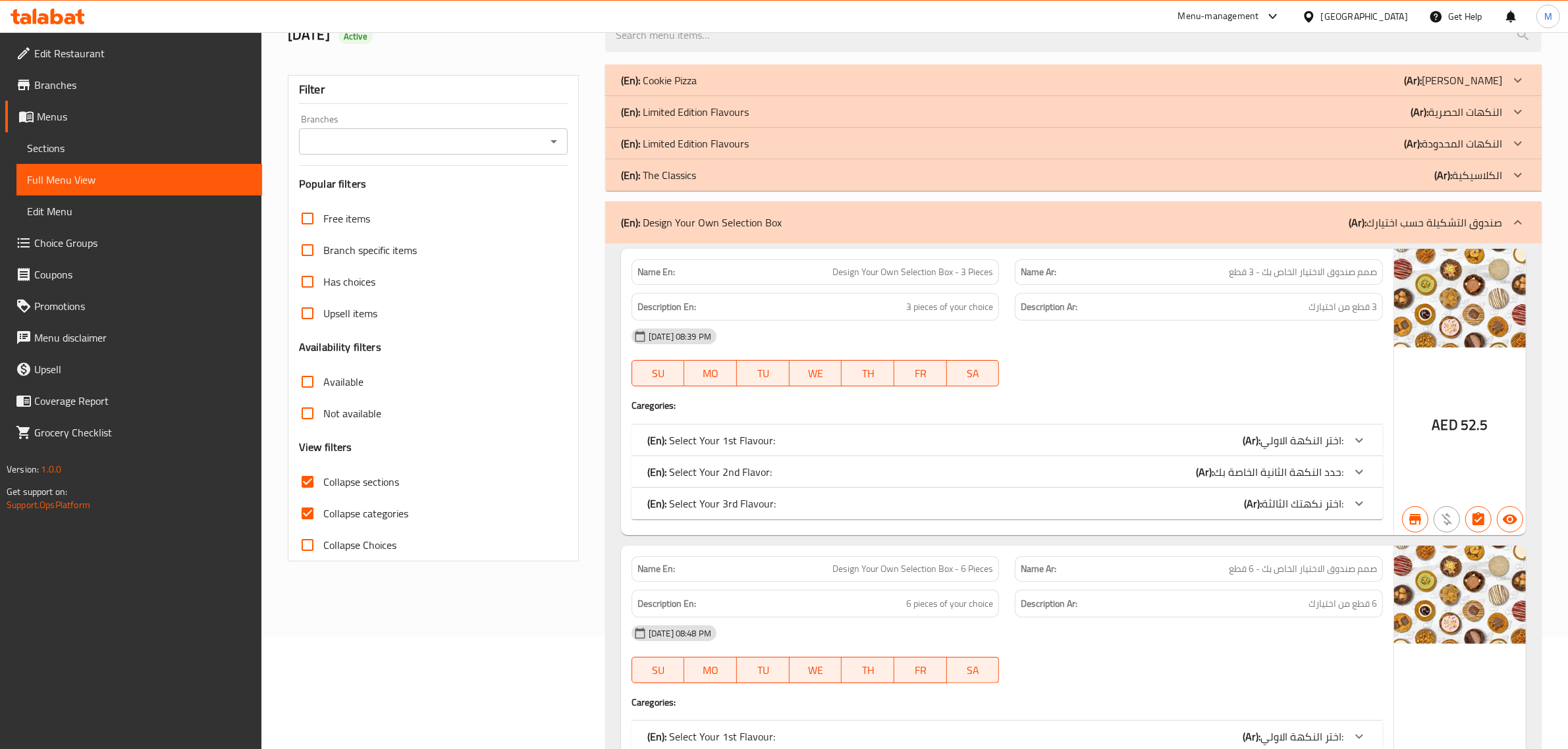
click at [1512, 216] on icon at bounding box center [1517, 222] width 16 height 16
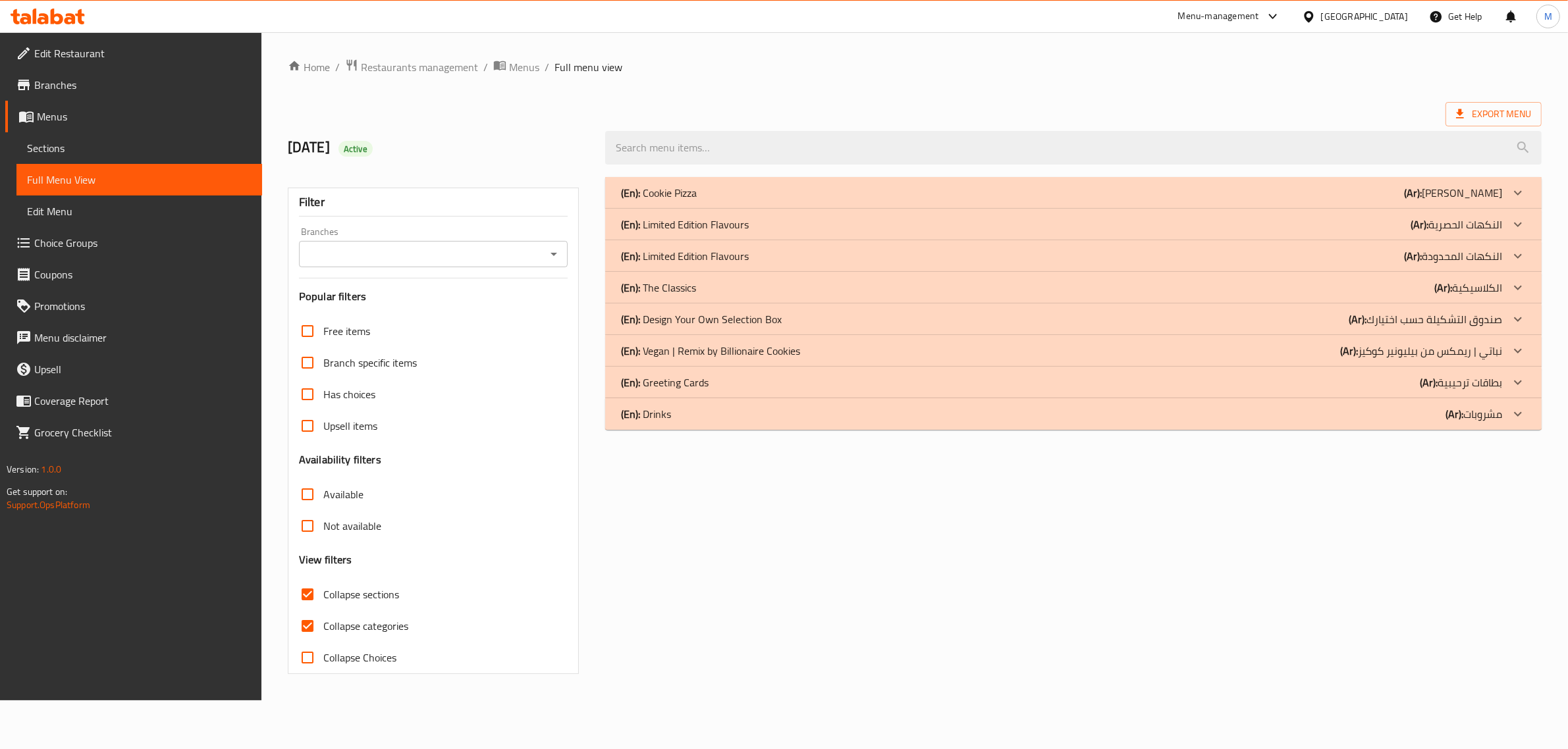
scroll to position [0, 0]
click at [1529, 229] on icon at bounding box center [1530, 224] width 16 height 16
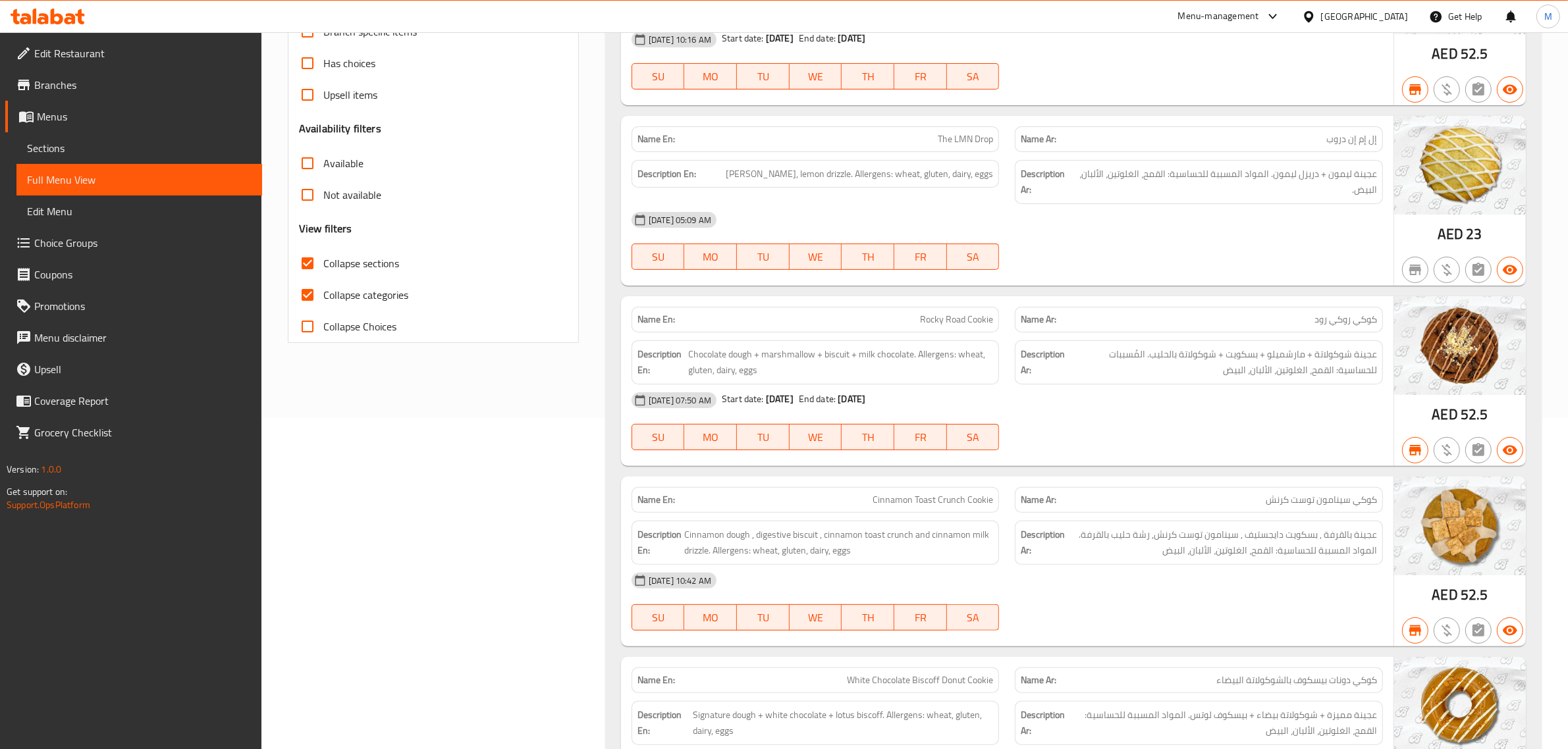
scroll to position [120, 0]
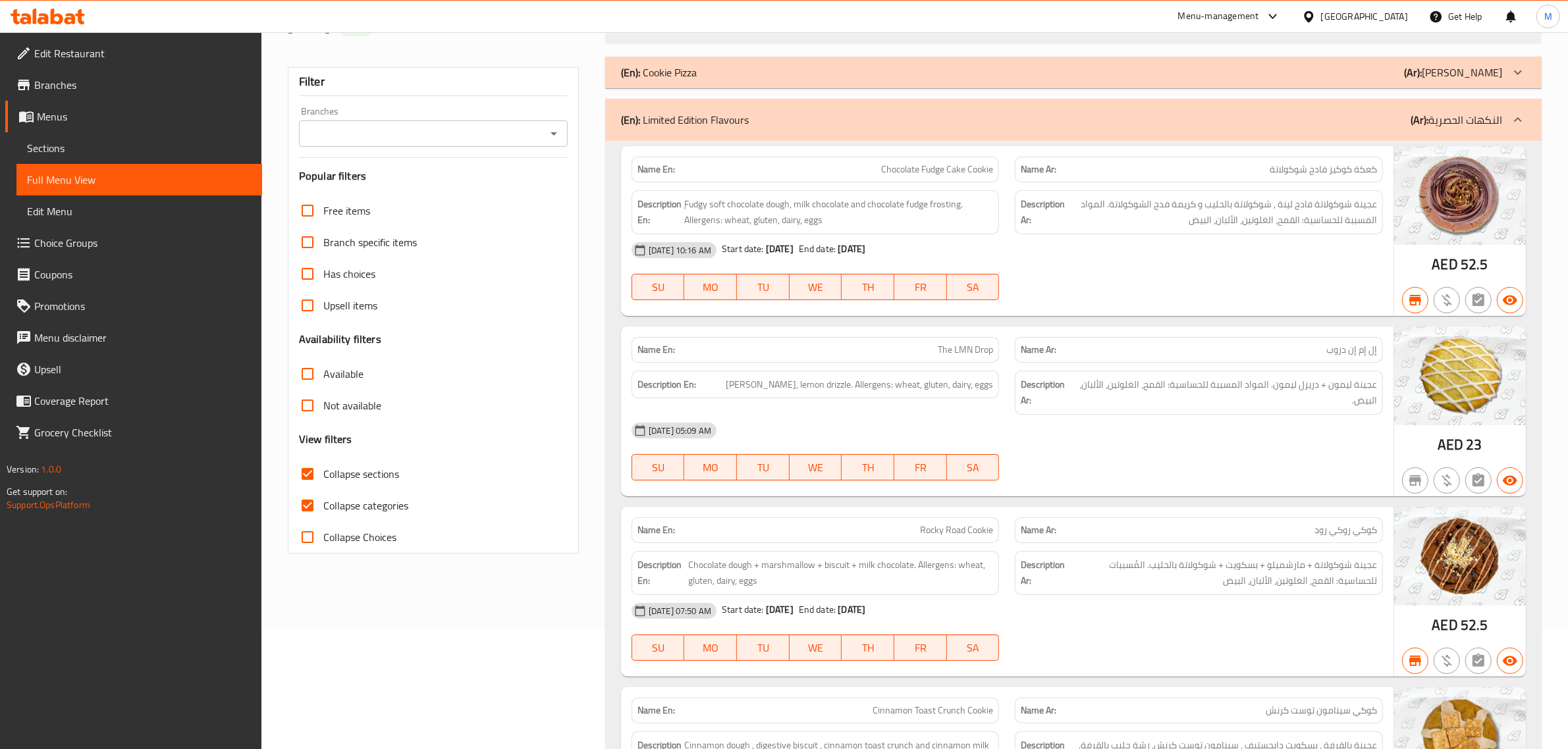
click at [1516, 122] on icon at bounding box center [1517, 119] width 16 height 16
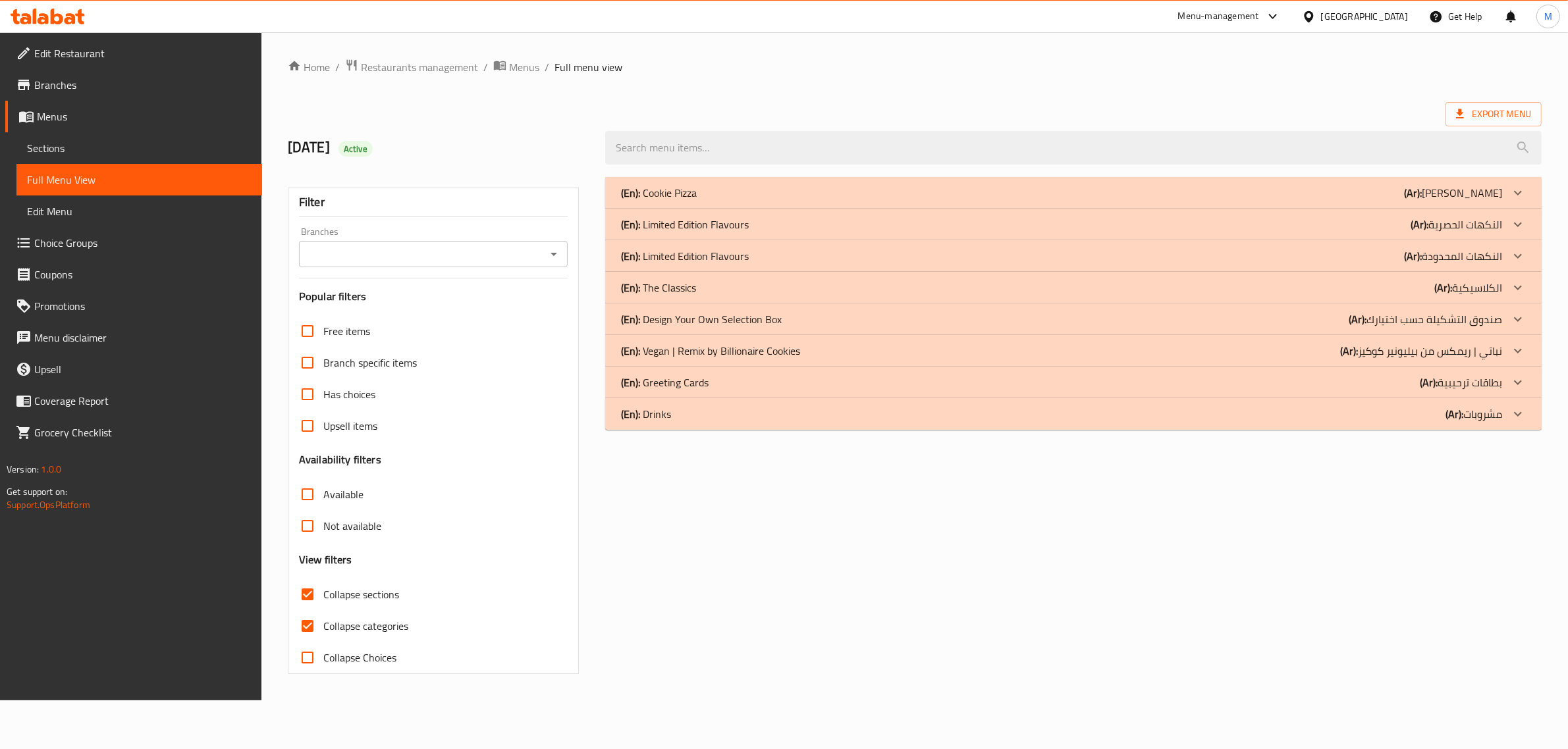
scroll to position [0, 0]
click at [1509, 257] on p "(Ar): النكهات المحدودة" at bounding box center [1465, 256] width 98 height 16
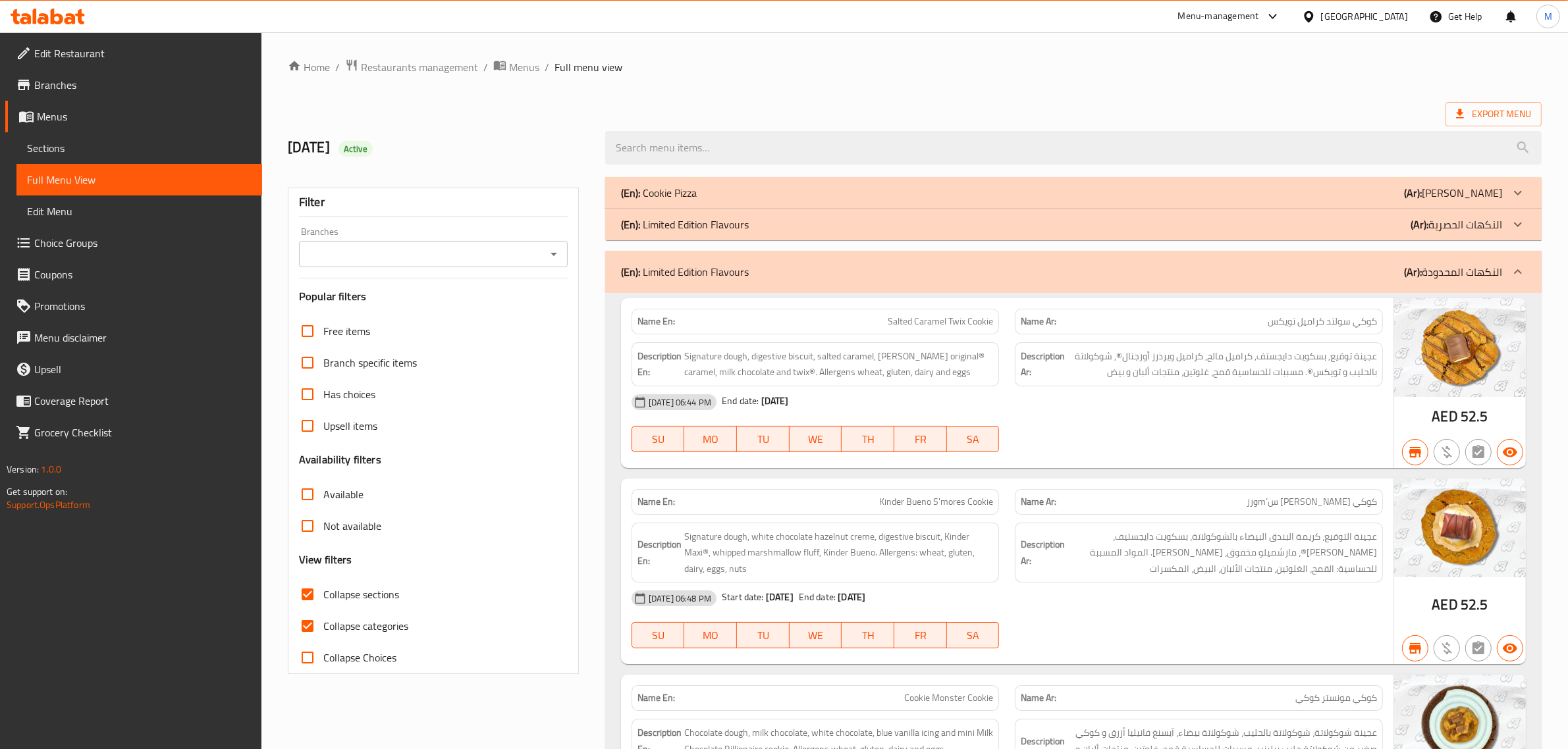
click at [1467, 274] on p "(Ar): النكهات المحدودة" at bounding box center [1453, 271] width 98 height 16
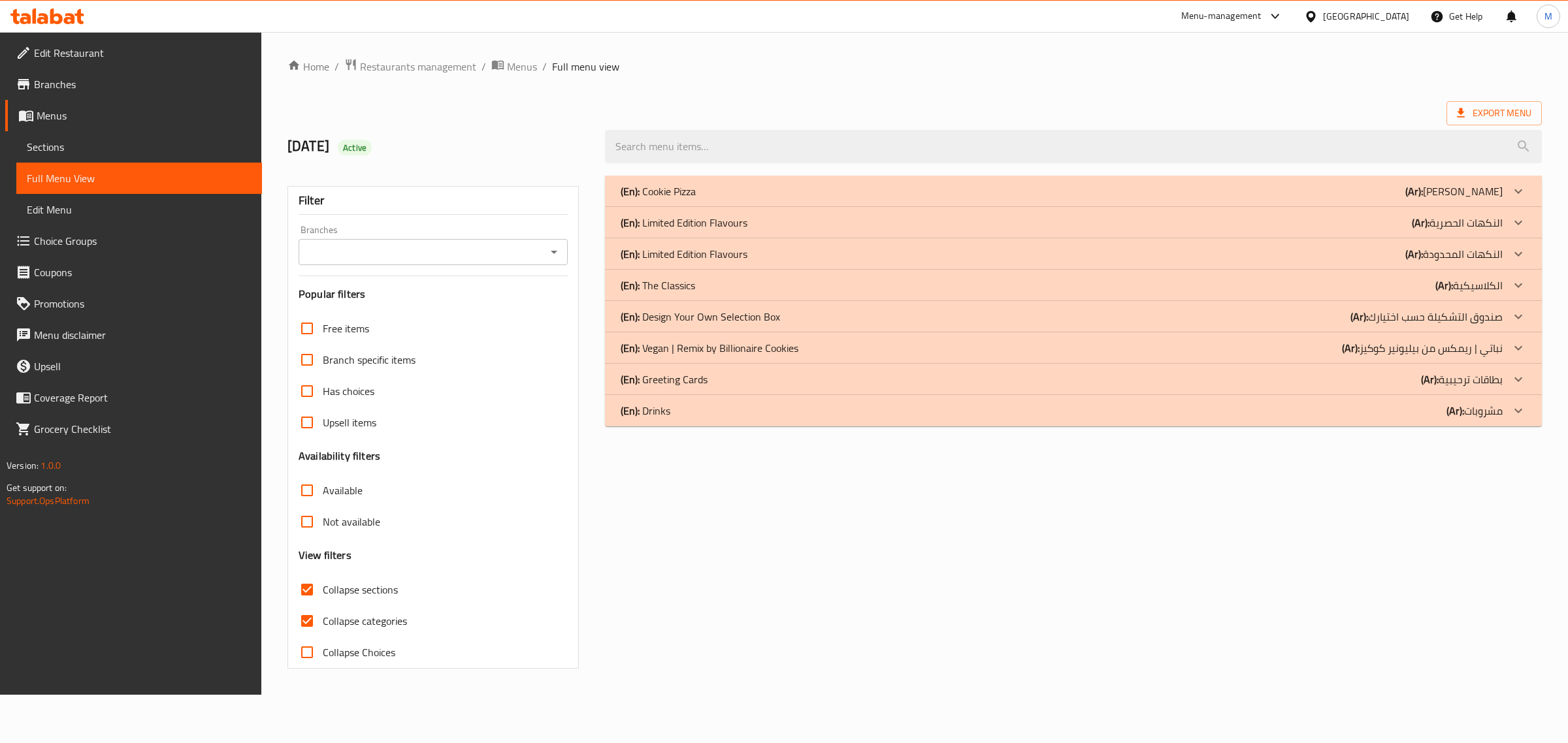
click at [1463, 311] on p "(Ar): صندوق التشكيلة حسب اختيارك" at bounding box center [1427, 316] width 152 height 16
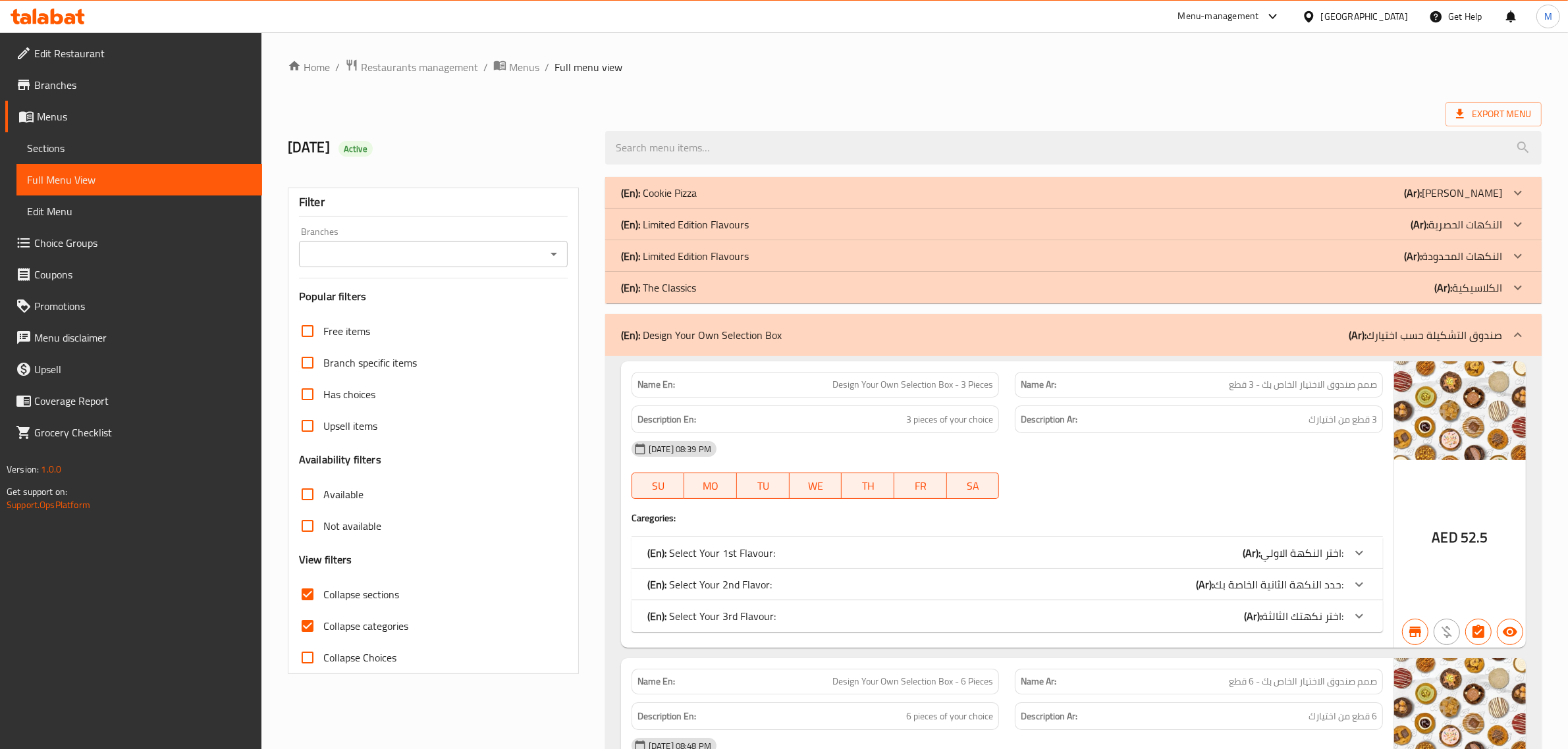
click at [765, 106] on div "Export Menu" at bounding box center [915, 114] width 1254 height 24
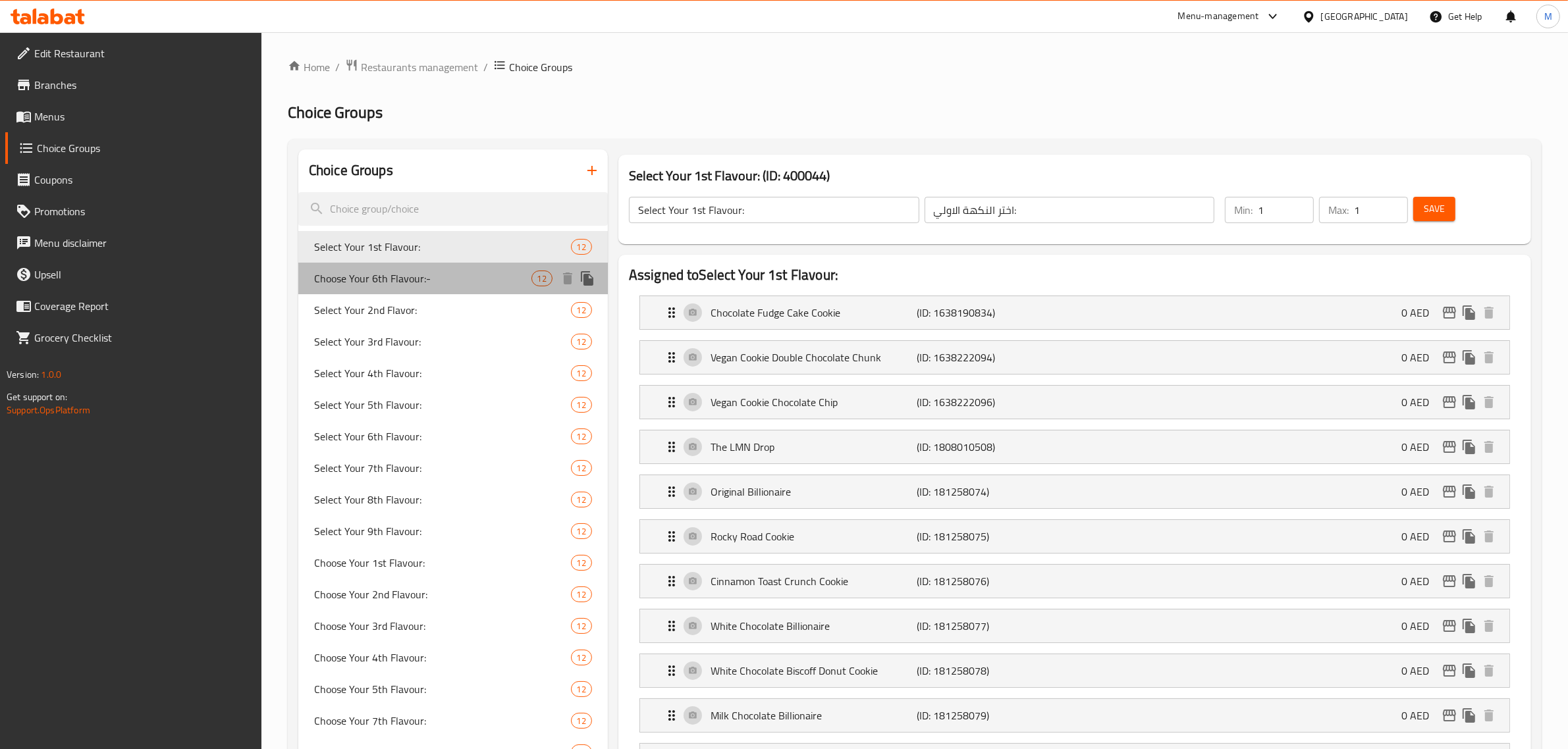
click at [462, 278] on span "Choose Your 6th Flavour:-" at bounding box center [422, 278] width 218 height 16
type input "Choose Your 6th Flavour:-"
type input "اختر نكهتك السادسة:-"
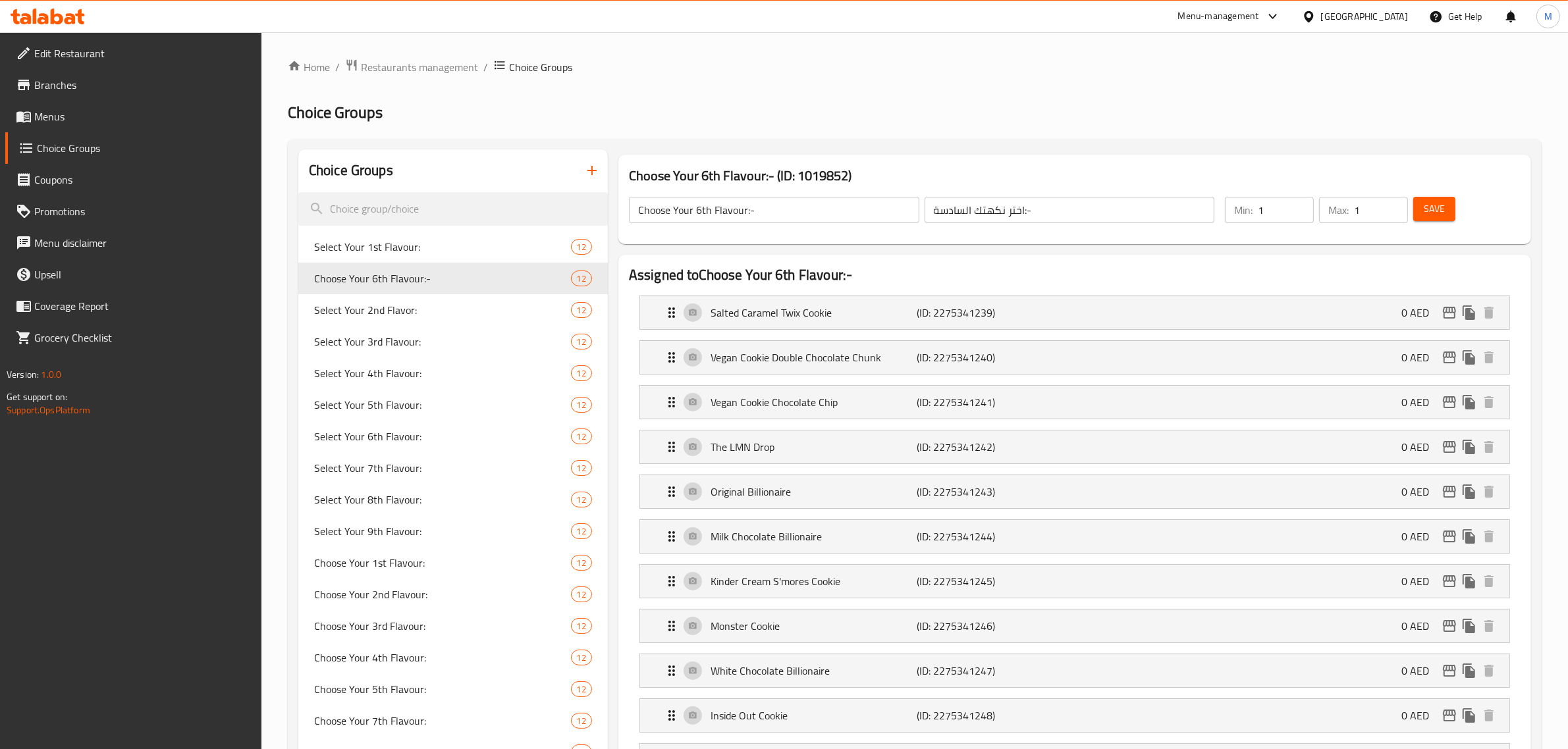
drag, startPoint x: 309, startPoint y: 603, endPoint x: 274, endPoint y: 600, distance: 35.1
drag, startPoint x: 274, startPoint y: 600, endPoint x: 257, endPoint y: 609, distance: 19.2
click at [257, 609] on div "Edit Restaurant Branches Menus Choice Groups Coupons Promotions Menu disclaimer…" at bounding box center [131, 406] width 262 height 749
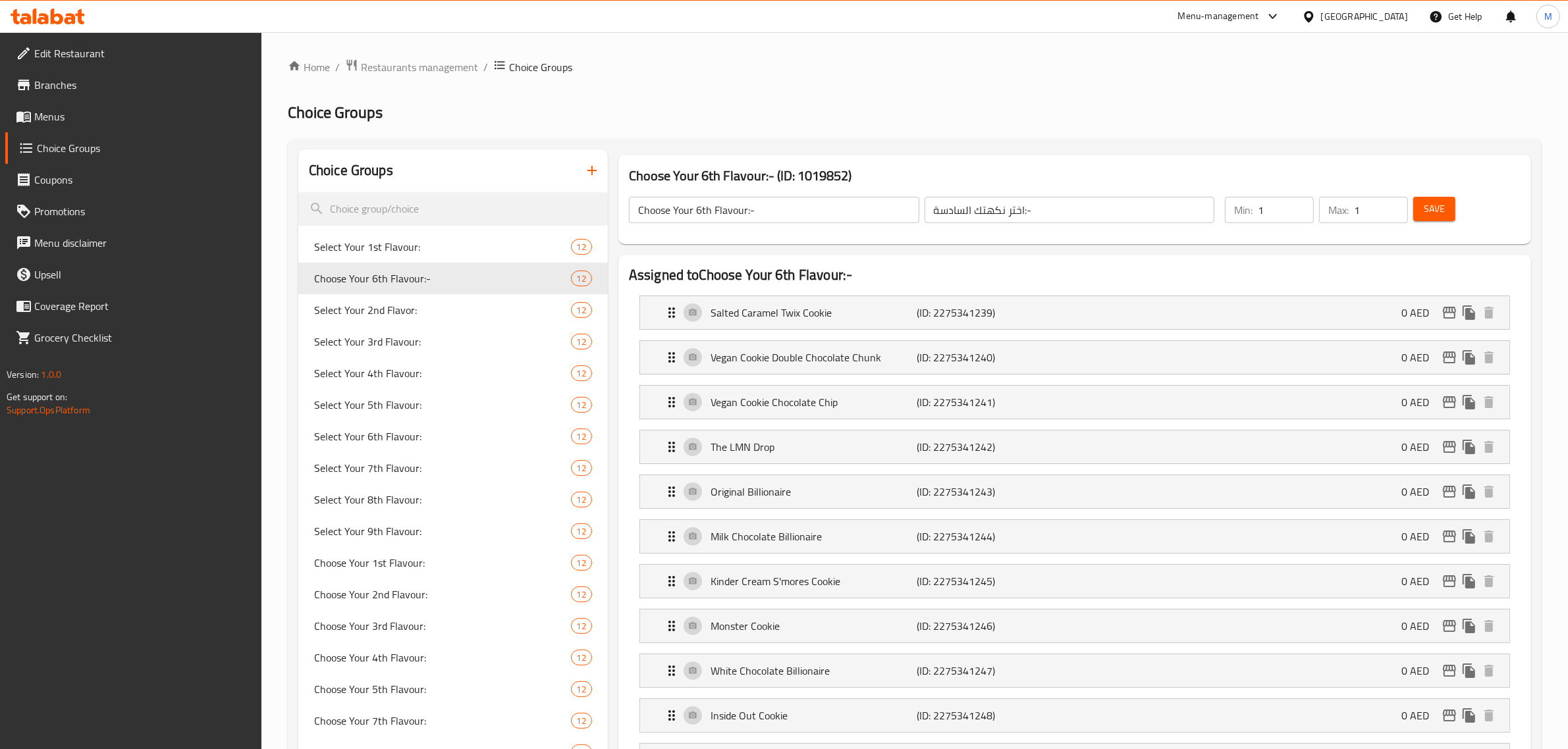
click at [799, 206] on input "Choose Your 6th Flavour:-" at bounding box center [774, 210] width 291 height 26
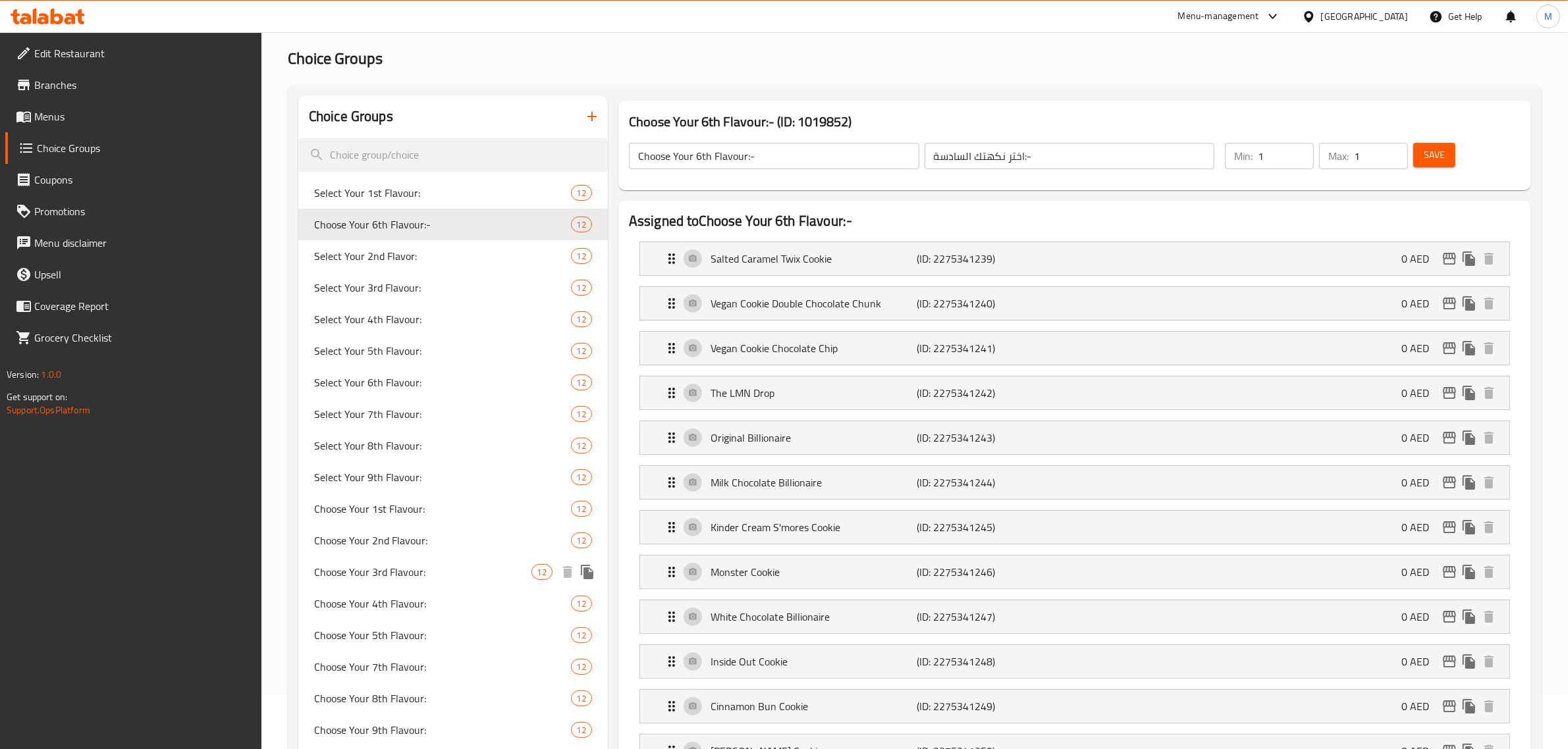
scroll to position [82, 0]
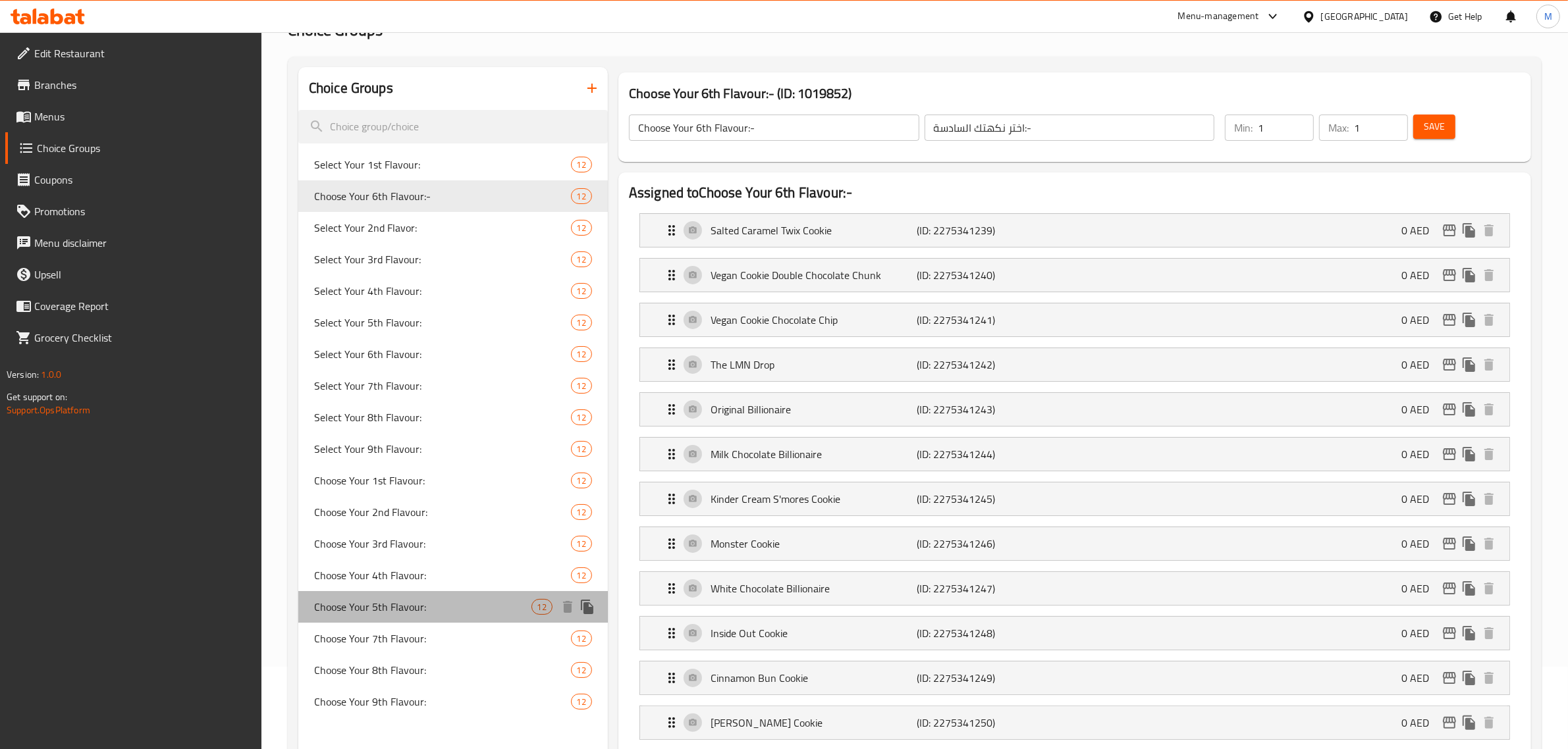
click at [419, 611] on span "Choose Your 5th Flavour:" at bounding box center [422, 606] width 218 height 16
type input "Choose Your 5th Flavour:"
type input "اختر نكهتك الخامسة:"
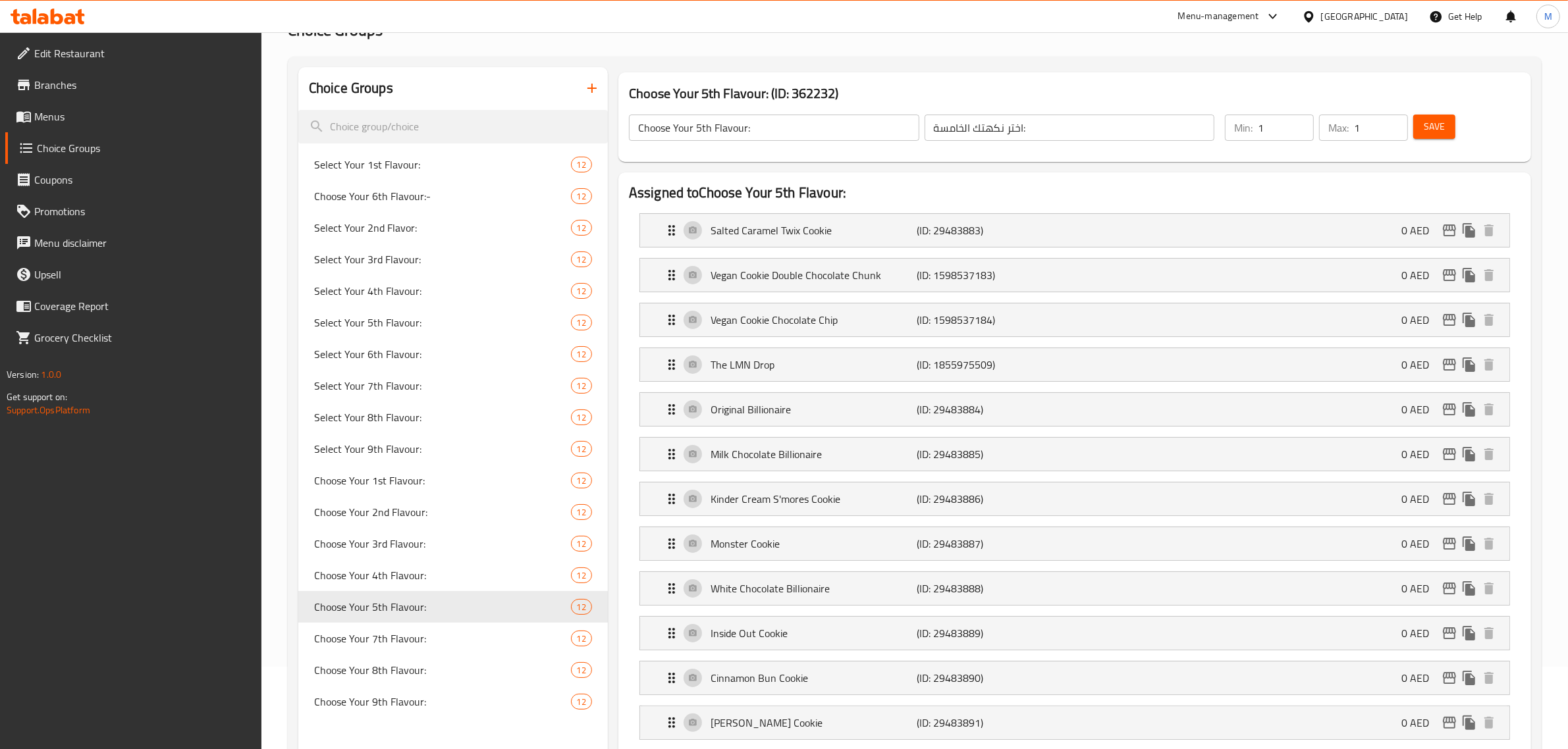
click at [787, 127] on input "Choose Your 5th Flavour:" at bounding box center [774, 128] width 291 height 26
click at [620, 68] on div "Choose Your 5th Flavour: (ID: 362232) Choose Your 5th Flavour: ​ اختر نكهتك الخ…" at bounding box center [1074, 118] width 923 height 100
click at [414, 356] on span "Select Your 6th Flavour:" at bounding box center [422, 354] width 218 height 16
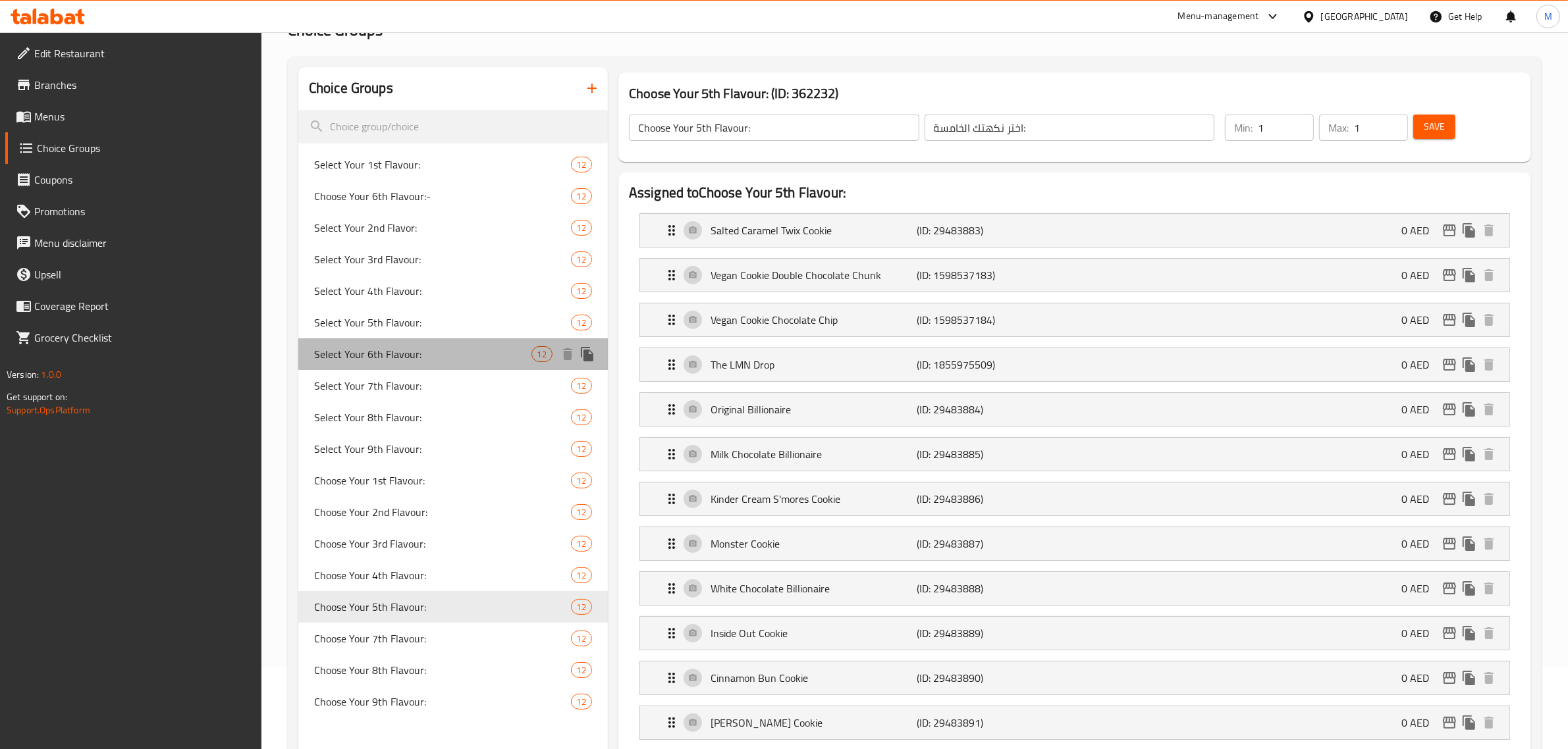
type input "Select Your 6th Flavour:"
type input "اختر النكهة السادسة:"
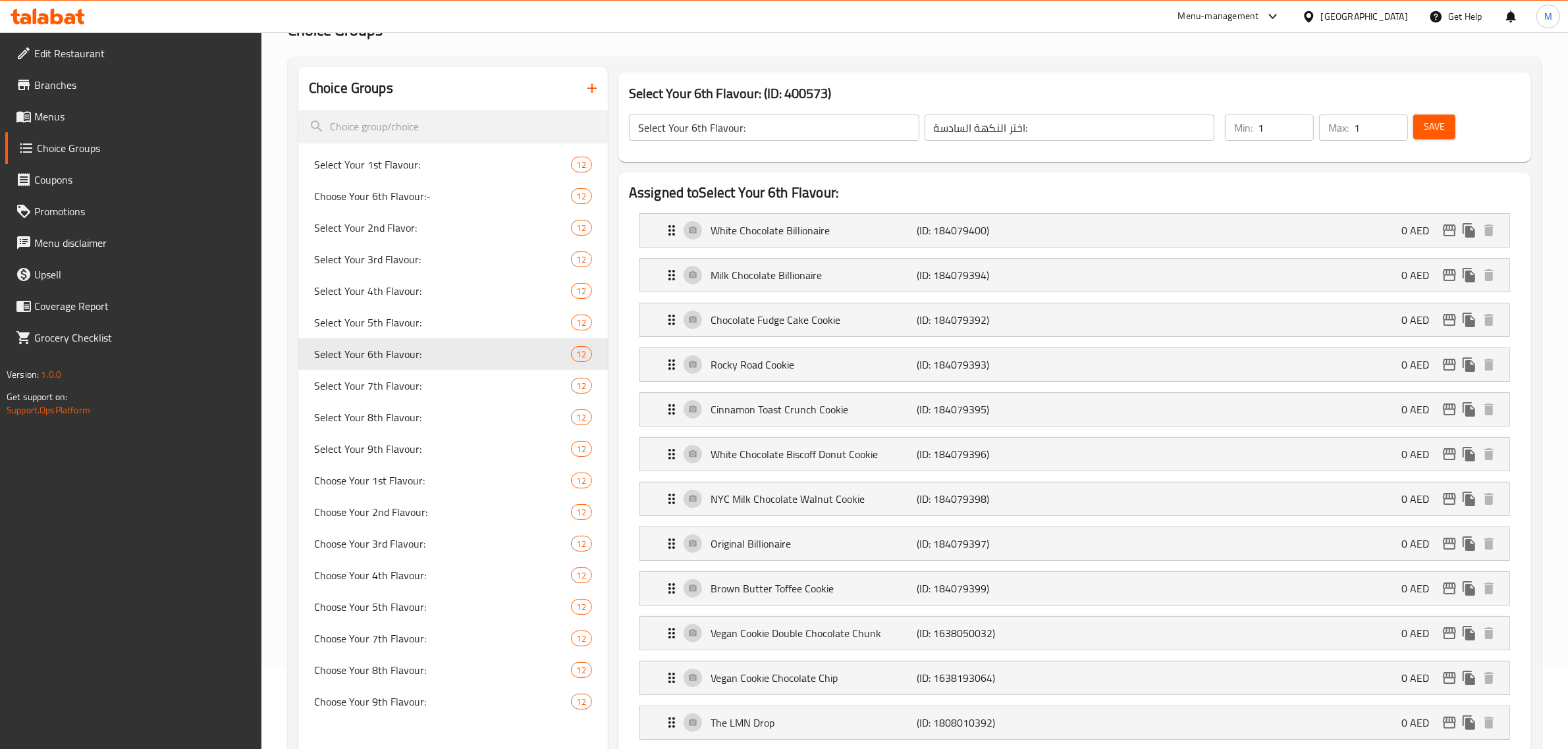
click at [762, 129] on input "Select Your 6th Flavour:" at bounding box center [774, 128] width 291 height 26
click at [761, 127] on input "Select Your 6th Flavour:" at bounding box center [774, 128] width 291 height 26
click at [475, 193] on span "Choose Your 6th Flavour:-" at bounding box center [422, 195] width 218 height 16
type input "Choose Your 6th Flavour:-"
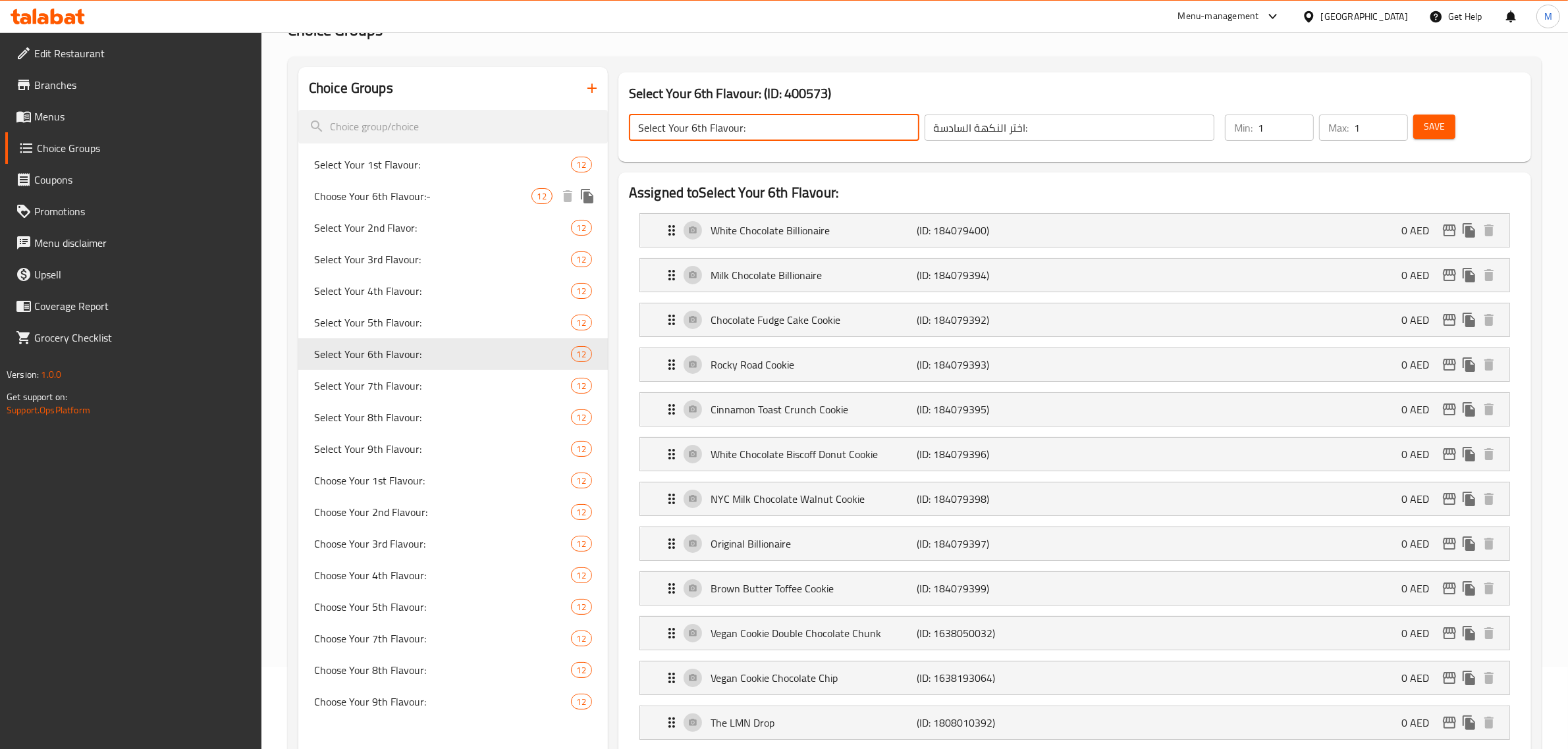
type input "اختر نكهتك السادسة:-"
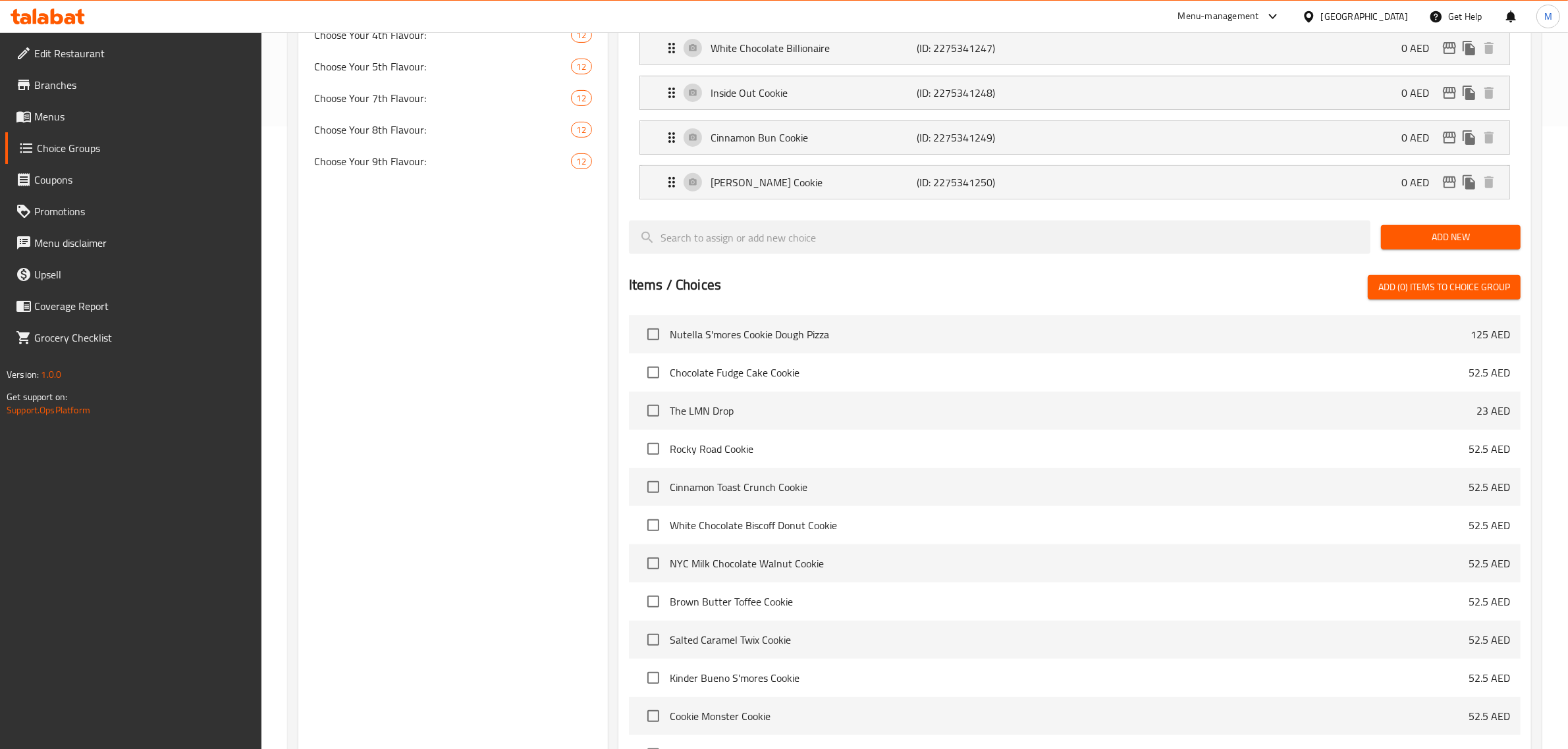
scroll to position [288, 0]
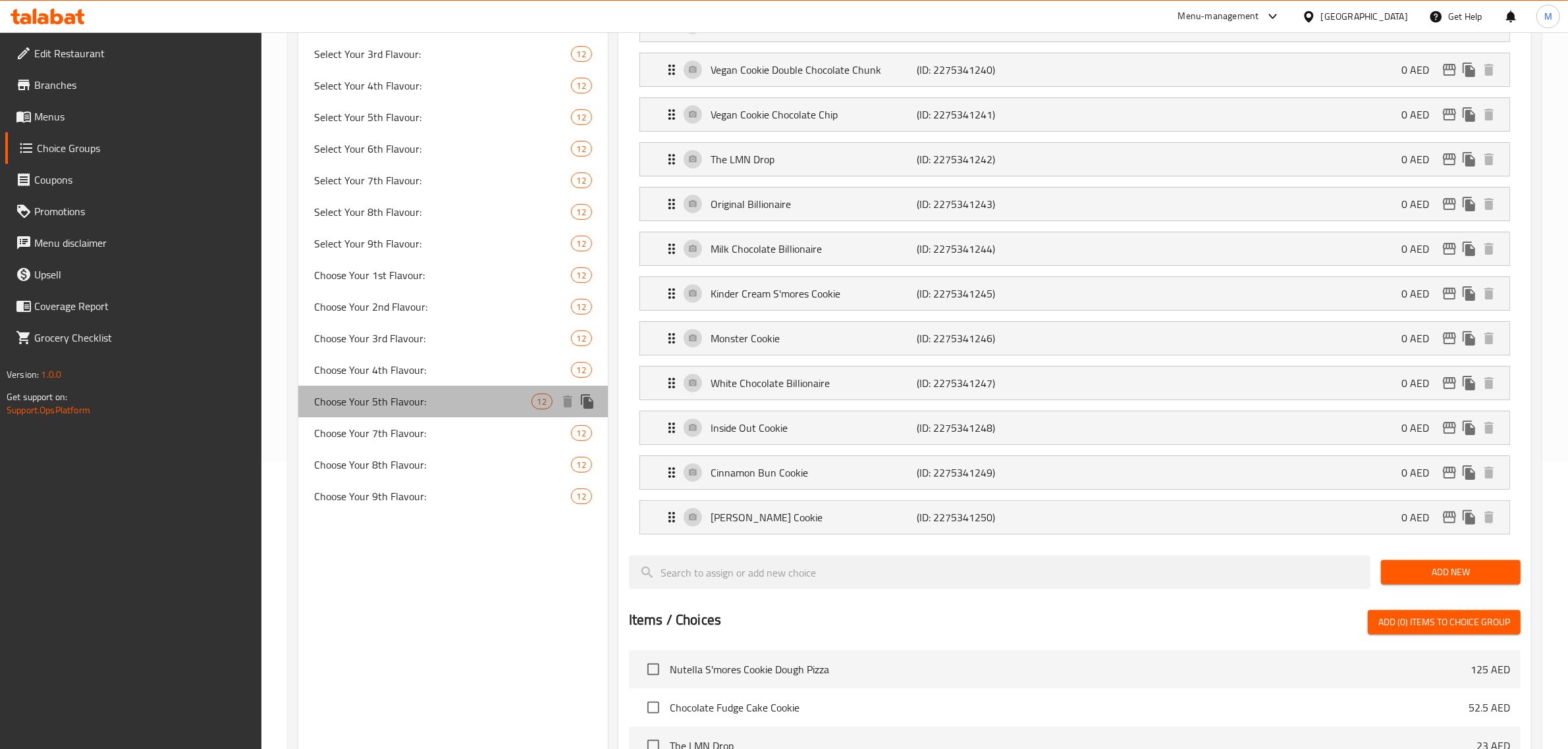
click at [435, 393] on span "Choose Your 5th Flavour:" at bounding box center [422, 401] width 218 height 16
type input "Choose Your 5th Flavour:"
type input "اختر نكهتك الخامسة:"
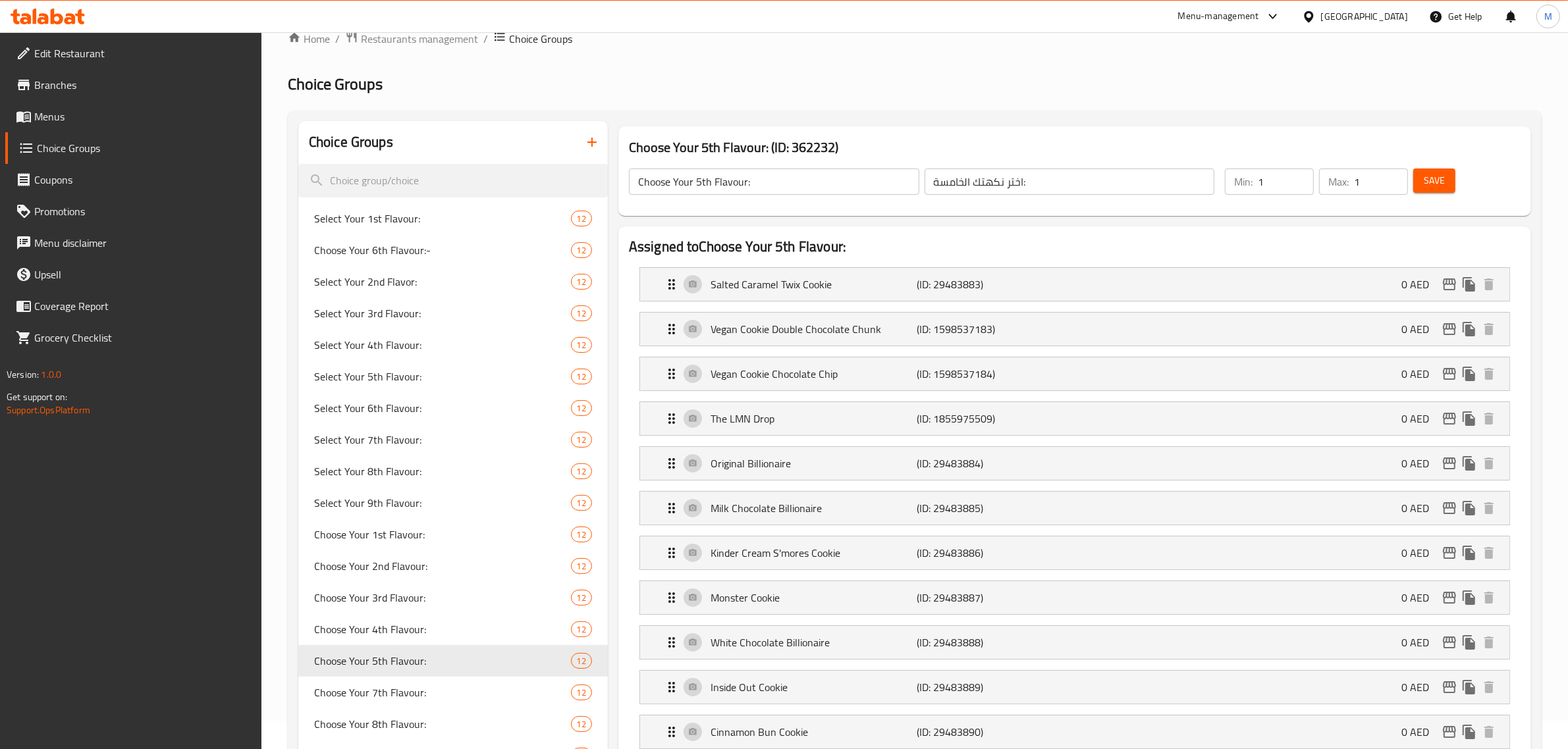
scroll to position [0, 0]
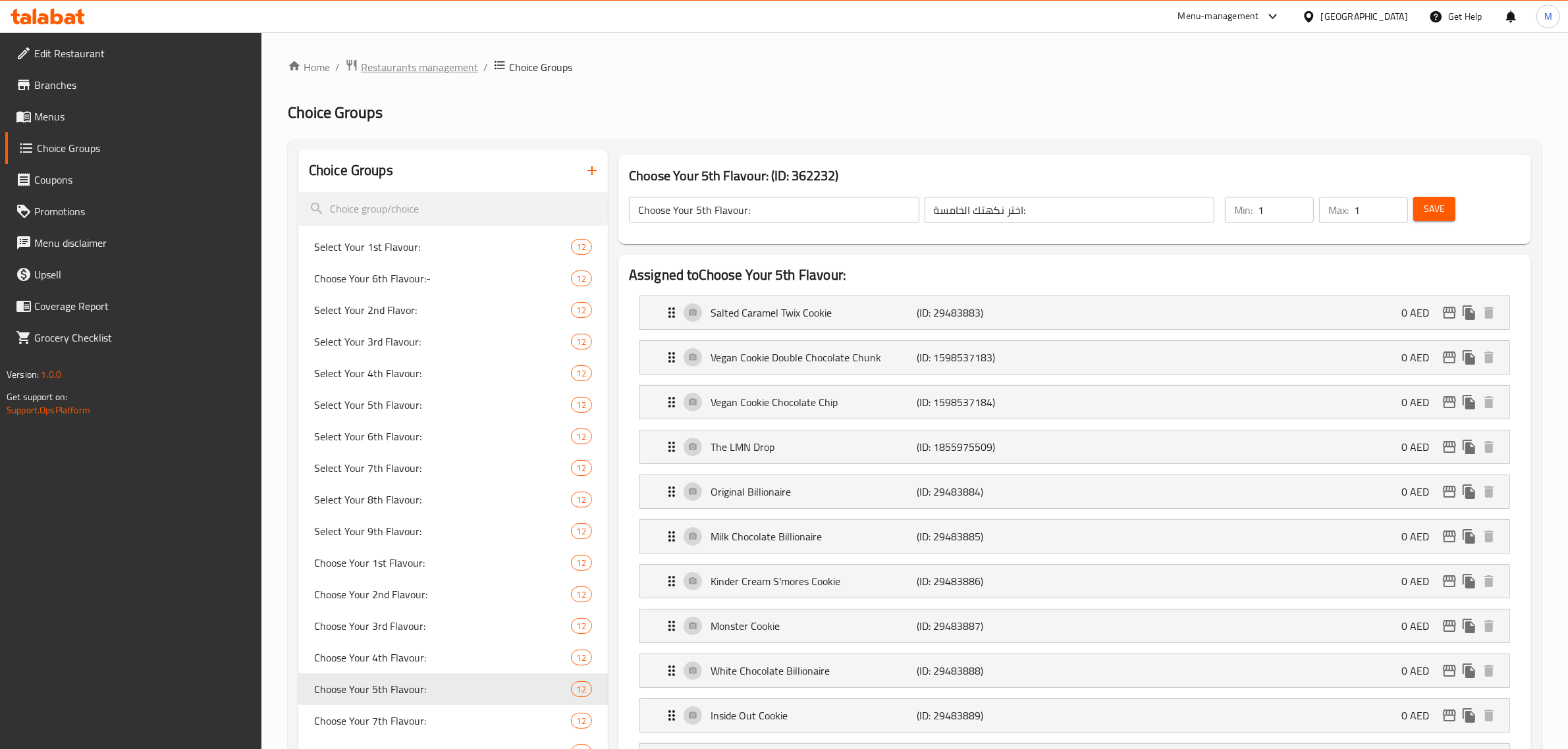
click at [448, 68] on span "Restaurants management" at bounding box center [420, 67] width 118 height 16
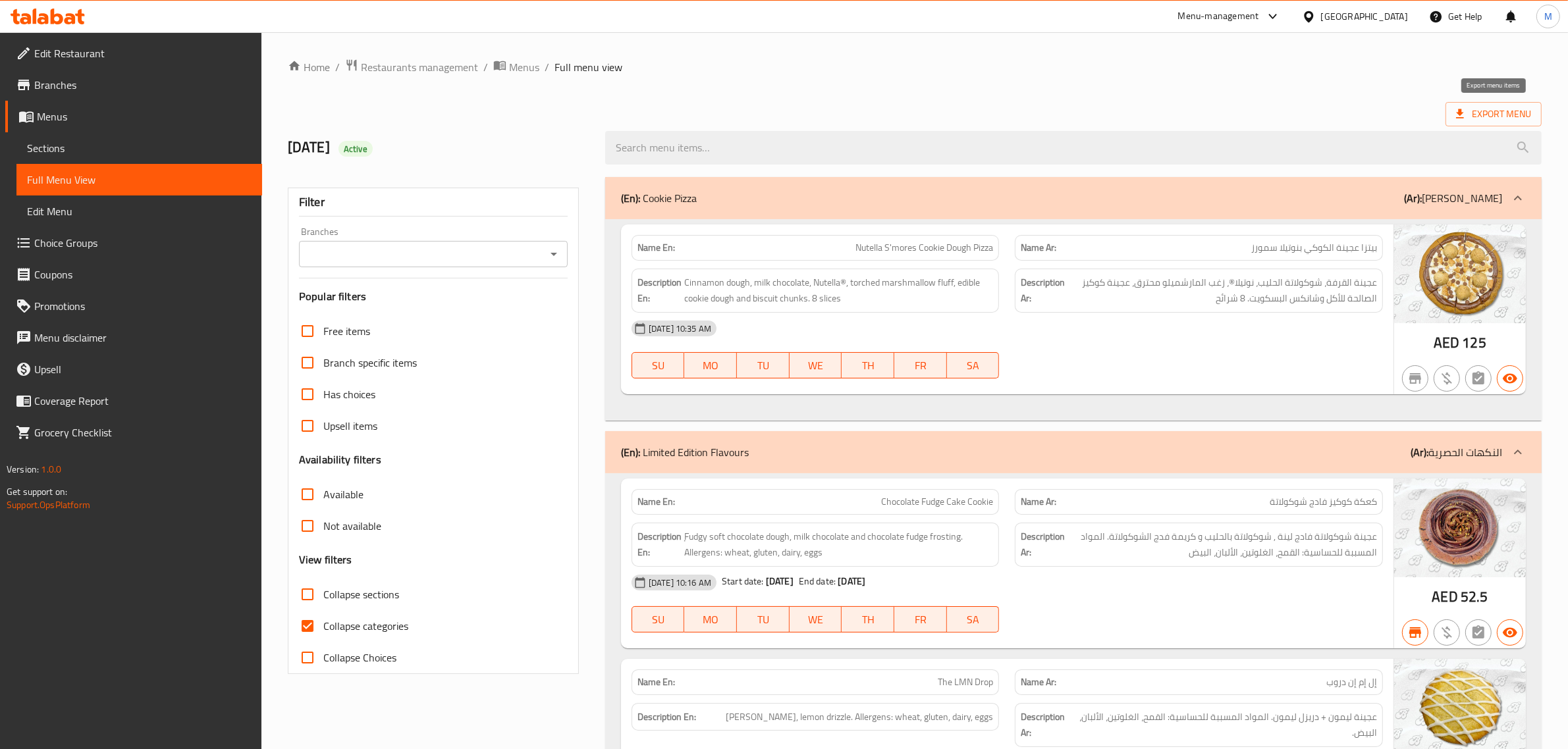
click at [1474, 113] on span "Export Menu" at bounding box center [1493, 114] width 75 height 17
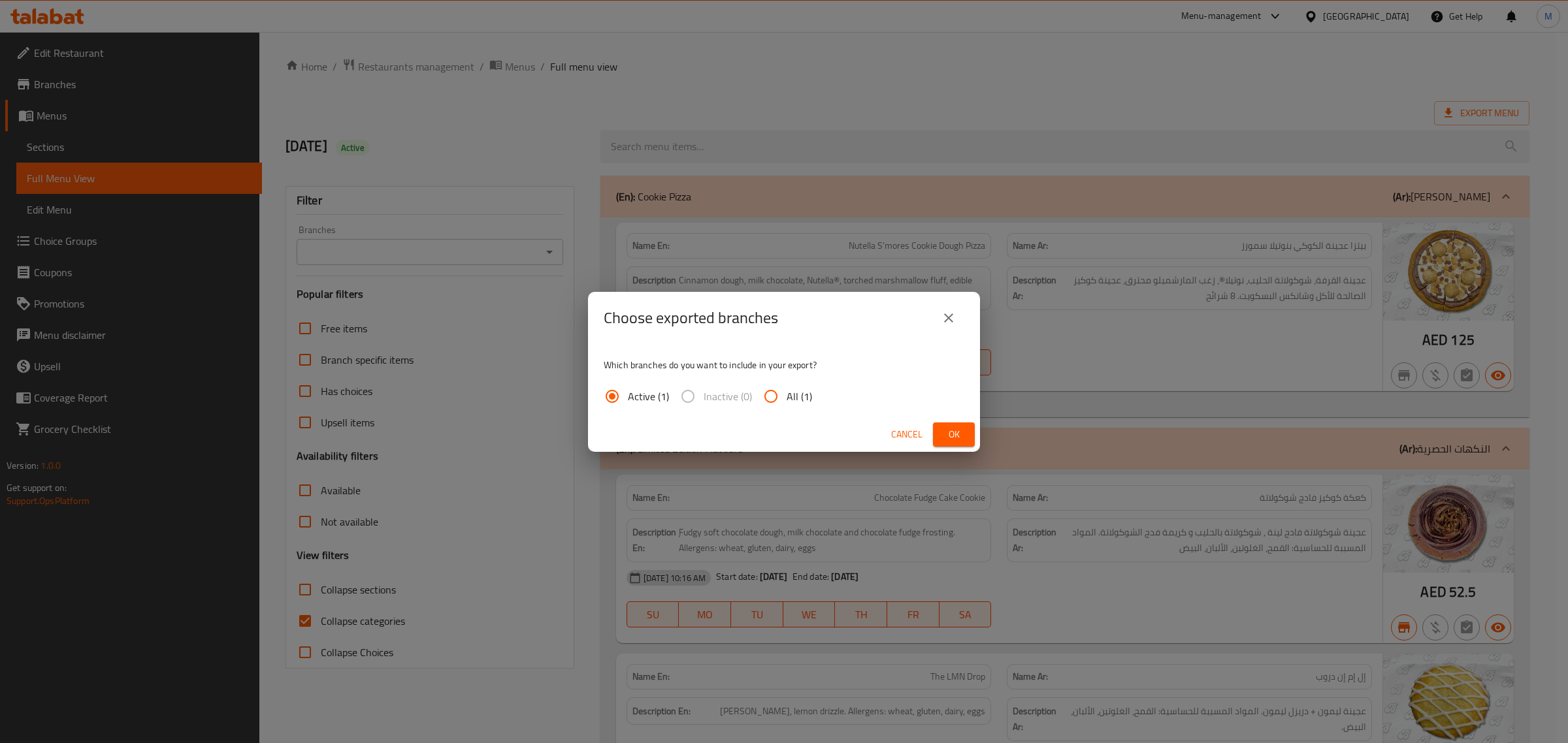
click at [972, 422] on div "Cancel Ok" at bounding box center [784, 434] width 392 height 35
click at [964, 432] on button "Ok" at bounding box center [953, 434] width 42 height 24
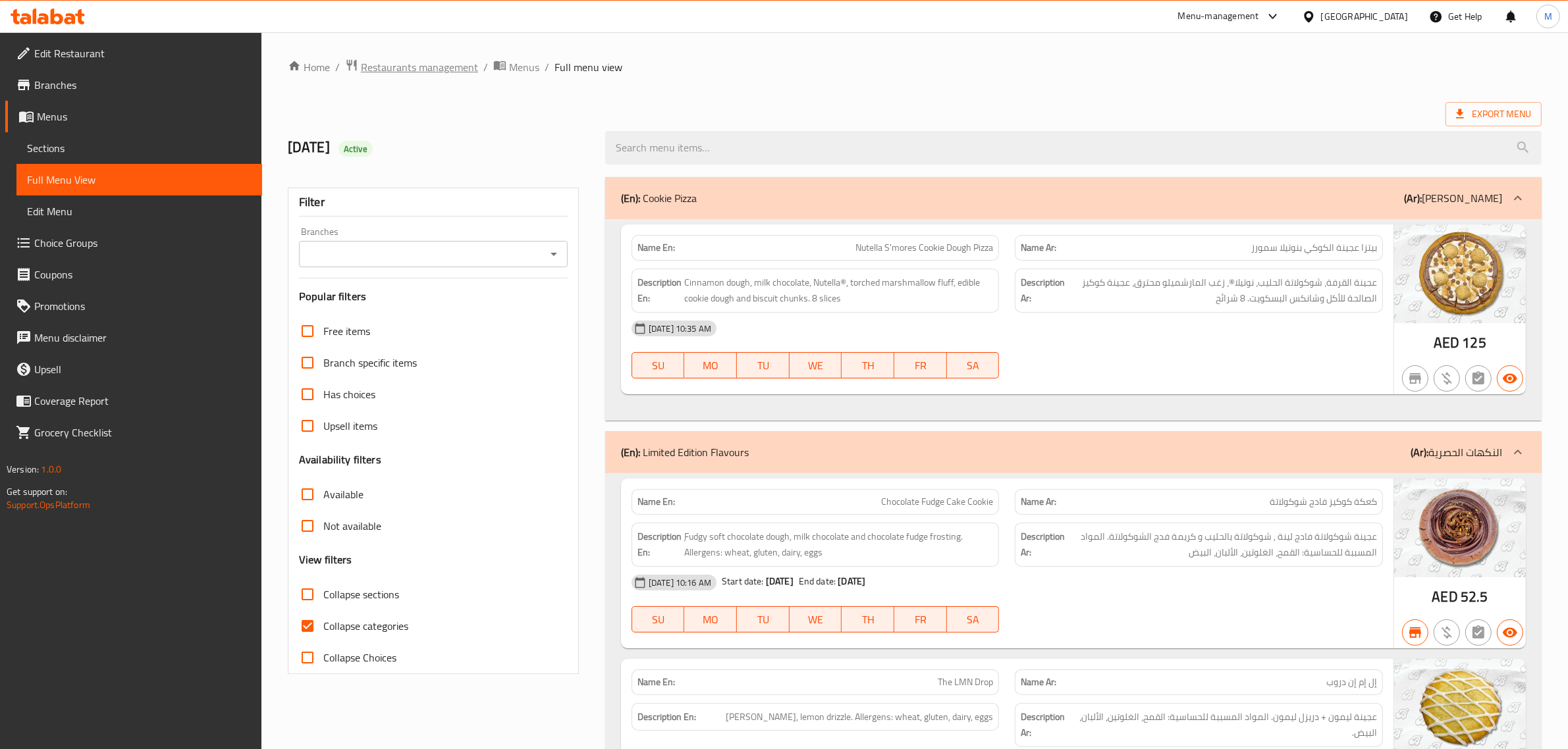
click at [373, 63] on span "Restaurants management" at bounding box center [420, 67] width 118 height 16
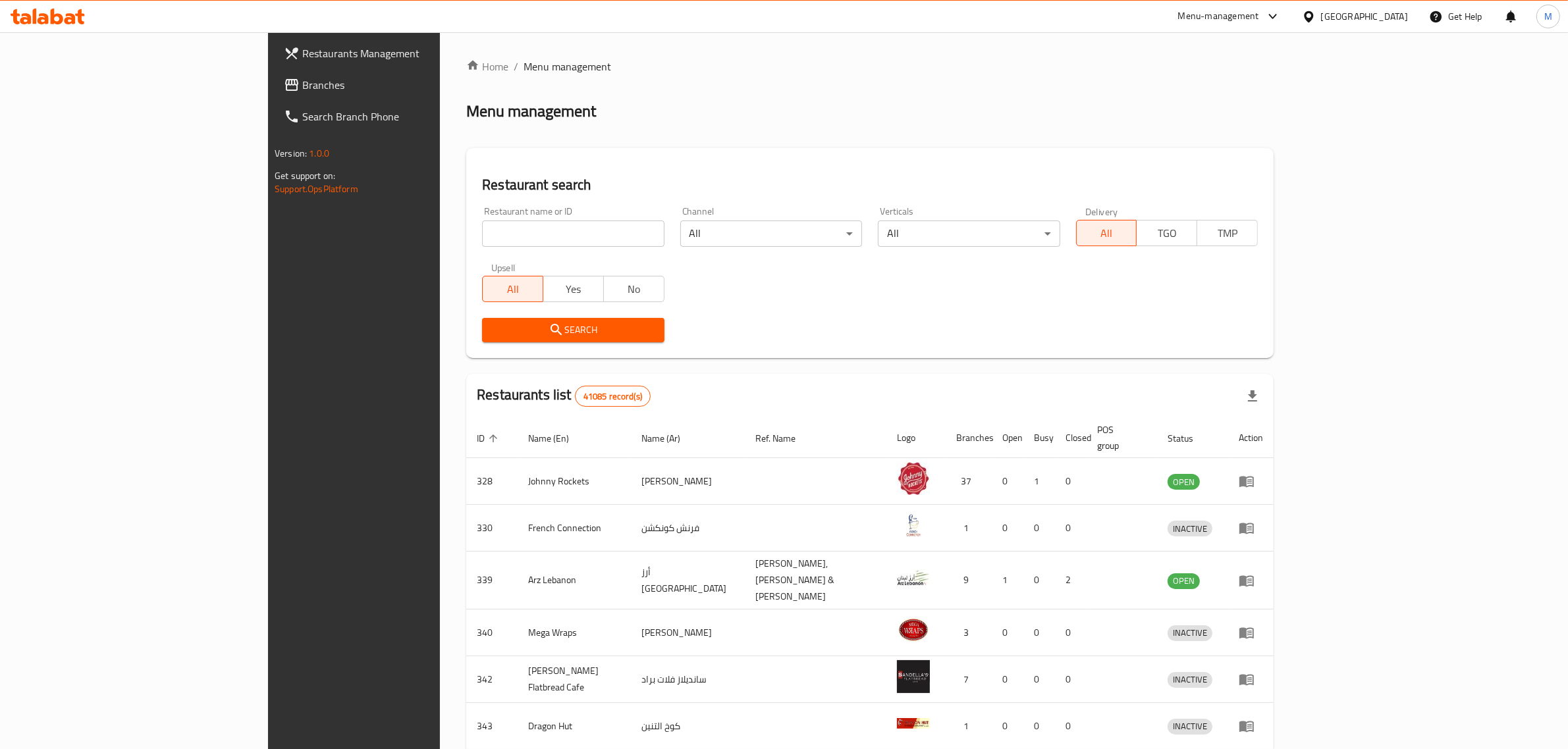
click at [273, 95] on link "Branches" at bounding box center [401, 85] width 257 height 31
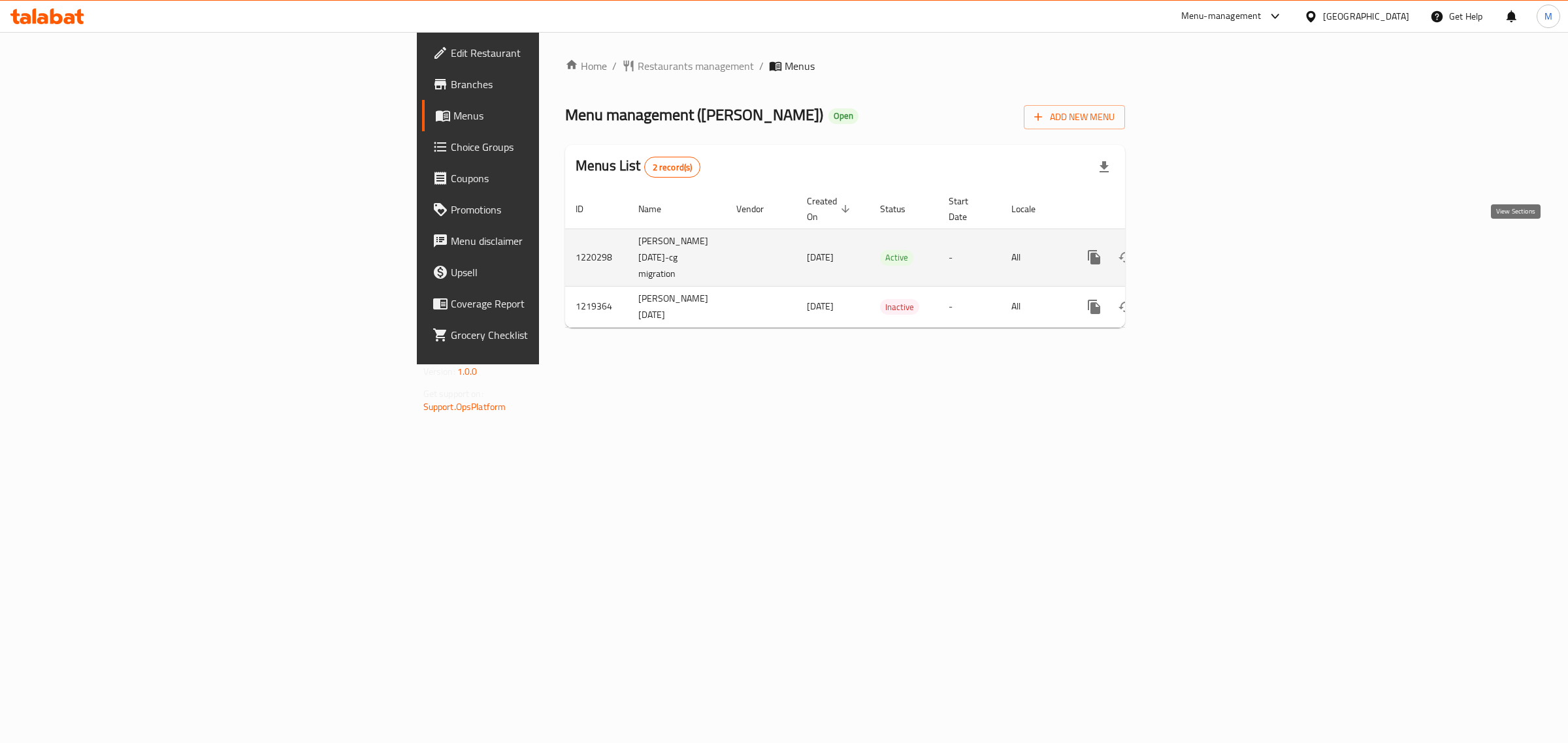
click at [1203, 242] on link "enhanced table" at bounding box center [1188, 257] width 31 height 31
